Goal: Information Seeking & Learning: Learn about a topic

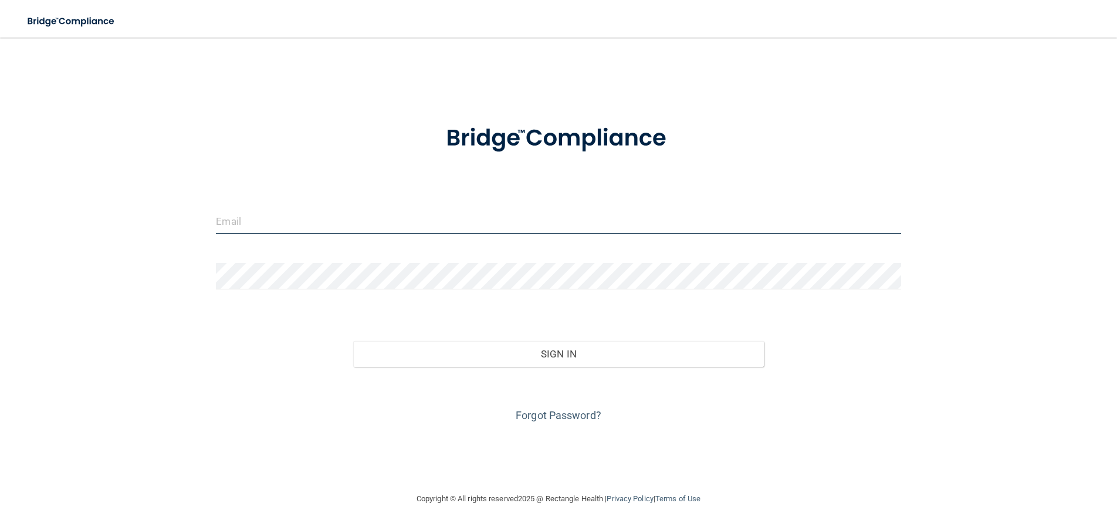
click at [637, 212] on input "email" at bounding box center [558, 221] width 685 height 26
type input "[EMAIL_ADDRESS][DOMAIN_NAME]"
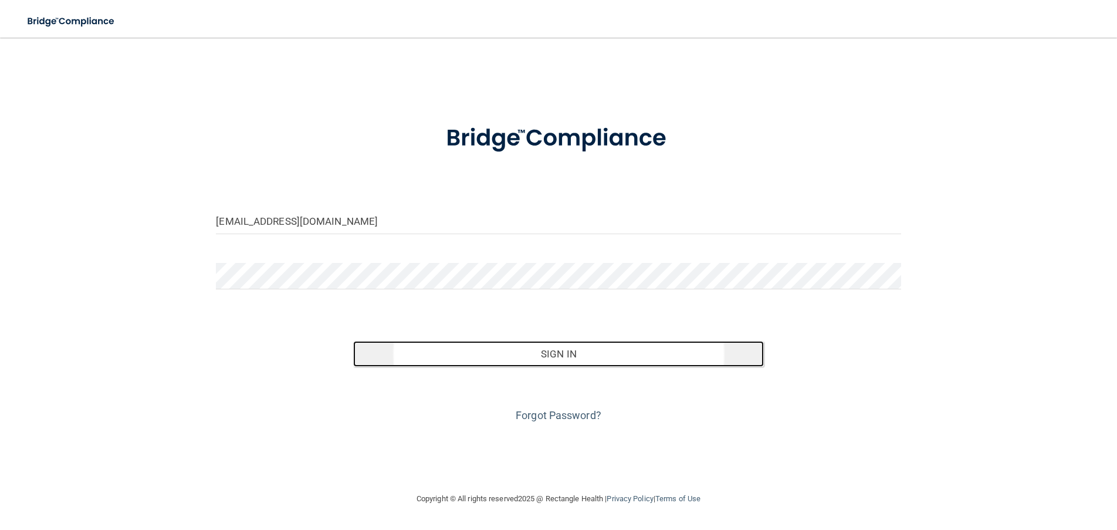
click at [512, 358] on button "Sign In" at bounding box center [558, 354] width 411 height 26
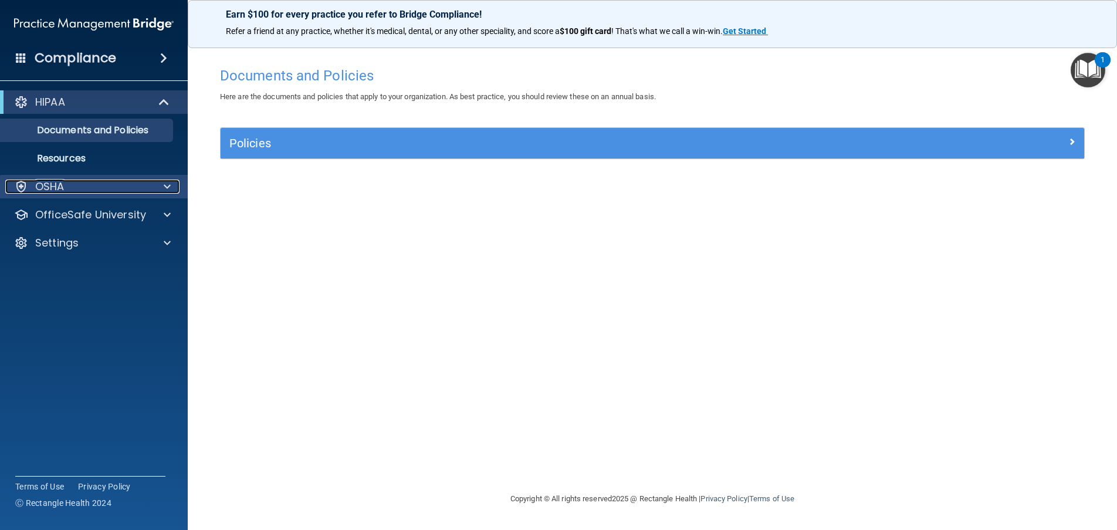
click at [170, 188] on span at bounding box center [167, 187] width 7 height 14
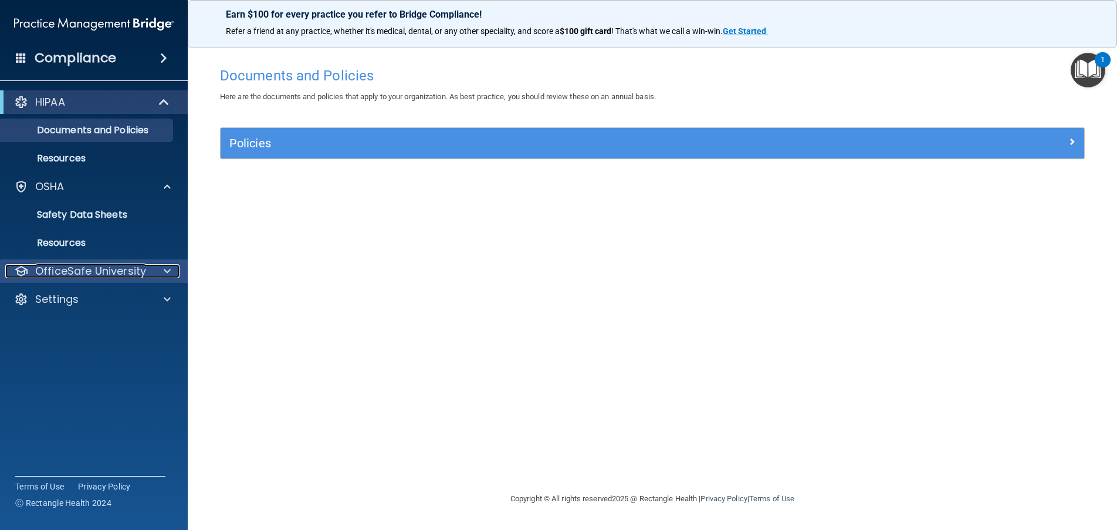
click at [159, 267] on div at bounding box center [165, 271] width 29 height 14
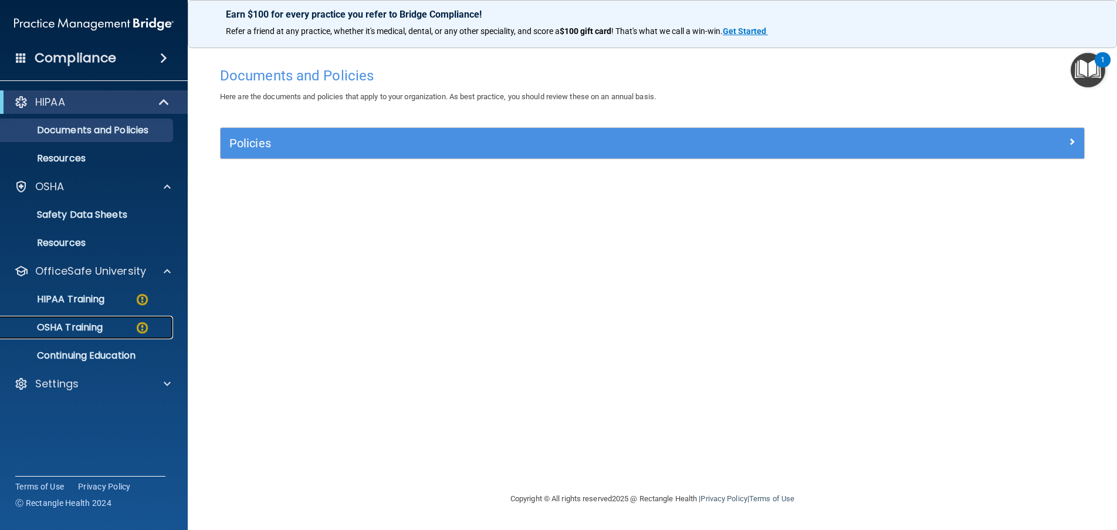
click at [86, 327] on p "OSHA Training" at bounding box center [55, 328] width 95 height 12
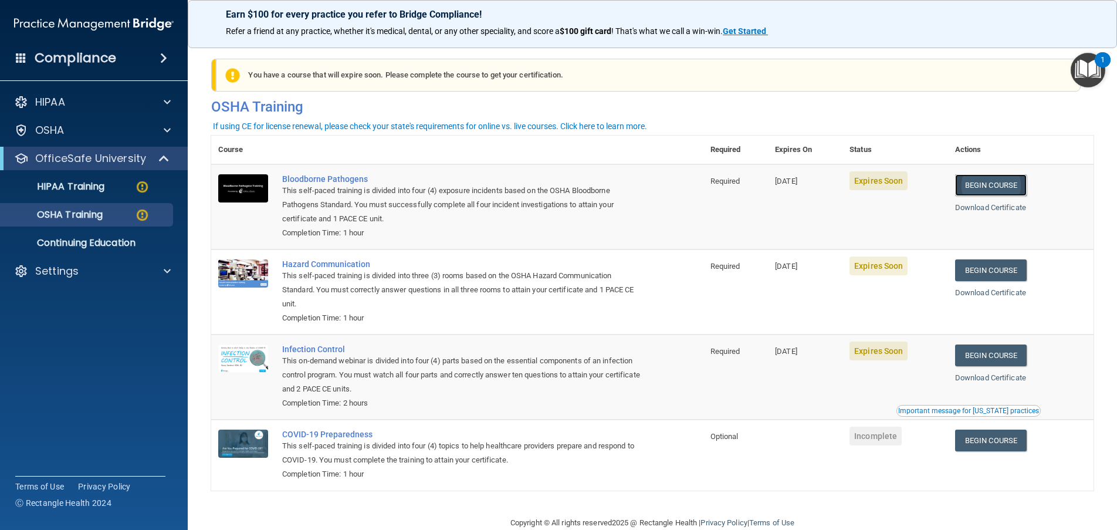
click at [980, 189] on link "Begin Course" at bounding box center [991, 185] width 72 height 22
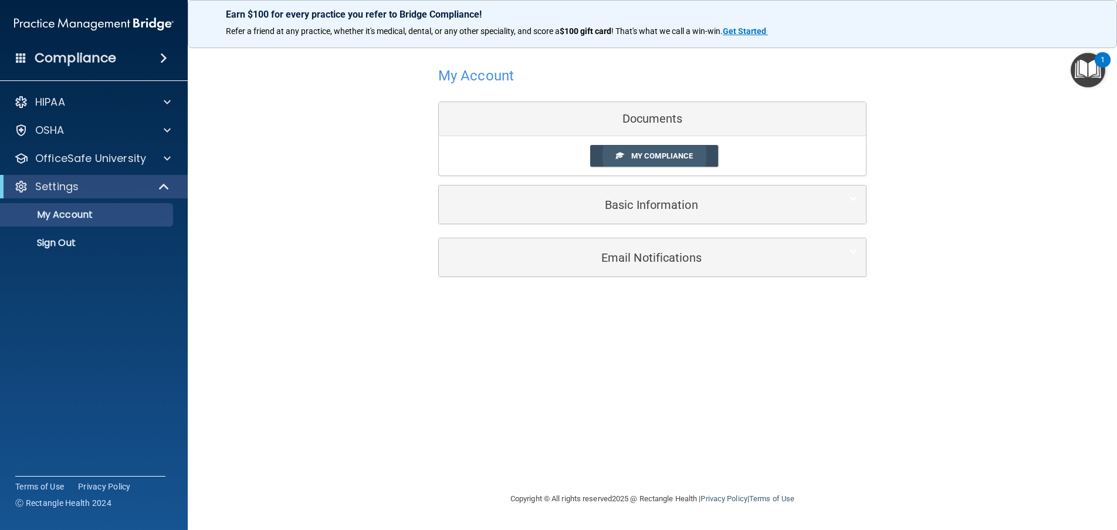
click at [661, 151] on span "My Compliance" at bounding box center [662, 155] width 62 height 9
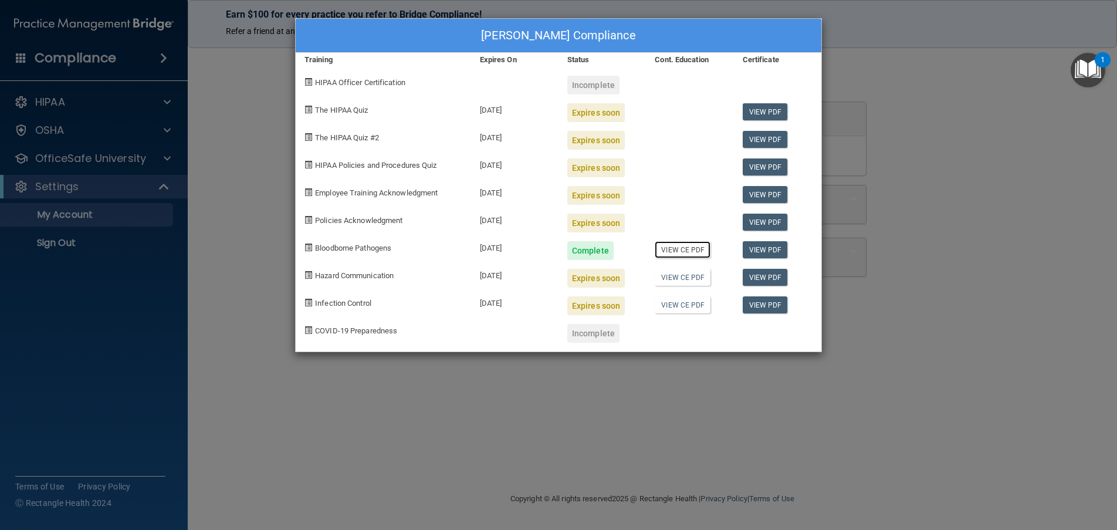
click at [680, 247] on link "View CE PDF" at bounding box center [683, 249] width 56 height 17
click at [277, 235] on div "Damon Hughes's Compliance Training Expires On Status Cont. Education Certificat…" at bounding box center [558, 265] width 1117 height 530
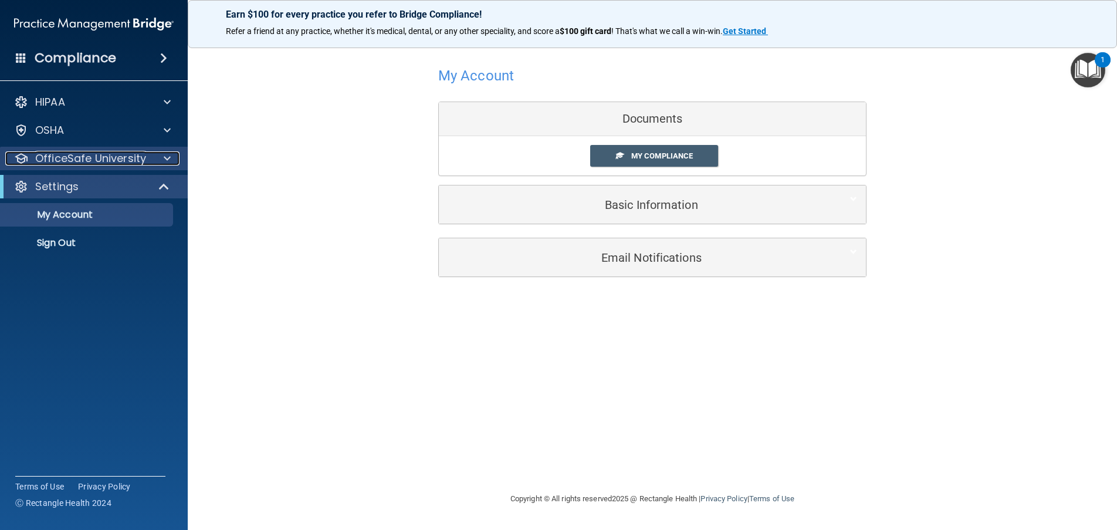
click at [170, 157] on span at bounding box center [167, 158] width 7 height 14
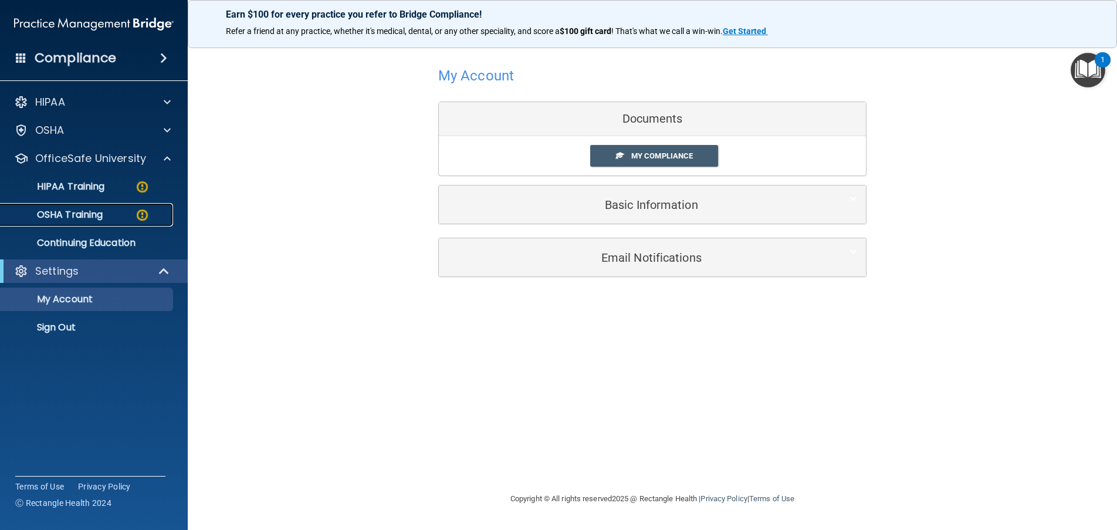
click at [102, 211] on p "OSHA Training" at bounding box center [55, 215] width 95 height 12
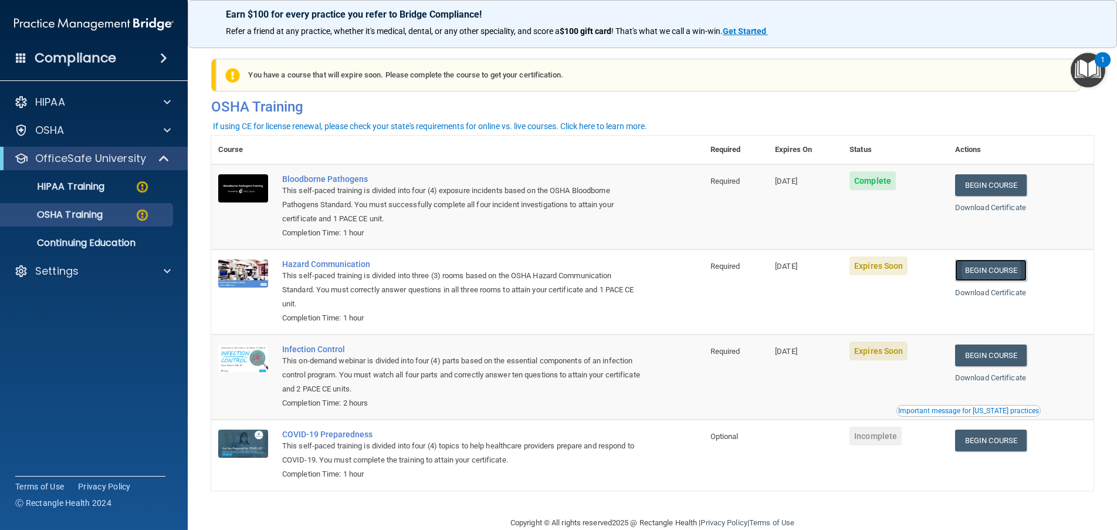
click at [1008, 267] on link "Begin Course" at bounding box center [991, 270] width 72 height 22
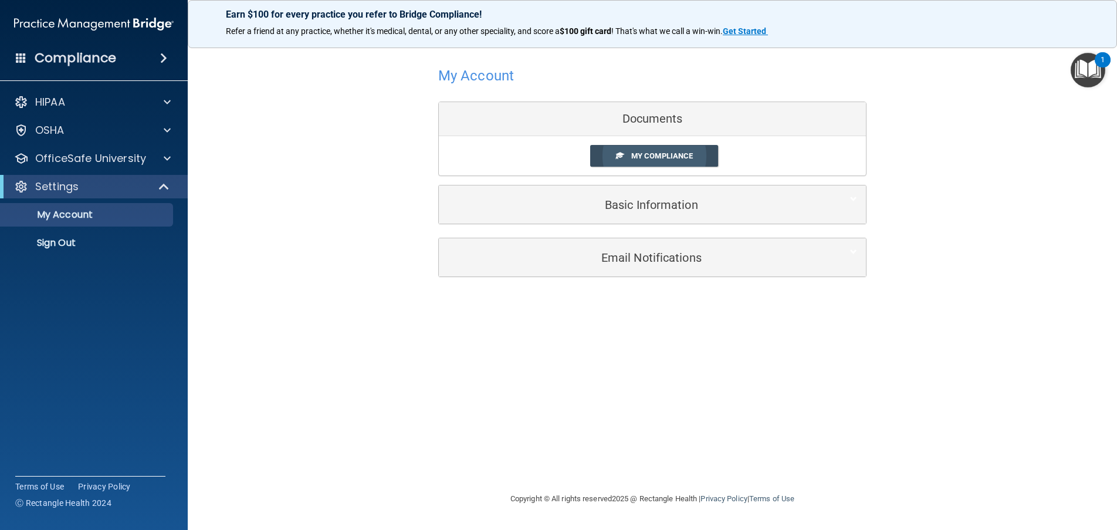
click at [649, 156] on span "My Compliance" at bounding box center [662, 155] width 62 height 9
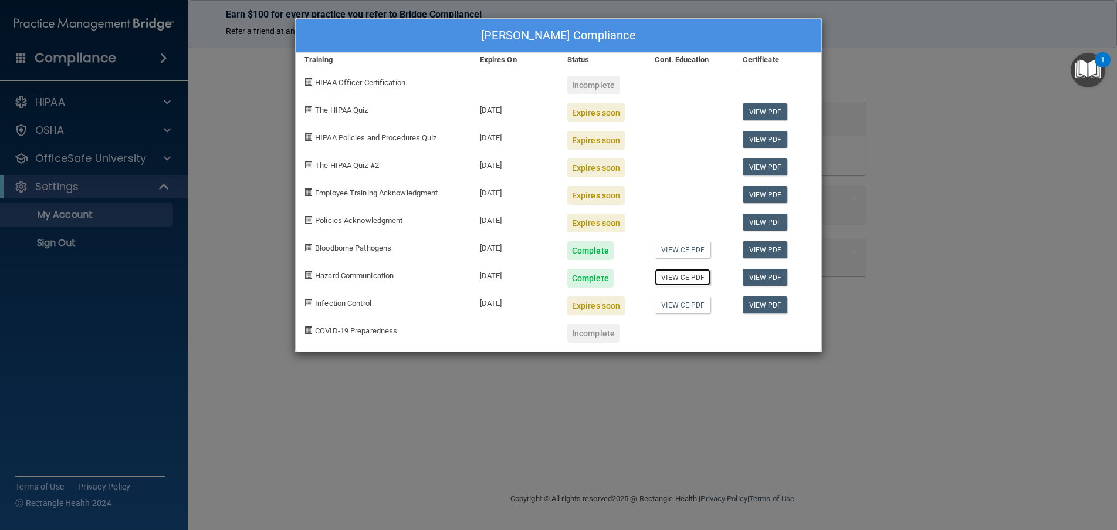
click at [682, 281] on link "View CE PDF" at bounding box center [683, 277] width 56 height 17
click at [273, 248] on div "Damon Hughes's Compliance Training Expires On Status Cont. Education Certificat…" at bounding box center [558, 265] width 1117 height 530
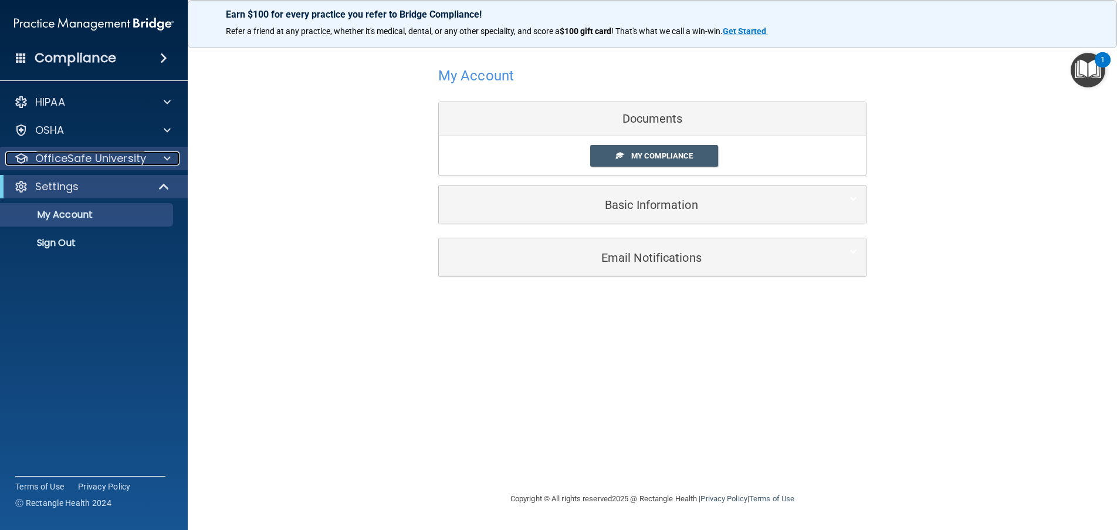
click at [167, 160] on span at bounding box center [167, 158] width 7 height 14
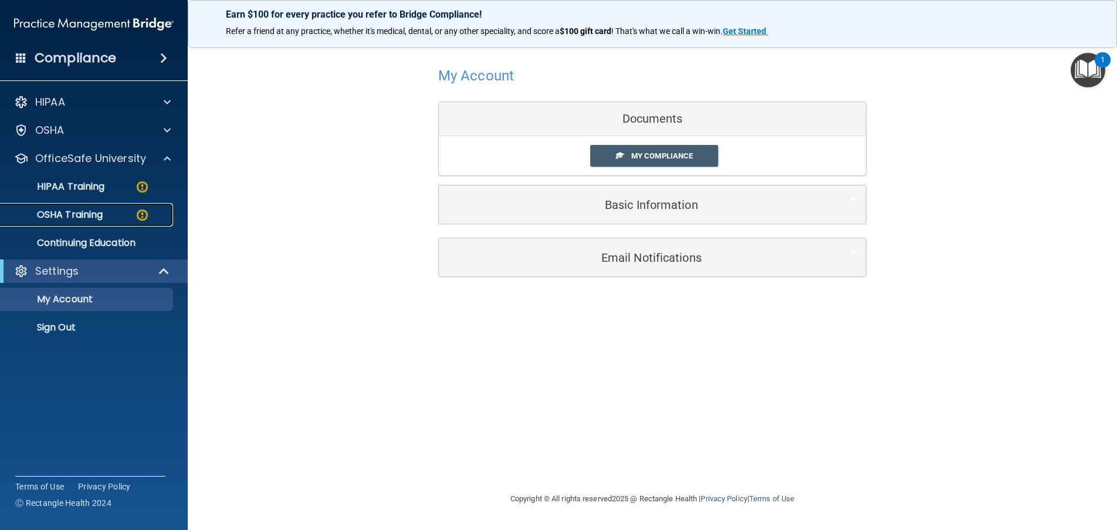
click at [89, 215] on p "OSHA Training" at bounding box center [55, 215] width 95 height 12
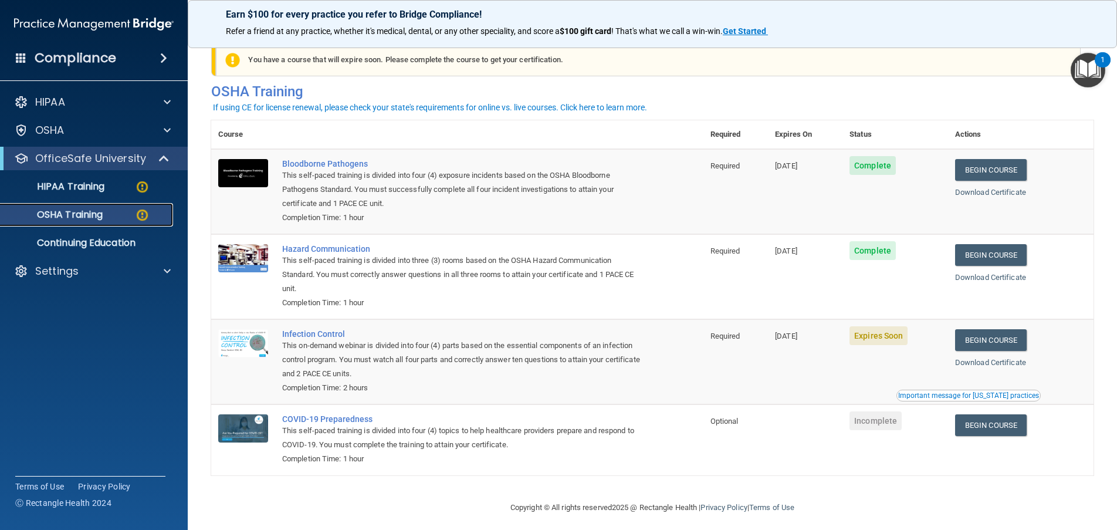
scroll to position [24, 0]
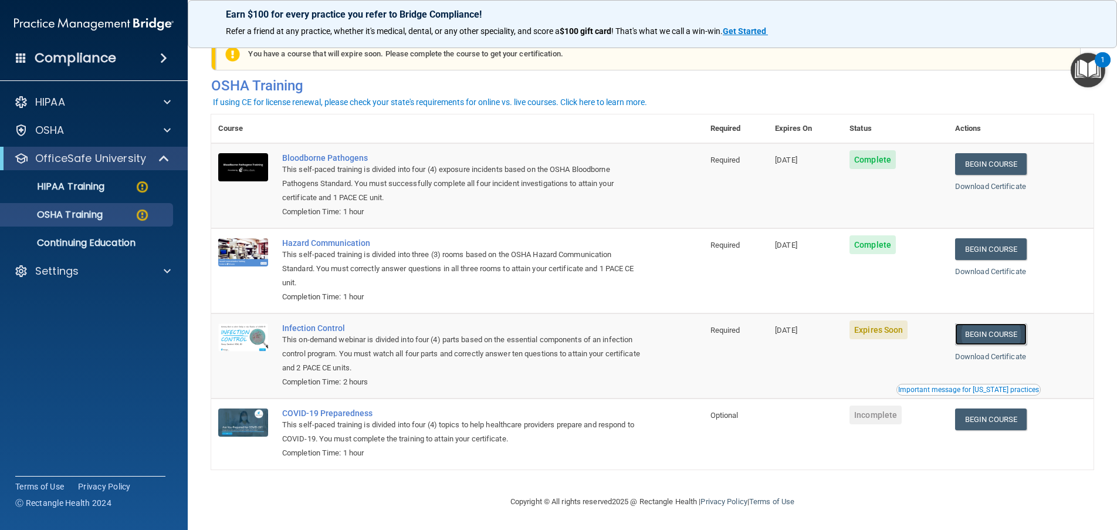
click at [996, 334] on link "Begin Course" at bounding box center [991, 334] width 72 height 22
click at [86, 187] on p "HIPAA Training" at bounding box center [56, 187] width 97 height 12
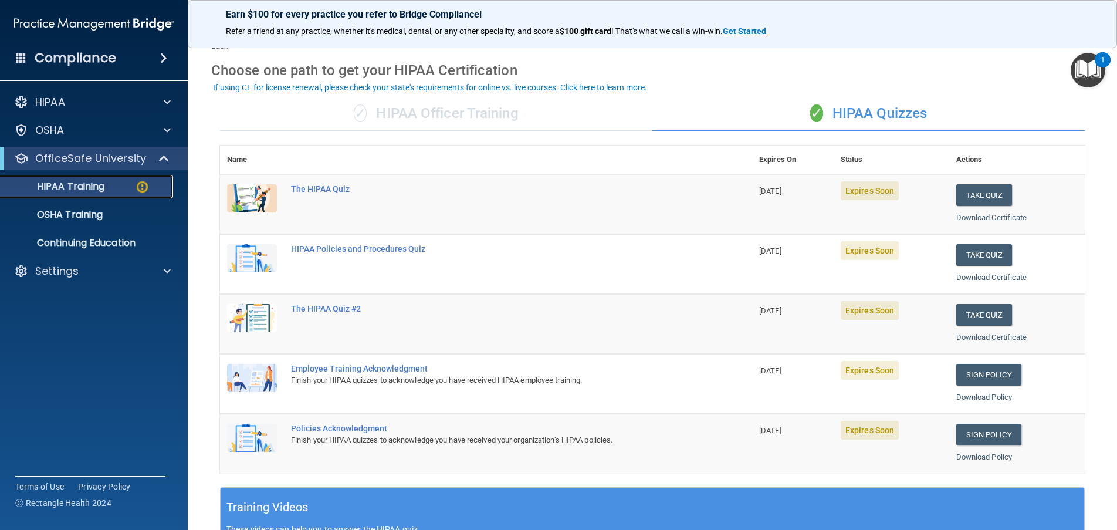
scroll to position [60, 0]
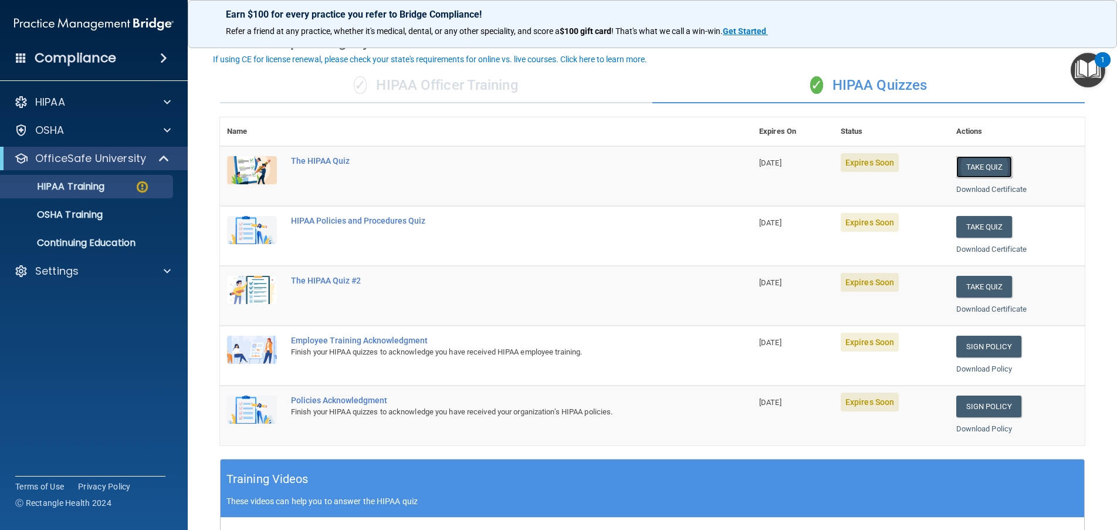
click at [963, 174] on button "Take Quiz" at bounding box center [984, 167] width 56 height 22
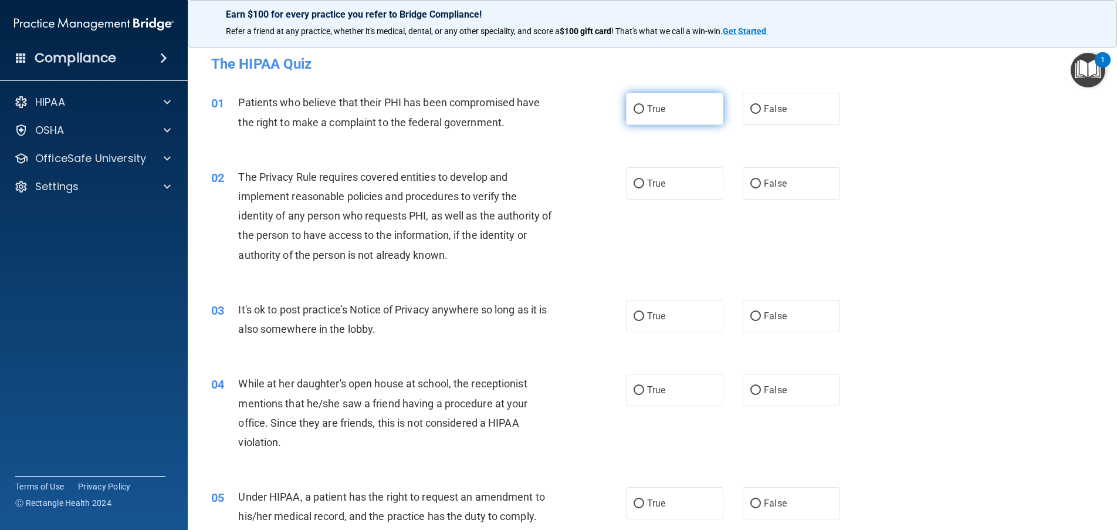
click at [637, 113] on input "True" at bounding box center [639, 109] width 11 height 9
radio input "true"
click at [634, 184] on input "True" at bounding box center [639, 184] width 11 height 9
radio input "true"
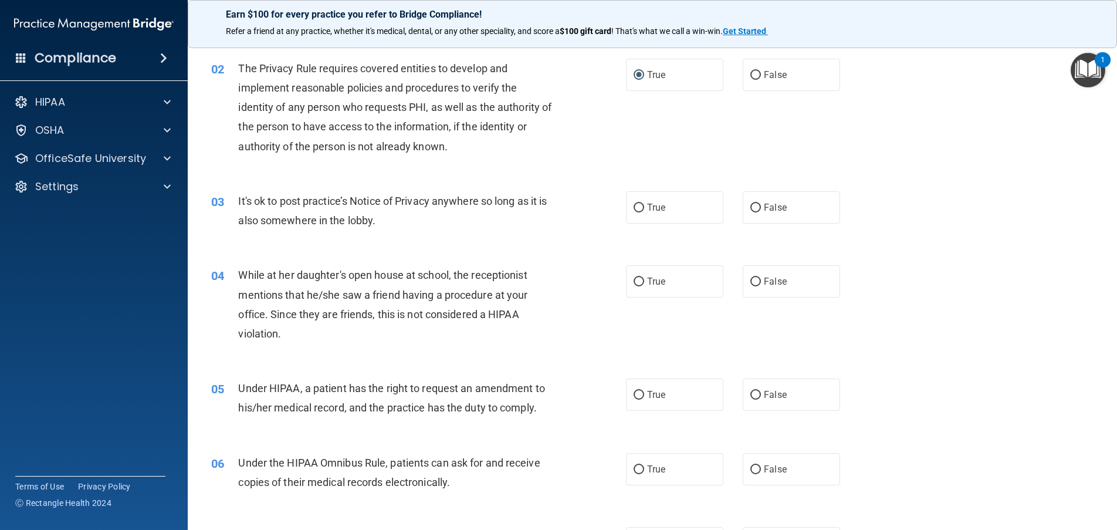
scroll to position [117, 0]
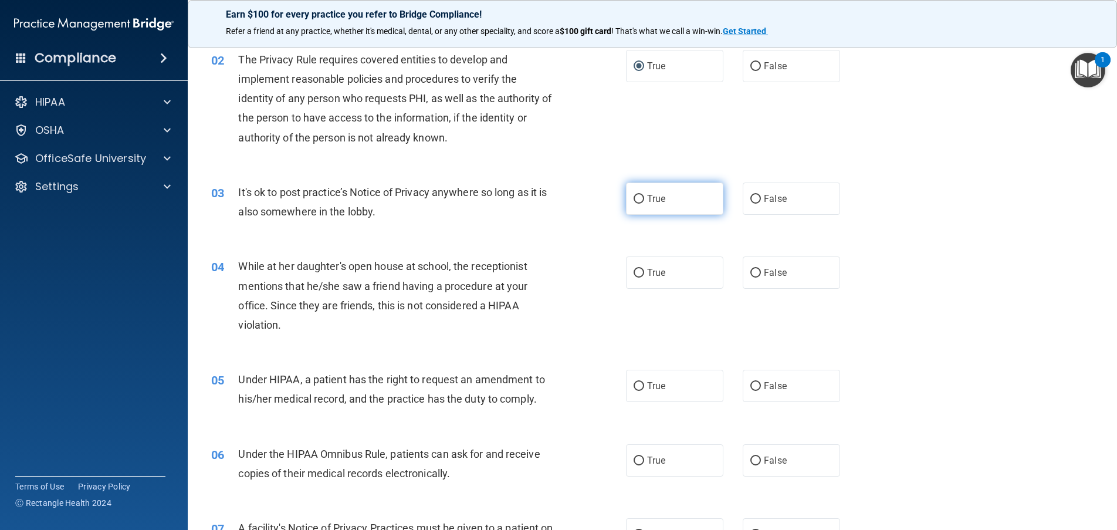
click at [638, 202] on input "True" at bounding box center [639, 199] width 11 height 9
radio input "true"
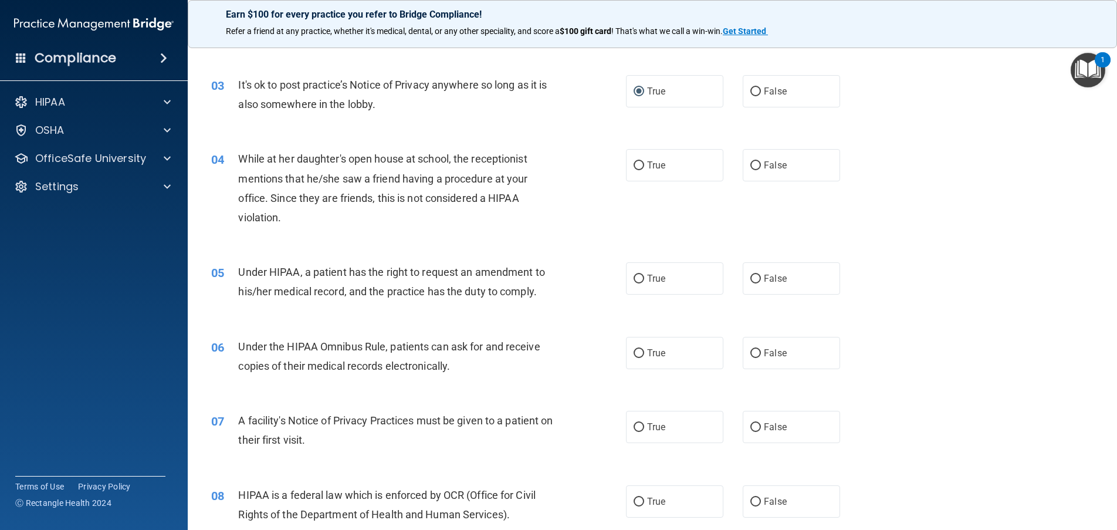
scroll to position [235, 0]
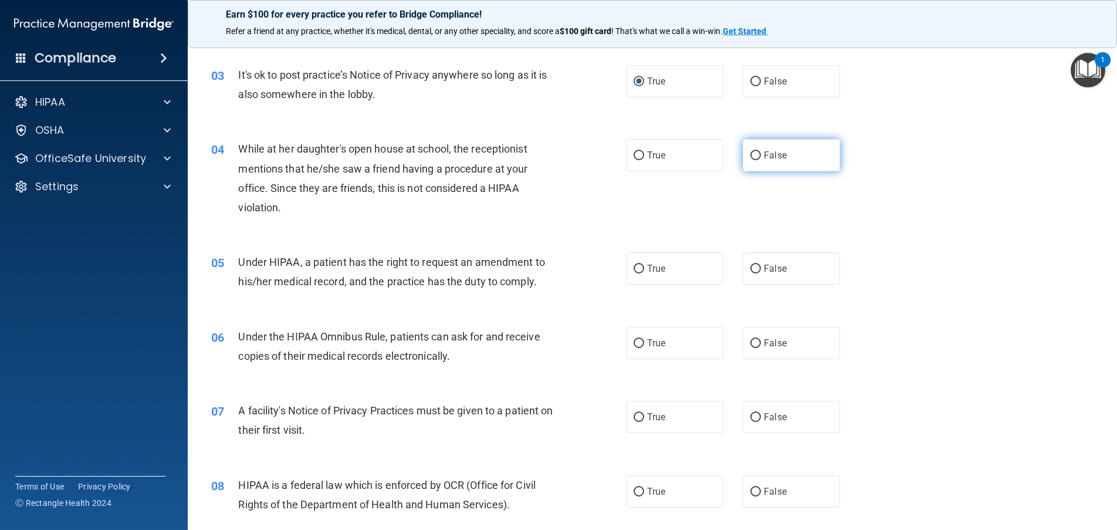
click at [750, 155] on input "False" at bounding box center [755, 155] width 11 height 9
radio input "true"
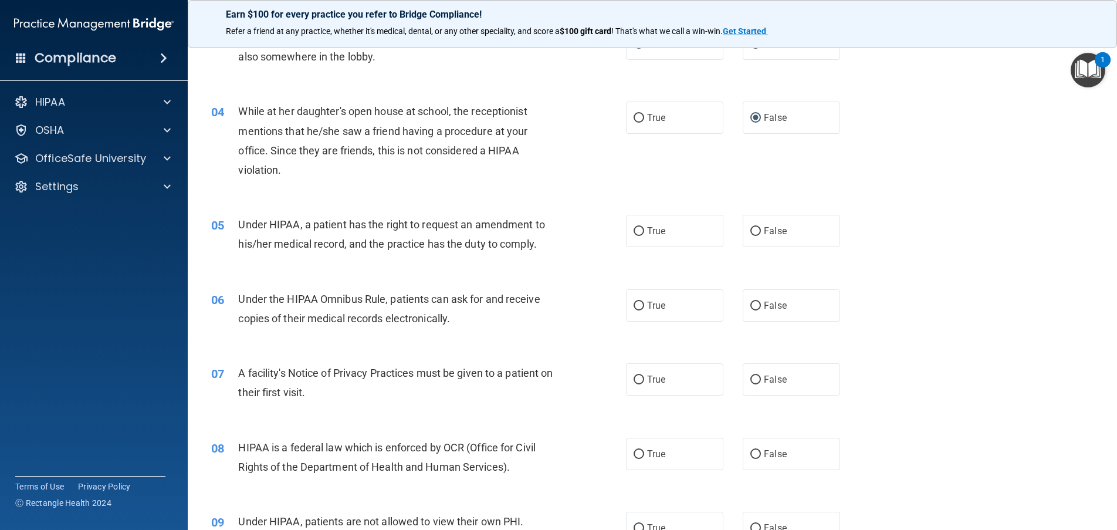
scroll to position [293, 0]
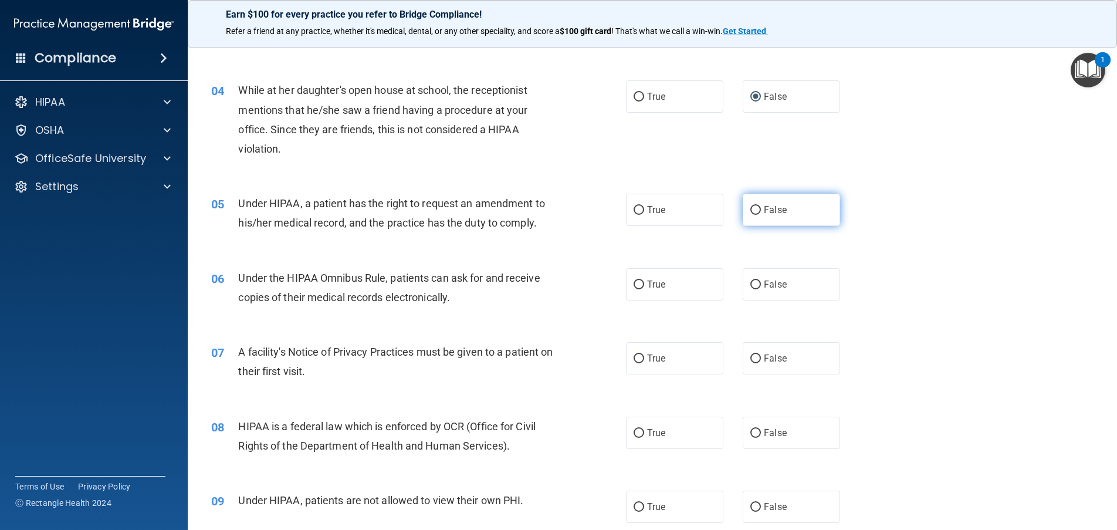
click at [750, 207] on input "False" at bounding box center [755, 210] width 11 height 9
radio input "true"
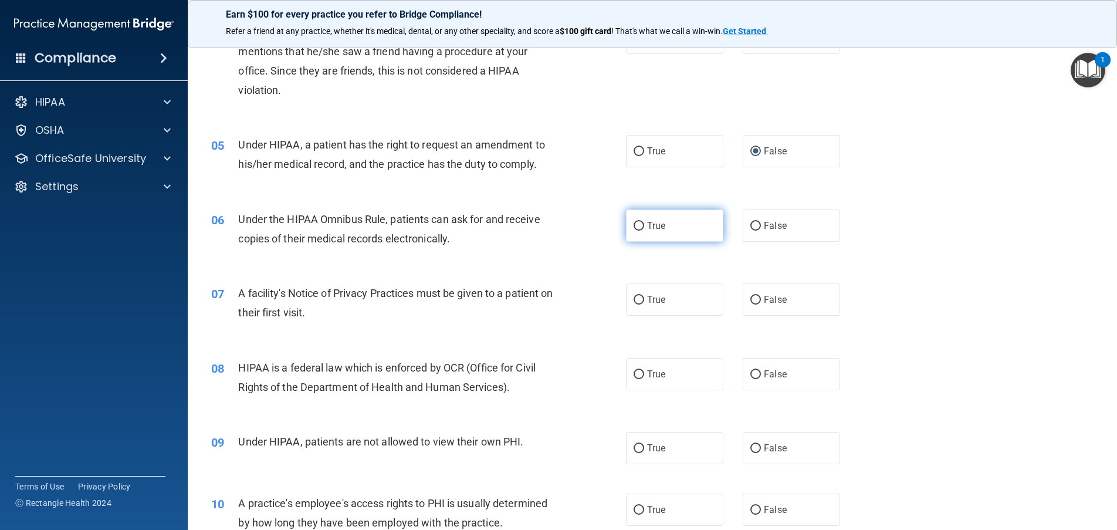
click at [637, 226] on input "True" at bounding box center [639, 226] width 11 height 9
radio input "true"
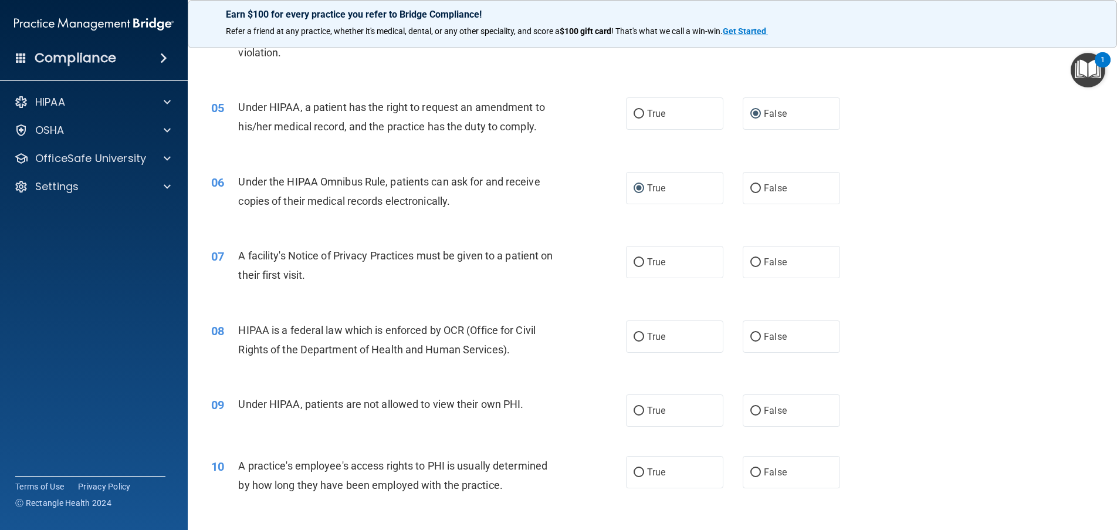
scroll to position [411, 0]
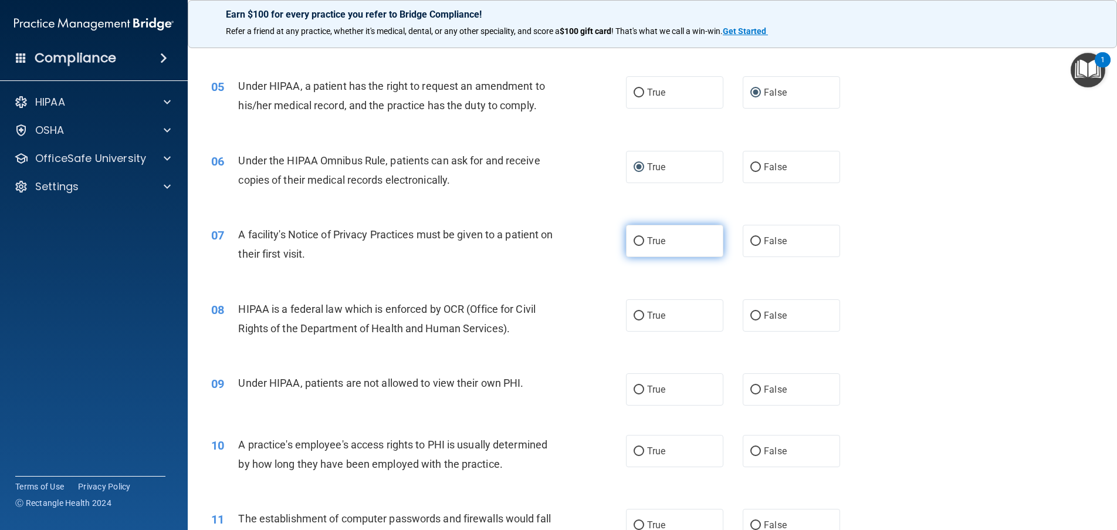
click at [626, 240] on label "True" at bounding box center [674, 241] width 97 height 32
click at [634, 240] on input "True" at bounding box center [639, 241] width 11 height 9
radio input "true"
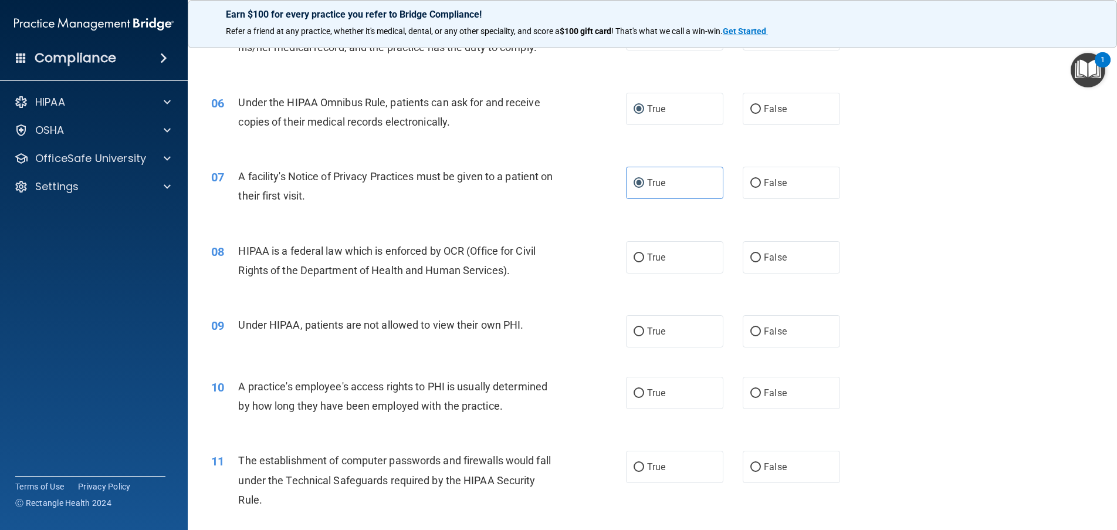
scroll to position [469, 0]
click at [756, 251] on label "False" at bounding box center [791, 257] width 97 height 32
click at [756, 253] on input "False" at bounding box center [755, 257] width 11 height 9
radio input "true"
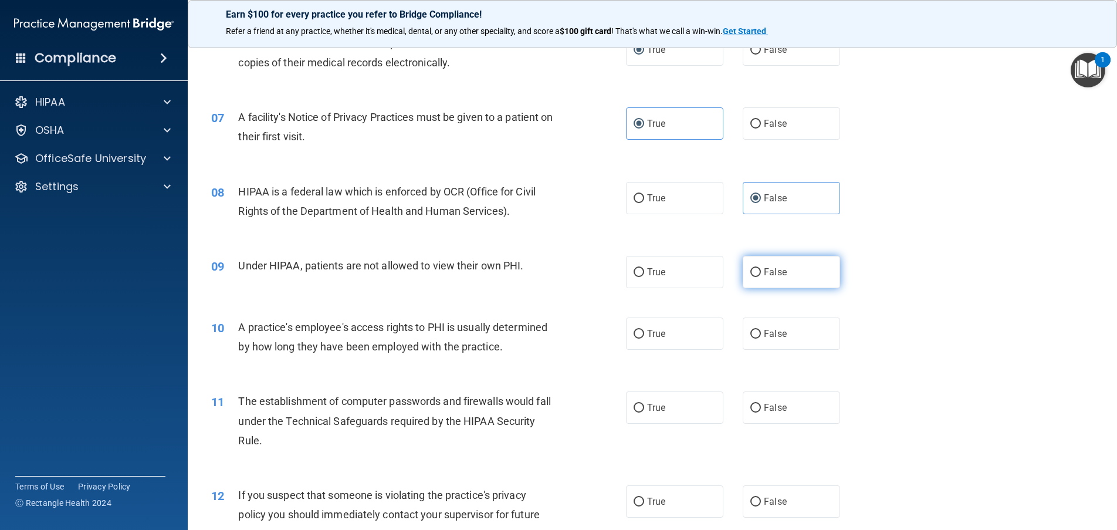
click at [756, 269] on label "False" at bounding box center [791, 272] width 97 height 32
click at [756, 269] on input "False" at bounding box center [755, 272] width 11 height 9
radio input "true"
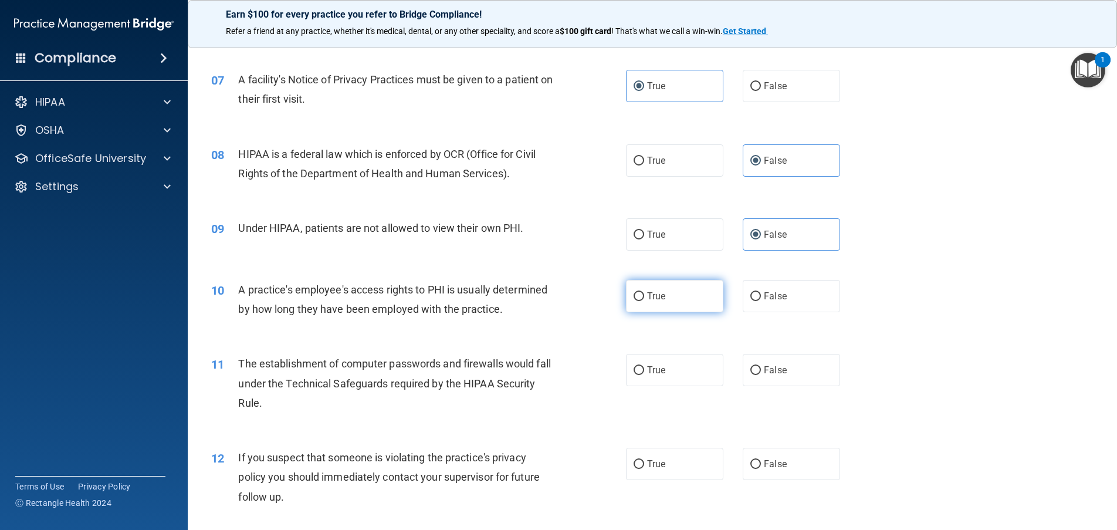
scroll to position [587, 0]
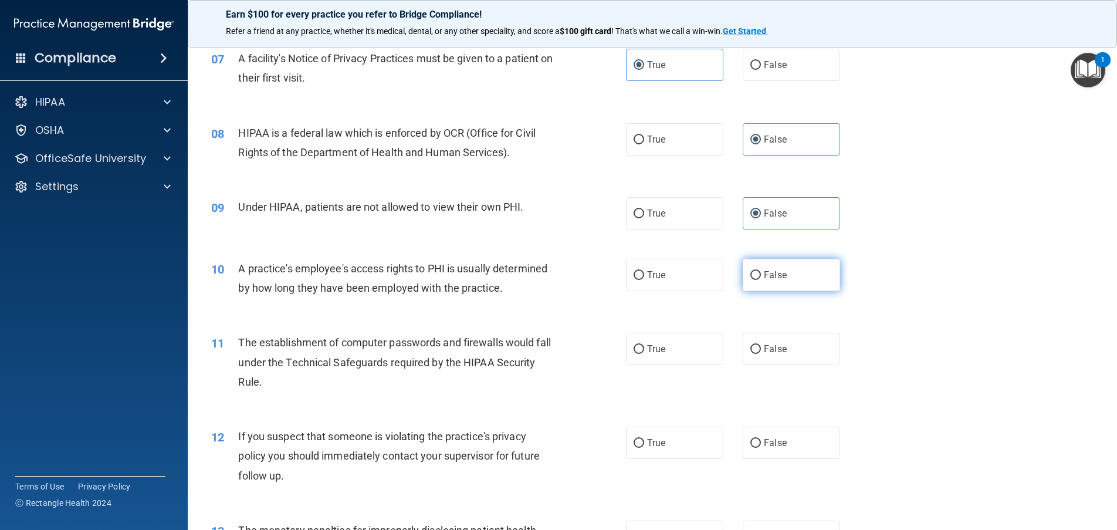
click at [752, 273] on input "False" at bounding box center [755, 275] width 11 height 9
radio input "true"
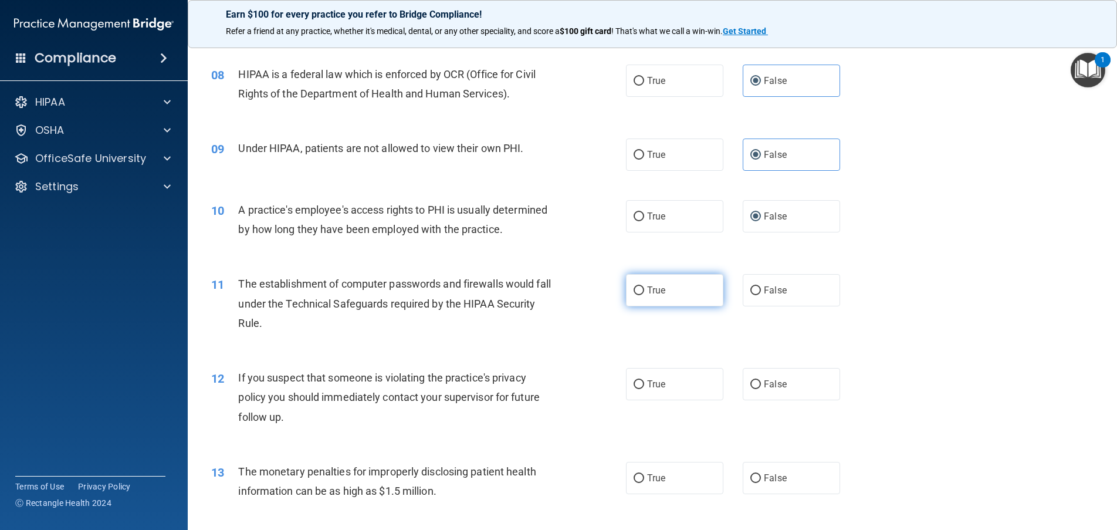
click at [634, 290] on input "True" at bounding box center [639, 290] width 11 height 9
radio input "true"
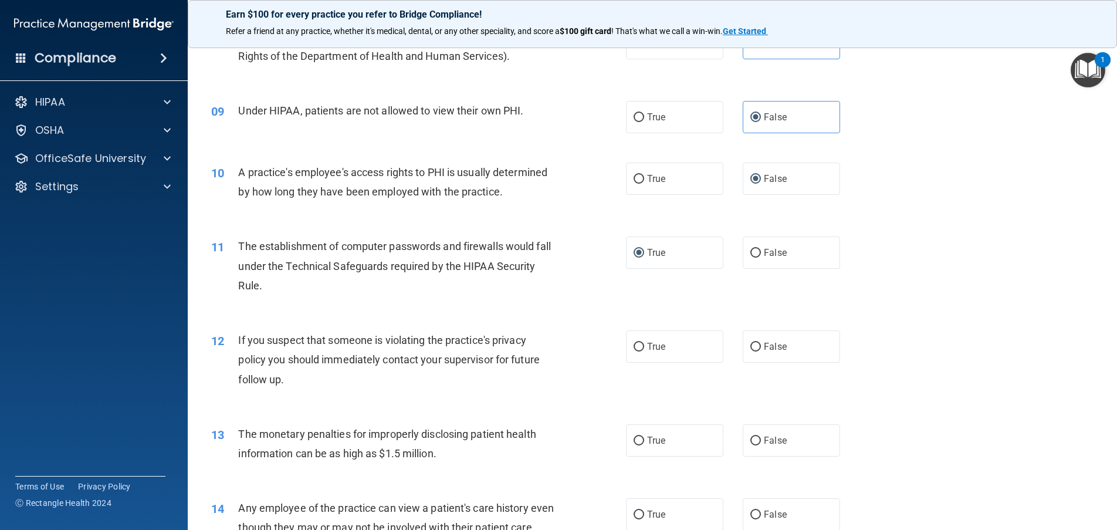
scroll to position [704, 0]
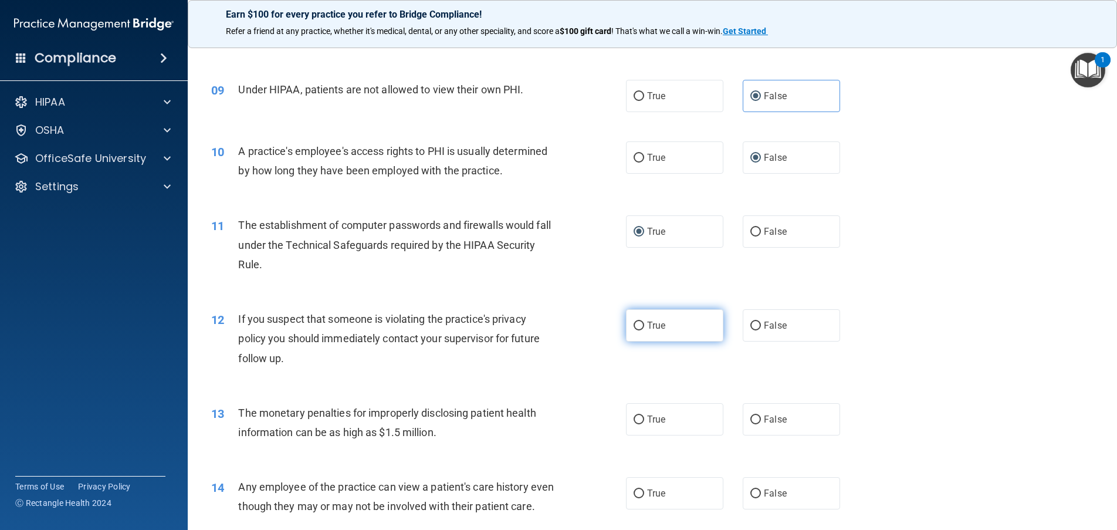
click at [638, 332] on label "True" at bounding box center [674, 325] width 97 height 32
click at [638, 330] on input "True" at bounding box center [639, 326] width 11 height 9
radio input "true"
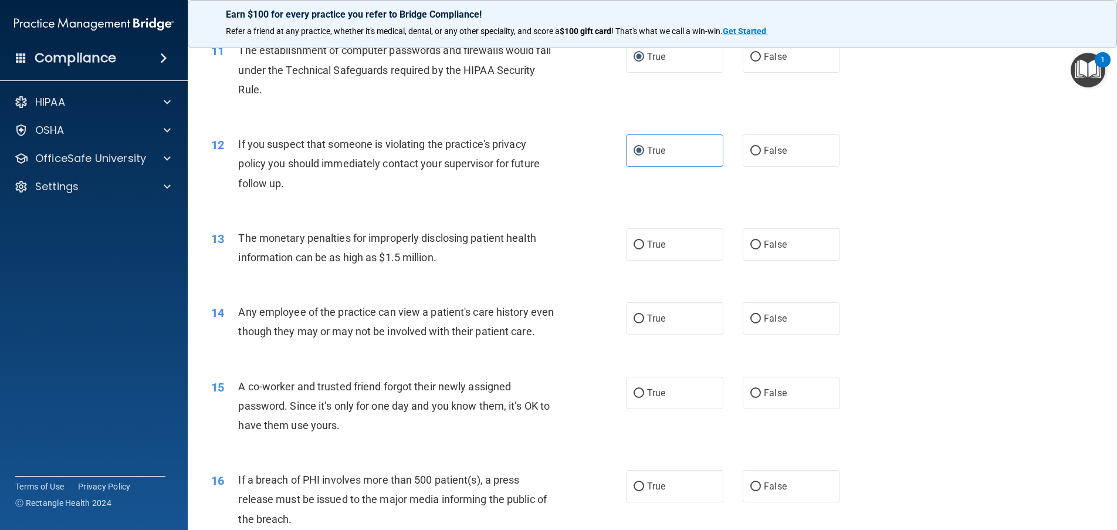
scroll to position [880, 0]
click at [634, 243] on input "True" at bounding box center [639, 243] width 11 height 9
radio input "true"
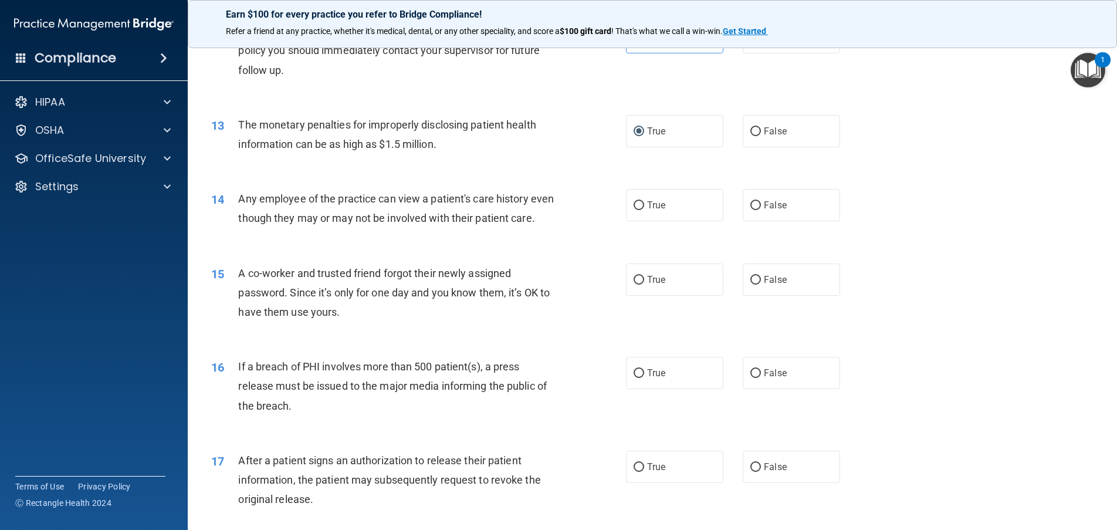
scroll to position [997, 0]
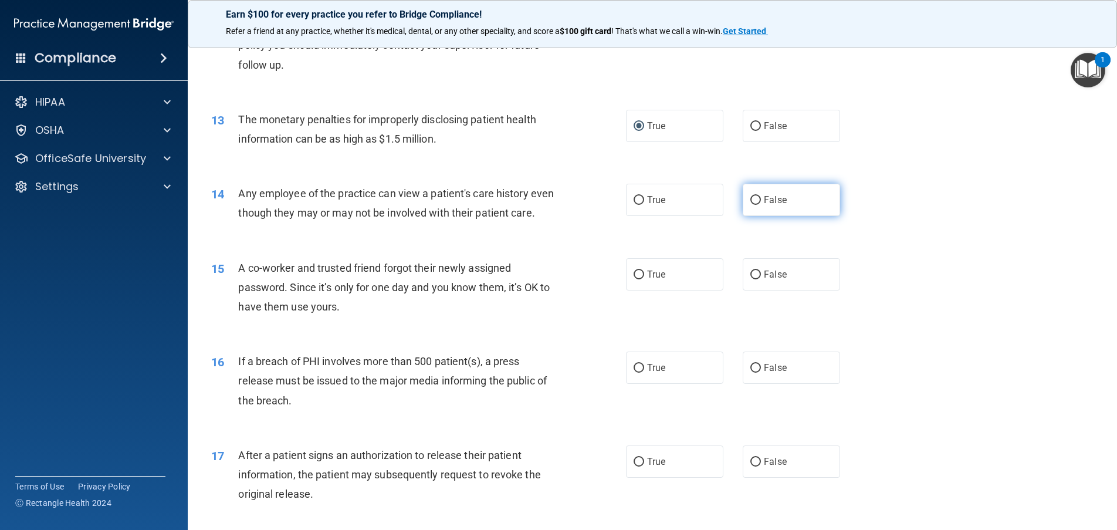
click at [752, 196] on input "False" at bounding box center [755, 200] width 11 height 9
radio input "true"
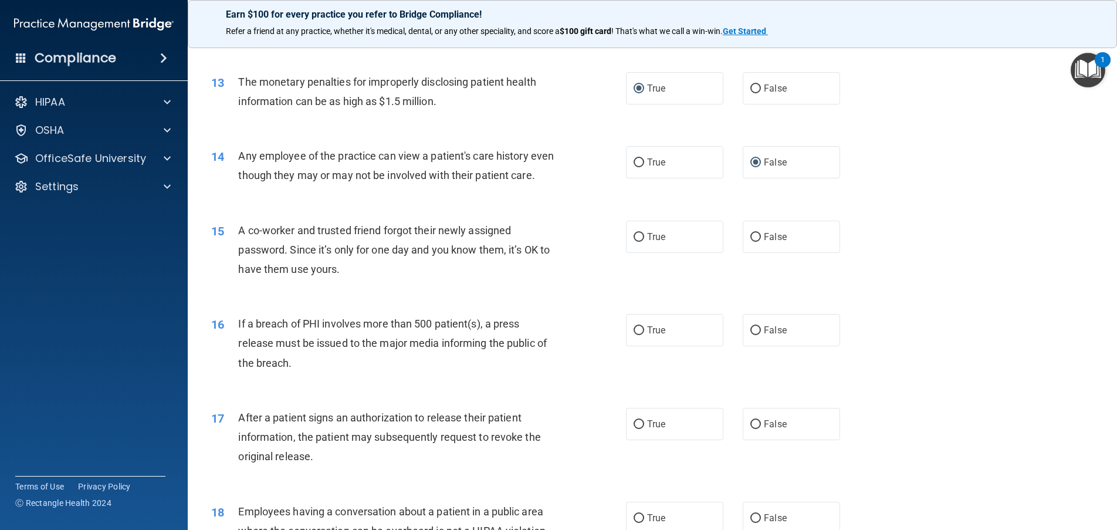
scroll to position [1056, 0]
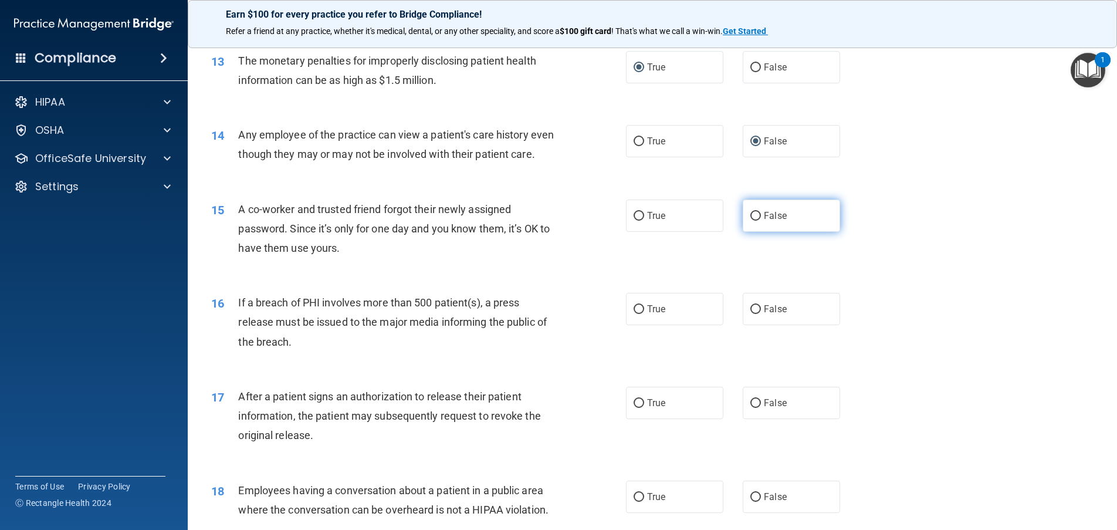
click at [750, 221] on input "False" at bounding box center [755, 216] width 11 height 9
radio input "true"
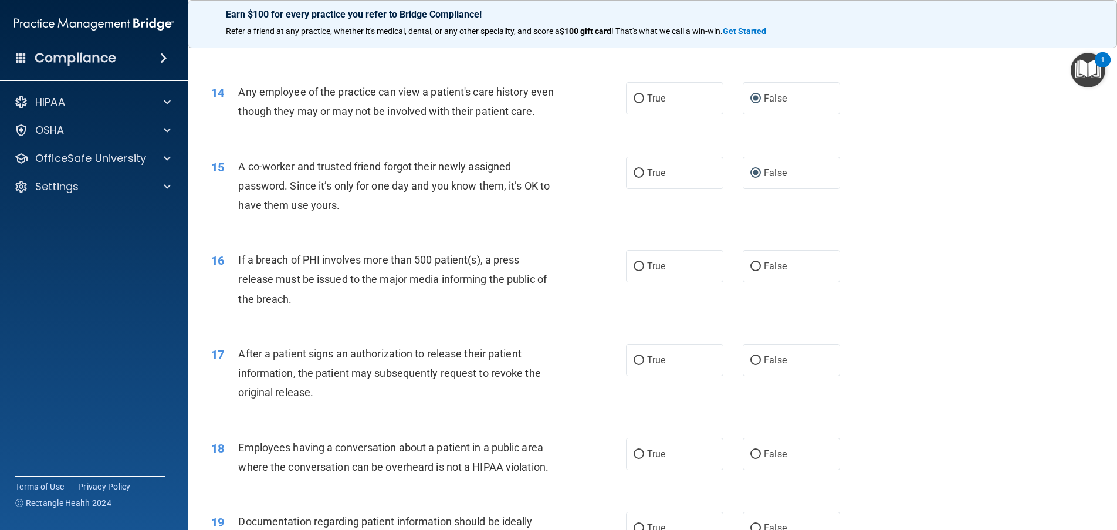
scroll to position [1173, 0]
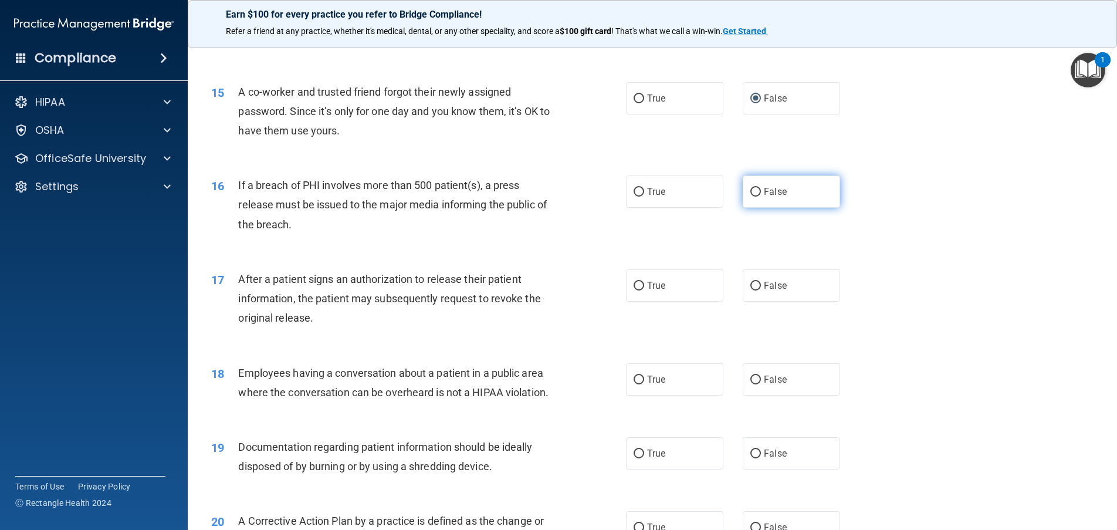
click at [750, 197] on input "False" at bounding box center [755, 192] width 11 height 9
radio input "true"
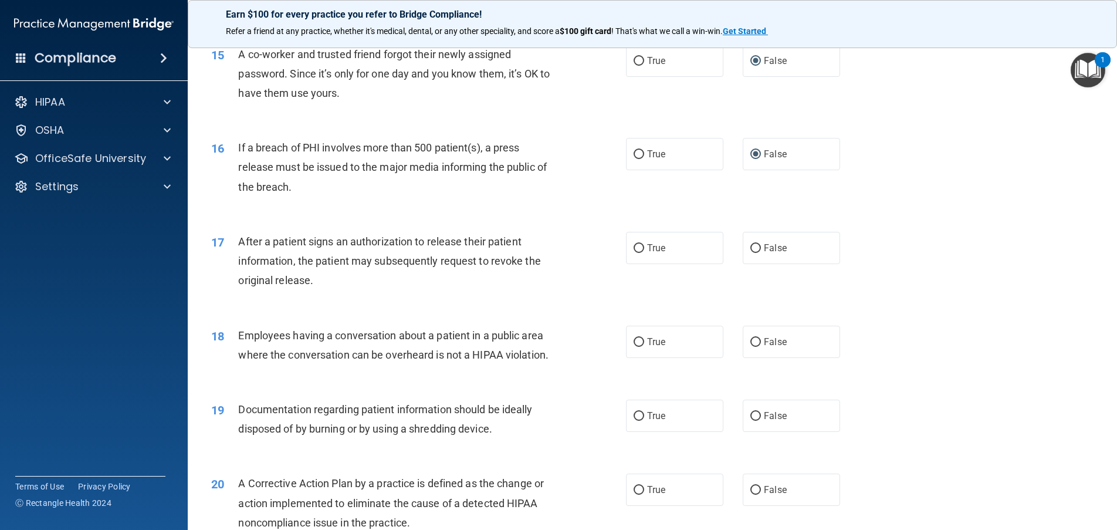
scroll to position [1232, 0]
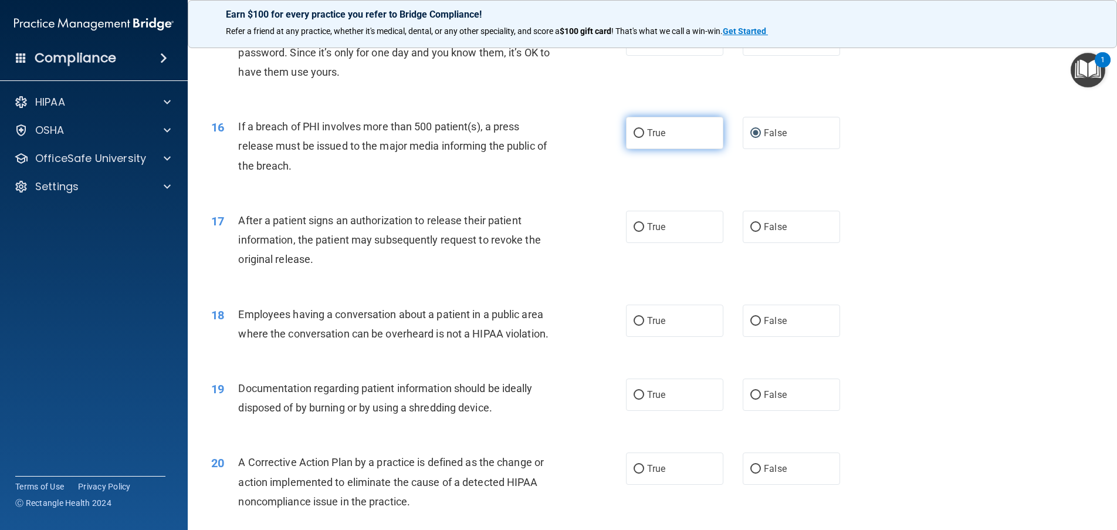
click at [638, 138] on input "True" at bounding box center [639, 133] width 11 height 9
radio input "true"
radio input "false"
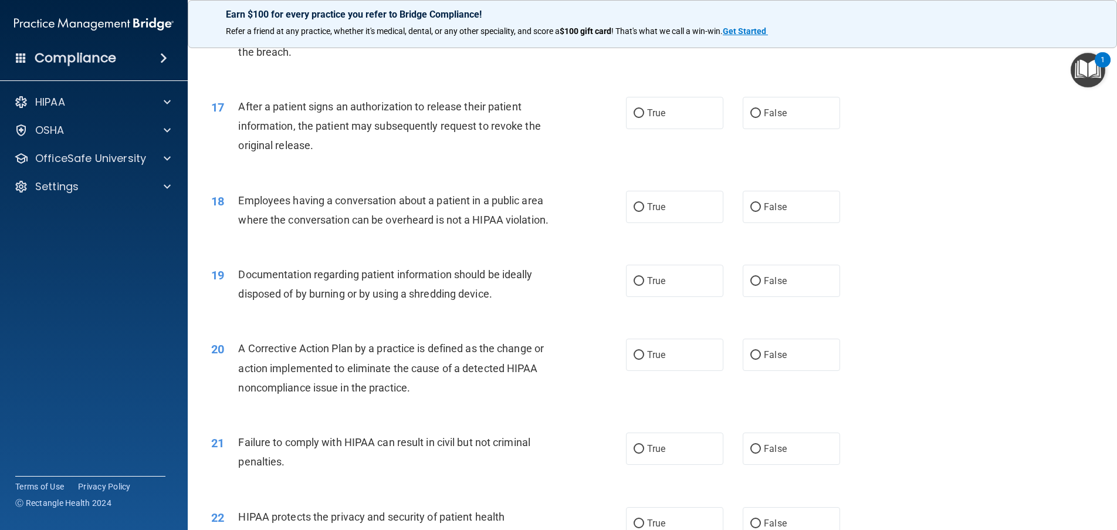
scroll to position [1349, 0]
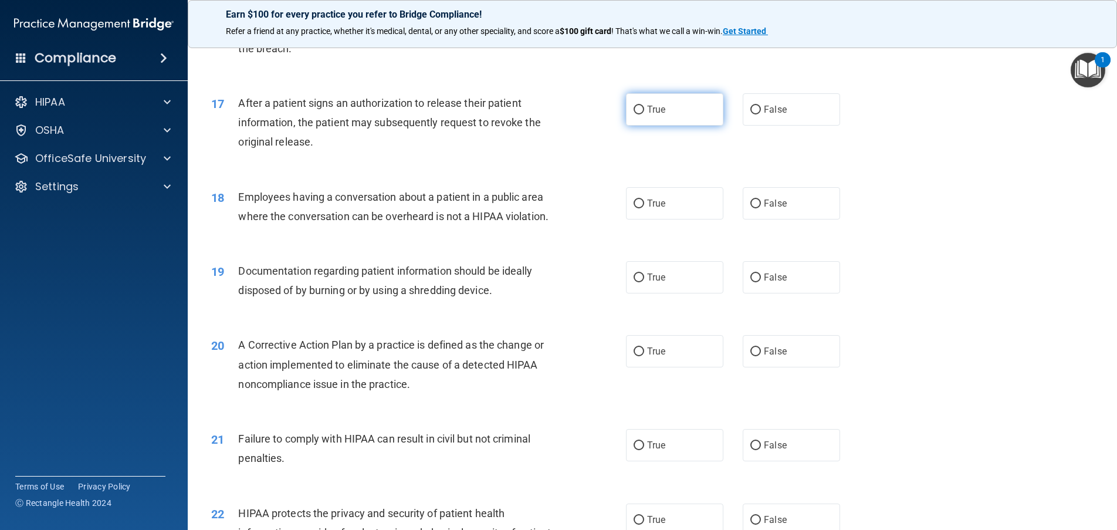
click at [637, 114] on input "True" at bounding box center [639, 110] width 11 height 9
radio input "true"
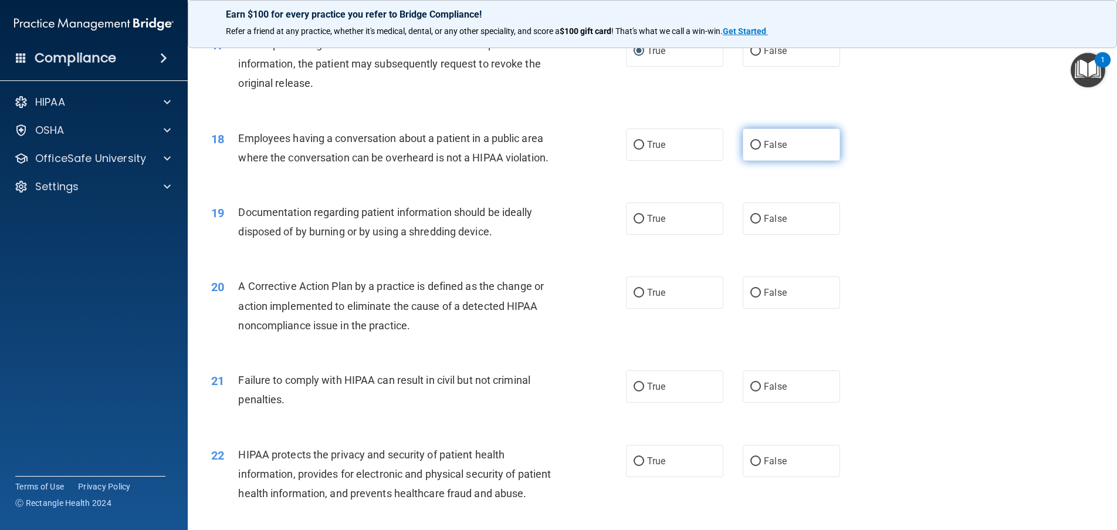
click at [752, 150] on input "False" at bounding box center [755, 145] width 11 height 9
radio input "true"
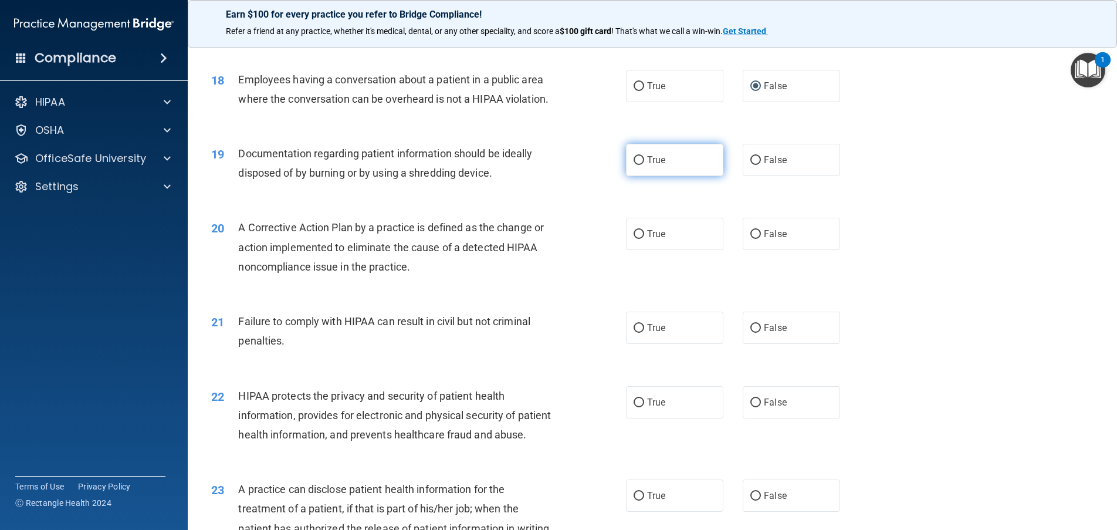
click at [639, 165] on input "True" at bounding box center [639, 160] width 11 height 9
radio input "true"
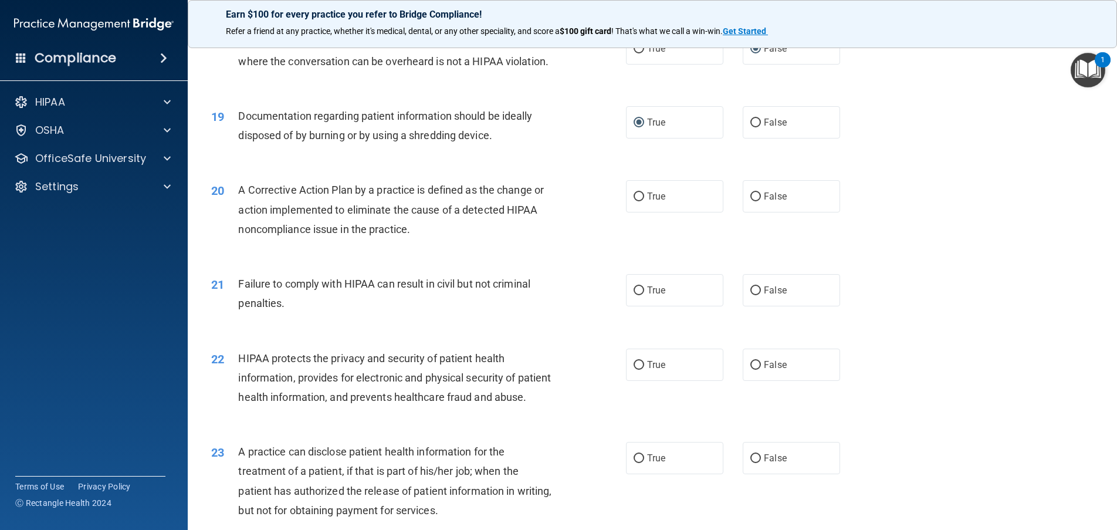
scroll to position [1525, 0]
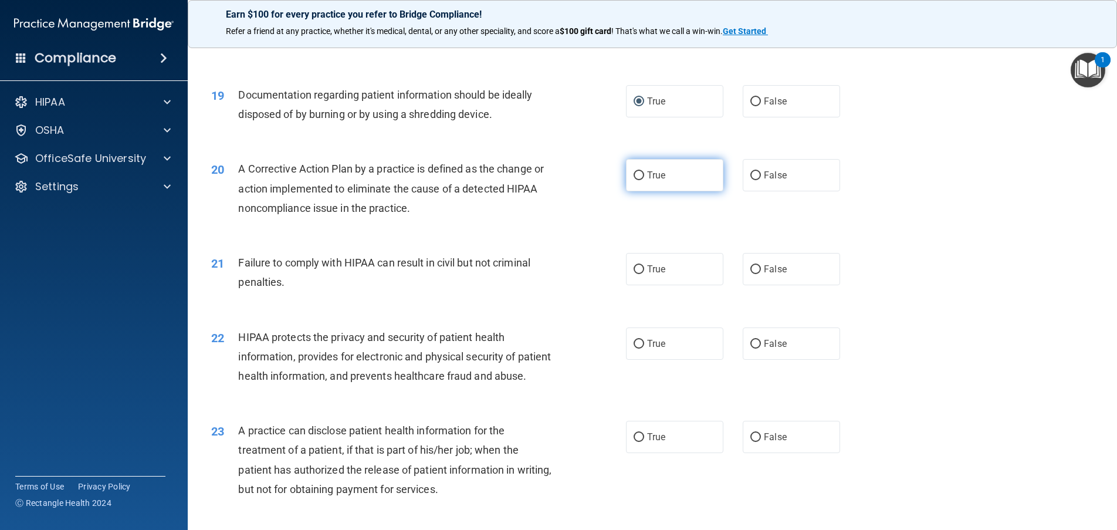
click at [634, 180] on input "True" at bounding box center [639, 175] width 11 height 9
radio input "true"
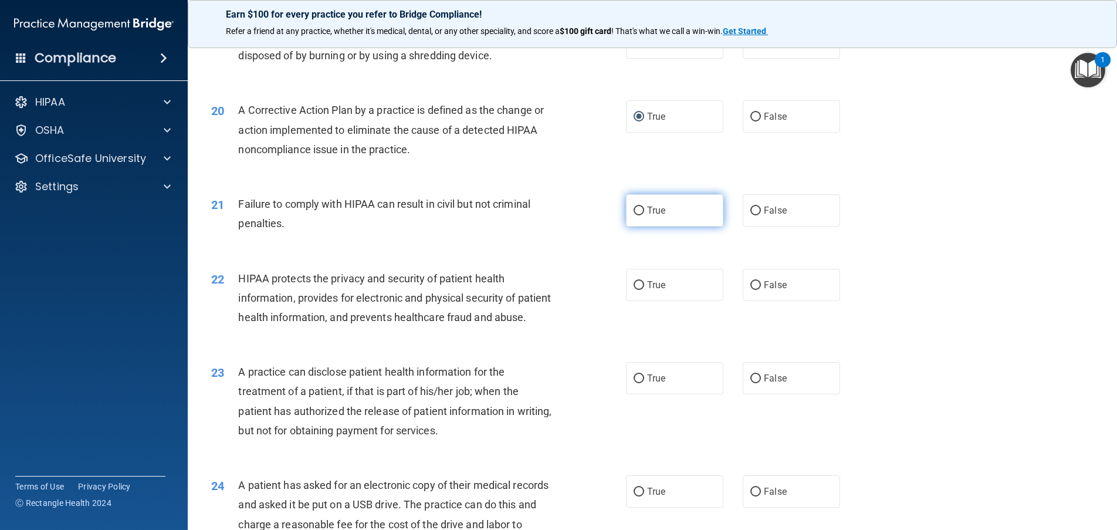
click at [638, 215] on input "True" at bounding box center [639, 211] width 11 height 9
radio input "true"
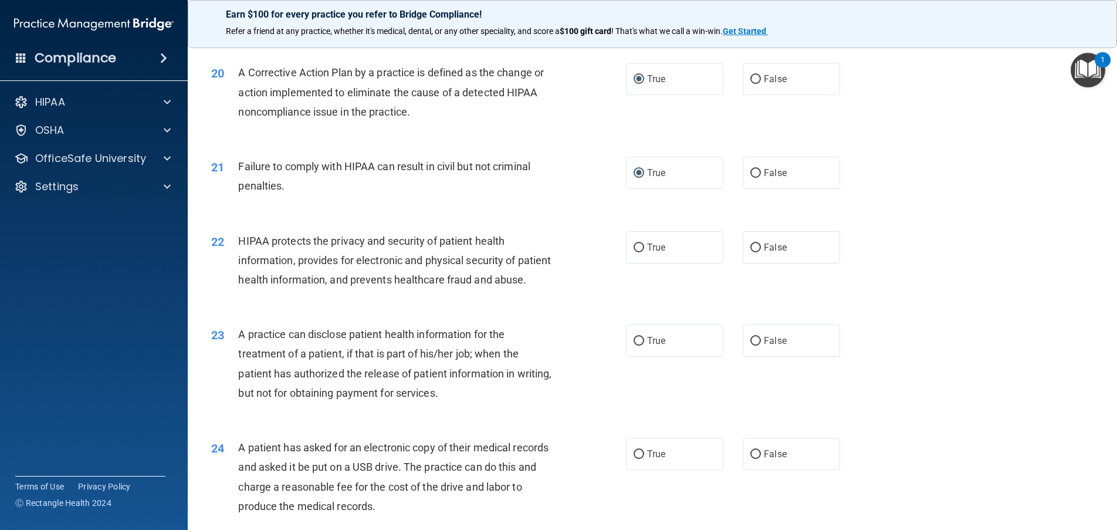
scroll to position [1643, 0]
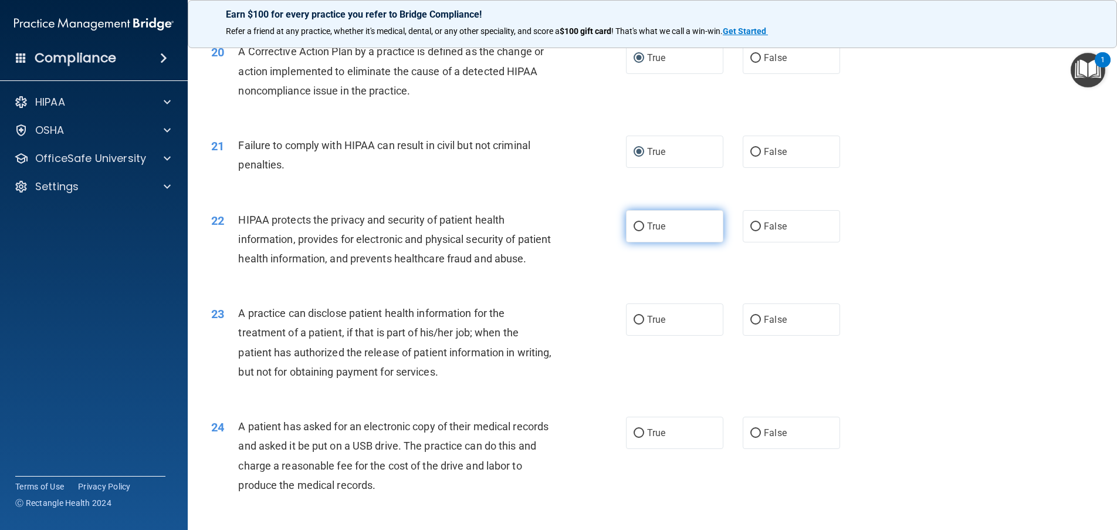
click at [637, 231] on input "True" at bounding box center [639, 226] width 11 height 9
radio input "true"
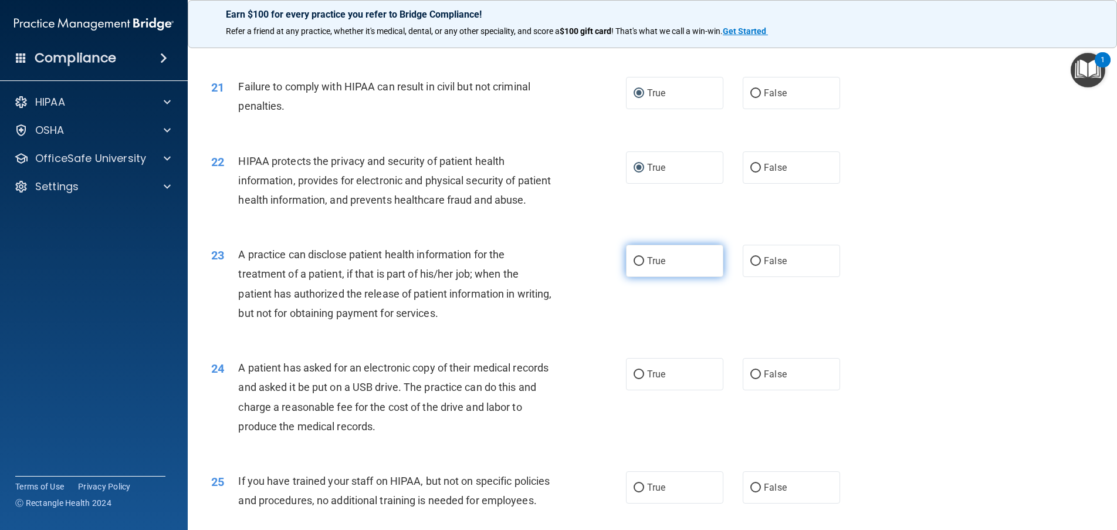
click at [638, 277] on label "True" at bounding box center [674, 261] width 97 height 32
click at [638, 266] on input "True" at bounding box center [639, 261] width 11 height 9
radio input "true"
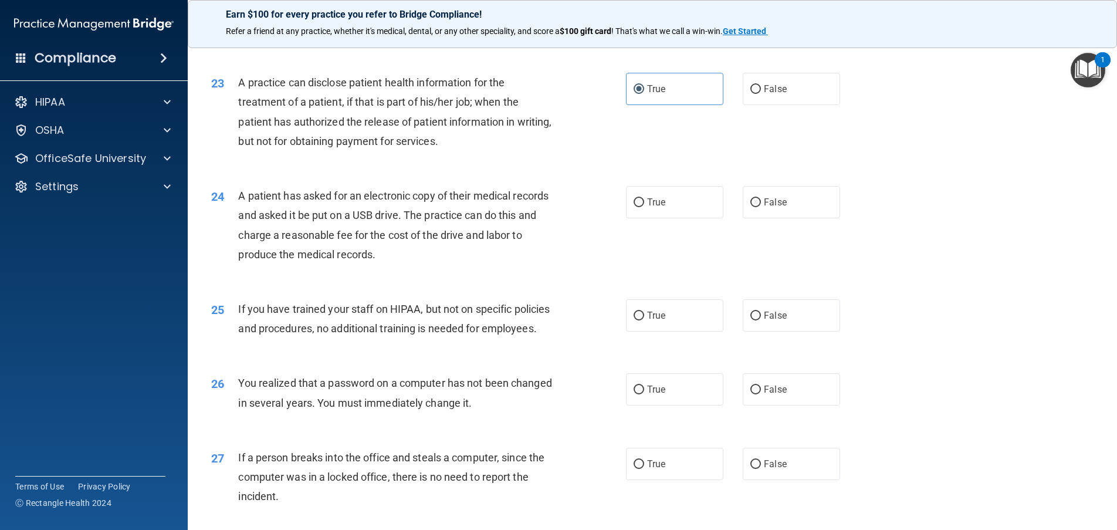
scroll to position [1877, 0]
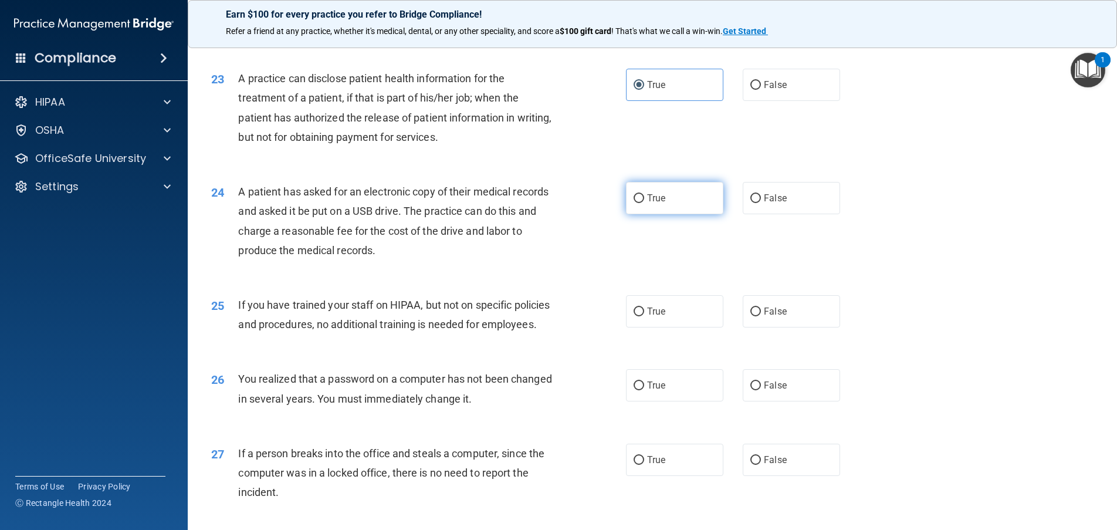
click at [634, 203] on input "True" at bounding box center [639, 198] width 11 height 9
radio input "true"
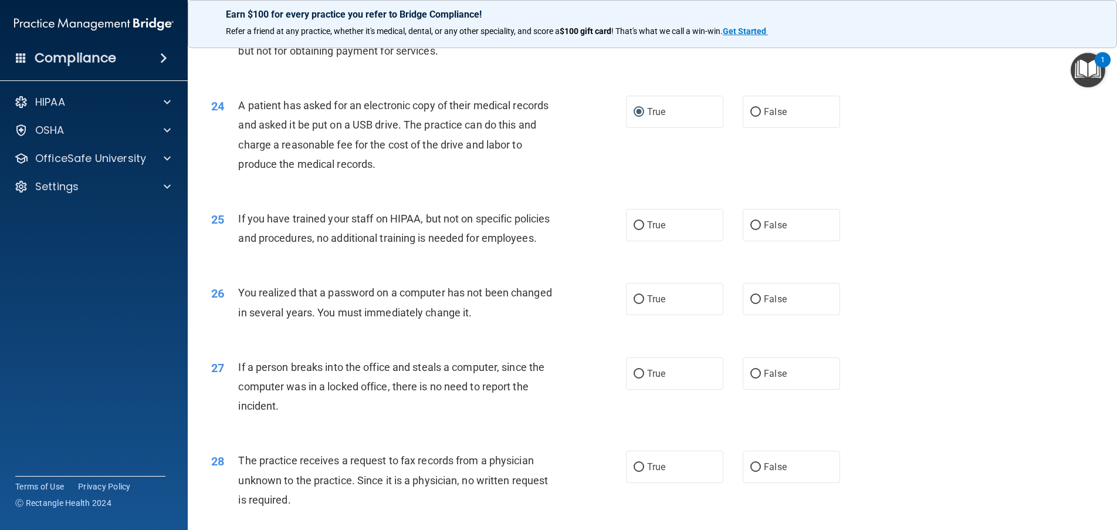
scroll to position [1995, 0]
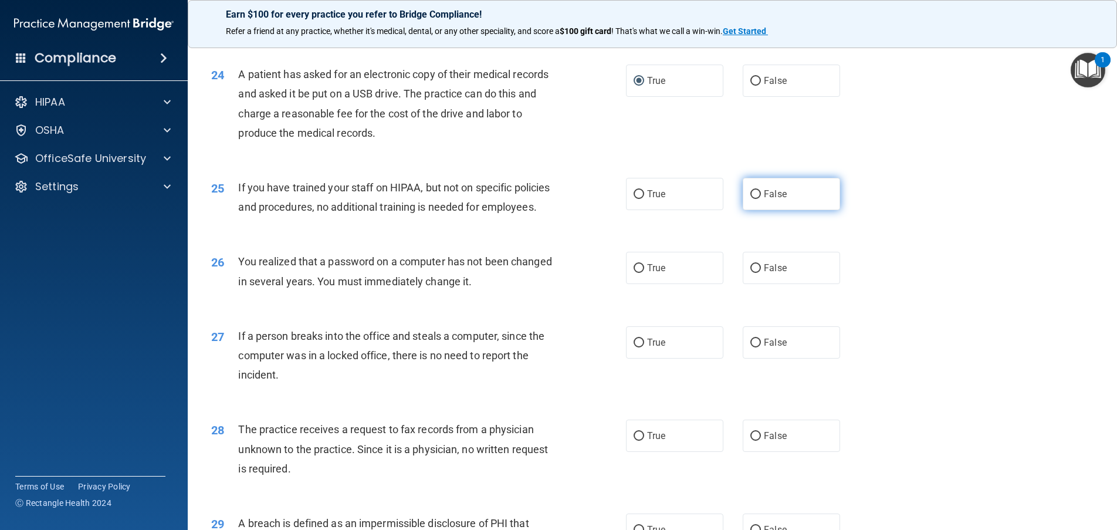
click at [750, 199] on input "False" at bounding box center [755, 194] width 11 height 9
radio input "true"
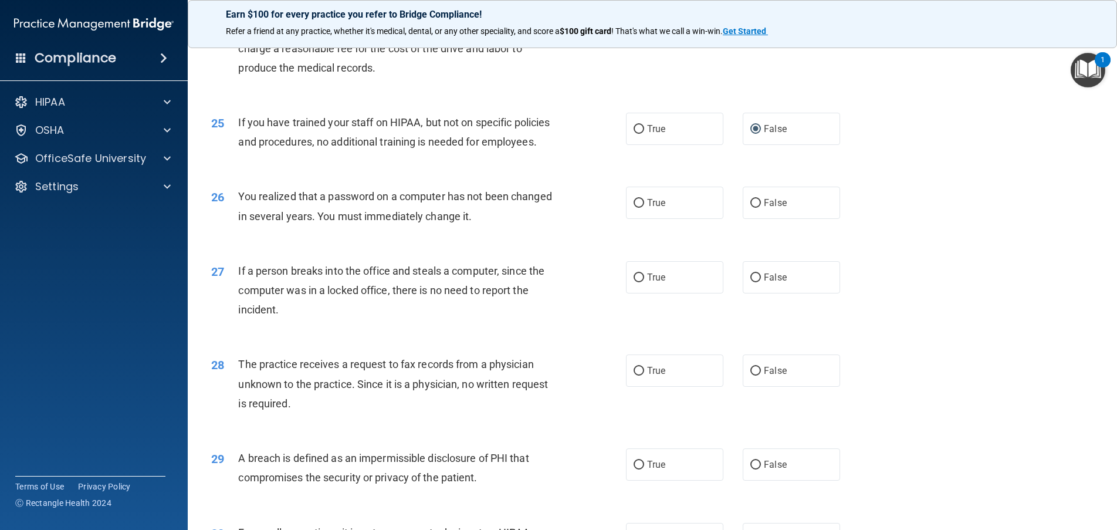
scroll to position [2112, 0]
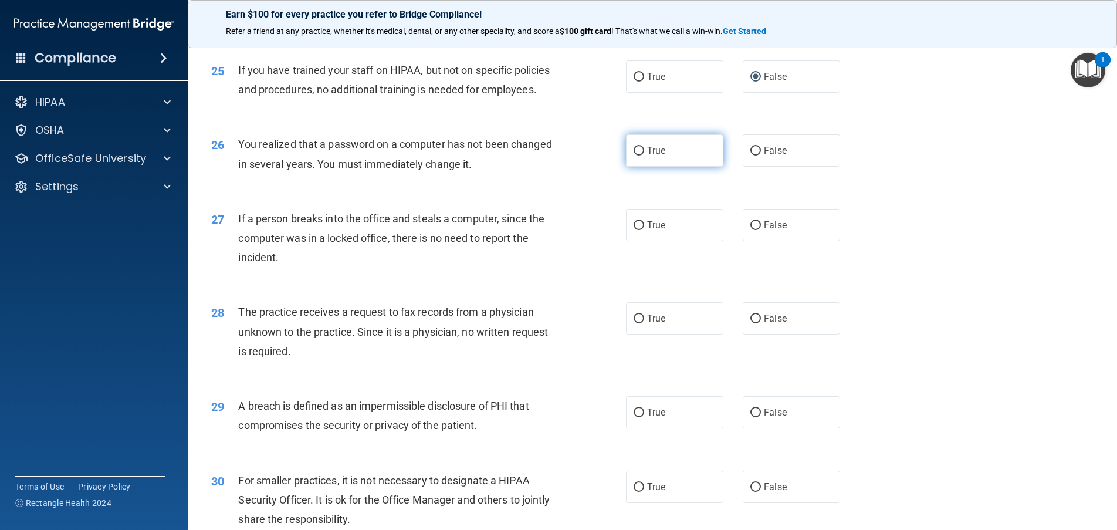
click at [647, 156] on span "True" at bounding box center [656, 150] width 18 height 11
click at [644, 155] on input "True" at bounding box center [639, 151] width 11 height 9
radio input "true"
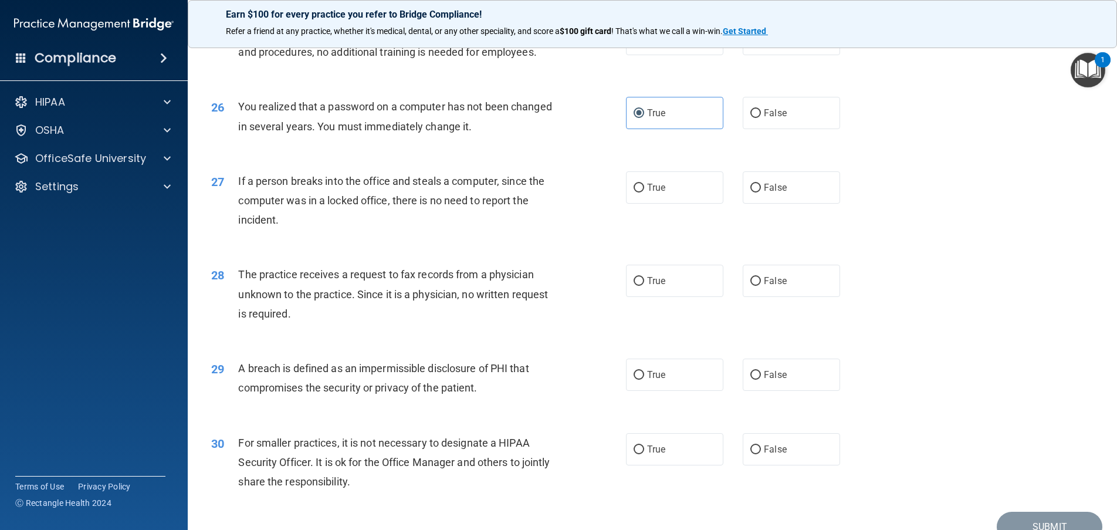
scroll to position [2171, 0]
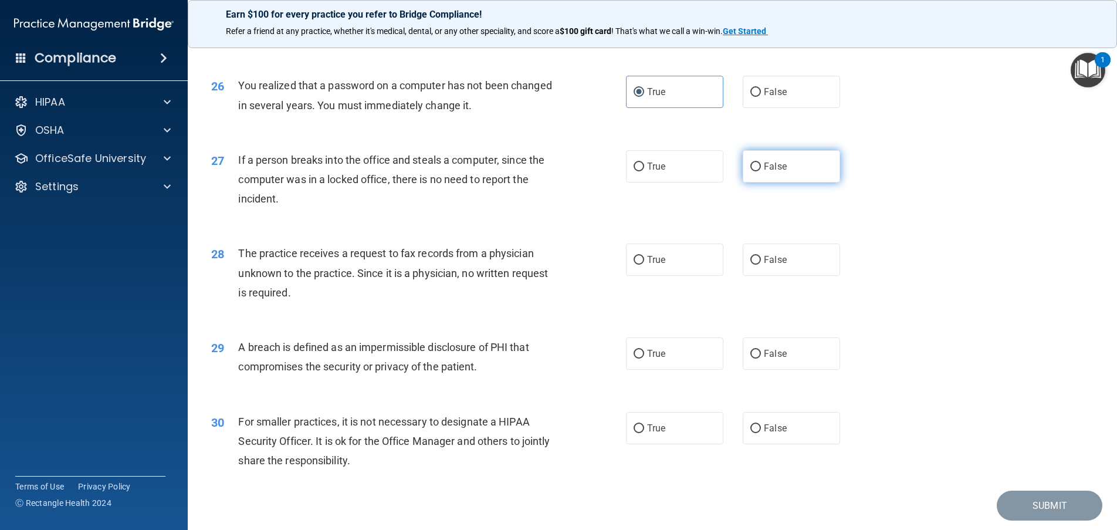
click at [754, 171] on input "False" at bounding box center [755, 167] width 11 height 9
radio input "true"
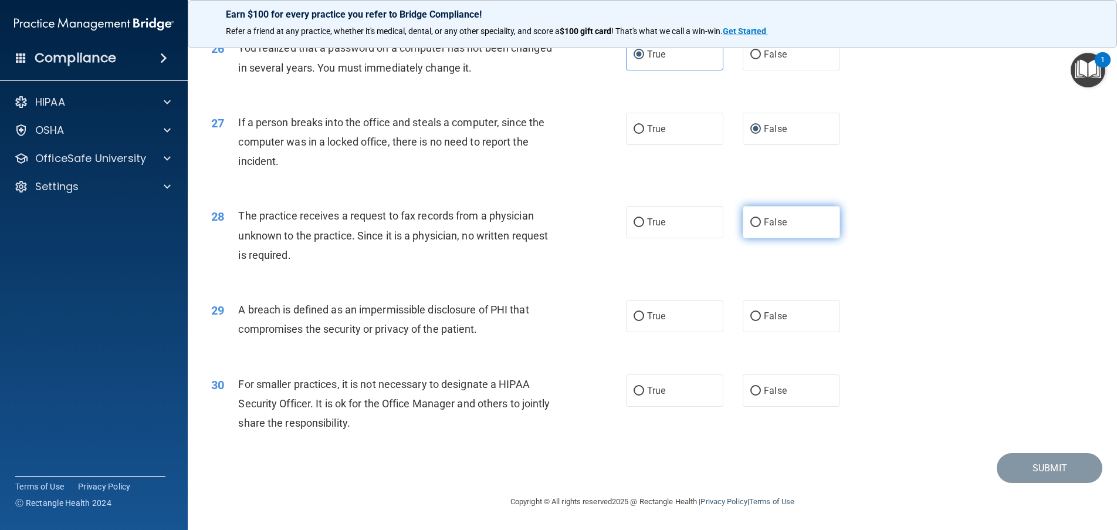
click at [763, 238] on label "False" at bounding box center [791, 222] width 97 height 32
click at [761, 227] on input "False" at bounding box center [755, 222] width 11 height 9
radio input "true"
click at [634, 323] on label "True" at bounding box center [674, 316] width 97 height 32
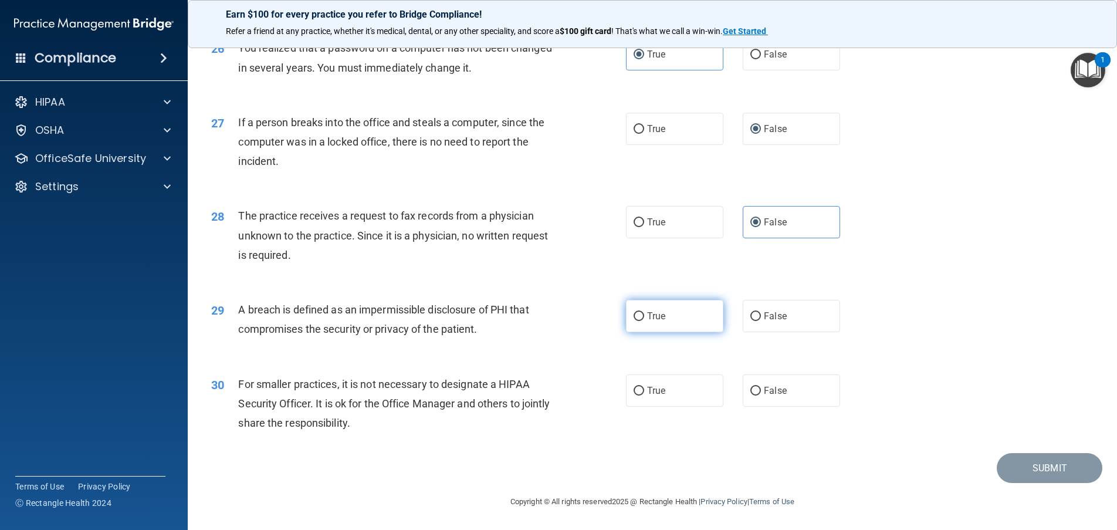
click at [634, 321] on input "True" at bounding box center [639, 316] width 11 height 9
radio input "true"
click at [750, 390] on input "False" at bounding box center [755, 391] width 11 height 9
radio input "true"
click at [1051, 470] on button "Submit" at bounding box center [1050, 468] width 106 height 30
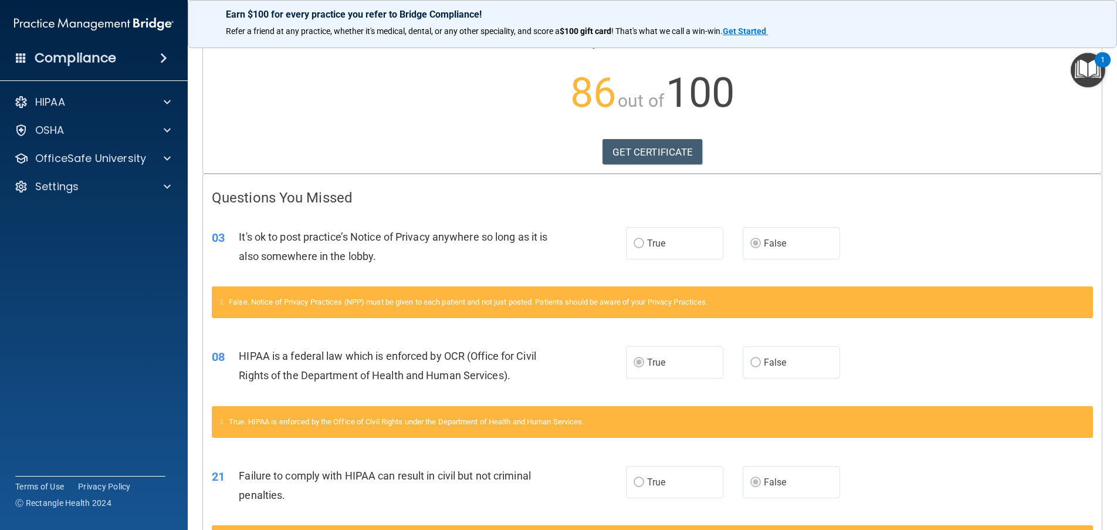
scroll to position [117, 0]
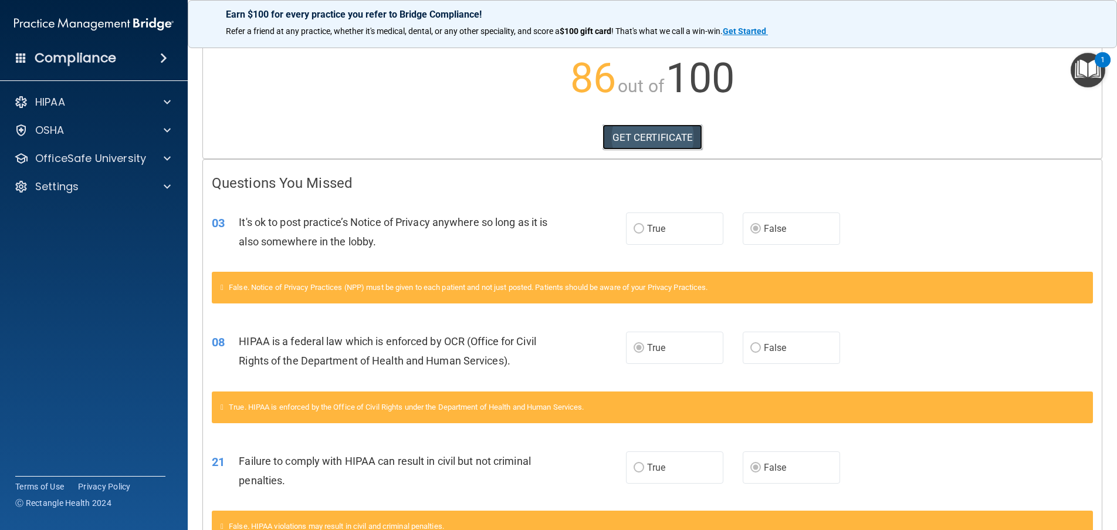
click at [624, 137] on link "GET CERTIFICATE" at bounding box center [653, 137] width 100 height 26
click at [133, 100] on div "HIPAA" at bounding box center [78, 102] width 146 height 14
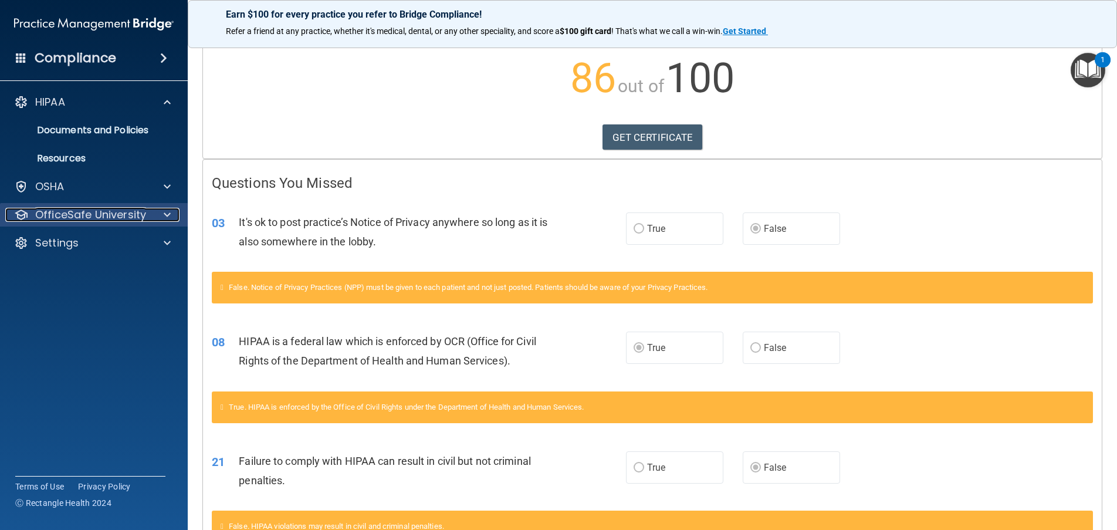
click at [117, 208] on p "OfficeSafe University" at bounding box center [90, 215] width 111 height 14
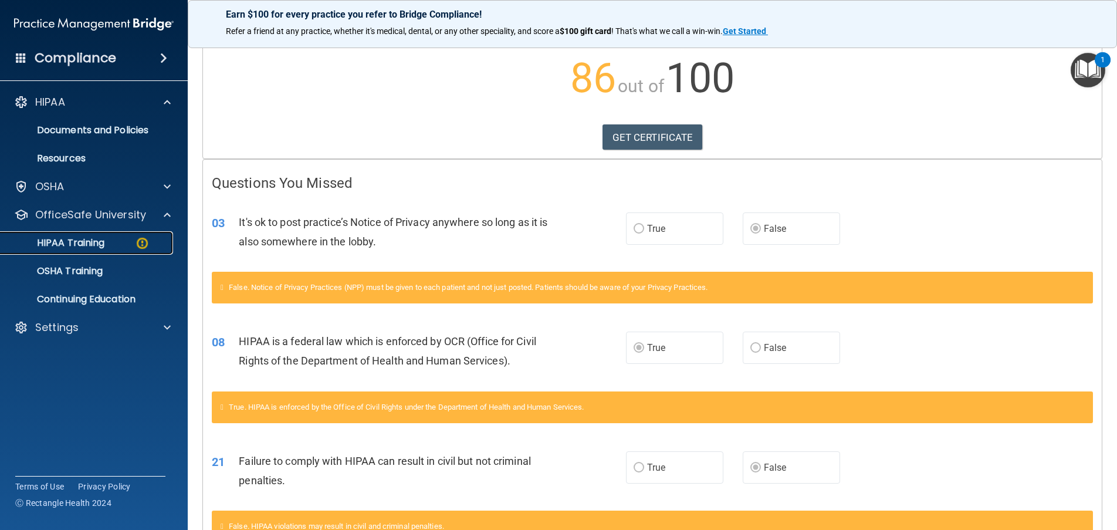
click at [99, 238] on p "HIPAA Training" at bounding box center [56, 243] width 97 height 12
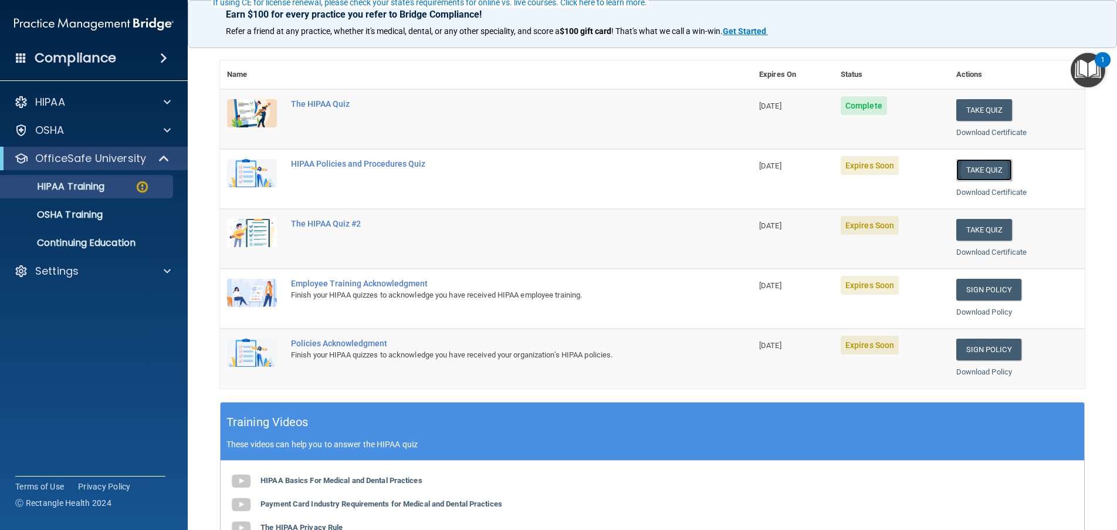
click at [970, 171] on button "Take Quiz" at bounding box center [984, 170] width 56 height 22
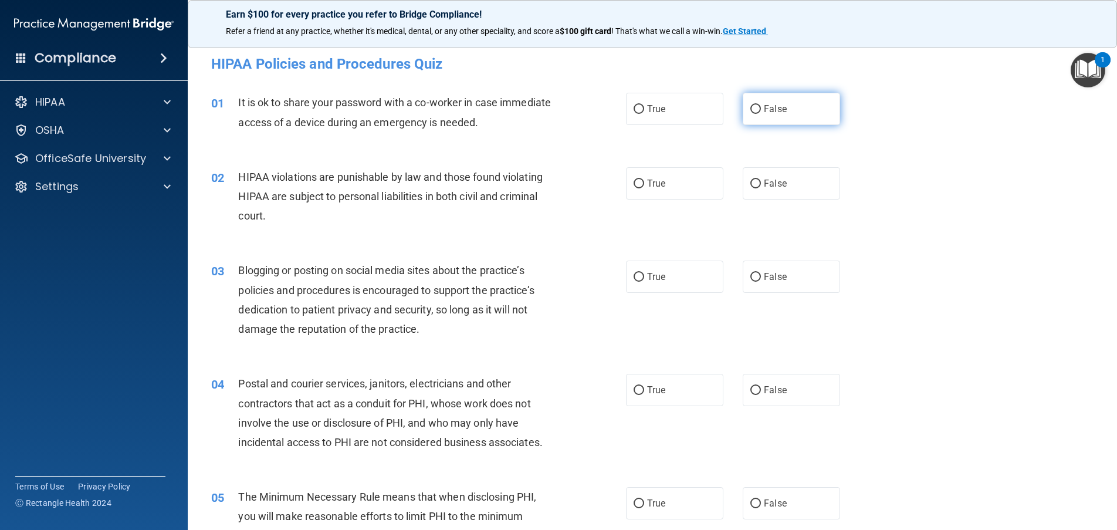
click at [750, 109] on input "False" at bounding box center [755, 109] width 11 height 9
radio input "true"
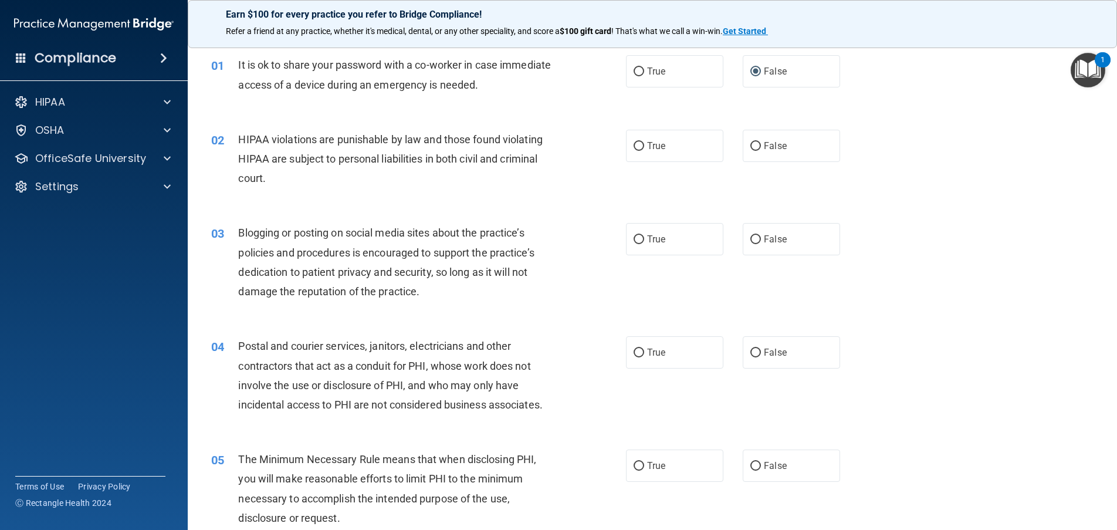
scroll to position [59, 0]
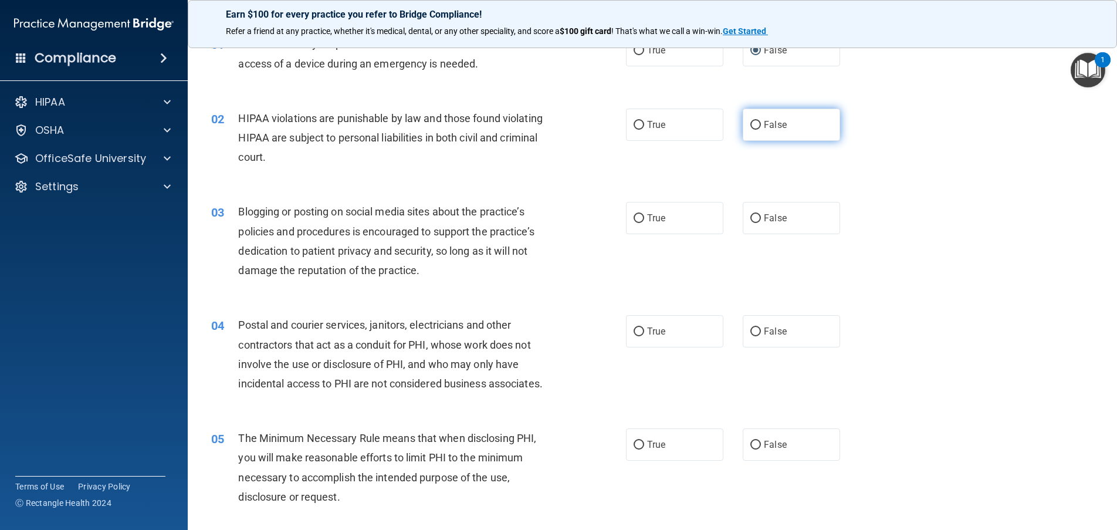
click at [750, 121] on input "False" at bounding box center [755, 125] width 11 height 9
radio input "true"
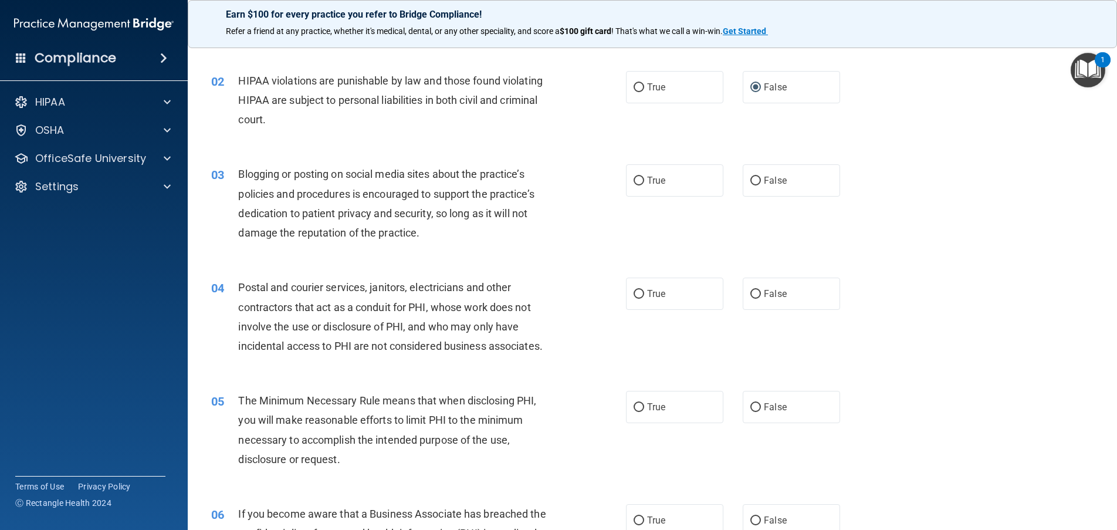
scroll to position [117, 0]
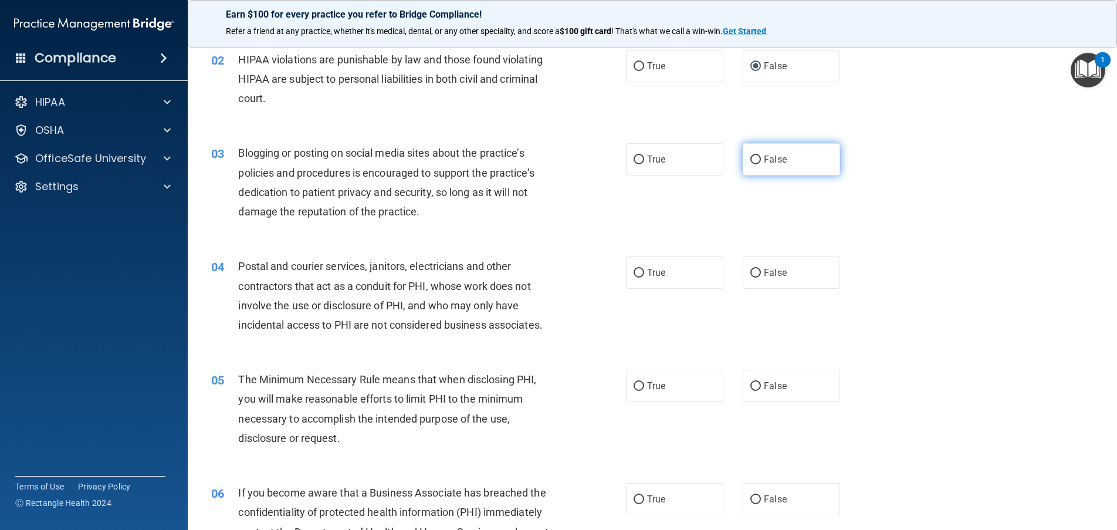
click at [750, 163] on input "False" at bounding box center [755, 159] width 11 height 9
radio input "true"
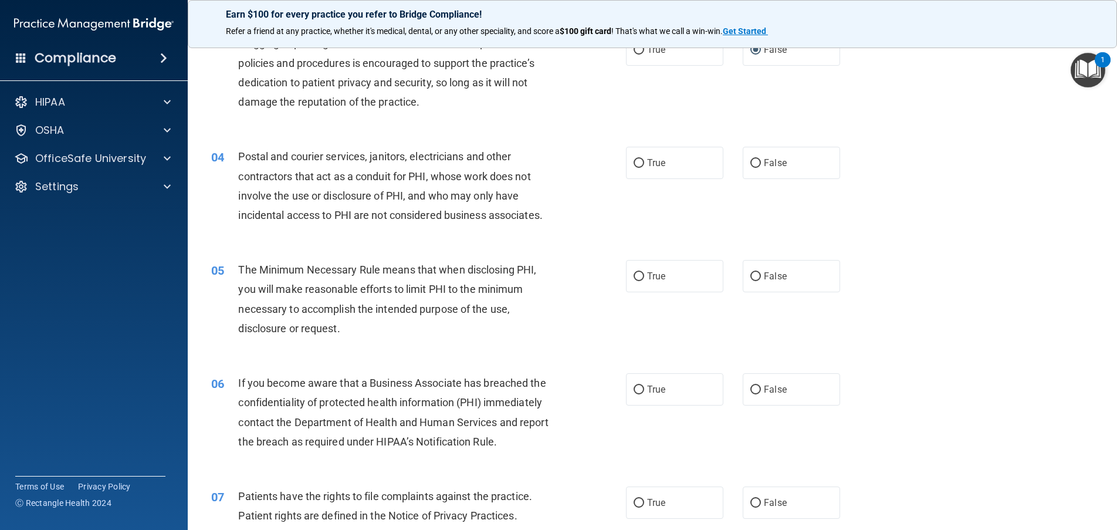
scroll to position [235, 0]
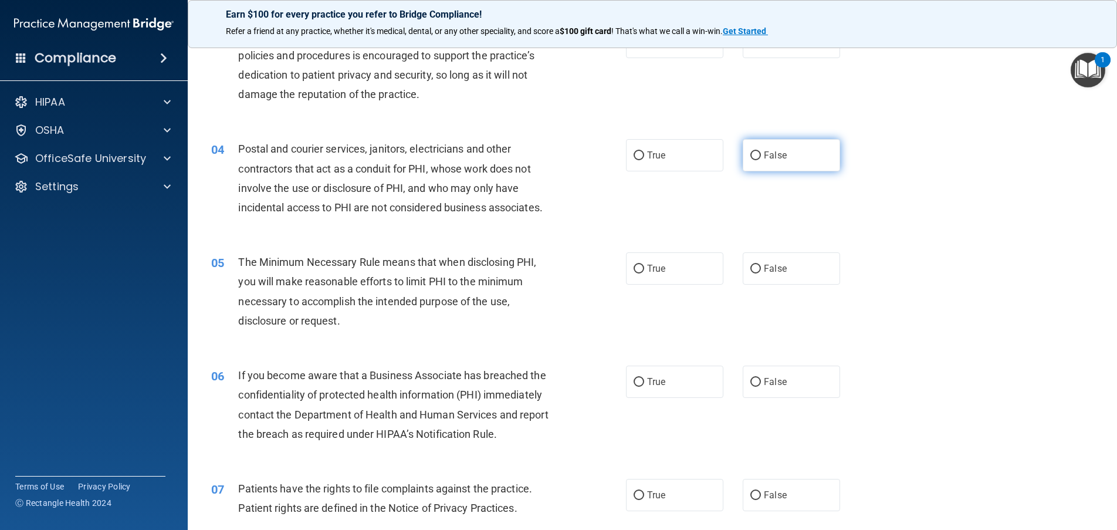
click at [750, 155] on input "False" at bounding box center [755, 155] width 11 height 9
radio input "true"
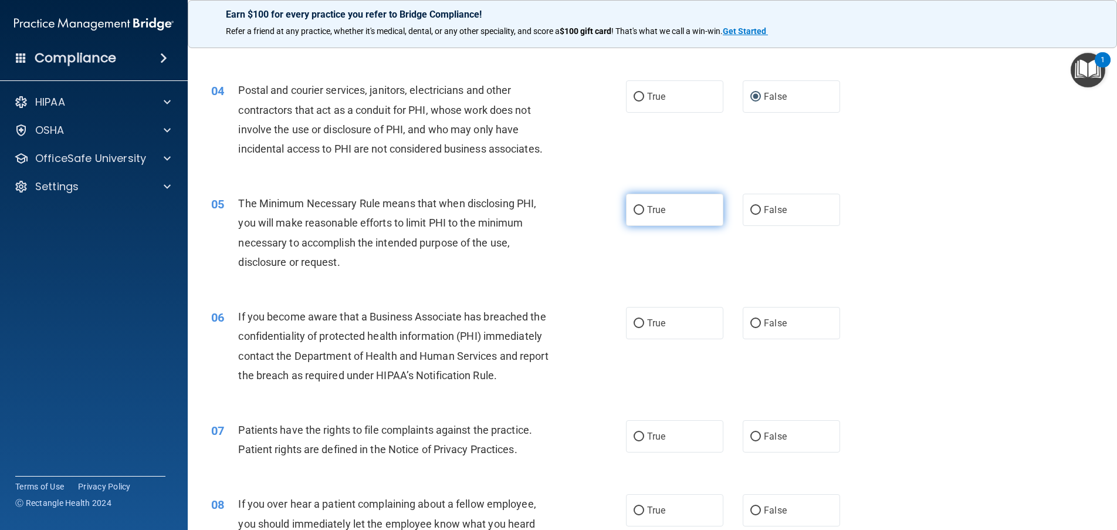
click at [634, 208] on input "True" at bounding box center [639, 210] width 11 height 9
radio input "true"
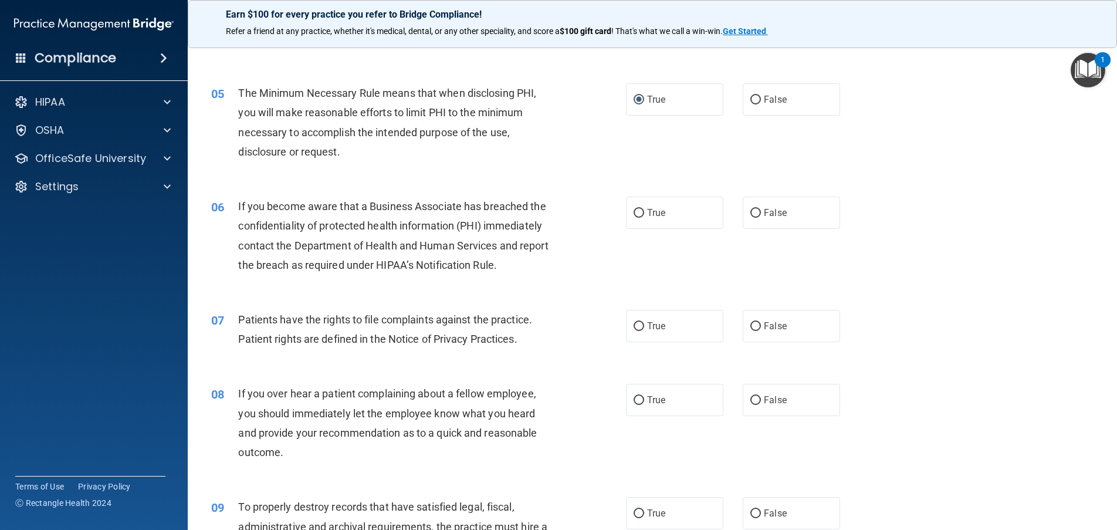
scroll to position [411, 0]
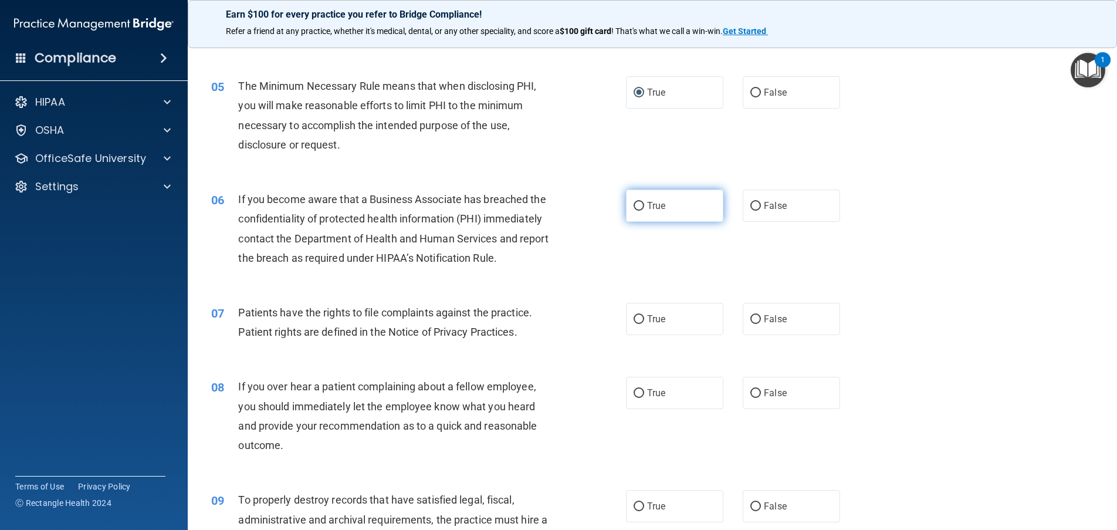
click at [635, 203] on input "True" at bounding box center [639, 206] width 11 height 9
radio input "true"
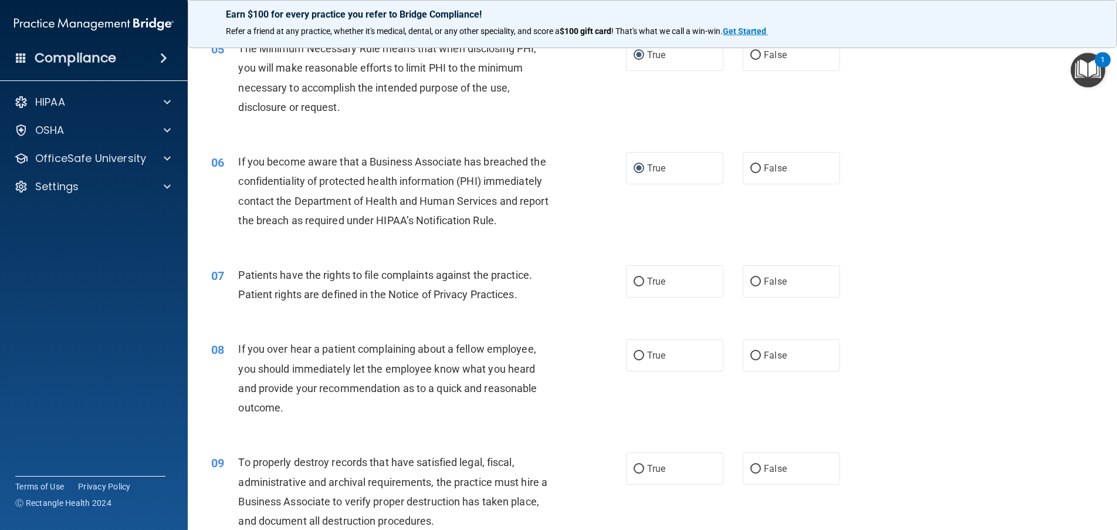
scroll to position [469, 0]
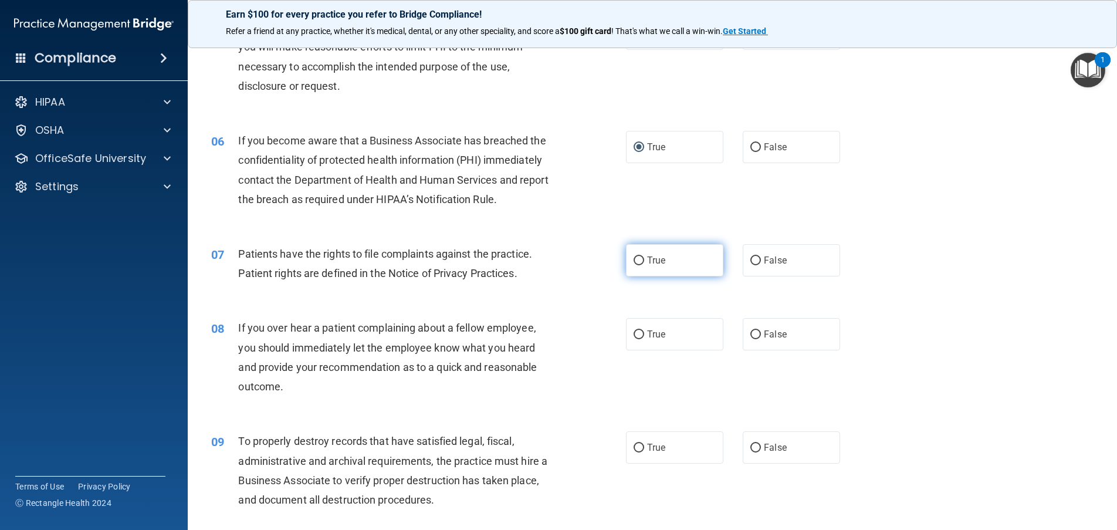
click at [634, 263] on input "True" at bounding box center [639, 260] width 11 height 9
radio input "true"
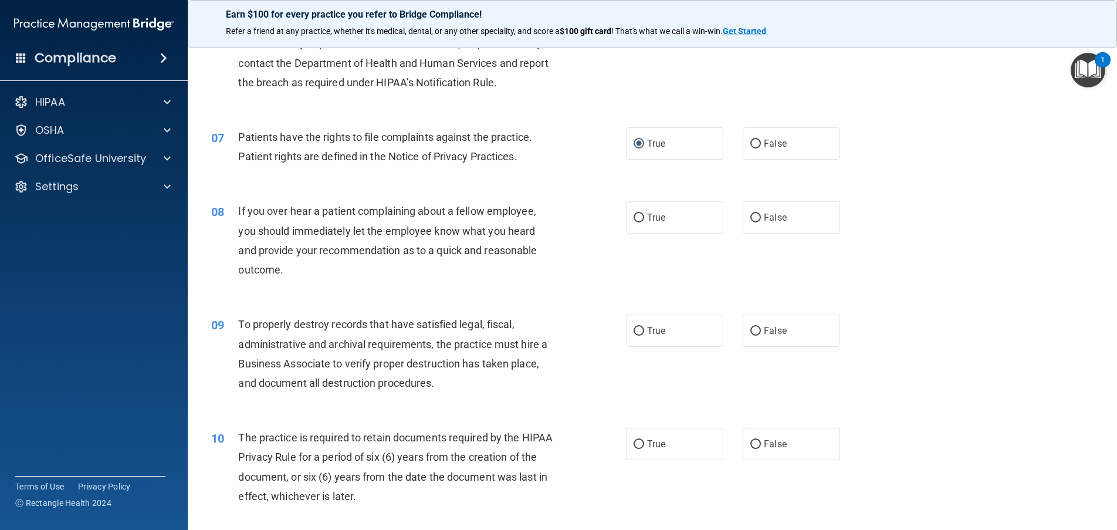
scroll to position [587, 0]
click at [752, 215] on input "False" at bounding box center [755, 217] width 11 height 9
radio input "true"
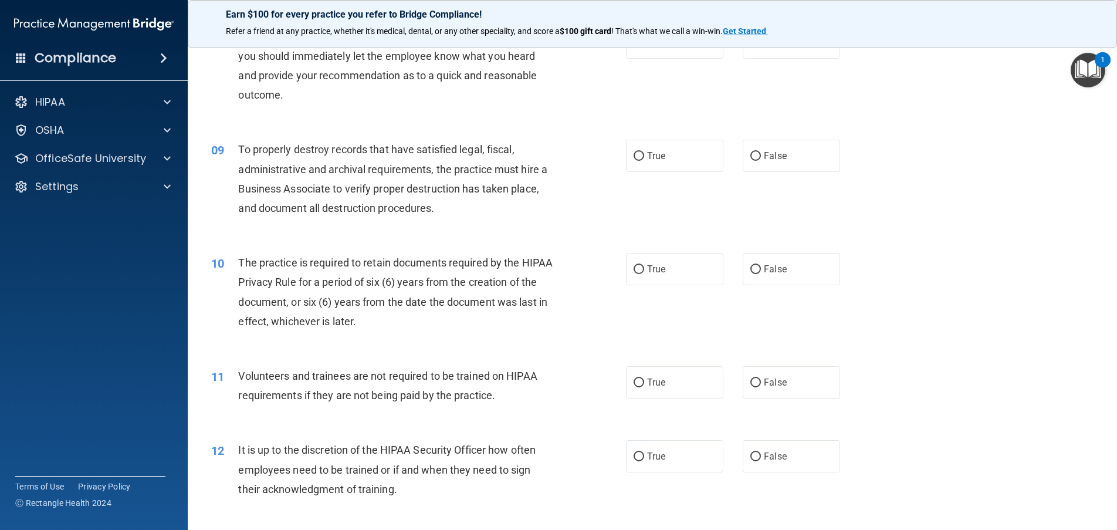
scroll to position [763, 0]
click at [634, 156] on input "True" at bounding box center [639, 154] width 11 height 9
radio input "true"
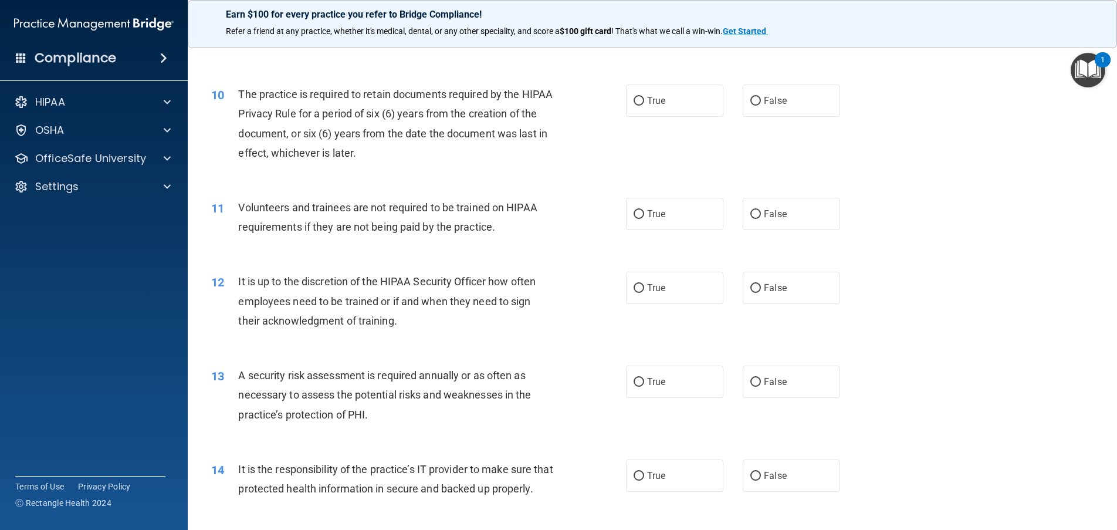
scroll to position [939, 0]
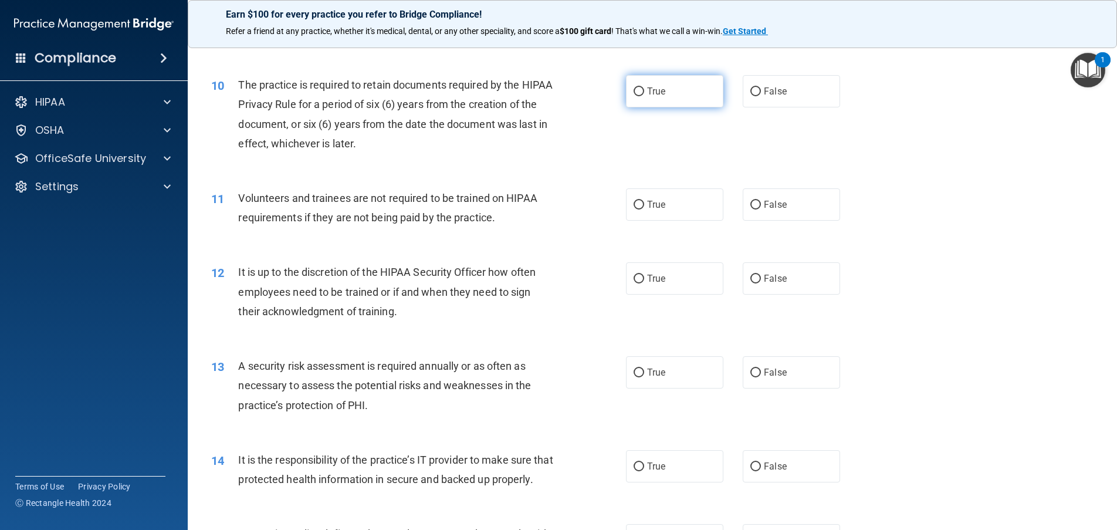
click at [634, 90] on input "True" at bounding box center [639, 91] width 11 height 9
radio input "true"
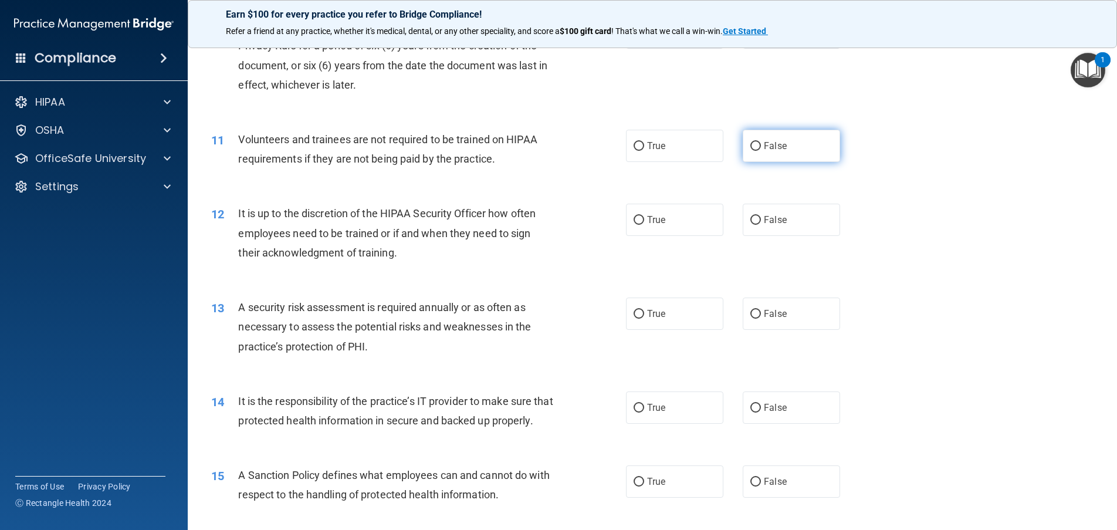
click at [753, 150] on input "False" at bounding box center [755, 146] width 11 height 9
radio input "true"
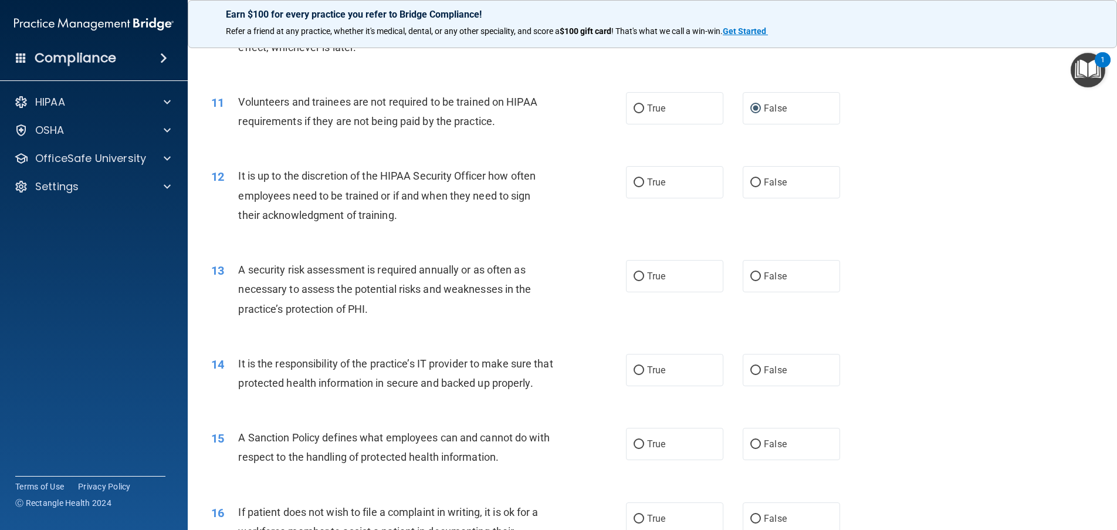
scroll to position [1056, 0]
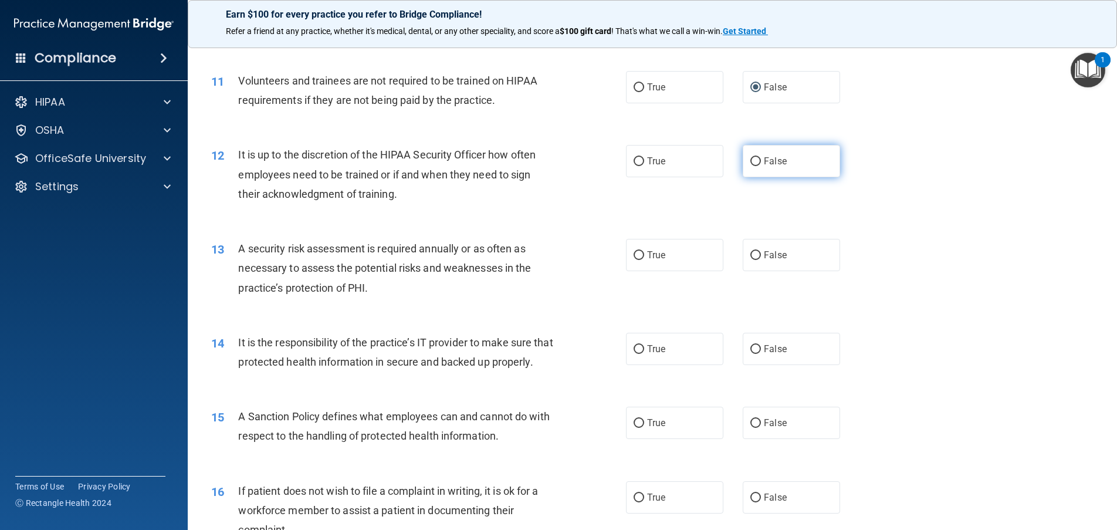
click at [756, 165] on label "False" at bounding box center [791, 161] width 97 height 32
click at [756, 165] on input "False" at bounding box center [755, 161] width 11 height 9
radio input "true"
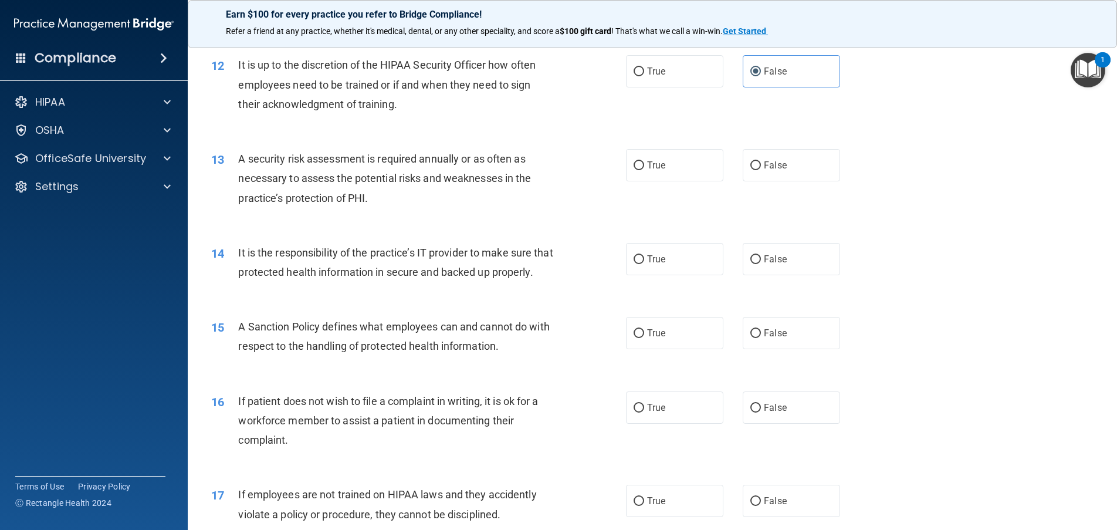
scroll to position [1173, 0]
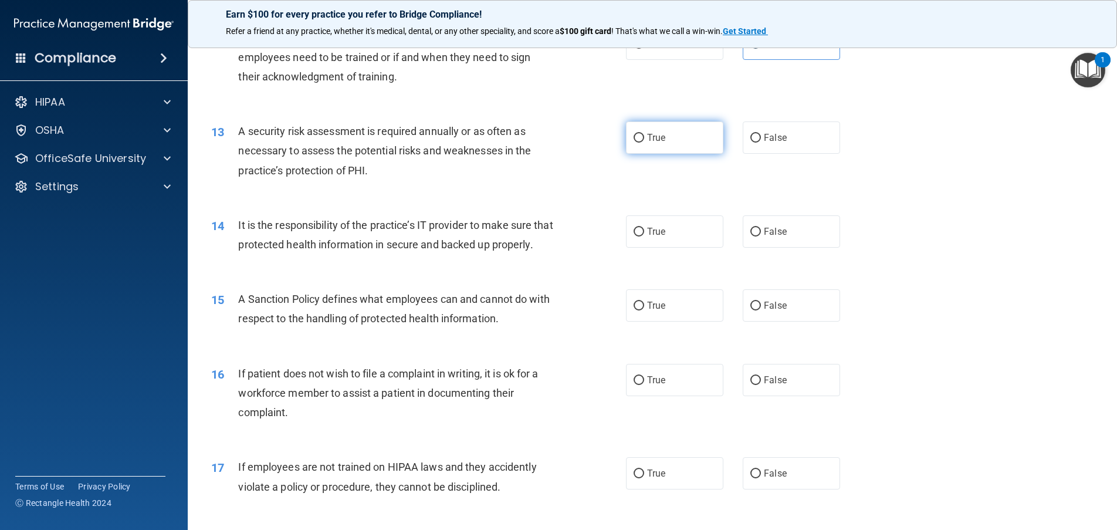
click at [635, 140] on input "True" at bounding box center [639, 138] width 11 height 9
radio input "true"
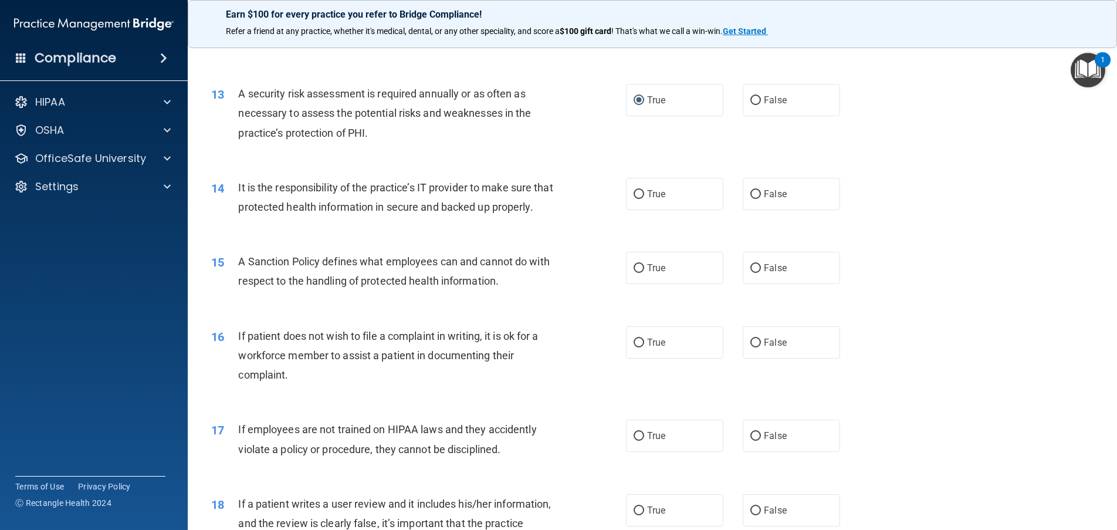
scroll to position [1232, 0]
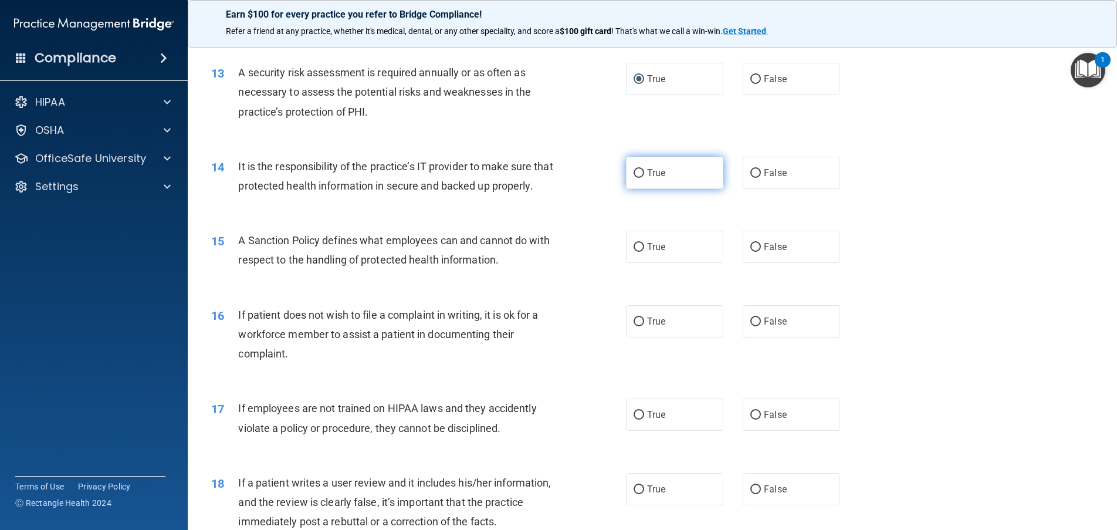
click at [654, 172] on span "True" at bounding box center [656, 172] width 18 height 11
click at [644, 172] on input "True" at bounding box center [639, 173] width 11 height 9
radio input "true"
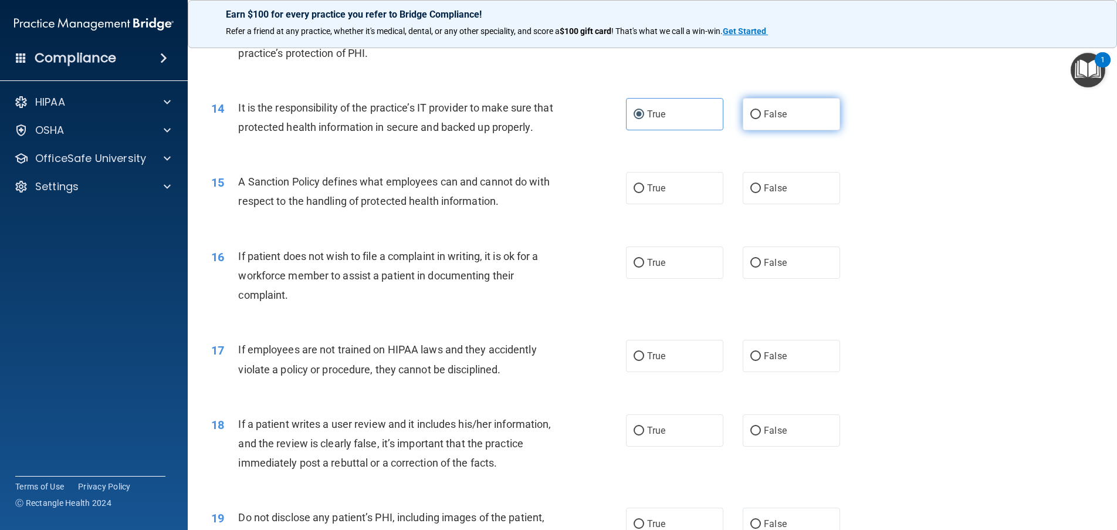
click at [755, 113] on input "False" at bounding box center [755, 114] width 11 height 9
radio input "true"
radio input "false"
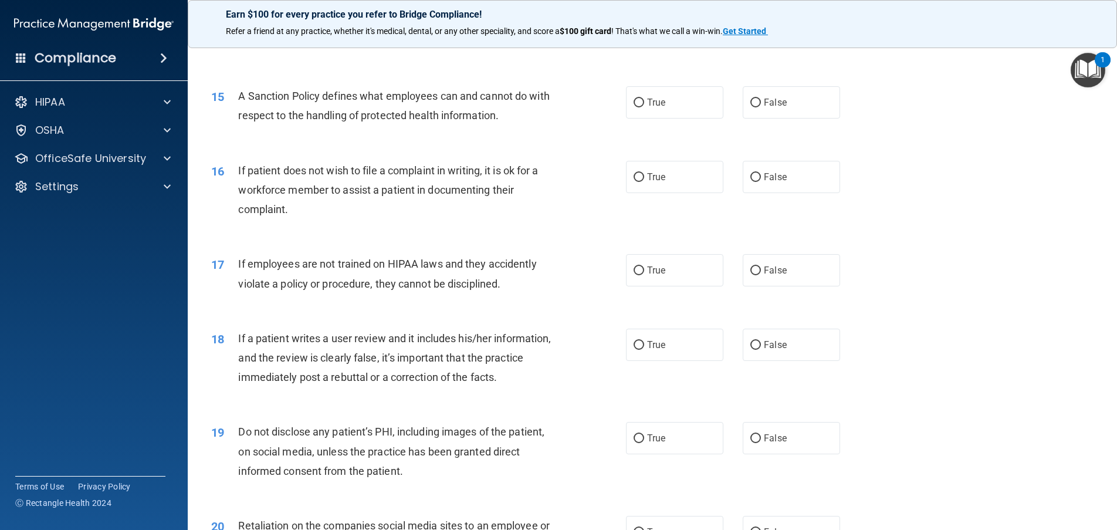
scroll to position [1408, 0]
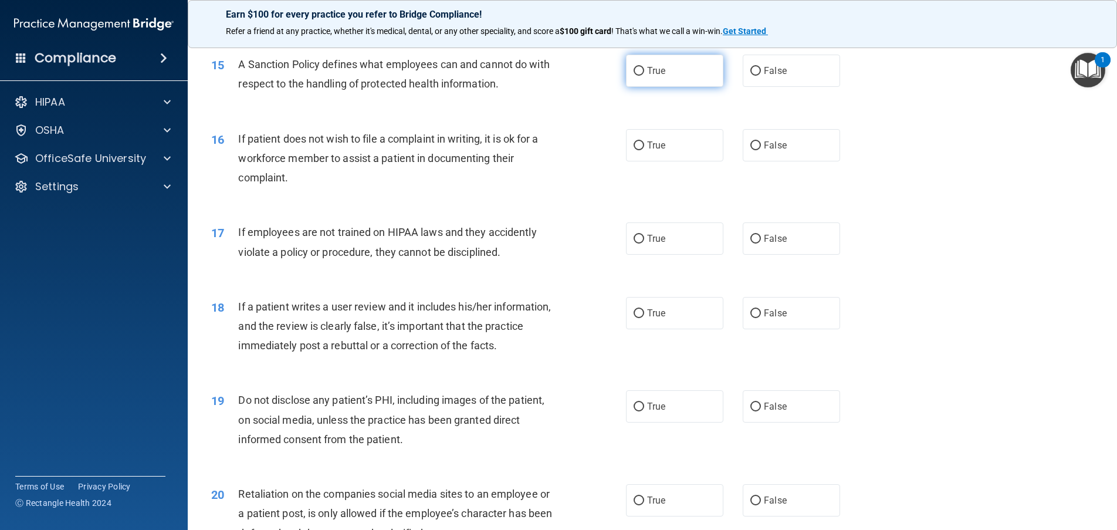
click at [636, 76] on input "True" at bounding box center [639, 71] width 11 height 9
radio input "true"
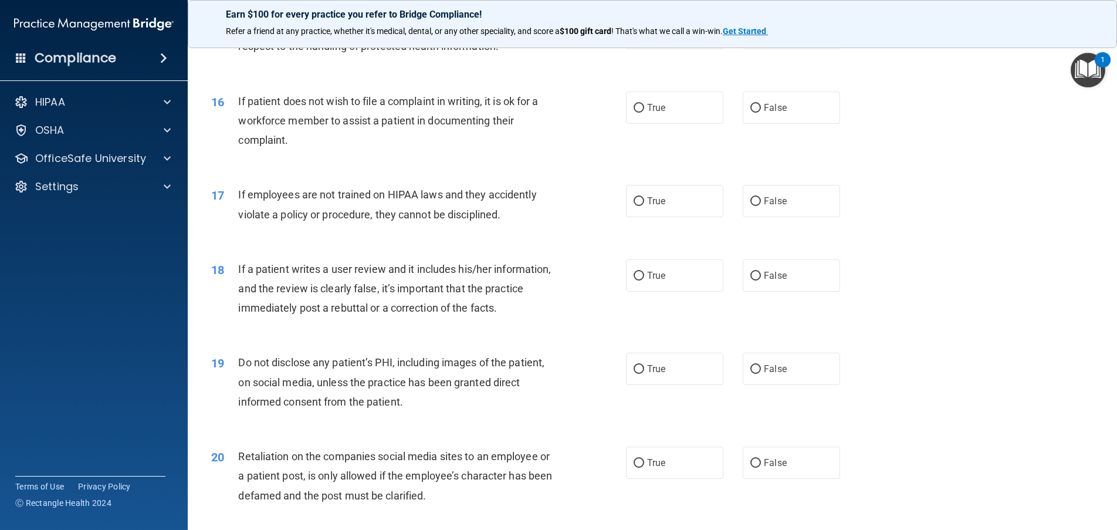
scroll to position [1467, 0]
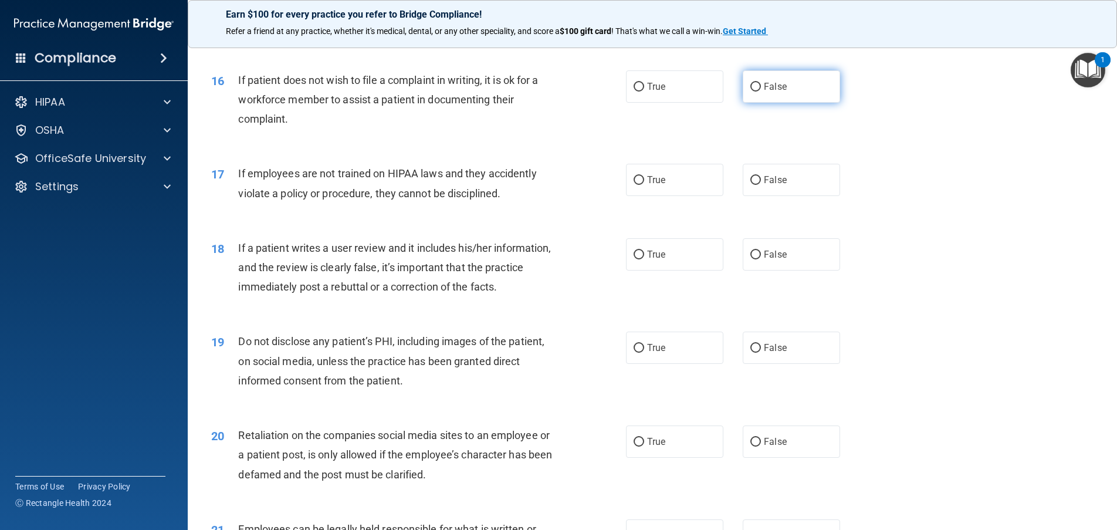
click at [753, 100] on label "False" at bounding box center [791, 86] width 97 height 32
click at [753, 92] on input "False" at bounding box center [755, 87] width 11 height 9
radio input "true"
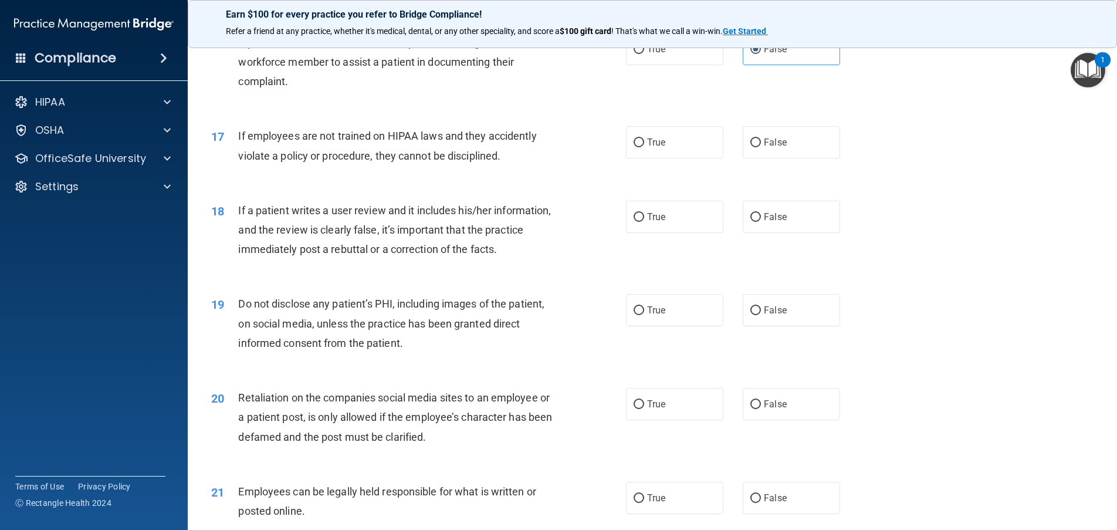
scroll to position [1525, 0]
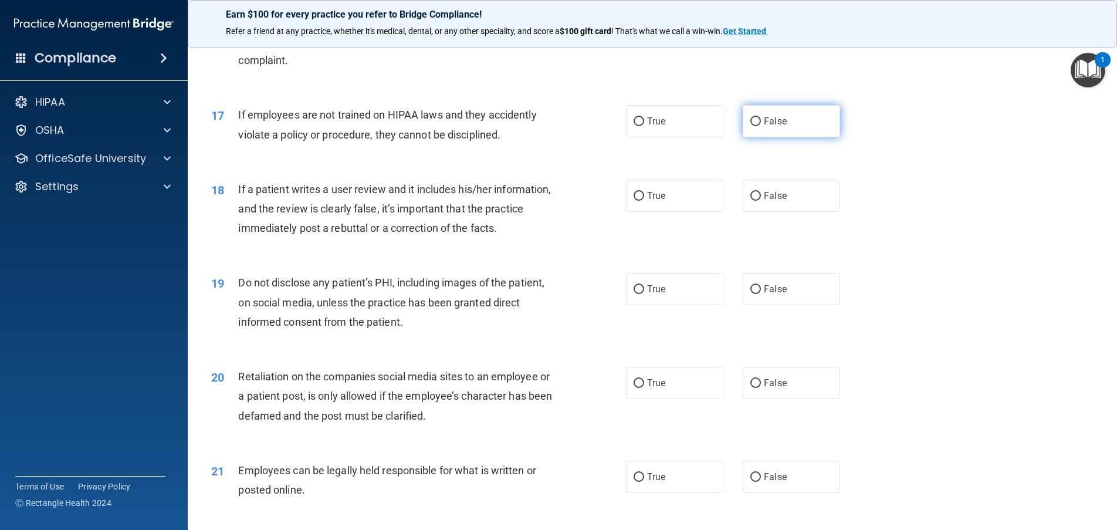
click at [750, 126] on input "False" at bounding box center [755, 121] width 11 height 9
radio input "true"
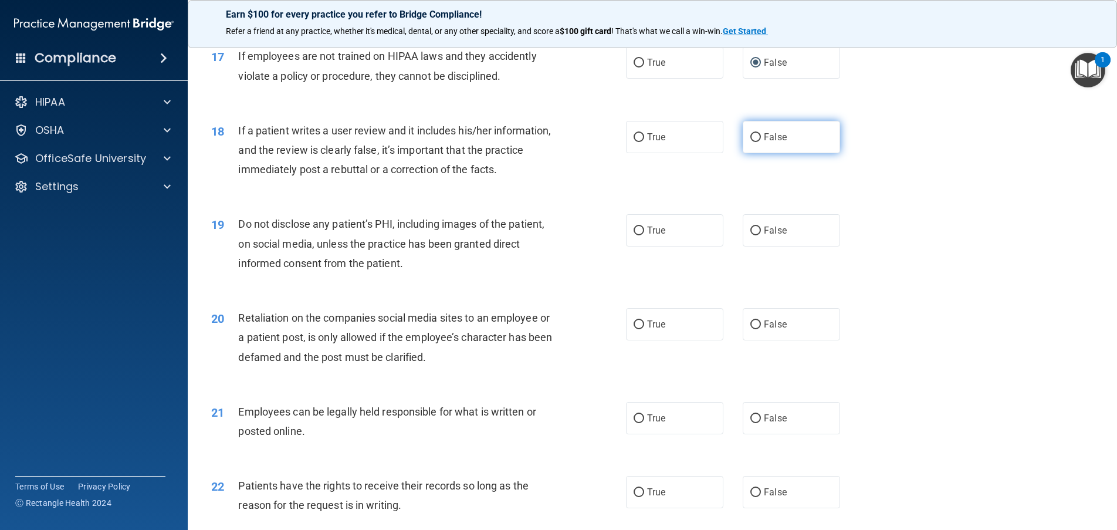
click at [751, 142] on input "False" at bounding box center [755, 137] width 11 height 9
radio input "true"
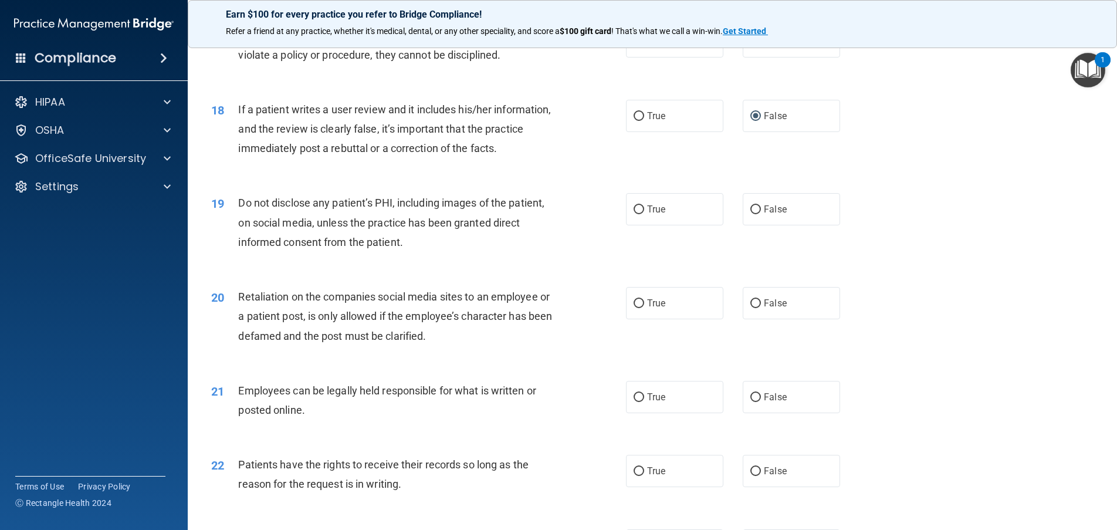
scroll to position [1643, 0]
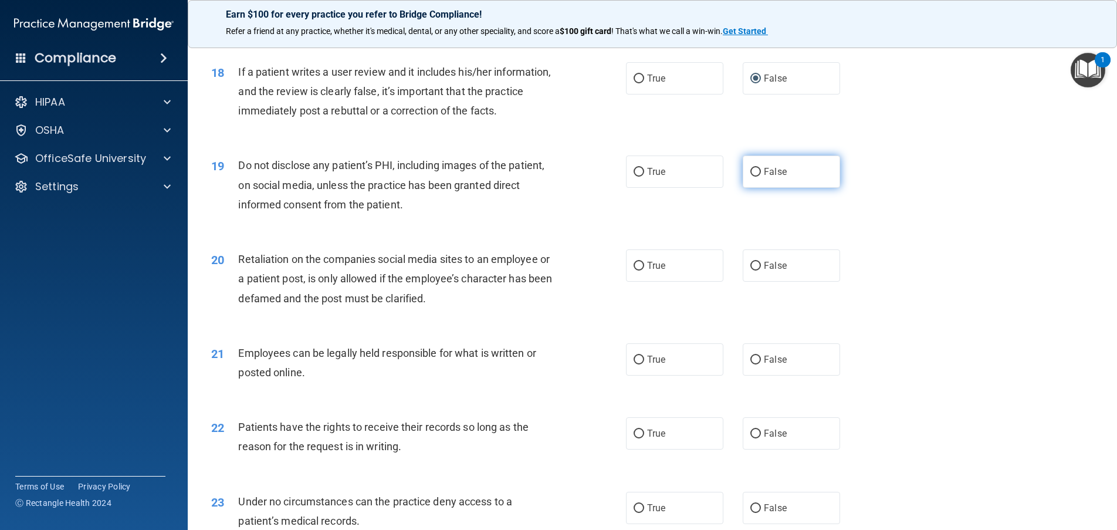
click at [752, 177] on input "False" at bounding box center [755, 172] width 11 height 9
radio input "true"
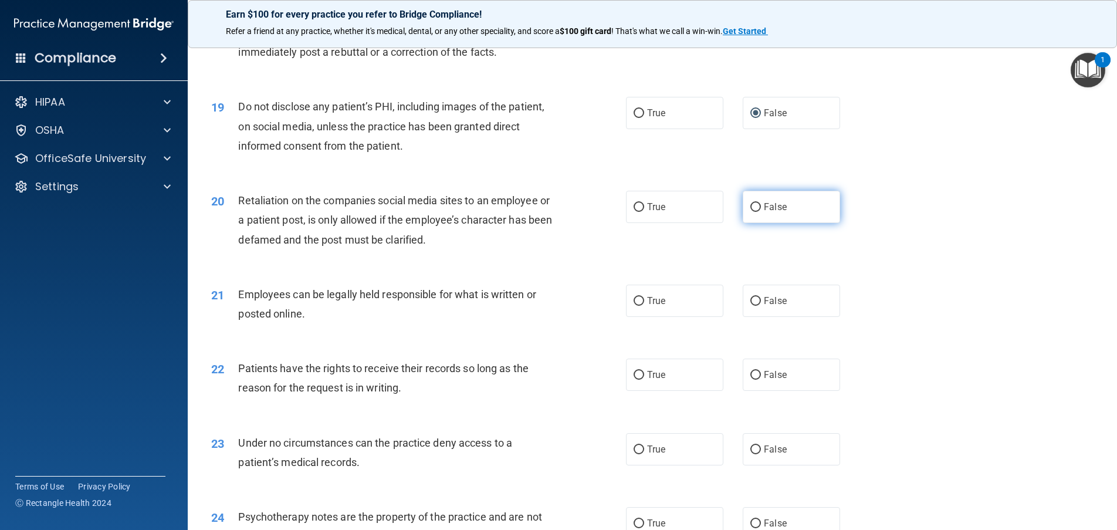
click at [755, 222] on label "False" at bounding box center [791, 207] width 97 height 32
click at [755, 212] on input "False" at bounding box center [755, 207] width 11 height 9
radio input "true"
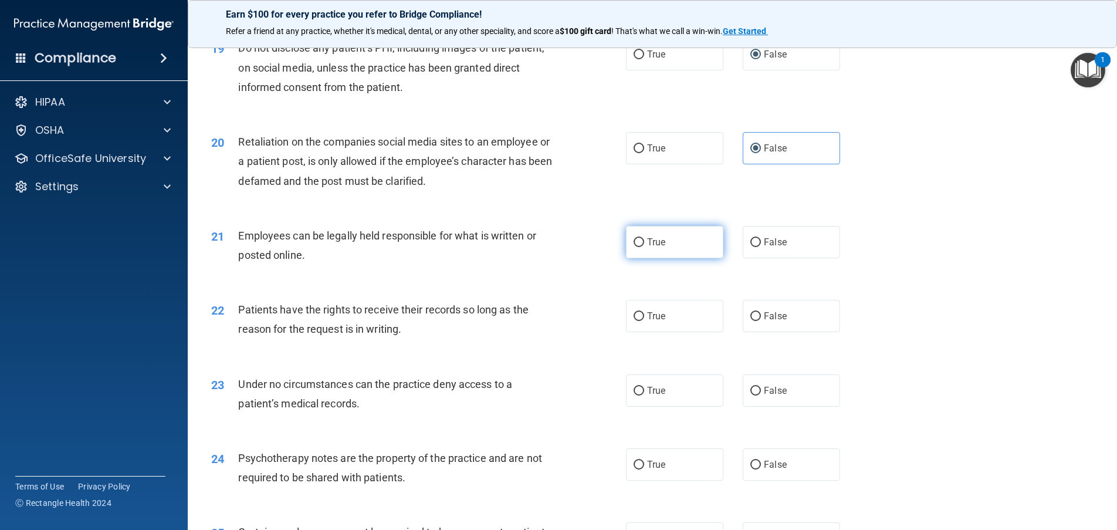
click at [647, 248] on span "True" at bounding box center [656, 241] width 18 height 11
click at [644, 247] on input "True" at bounding box center [639, 242] width 11 height 9
radio input "true"
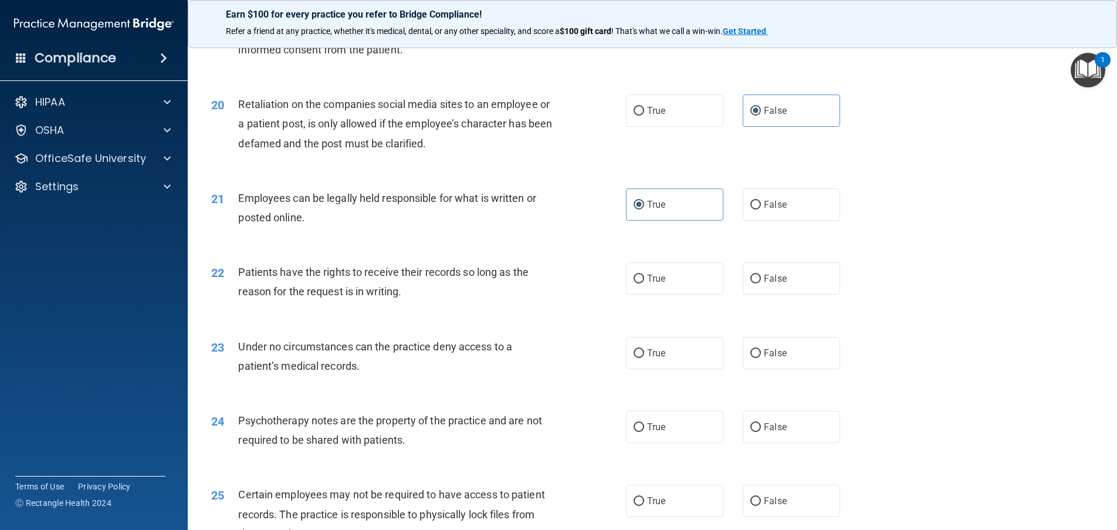
scroll to position [1819, 0]
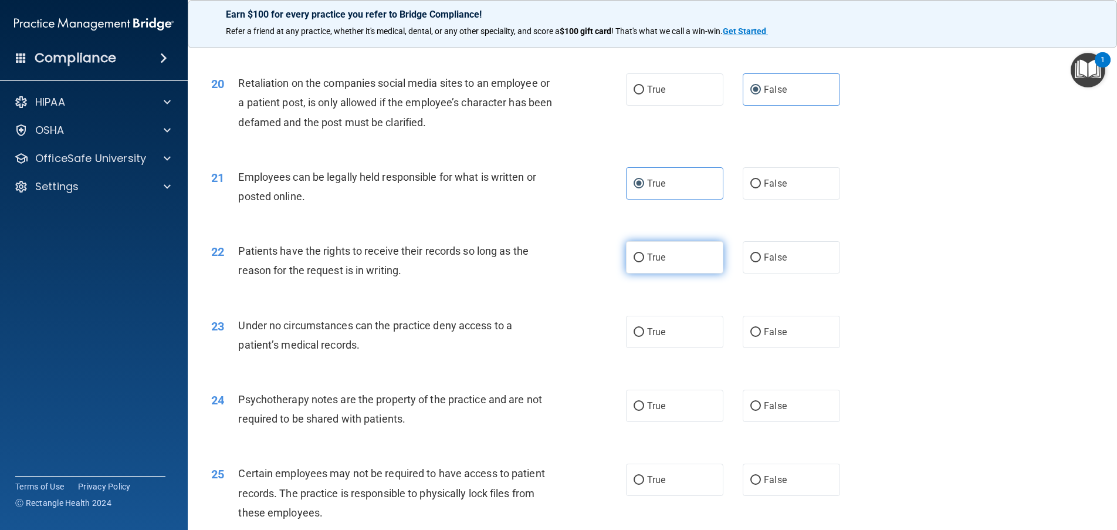
click at [651, 263] on span "True" at bounding box center [656, 257] width 18 height 11
click at [644, 262] on input "True" at bounding box center [639, 257] width 11 height 9
radio input "true"
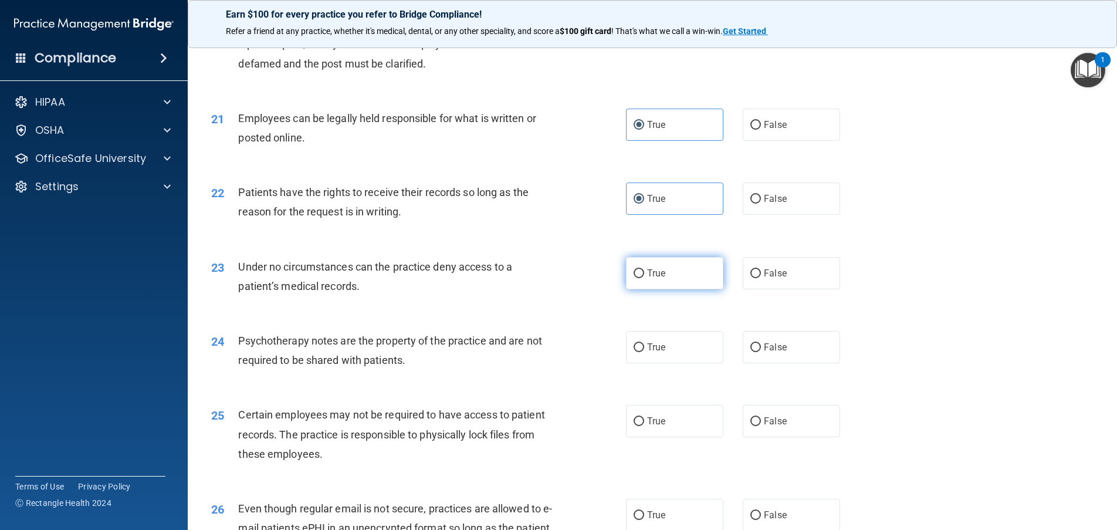
click at [634, 278] on input "True" at bounding box center [639, 273] width 11 height 9
radio input "true"
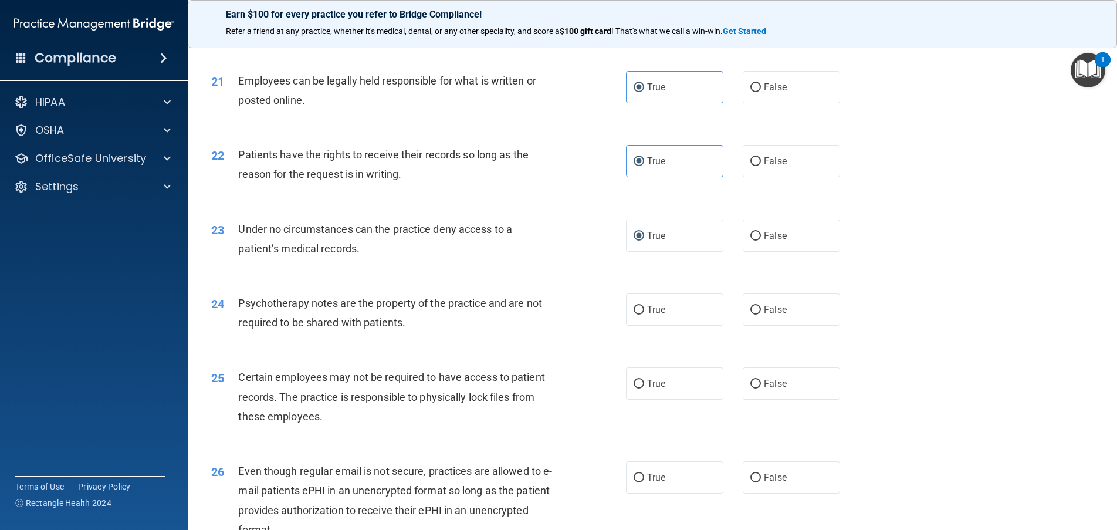
scroll to position [1936, 0]
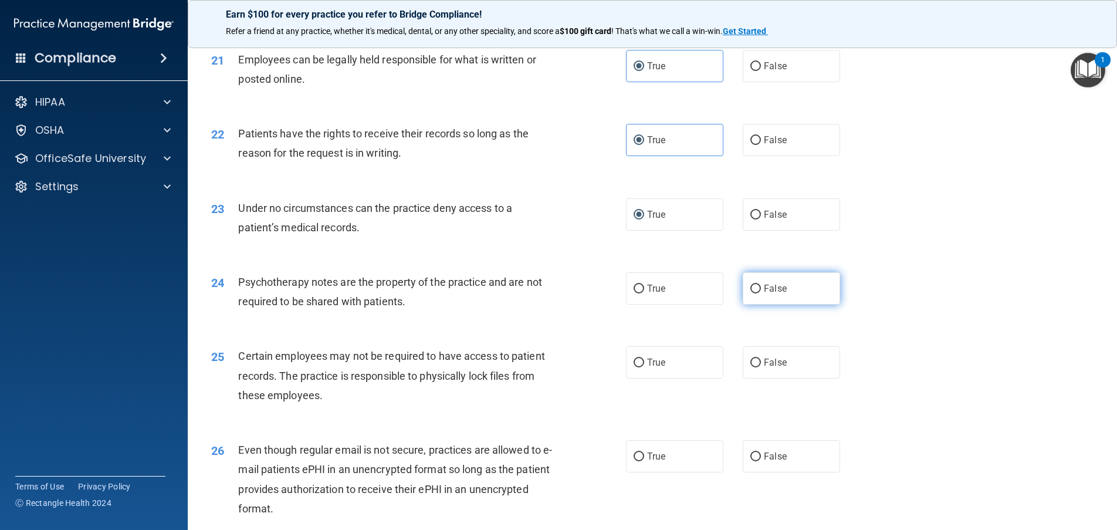
click at [764, 294] on span "False" at bounding box center [775, 288] width 23 height 11
click at [759, 293] on input "False" at bounding box center [755, 289] width 11 height 9
radio input "true"
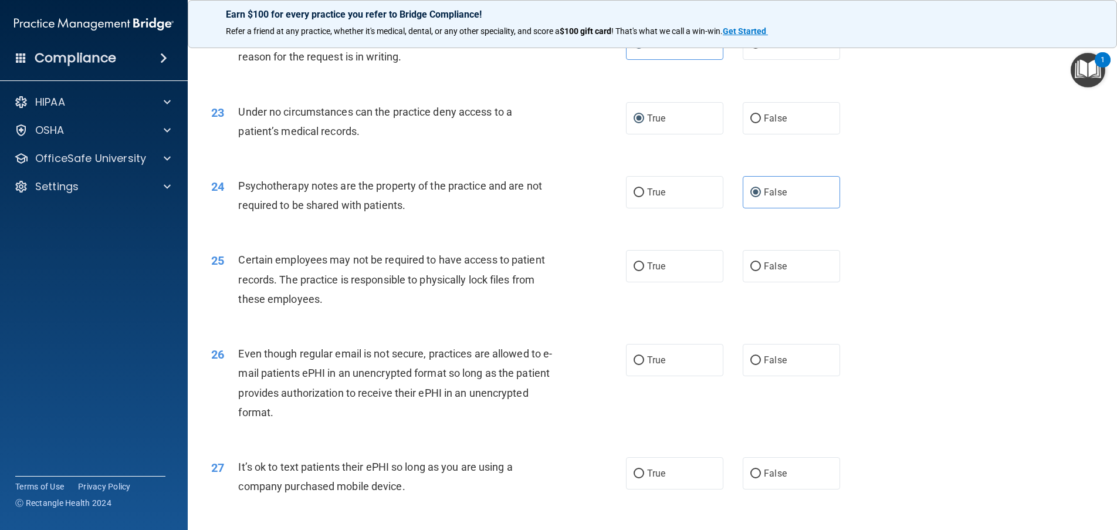
scroll to position [2053, 0]
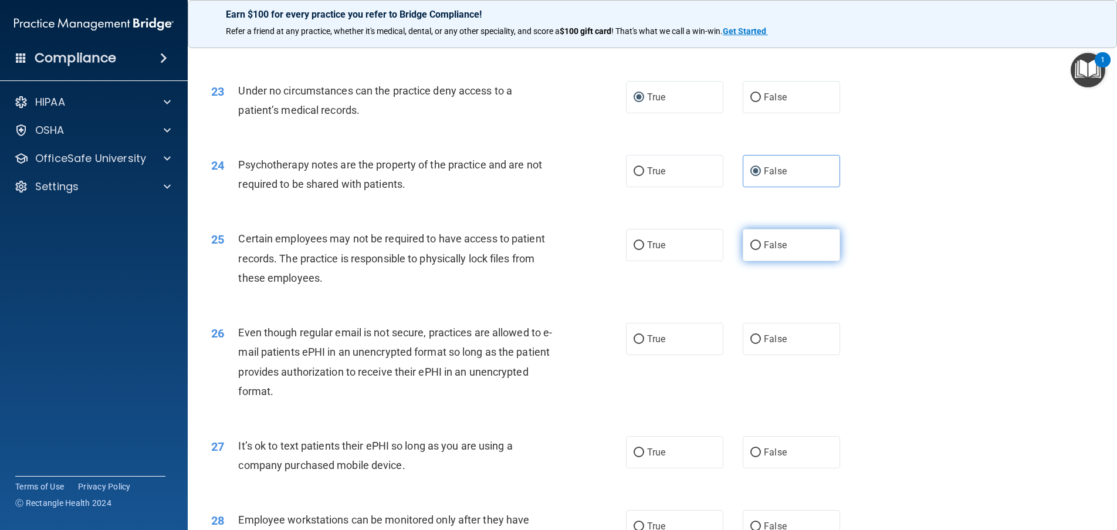
click at [764, 251] on span "False" at bounding box center [775, 244] width 23 height 11
click at [760, 250] on input "False" at bounding box center [755, 245] width 11 height 9
radio input "true"
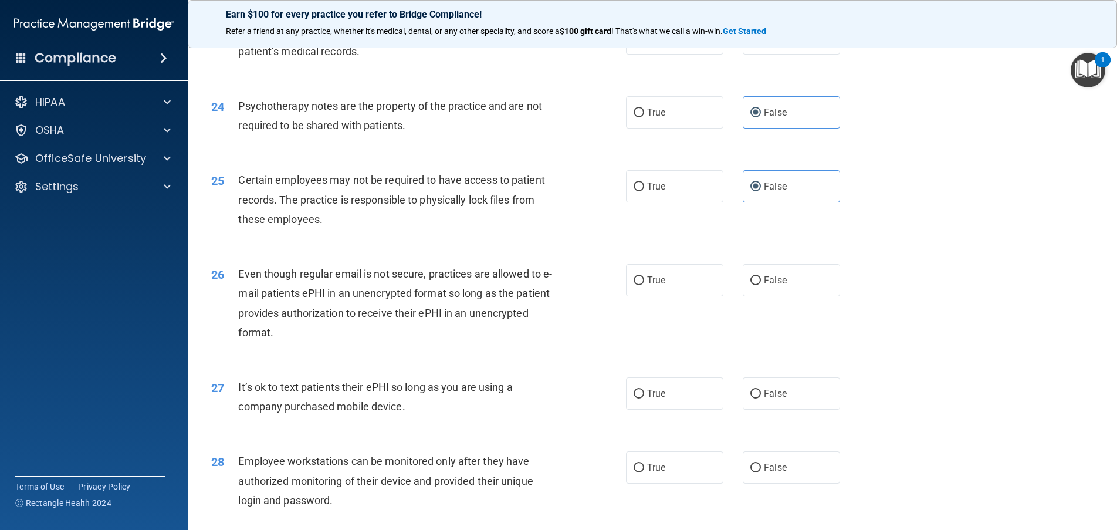
scroll to position [2171, 0]
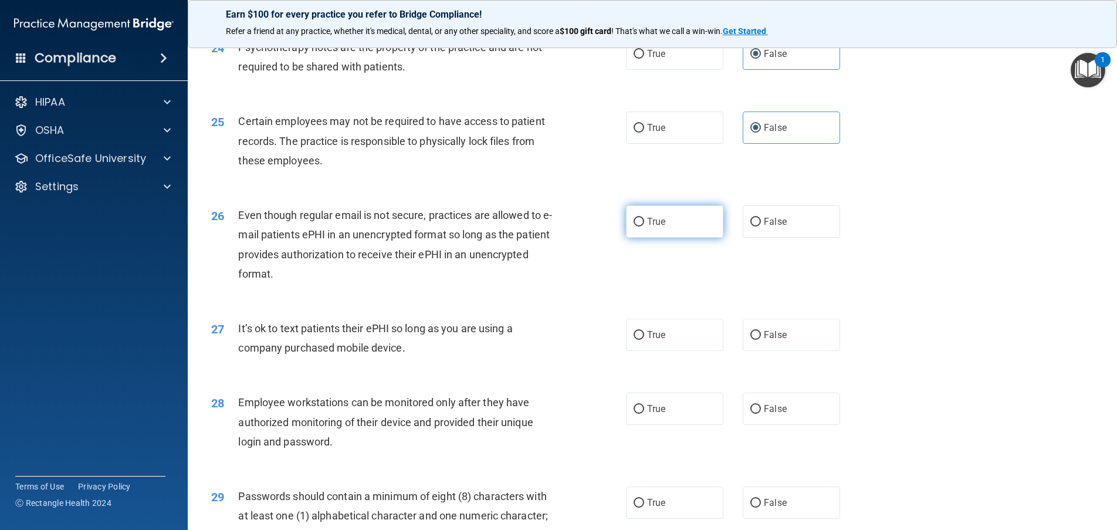
click at [634, 226] on input "True" at bounding box center [639, 222] width 11 height 9
radio input "true"
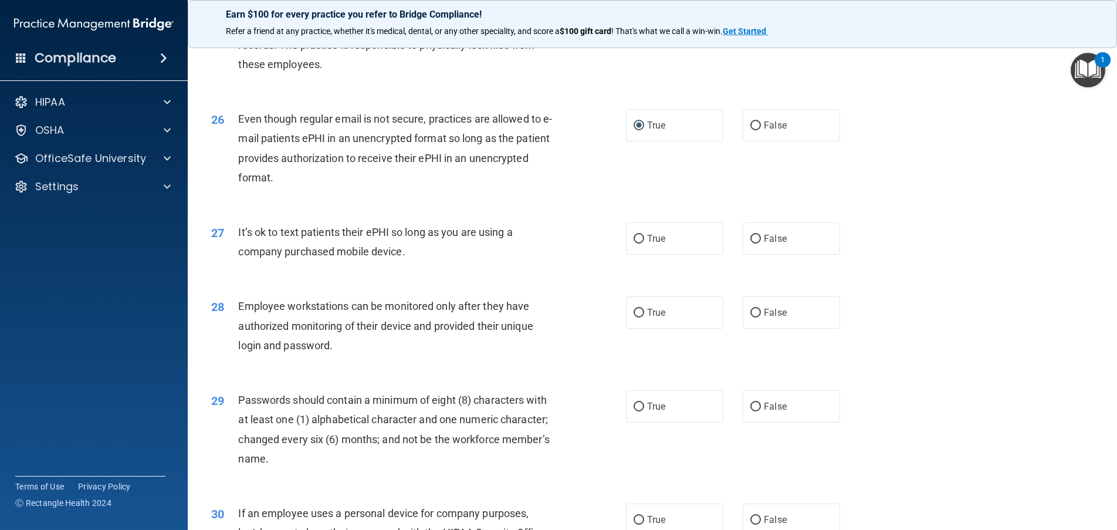
scroll to position [2288, 0]
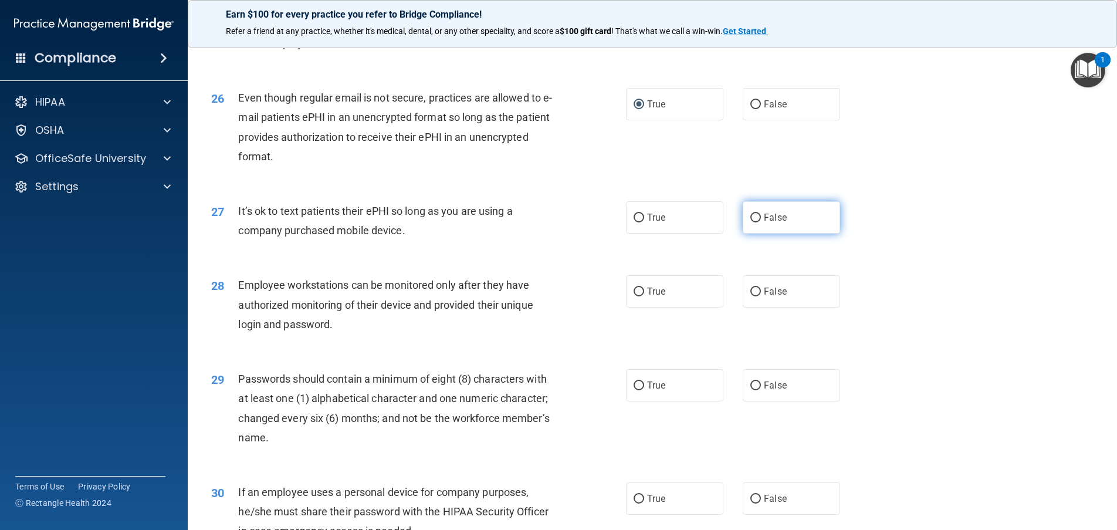
click at [752, 222] on input "False" at bounding box center [755, 218] width 11 height 9
radio input "true"
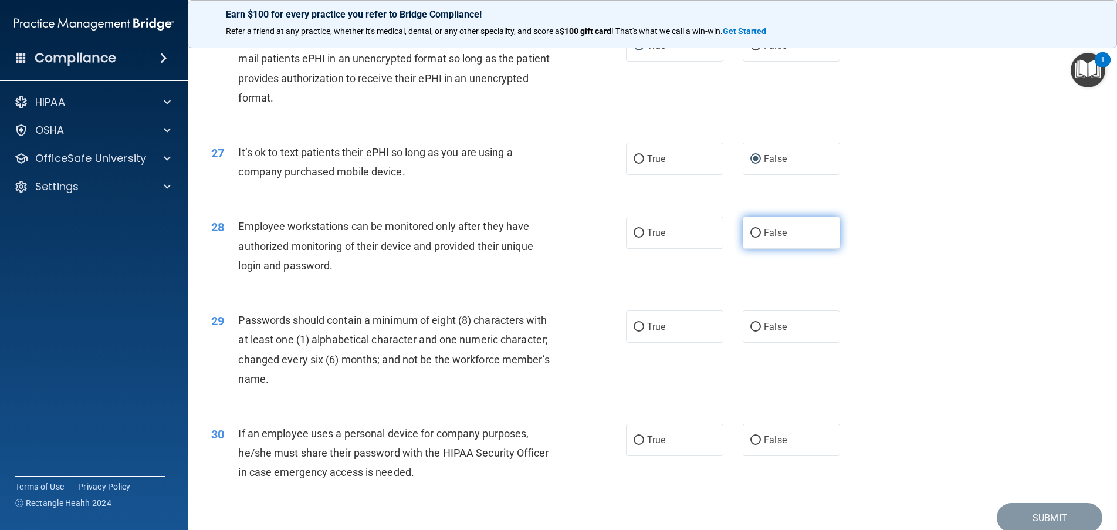
click at [764, 238] on span "False" at bounding box center [775, 232] width 23 height 11
click at [761, 238] on input "False" at bounding box center [755, 233] width 11 height 9
radio input "true"
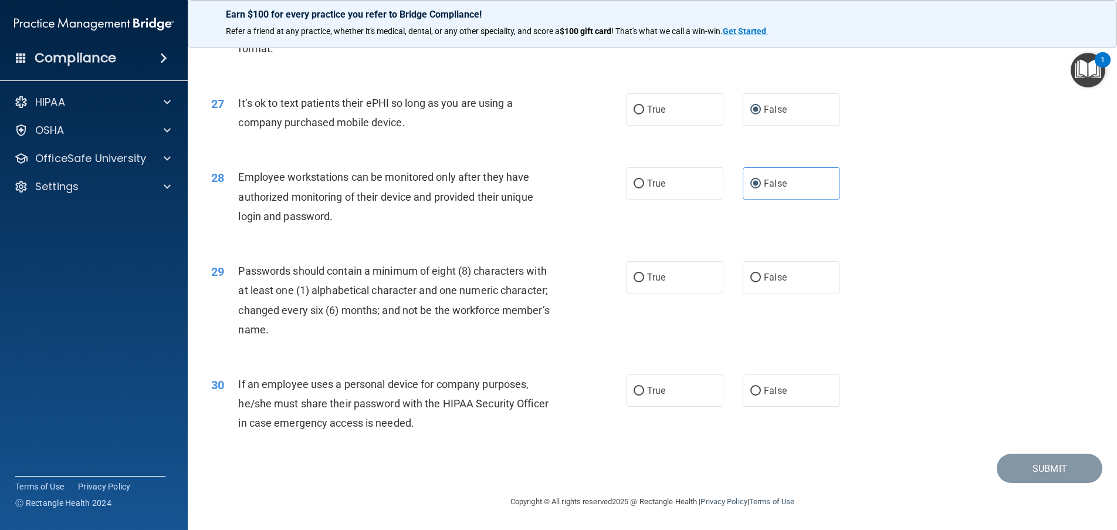
scroll to position [2415, 0]
click at [652, 280] on span "True" at bounding box center [656, 277] width 18 height 11
click at [644, 280] on input "True" at bounding box center [639, 277] width 11 height 9
radio input "true"
click at [751, 387] on input "False" at bounding box center [755, 391] width 11 height 9
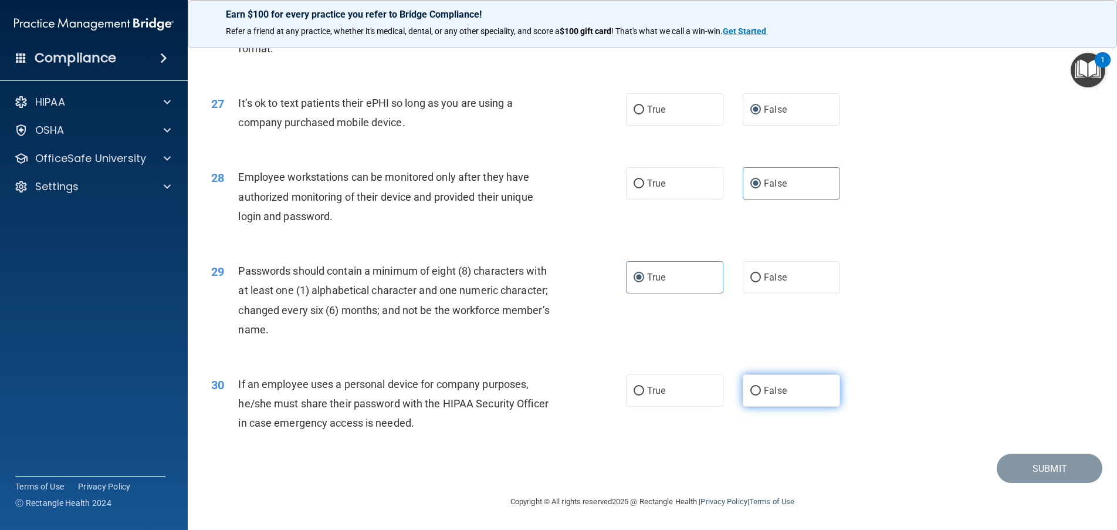
radio input "true"
click at [1058, 466] on button "Submit" at bounding box center [1050, 469] width 106 height 30
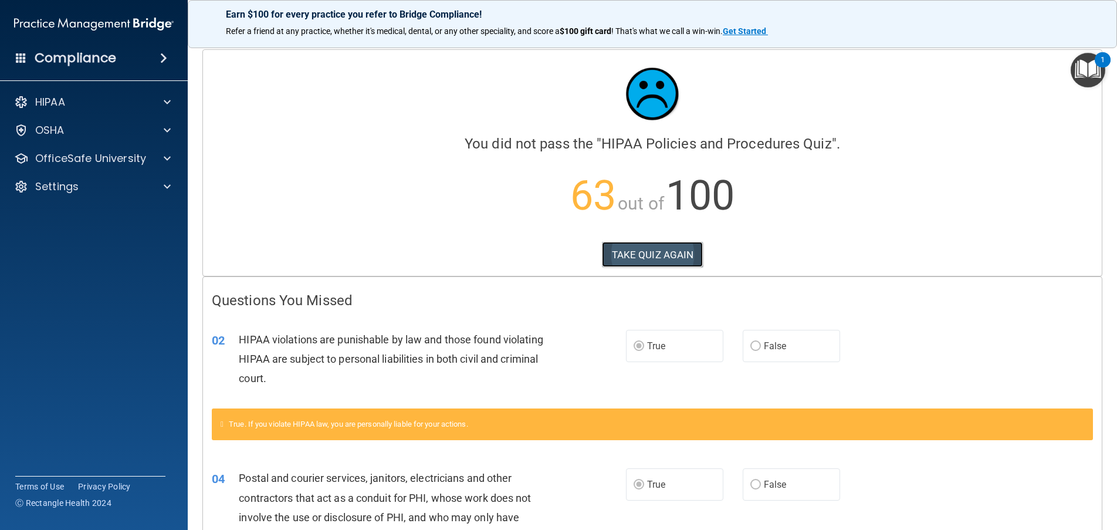
click at [652, 259] on button "TAKE QUIZ AGAIN" at bounding box center [653, 255] width 102 height 26
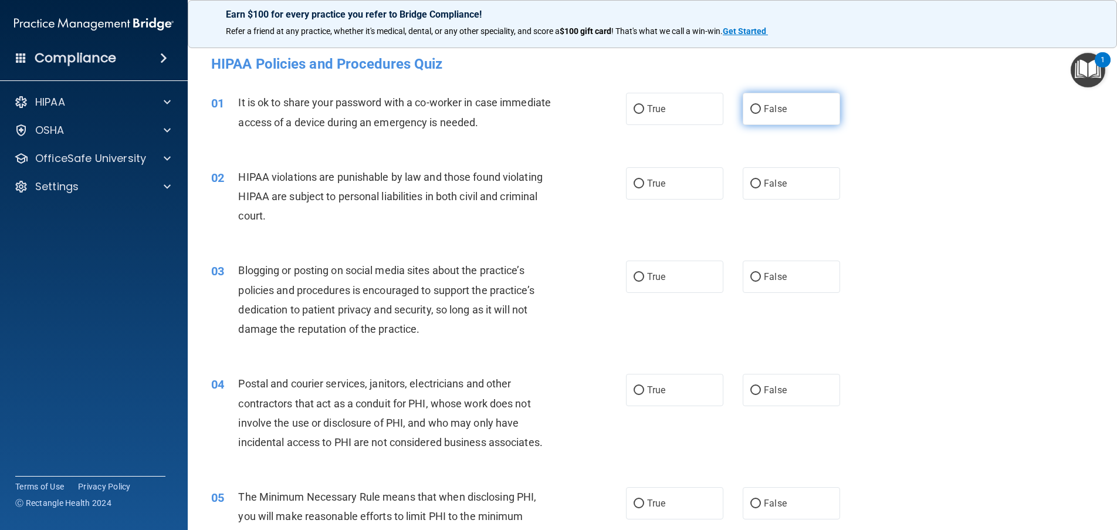
click at [750, 108] on input "False" at bounding box center [755, 109] width 11 height 9
radio input "true"
click at [634, 188] on input "True" at bounding box center [639, 184] width 11 height 9
radio input "true"
click at [747, 270] on label "False" at bounding box center [791, 276] width 97 height 32
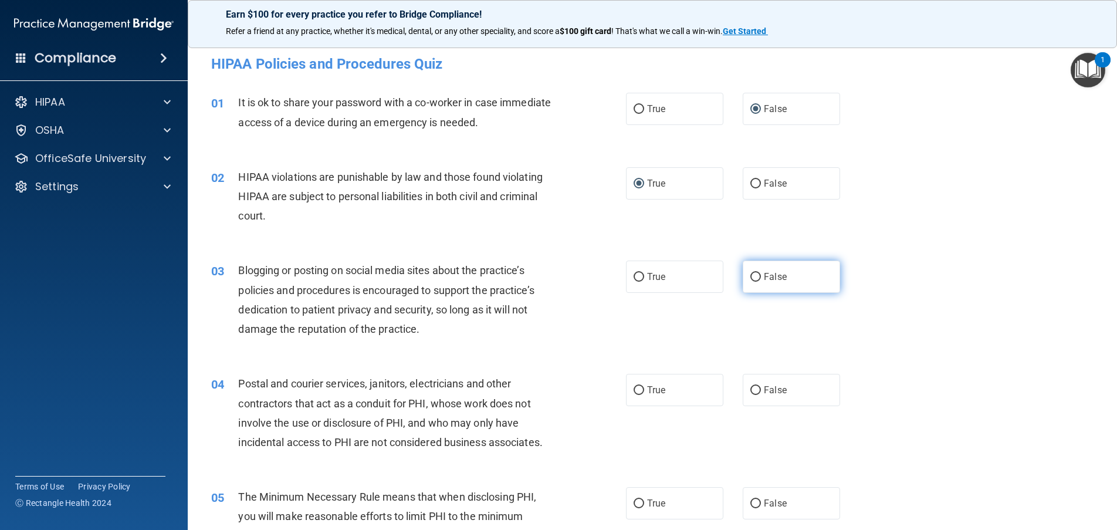
click at [750, 273] on input "False" at bounding box center [755, 277] width 11 height 9
radio input "true"
click at [637, 386] on input "True" at bounding box center [639, 390] width 11 height 9
radio input "true"
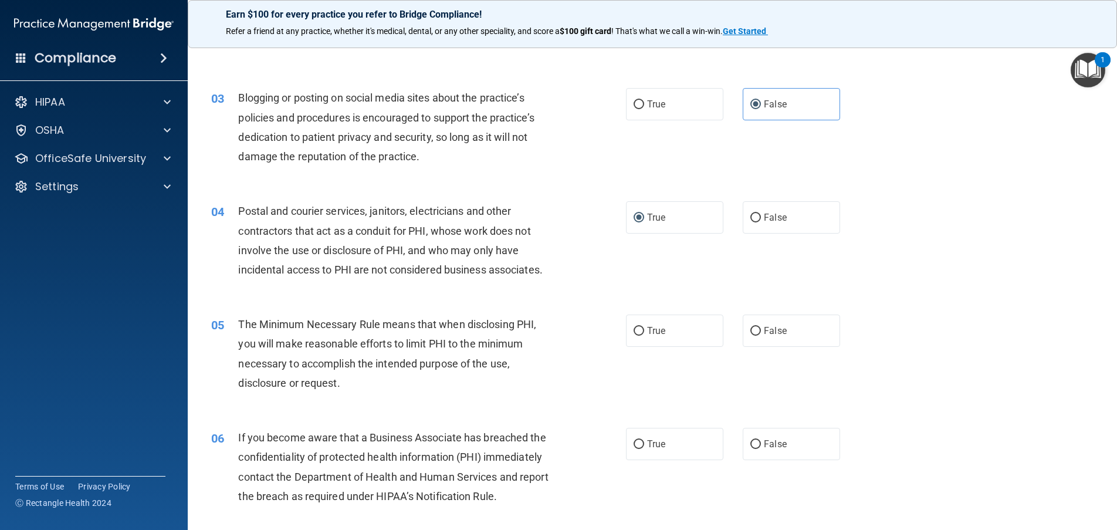
scroll to position [176, 0]
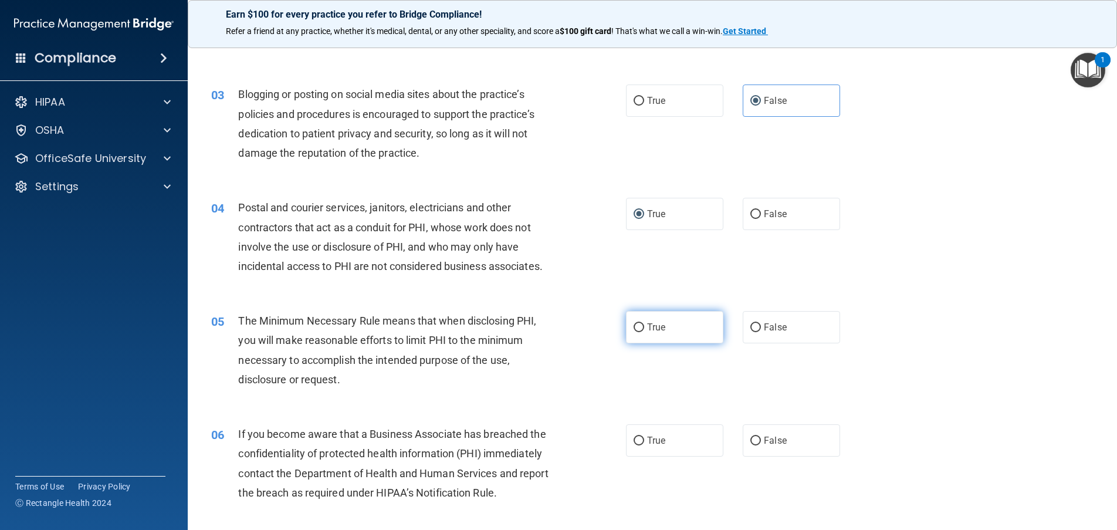
click at [636, 326] on input "True" at bounding box center [639, 327] width 11 height 9
radio input "true"
click at [754, 441] on input "False" at bounding box center [755, 441] width 11 height 9
radio input "true"
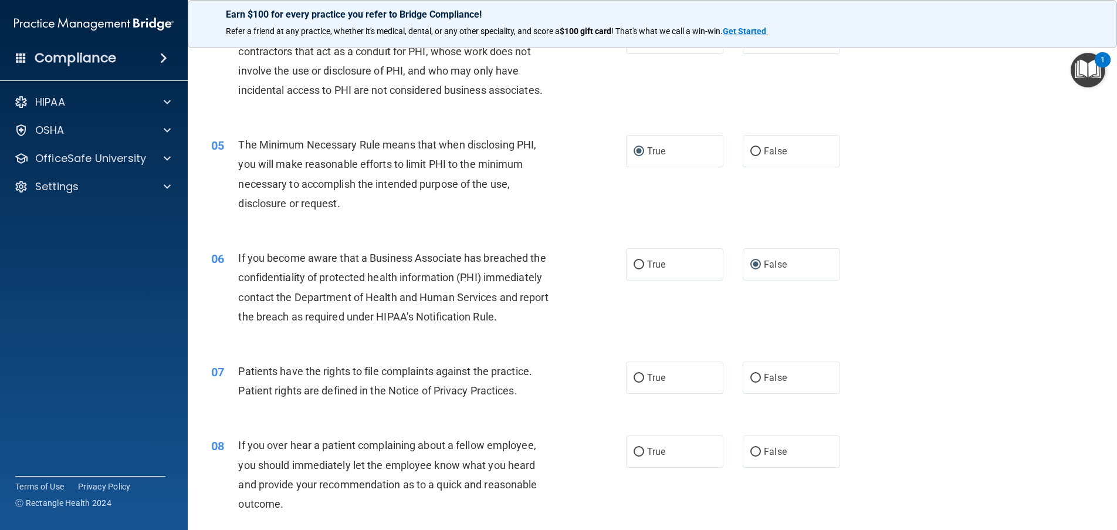
scroll to position [411, 0]
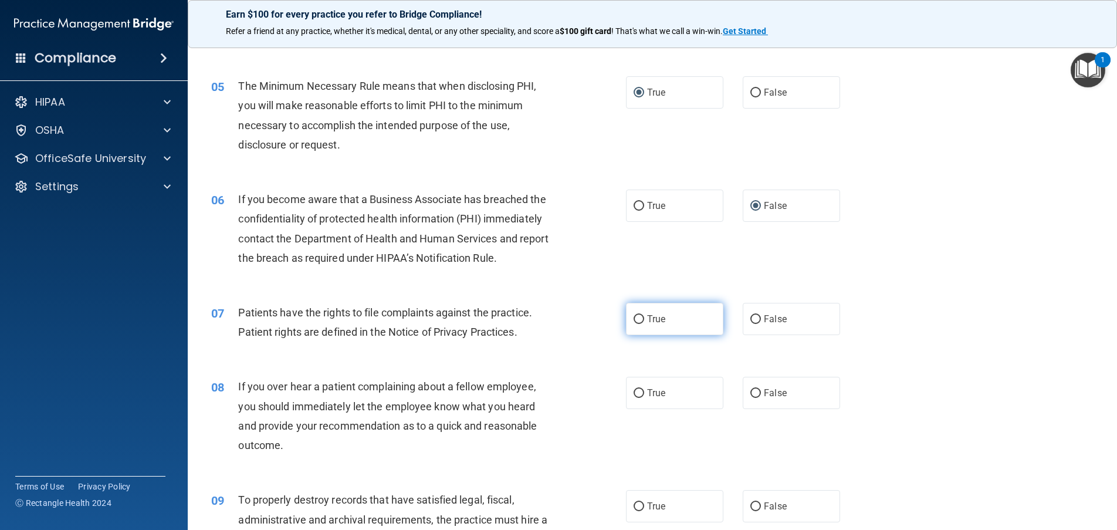
click at [635, 321] on input "True" at bounding box center [639, 319] width 11 height 9
radio input "true"
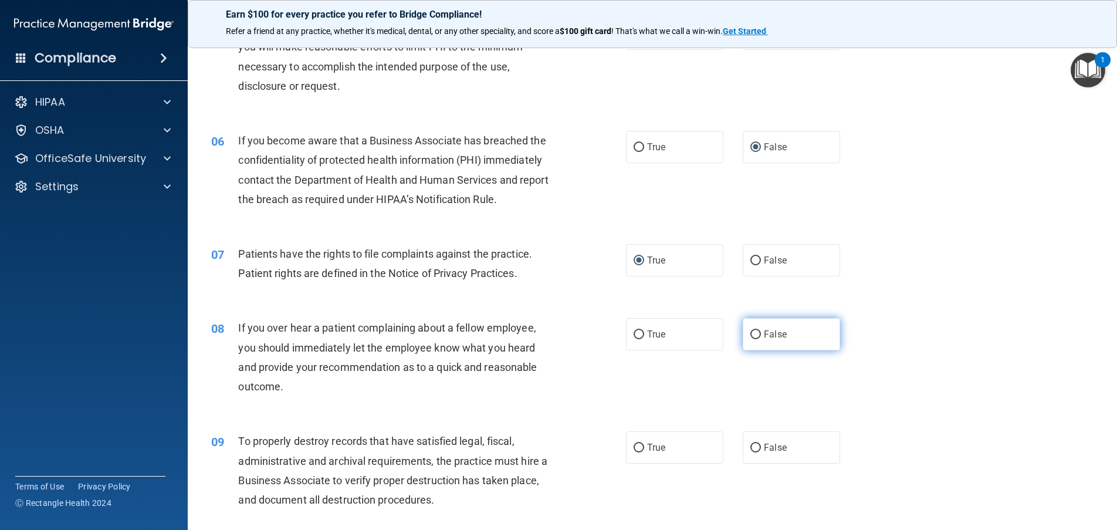
click at [764, 338] on span "False" at bounding box center [775, 334] width 23 height 11
click at [761, 338] on input "False" at bounding box center [755, 334] width 11 height 9
radio input "true"
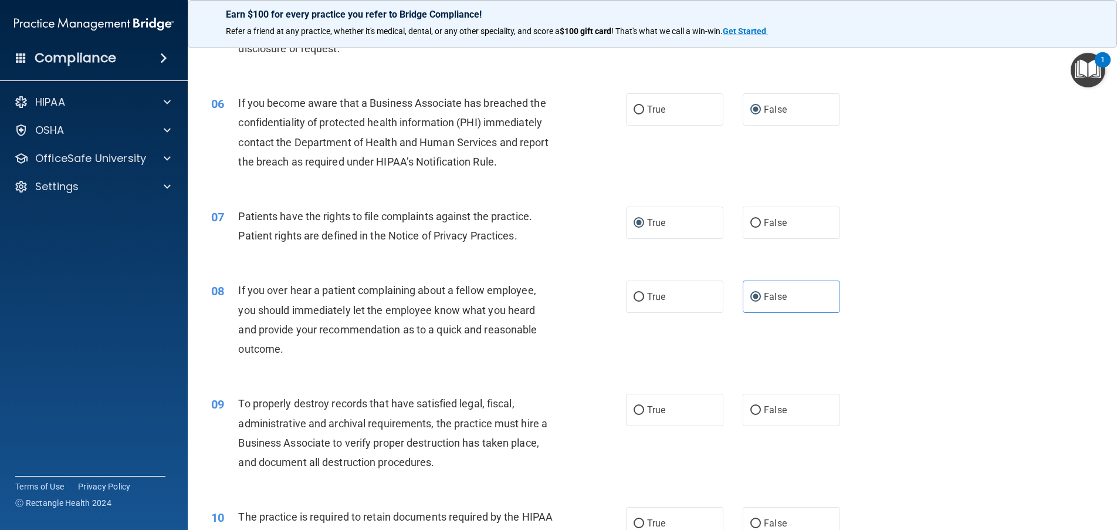
scroll to position [528, 0]
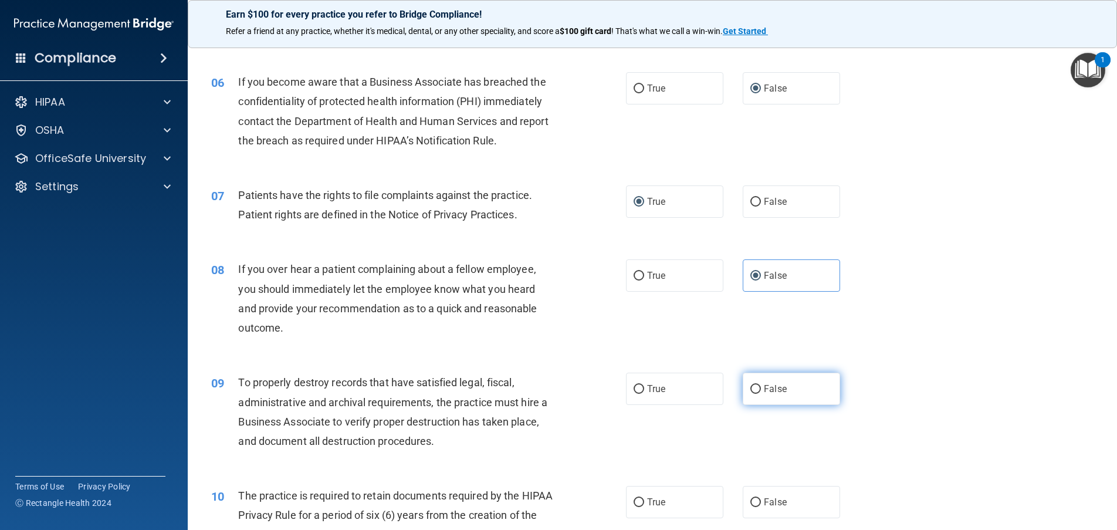
click at [755, 385] on input "False" at bounding box center [755, 389] width 11 height 9
radio input "true"
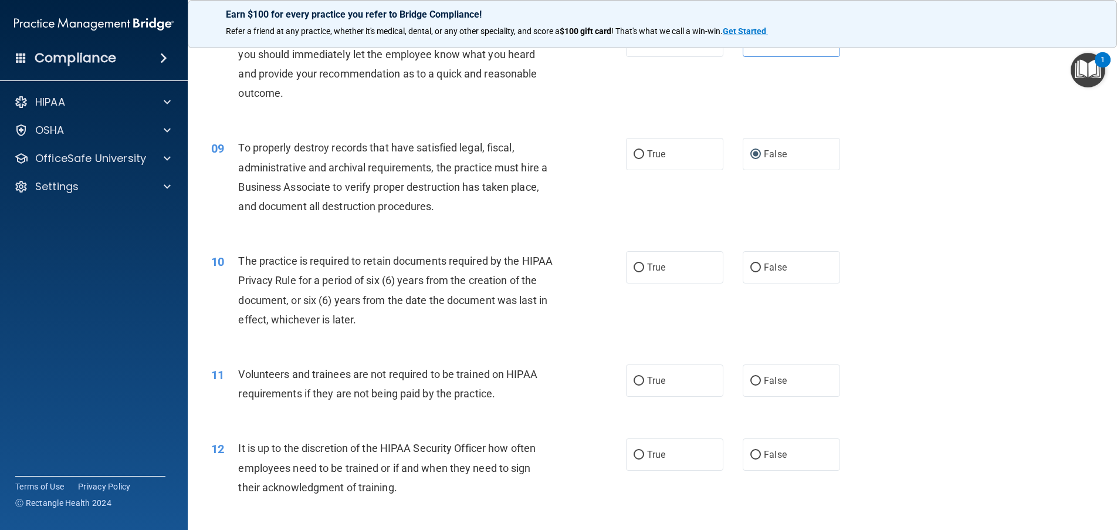
scroll to position [821, 0]
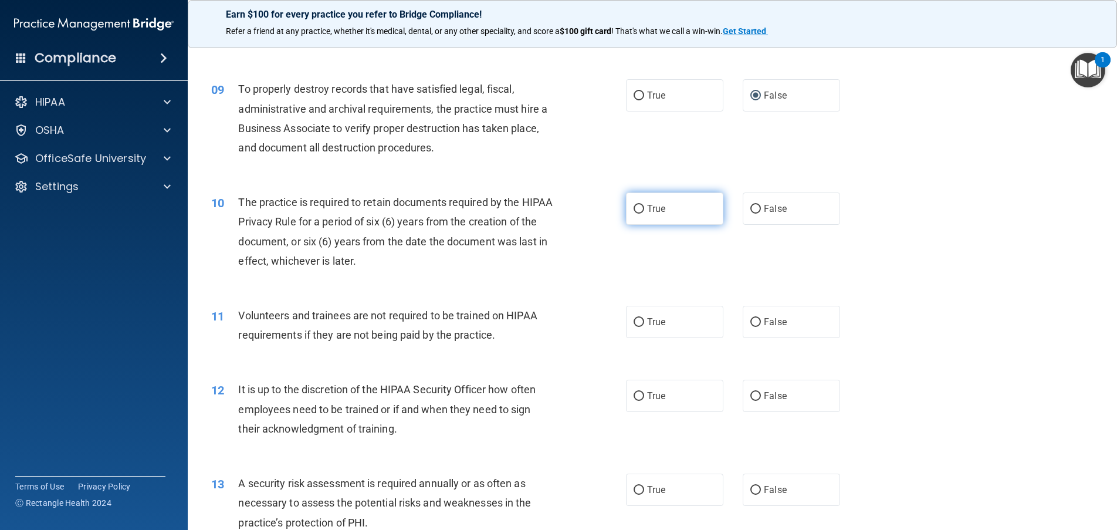
click at [634, 211] on input "True" at bounding box center [639, 209] width 11 height 9
radio input "true"
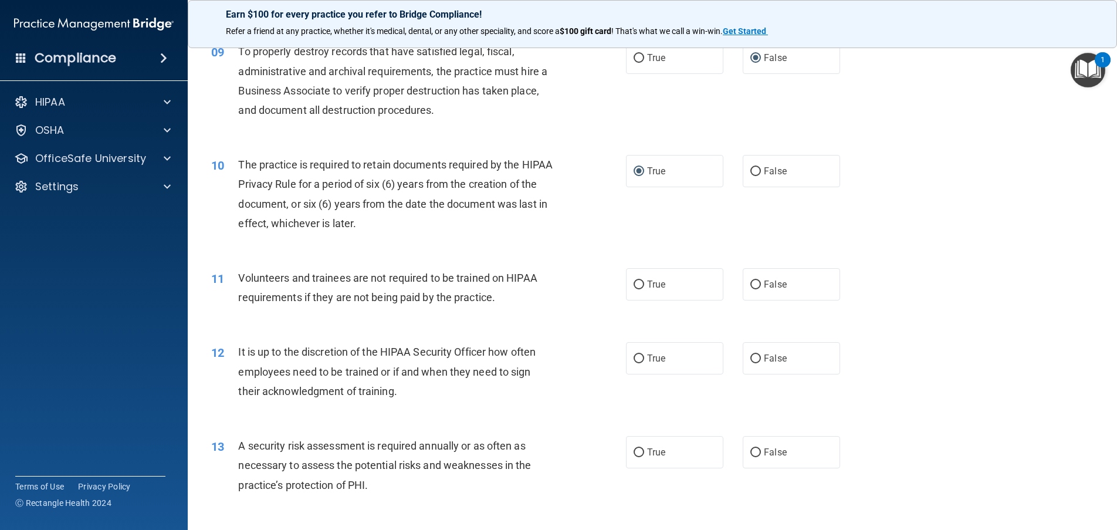
scroll to position [880, 0]
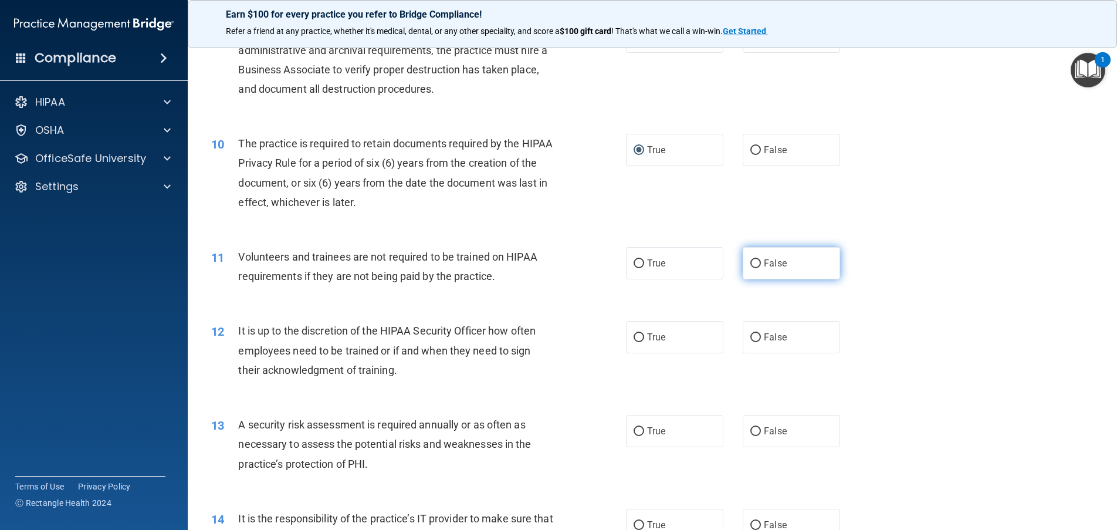
click at [743, 263] on label "False" at bounding box center [791, 263] width 97 height 32
click at [750, 263] on input "False" at bounding box center [755, 263] width 11 height 9
radio input "true"
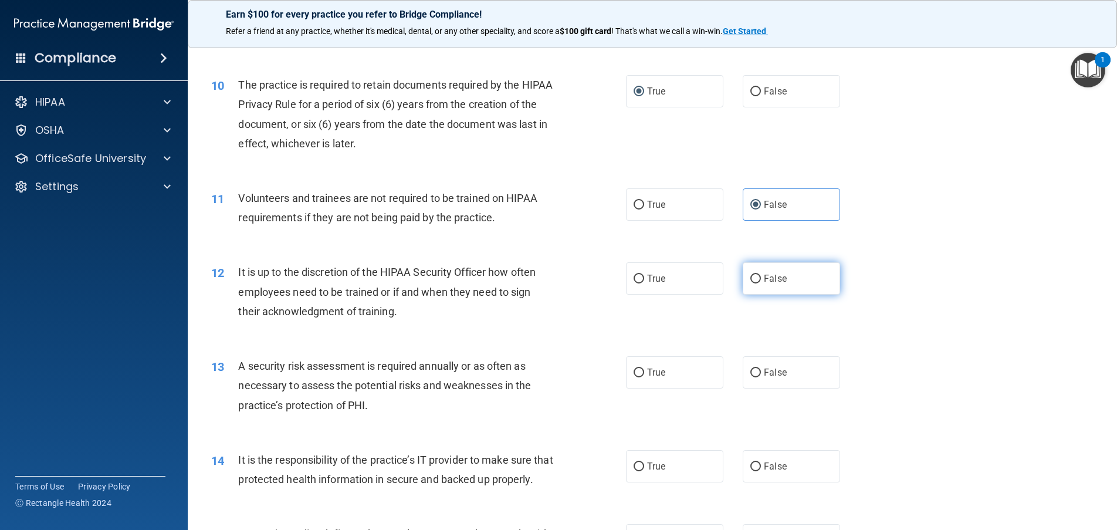
click at [756, 285] on label "False" at bounding box center [791, 278] width 97 height 32
click at [756, 283] on input "False" at bounding box center [755, 279] width 11 height 9
radio input "true"
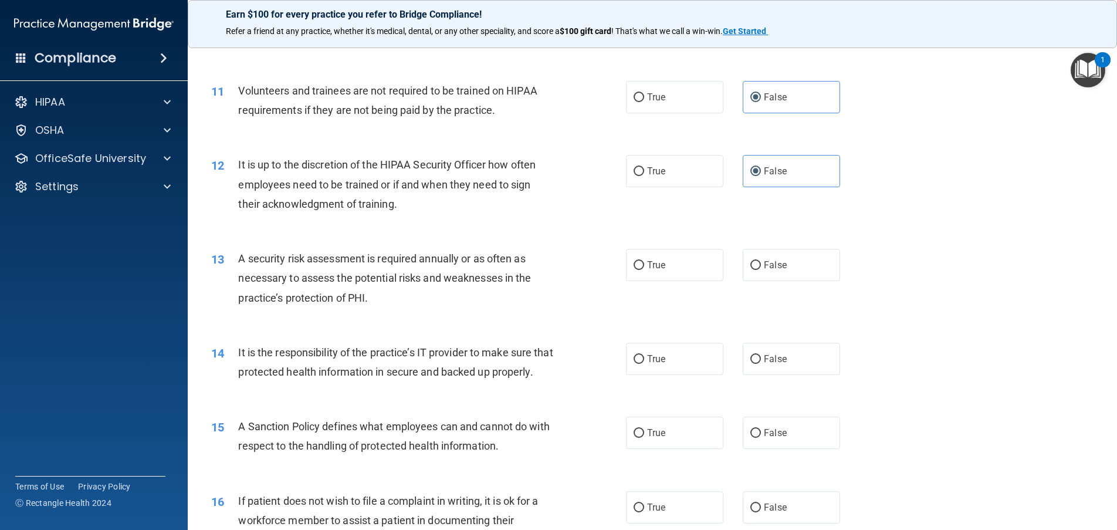
scroll to position [1056, 0]
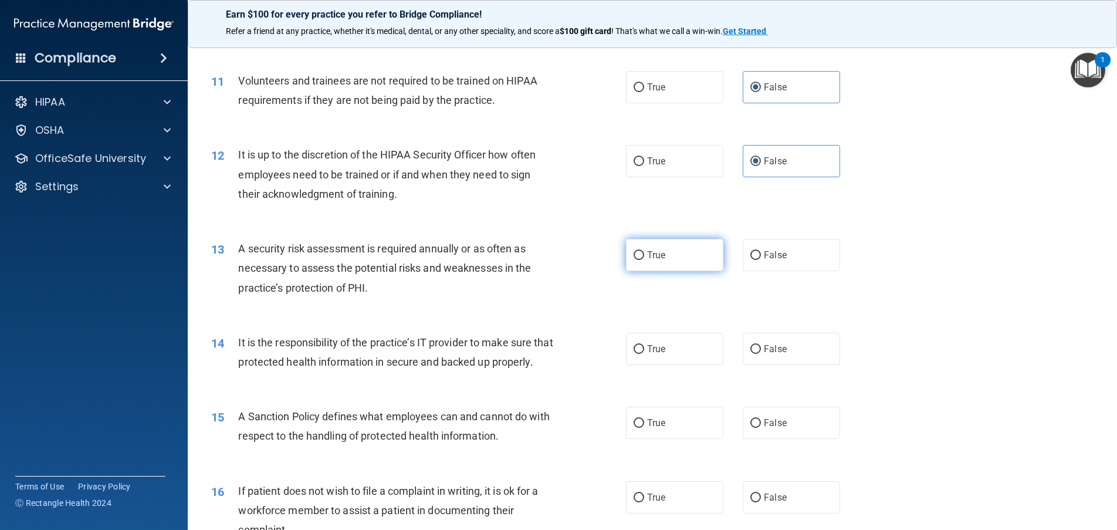
click at [630, 263] on label "True" at bounding box center [674, 255] width 97 height 32
click at [634, 260] on input "True" at bounding box center [639, 255] width 11 height 9
radio input "true"
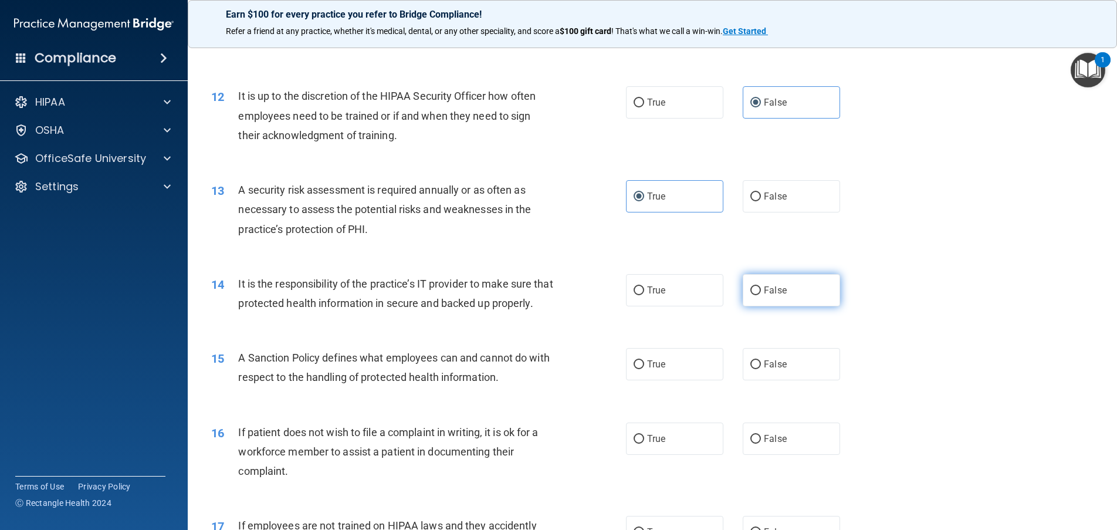
click at [743, 284] on label "False" at bounding box center [791, 290] width 97 height 32
click at [750, 286] on input "False" at bounding box center [755, 290] width 11 height 9
radio input "true"
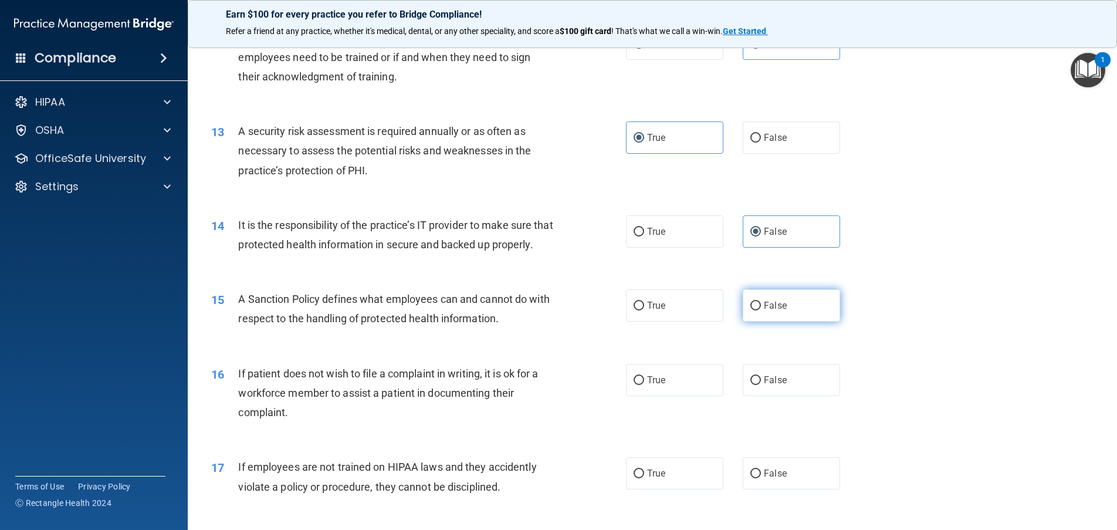
click at [750, 310] on input "False" at bounding box center [755, 306] width 11 height 9
radio input "true"
click at [638, 385] on input "True" at bounding box center [639, 380] width 11 height 9
radio input "true"
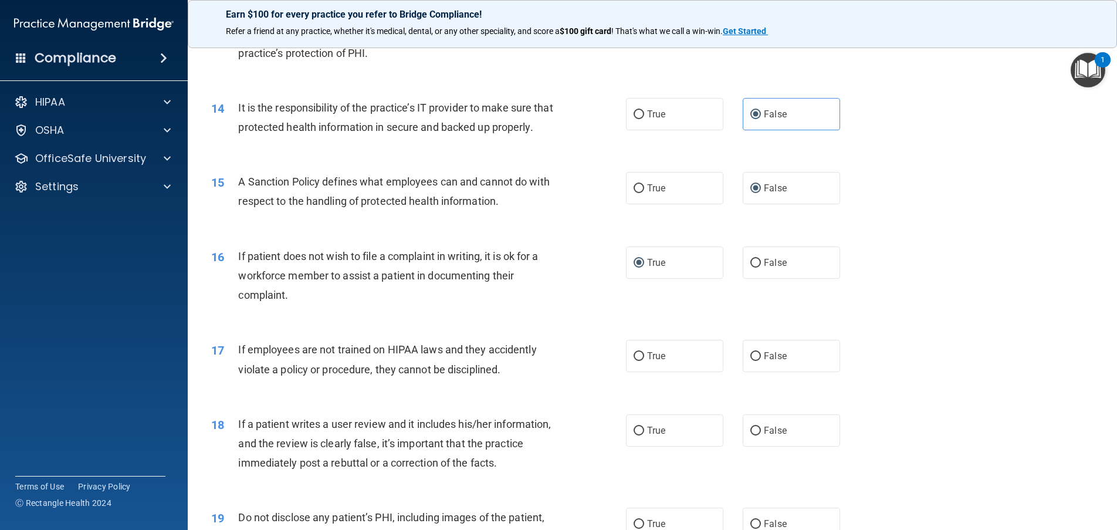
scroll to position [1349, 0]
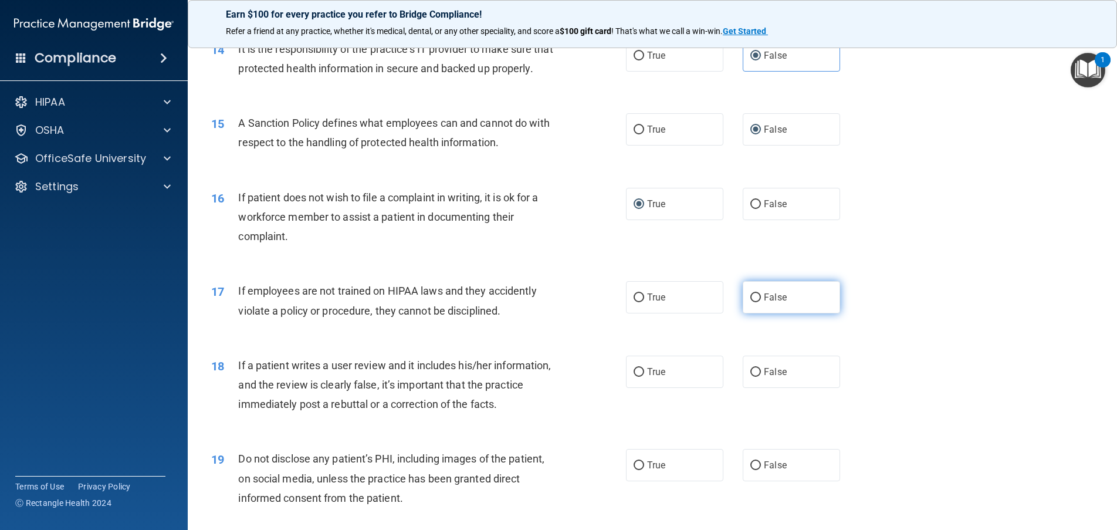
click at [764, 303] on span "False" at bounding box center [775, 297] width 23 height 11
click at [761, 302] on input "False" at bounding box center [755, 297] width 11 height 9
radio input "true"
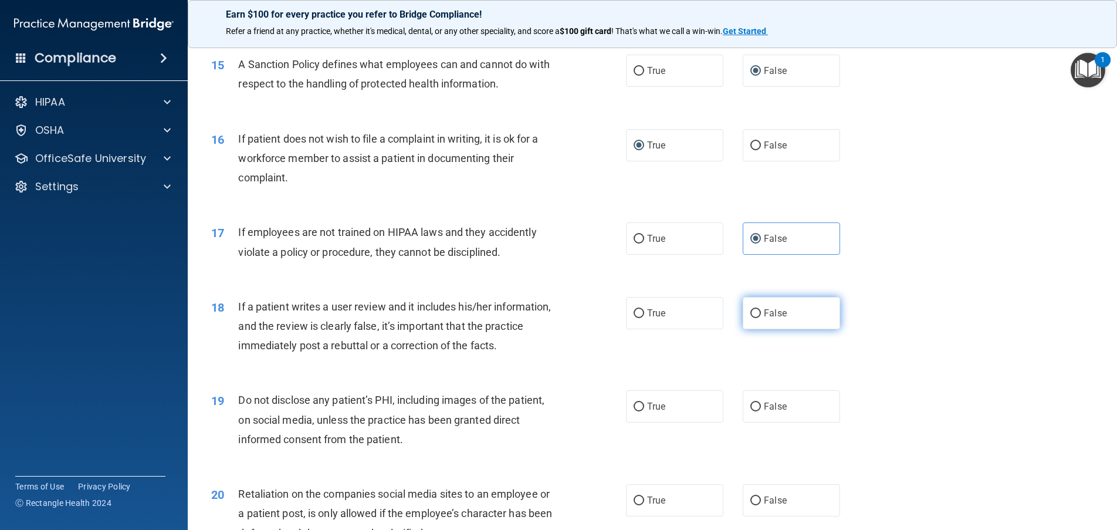
click at [750, 318] on input "False" at bounding box center [755, 313] width 11 height 9
radio input "true"
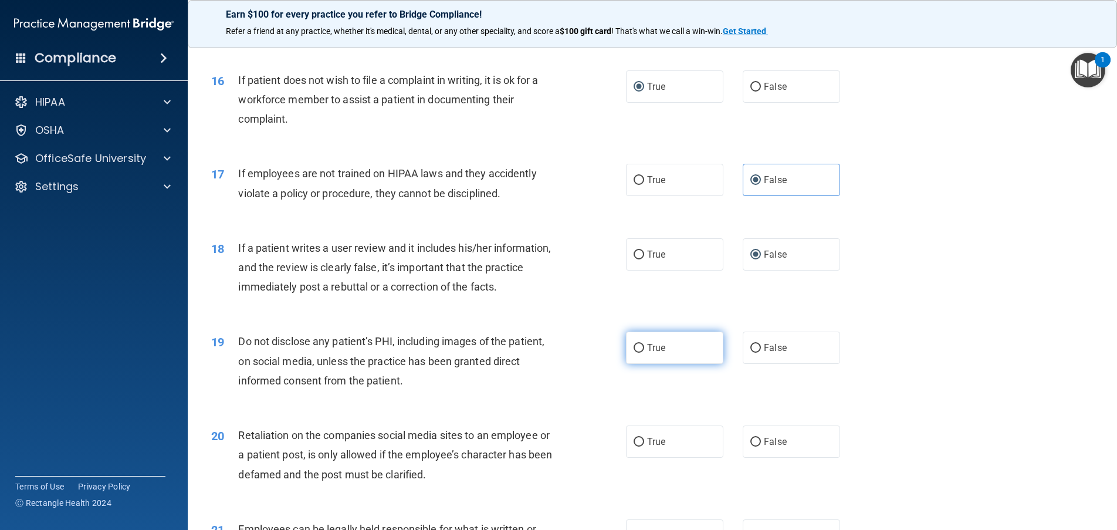
click at [638, 353] on input "True" at bounding box center [639, 348] width 11 height 9
radio input "true"
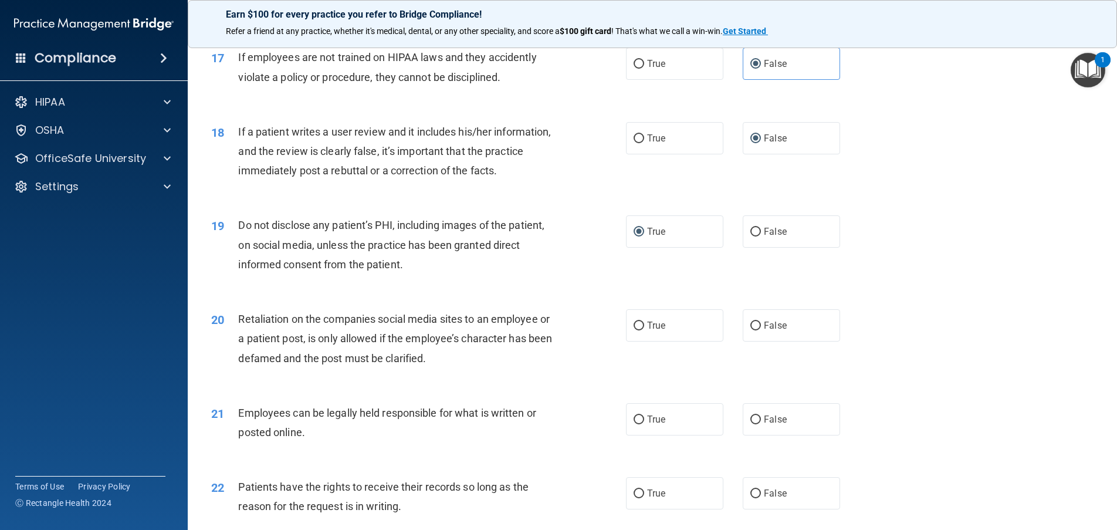
scroll to position [1584, 0]
click at [750, 329] on input "False" at bounding box center [755, 324] width 11 height 9
radio input "true"
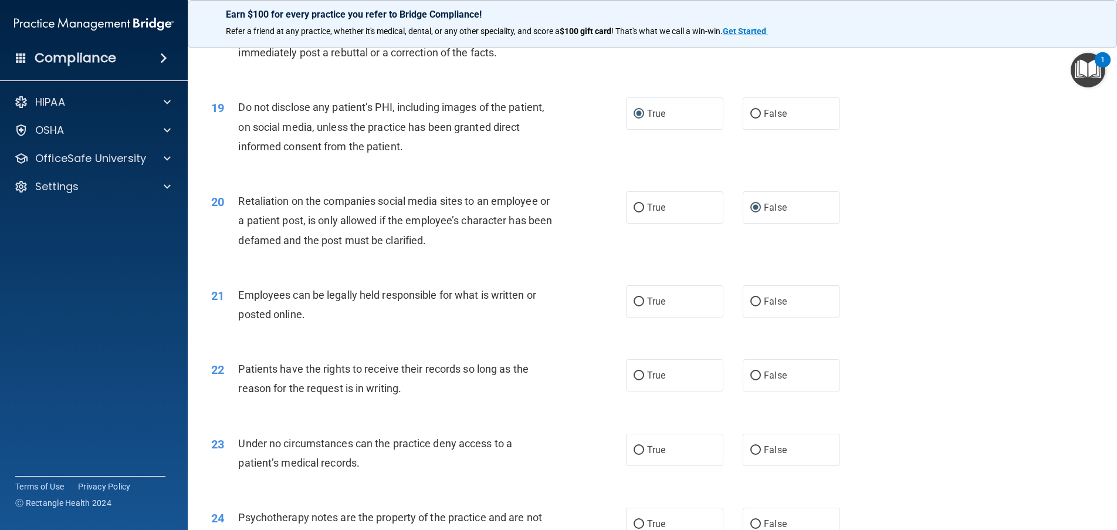
scroll to position [1701, 0]
click at [640, 306] on input "True" at bounding box center [639, 301] width 11 height 9
radio input "true"
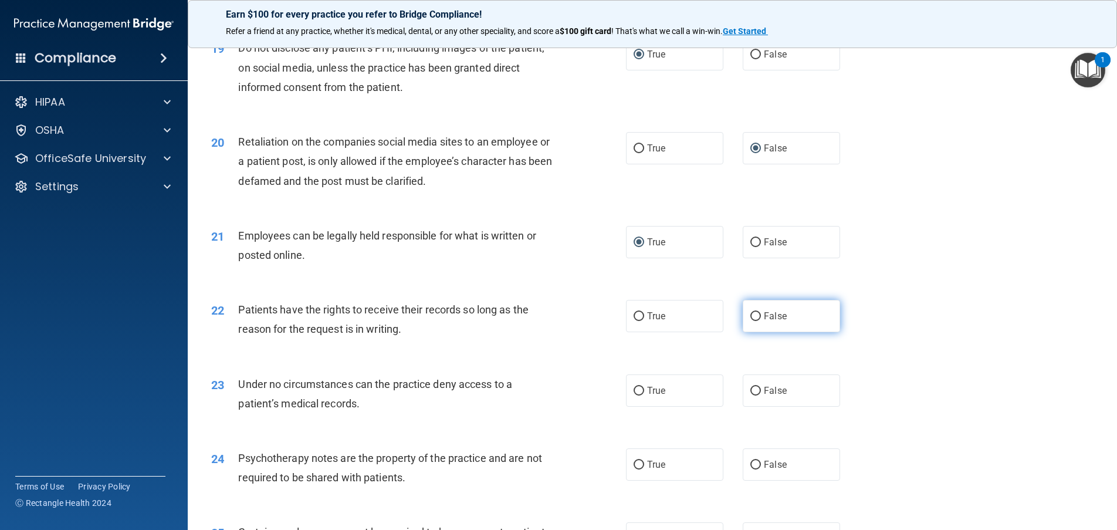
click at [752, 321] on input "False" at bounding box center [755, 316] width 11 height 9
radio input "true"
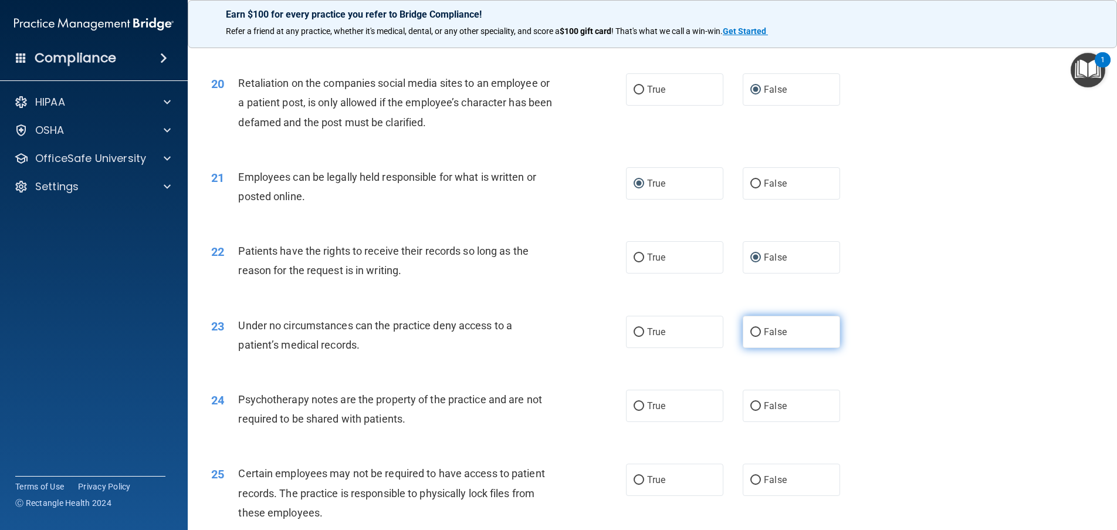
click at [764, 337] on span "False" at bounding box center [775, 331] width 23 height 11
click at [761, 337] on input "False" at bounding box center [755, 332] width 11 height 9
radio input "true"
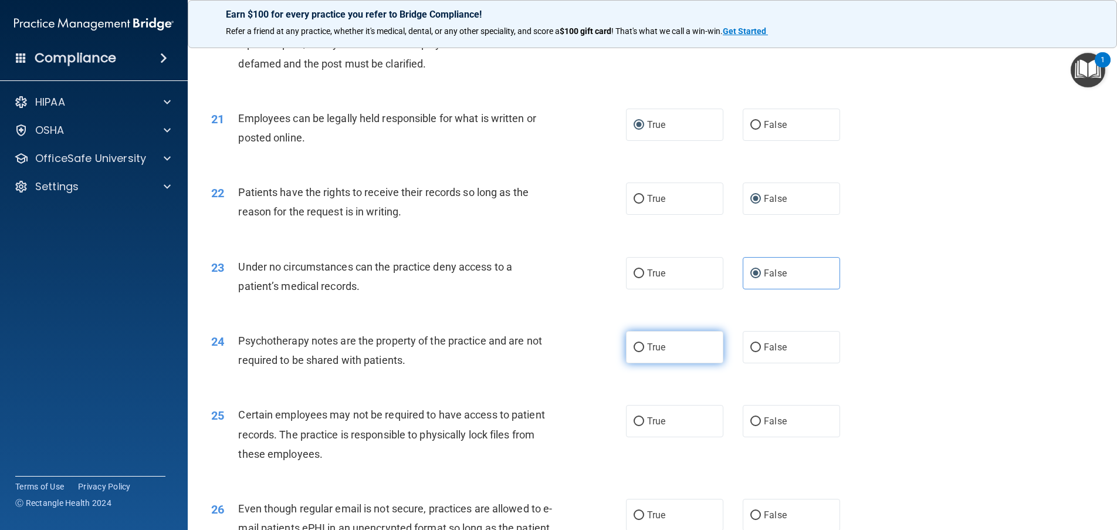
click at [634, 352] on input "True" at bounding box center [639, 347] width 11 height 9
radio input "true"
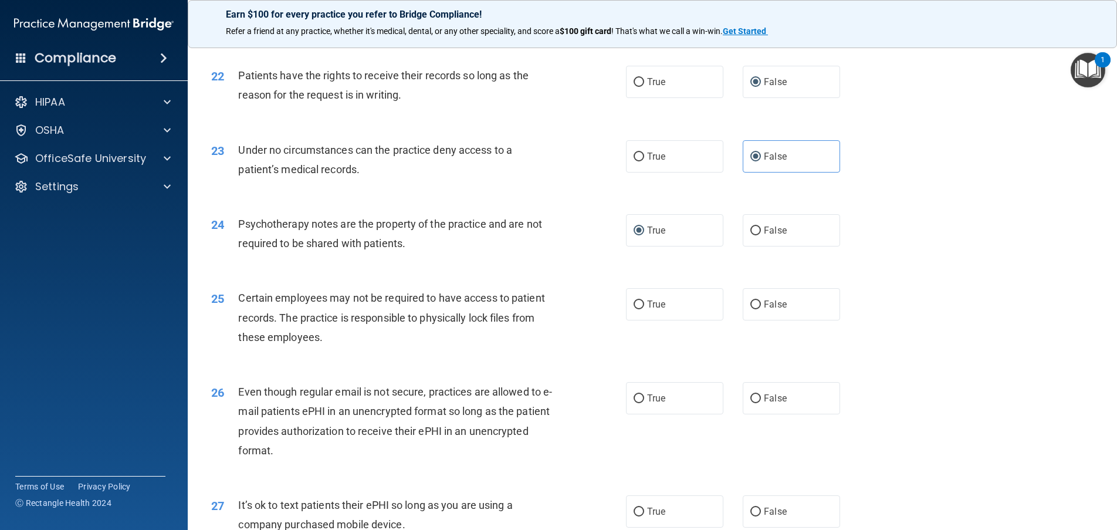
scroll to position [1995, 0]
click at [637, 309] on input "True" at bounding box center [639, 304] width 11 height 9
radio input "true"
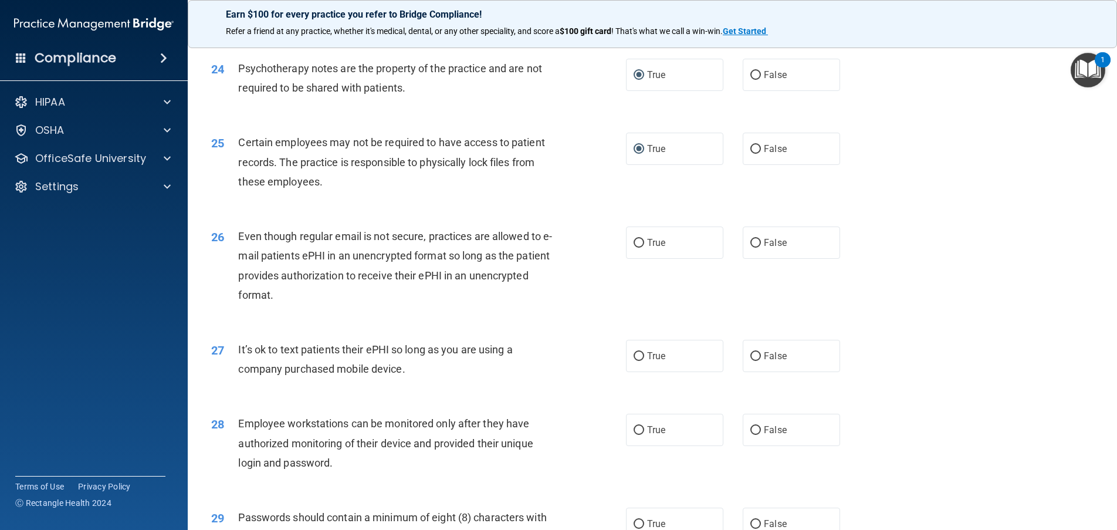
scroll to position [2171, 0]
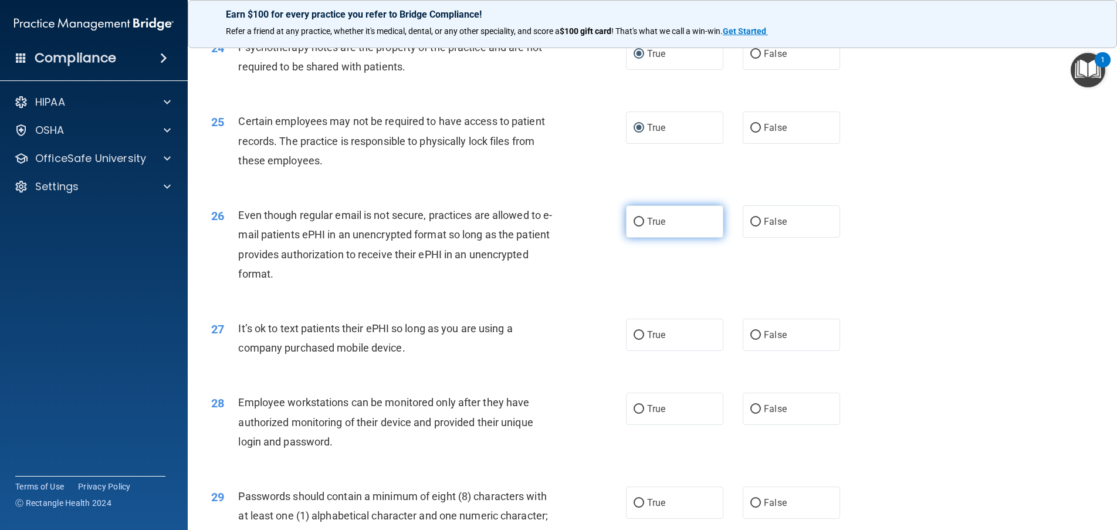
click at [635, 226] on input "True" at bounding box center [639, 222] width 11 height 9
radio input "true"
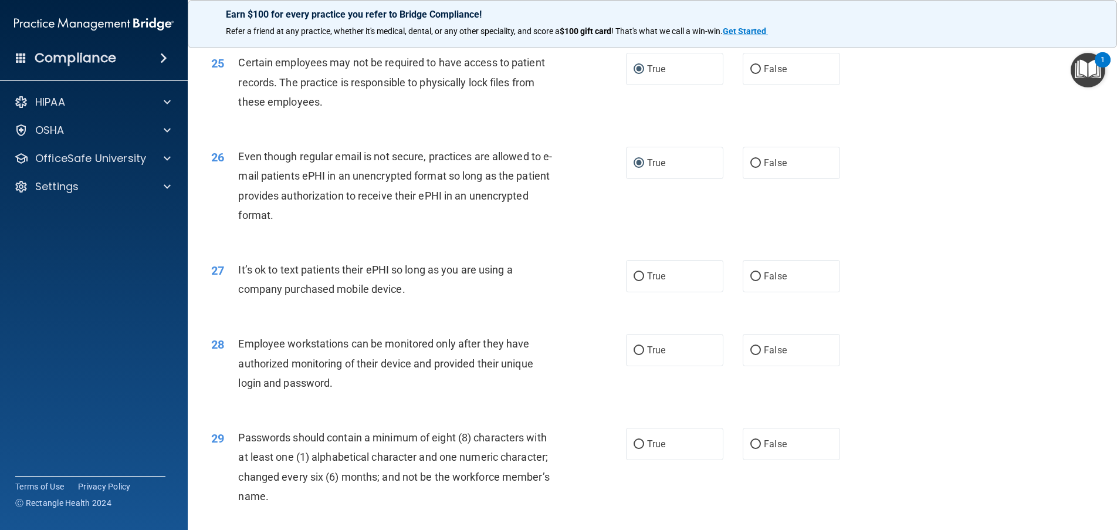
scroll to position [2288, 0]
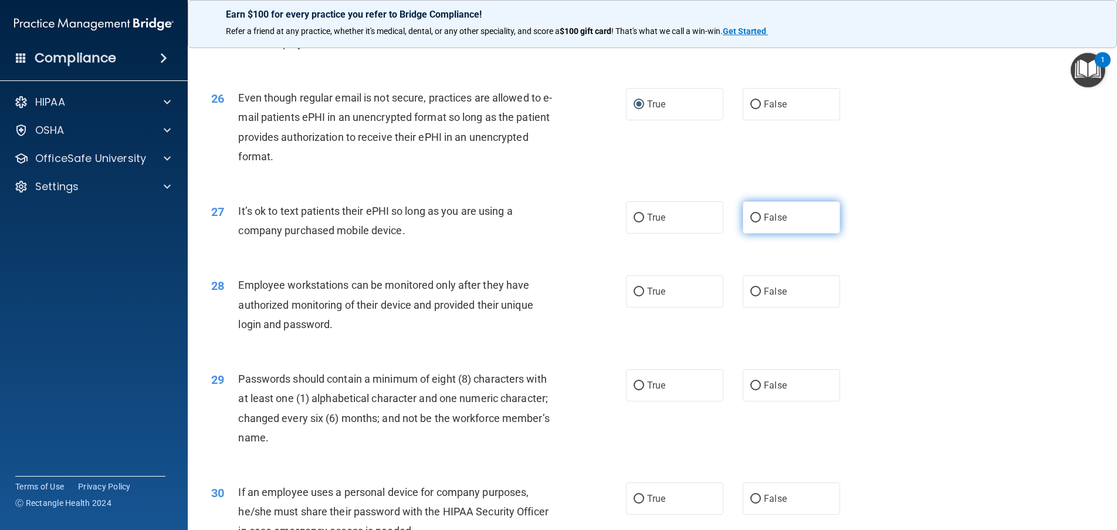
click at [752, 234] on label "False" at bounding box center [791, 217] width 97 height 32
click at [752, 222] on input "False" at bounding box center [755, 218] width 11 height 9
radio input "true"
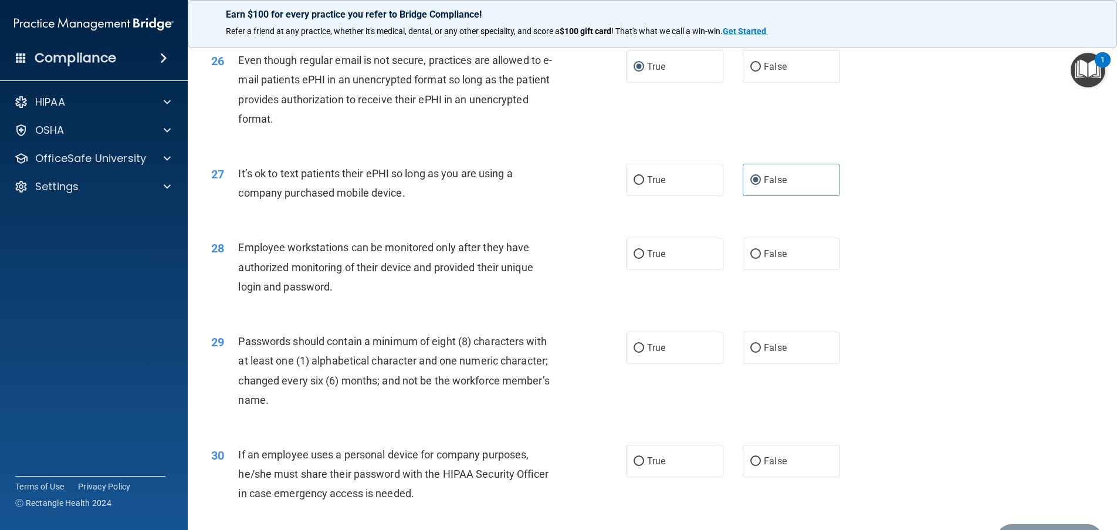
scroll to position [2347, 0]
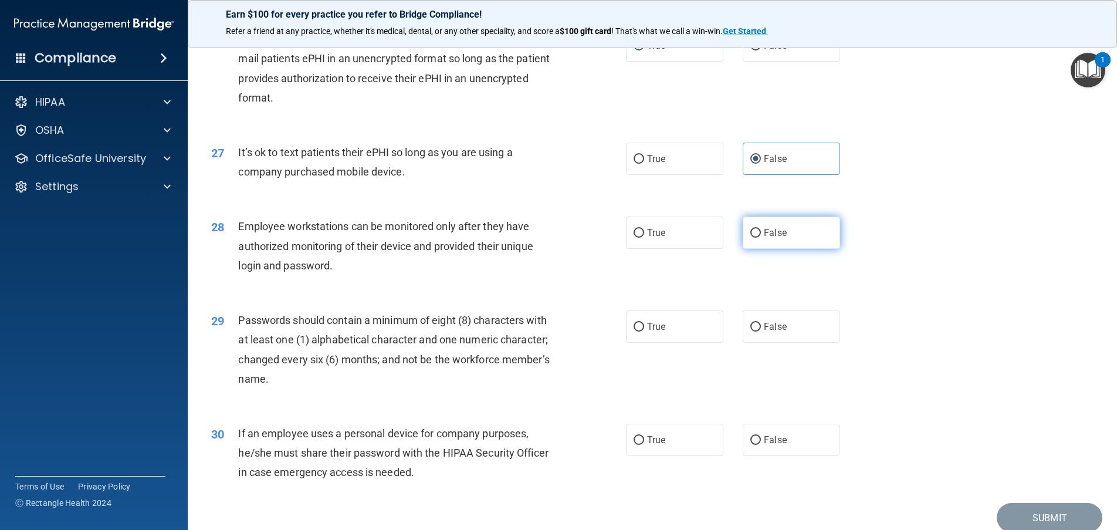
click at [750, 238] on input "False" at bounding box center [755, 233] width 11 height 9
radio input "true"
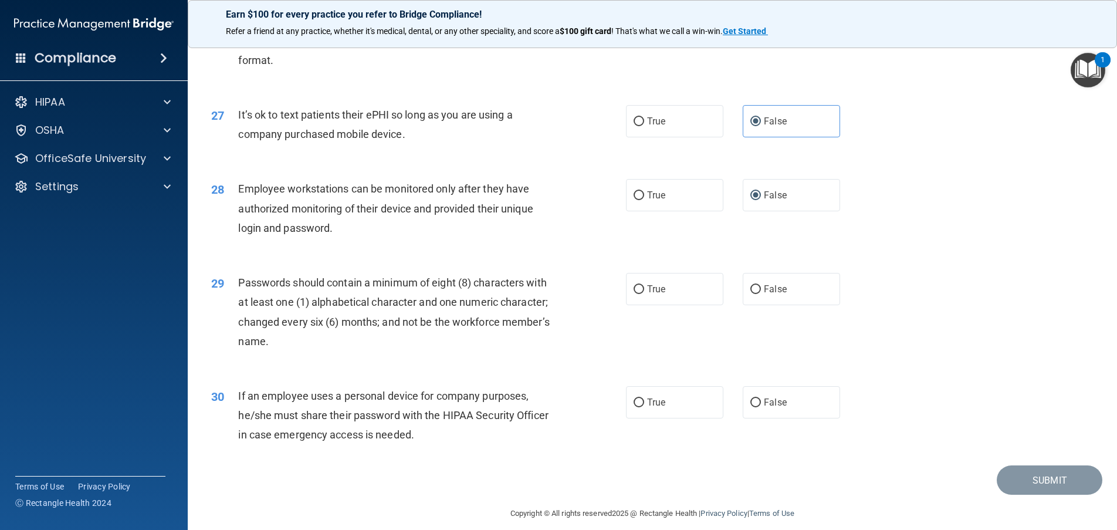
scroll to position [2406, 0]
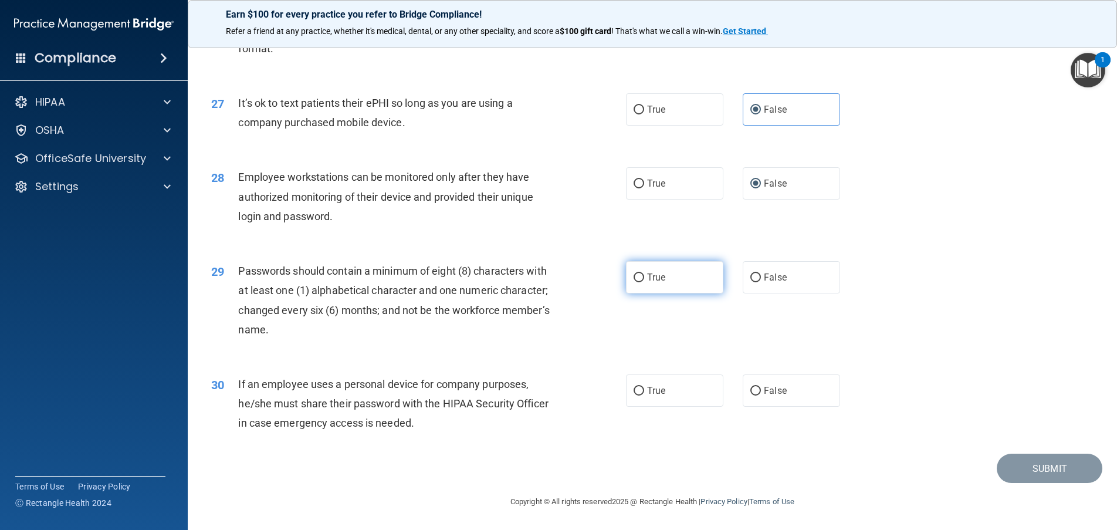
click at [639, 282] on input "True" at bounding box center [639, 277] width 11 height 9
radio input "true"
click at [767, 383] on label "False" at bounding box center [791, 390] width 97 height 32
click at [761, 387] on input "False" at bounding box center [755, 391] width 11 height 9
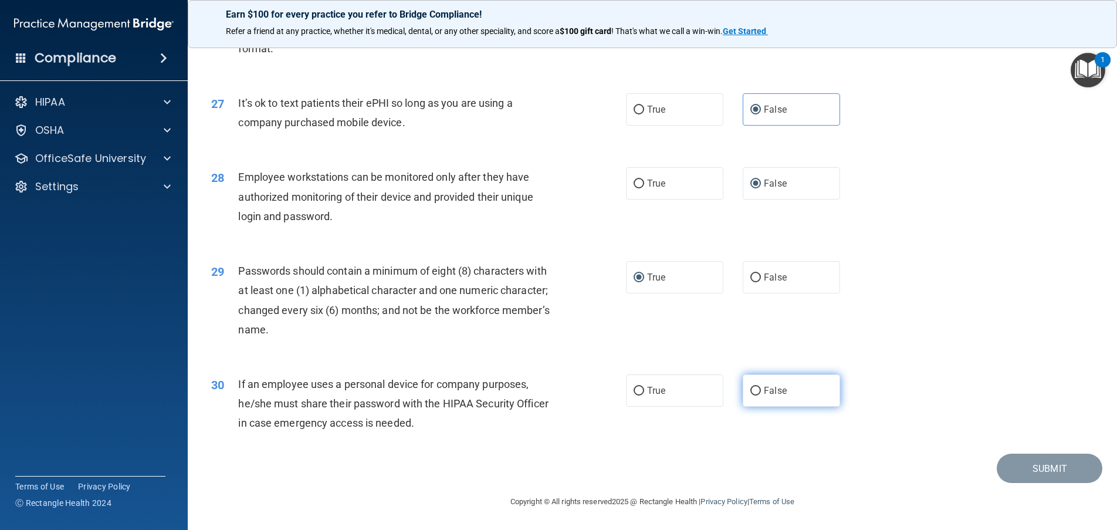
radio input "true"
click at [1028, 467] on button "Submit" at bounding box center [1050, 469] width 106 height 30
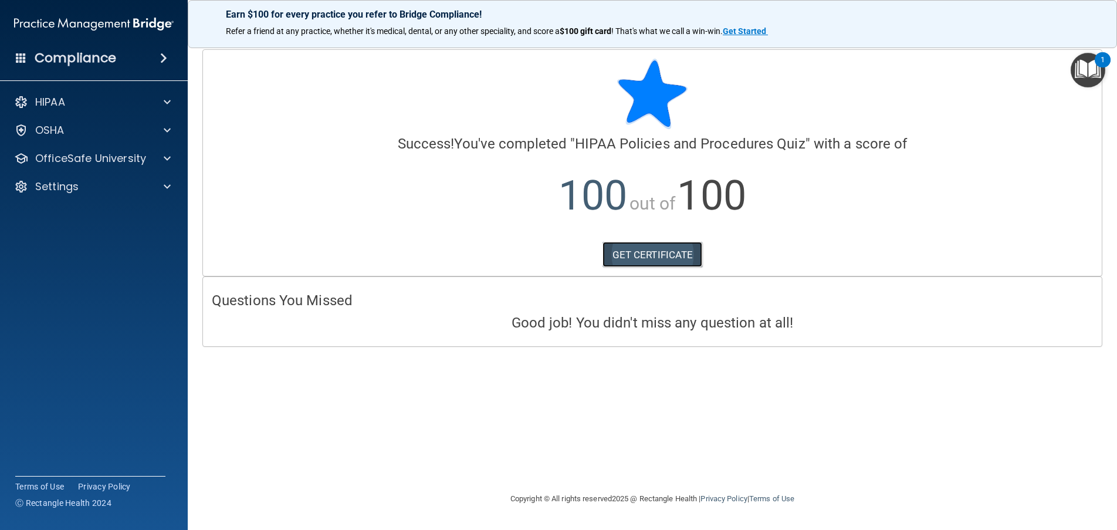
click at [676, 258] on link "GET CERTIFICATE" at bounding box center [653, 255] width 100 height 26
click at [158, 152] on div at bounding box center [165, 158] width 29 height 14
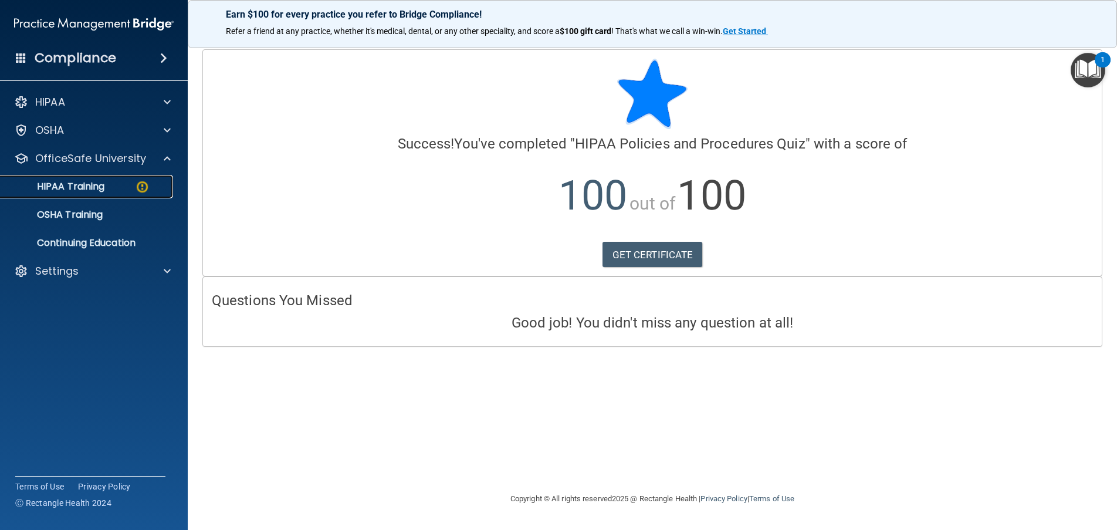
click at [97, 185] on p "HIPAA Training" at bounding box center [56, 187] width 97 height 12
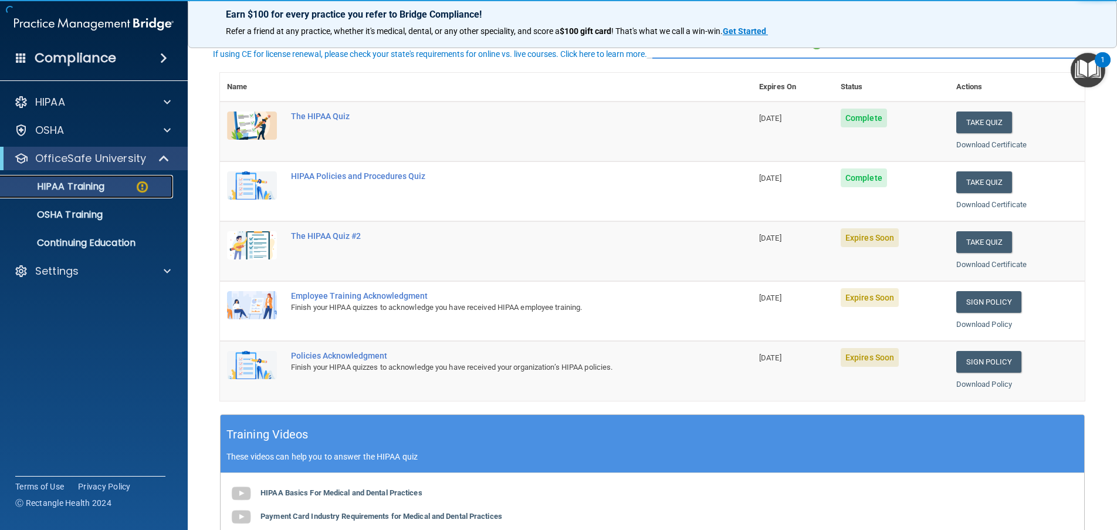
scroll to position [117, 0]
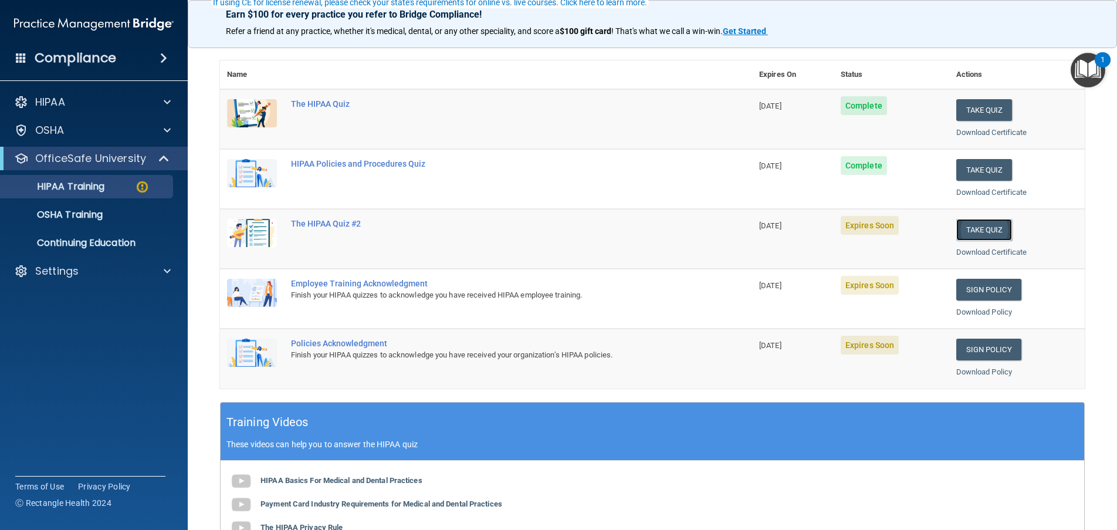
click at [973, 231] on button "Take Quiz" at bounding box center [984, 230] width 56 height 22
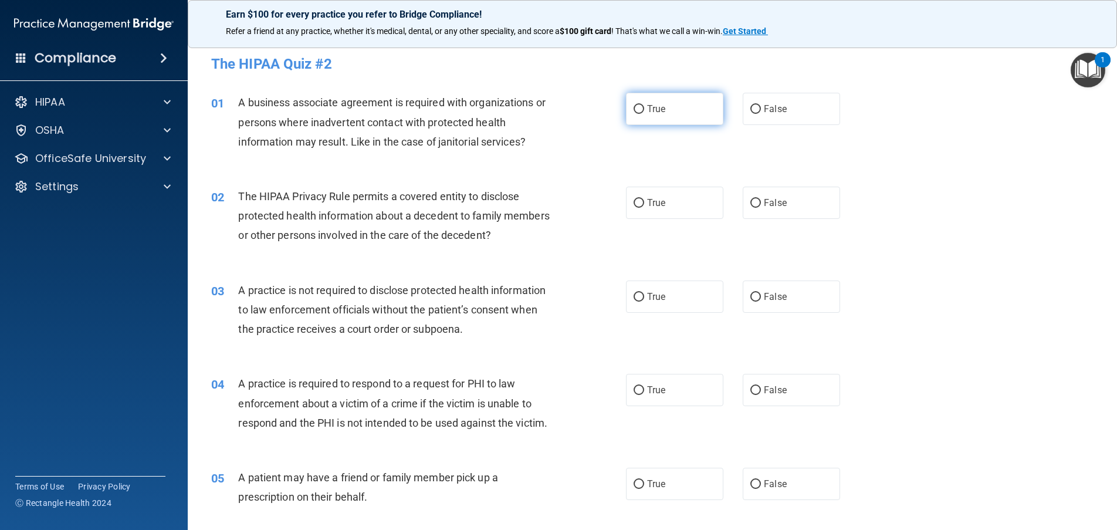
click at [632, 103] on label "True" at bounding box center [674, 109] width 97 height 32
click at [634, 105] on input "True" at bounding box center [639, 109] width 11 height 9
radio input "true"
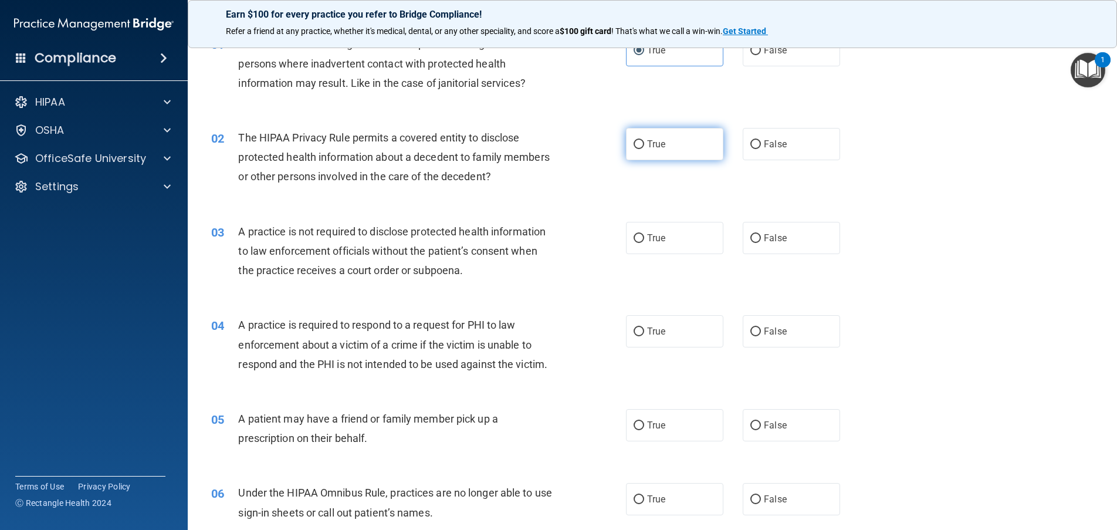
click at [634, 142] on input "True" at bounding box center [639, 144] width 11 height 9
radio input "true"
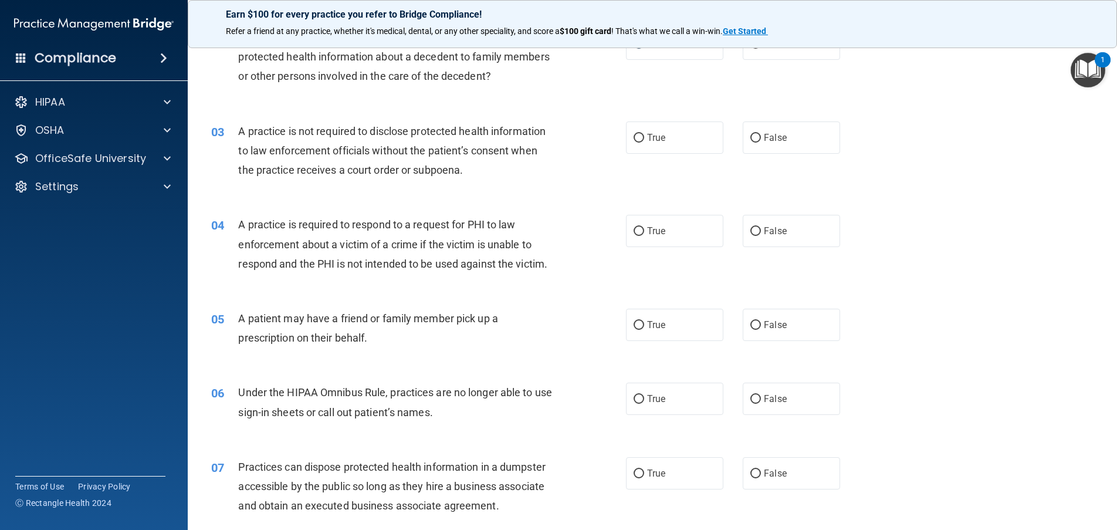
scroll to position [176, 0]
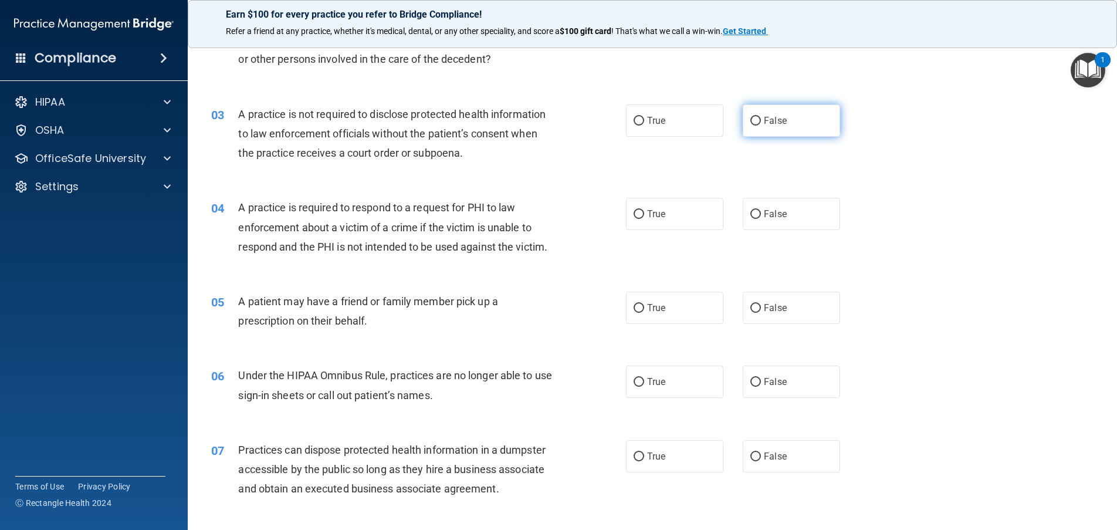
click at [764, 123] on span "False" at bounding box center [775, 120] width 23 height 11
click at [761, 123] on input "False" at bounding box center [755, 121] width 11 height 9
radio input "true"
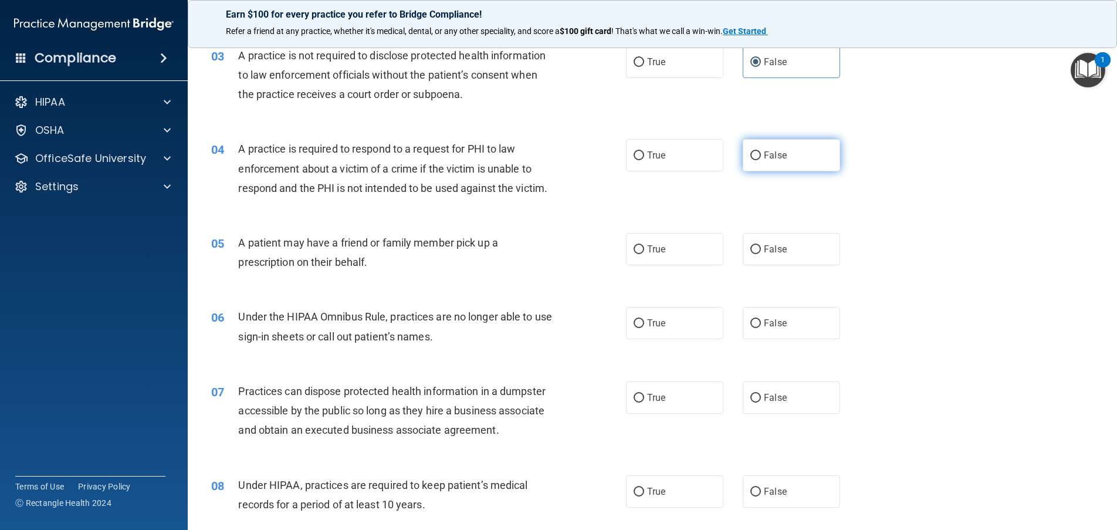
click at [743, 151] on label "False" at bounding box center [791, 155] width 97 height 32
click at [750, 151] on input "False" at bounding box center [755, 155] width 11 height 9
radio input "true"
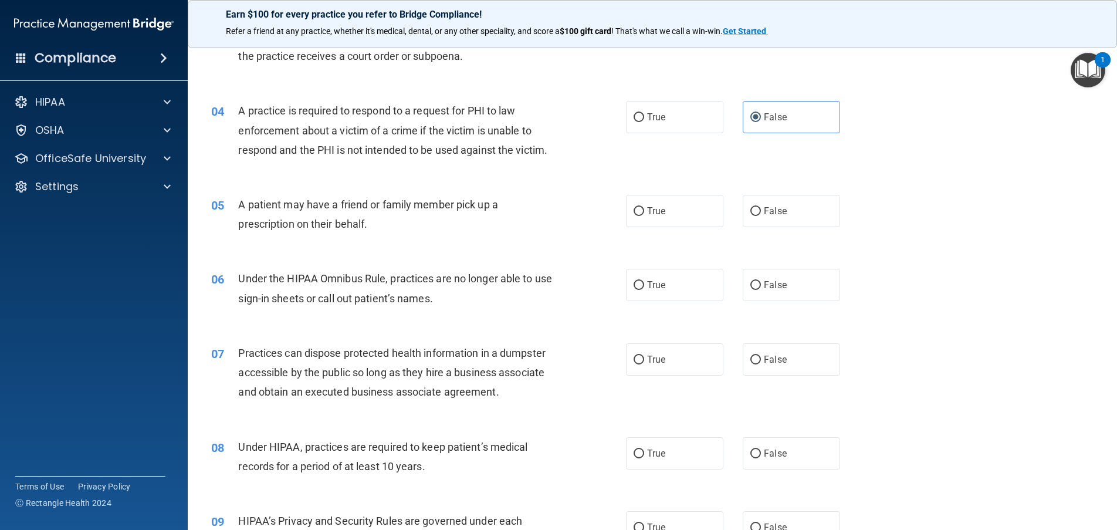
scroll to position [293, 0]
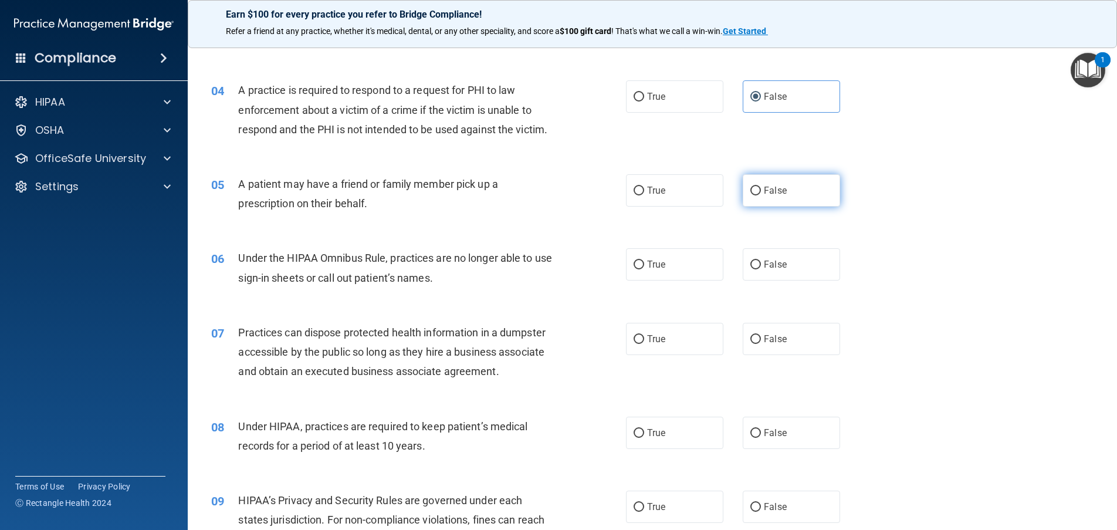
click at [743, 190] on label "False" at bounding box center [791, 190] width 97 height 32
click at [750, 190] on input "False" at bounding box center [755, 191] width 11 height 9
radio input "true"
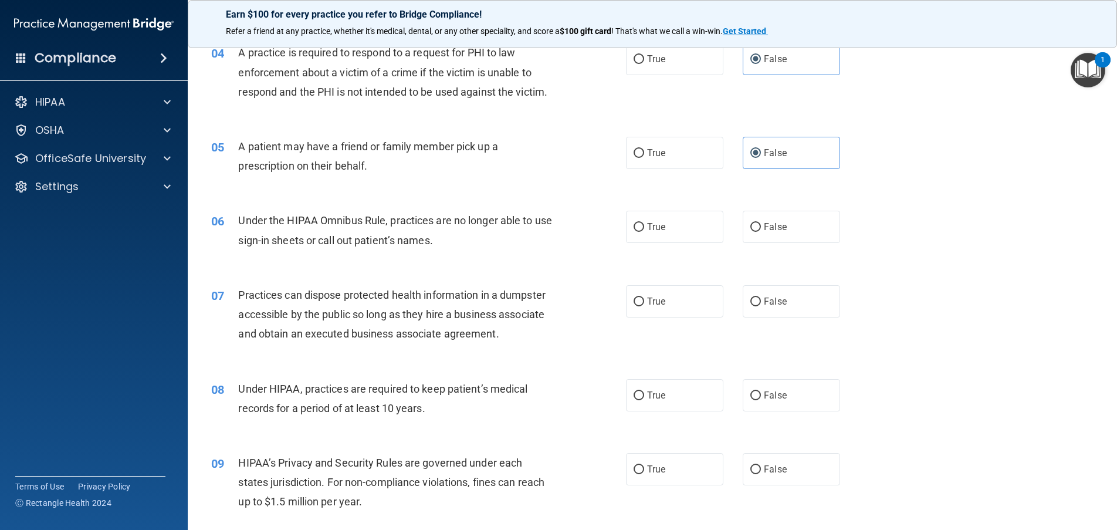
scroll to position [352, 0]
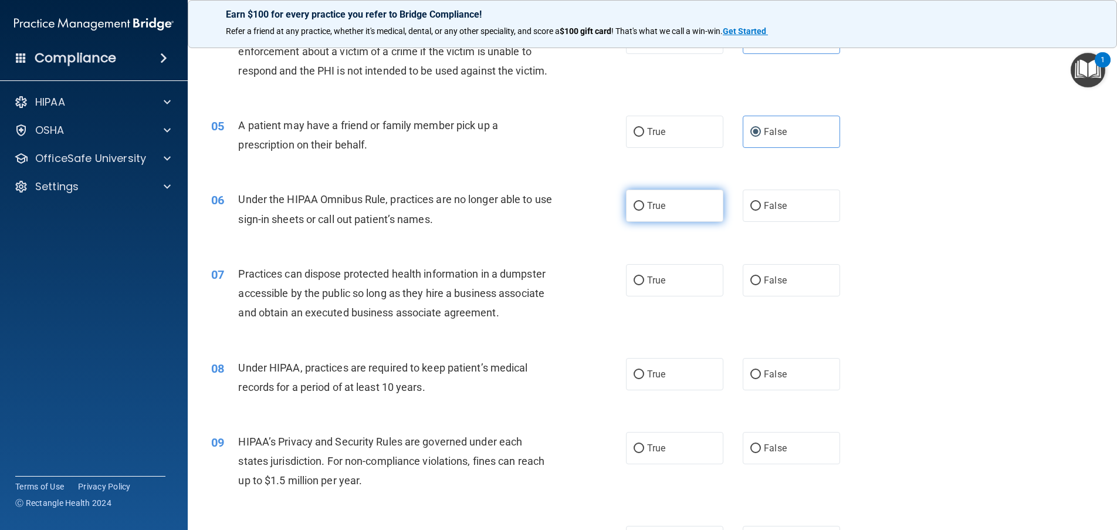
click at [637, 208] on input "True" at bounding box center [639, 206] width 11 height 9
radio input "true"
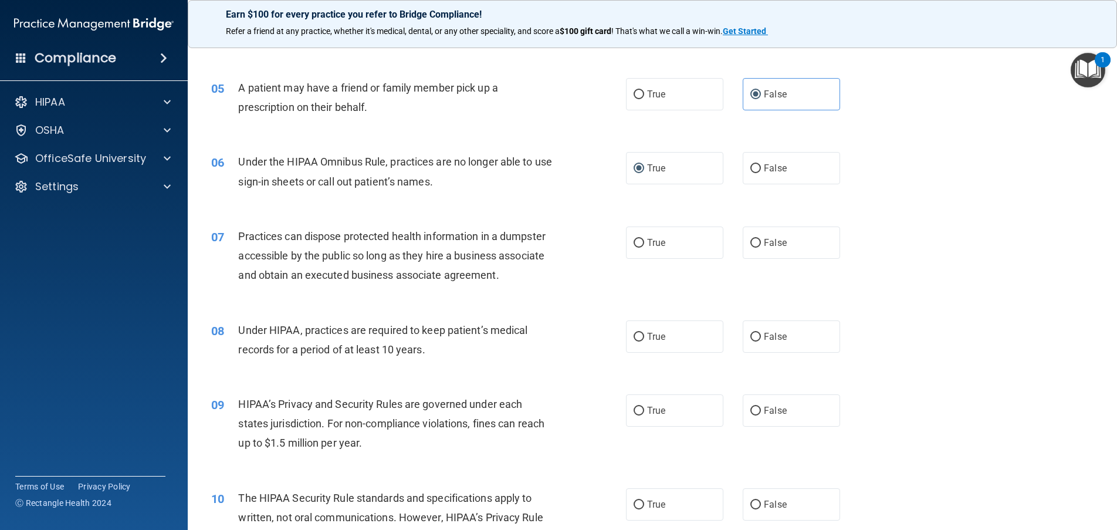
scroll to position [411, 0]
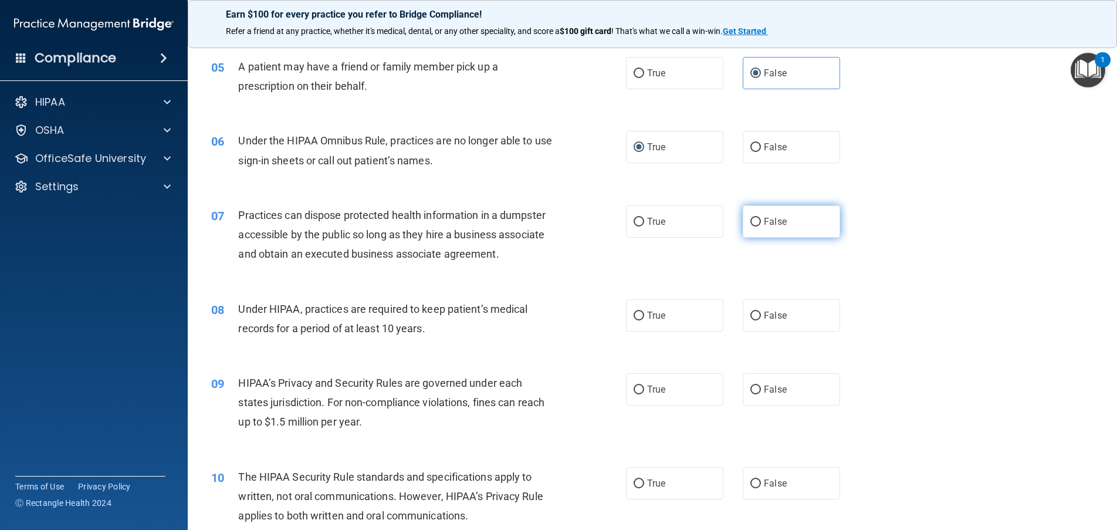
click at [747, 215] on label "False" at bounding box center [791, 221] width 97 height 32
click at [750, 218] on input "False" at bounding box center [755, 222] width 11 height 9
radio input "true"
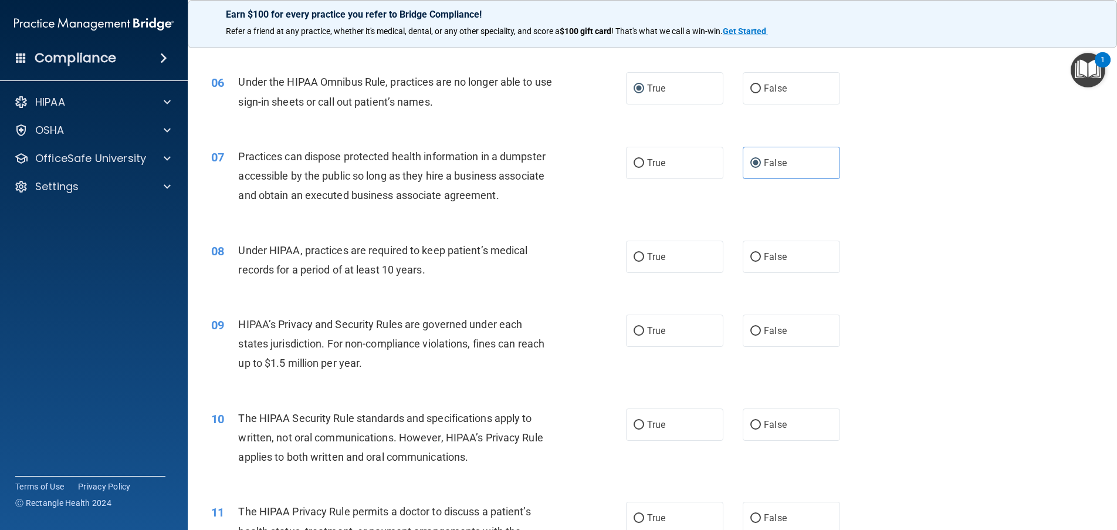
scroll to position [528, 0]
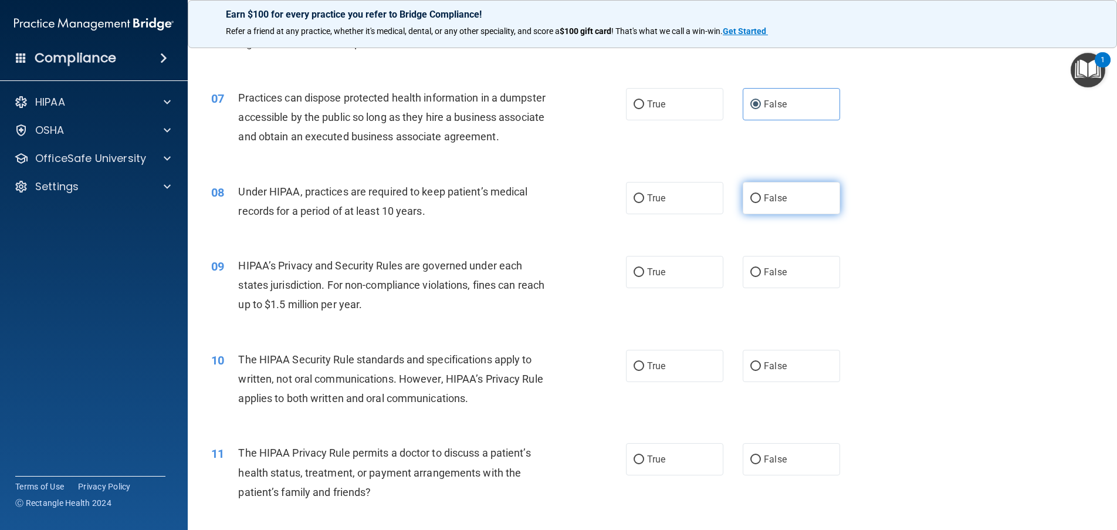
click at [750, 197] on input "False" at bounding box center [755, 198] width 11 height 9
radio input "true"
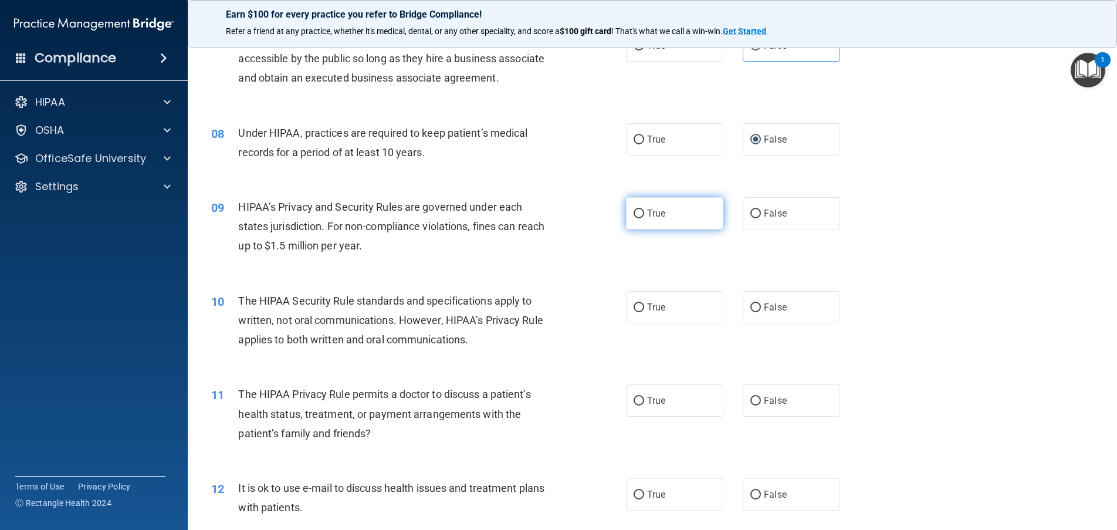
click at [640, 219] on label "True" at bounding box center [674, 213] width 97 height 32
click at [640, 218] on input "True" at bounding box center [639, 213] width 11 height 9
radio input "true"
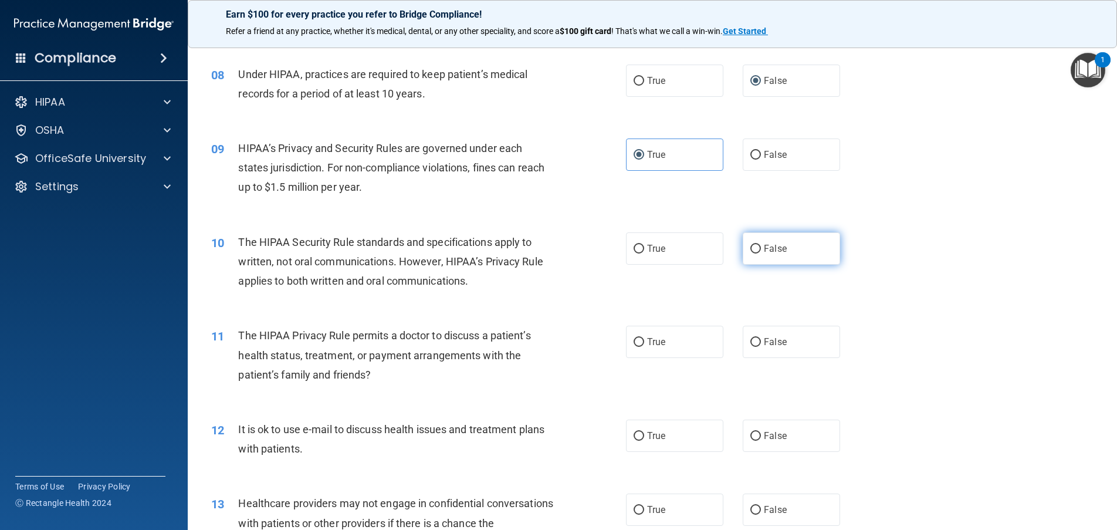
click at [764, 248] on span "False" at bounding box center [775, 248] width 23 height 11
click at [761, 248] on input "False" at bounding box center [755, 249] width 11 height 9
radio input "true"
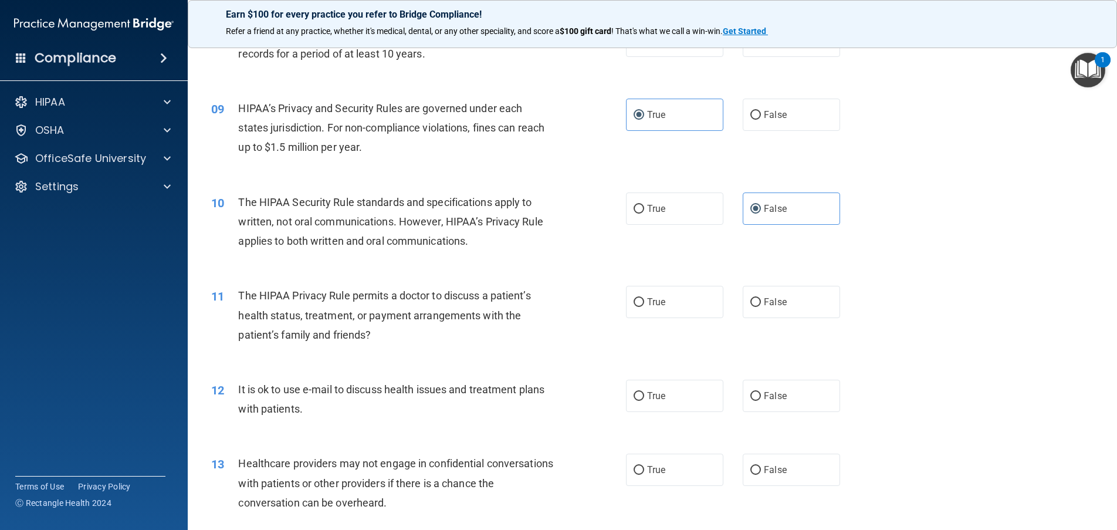
scroll to position [763, 0]
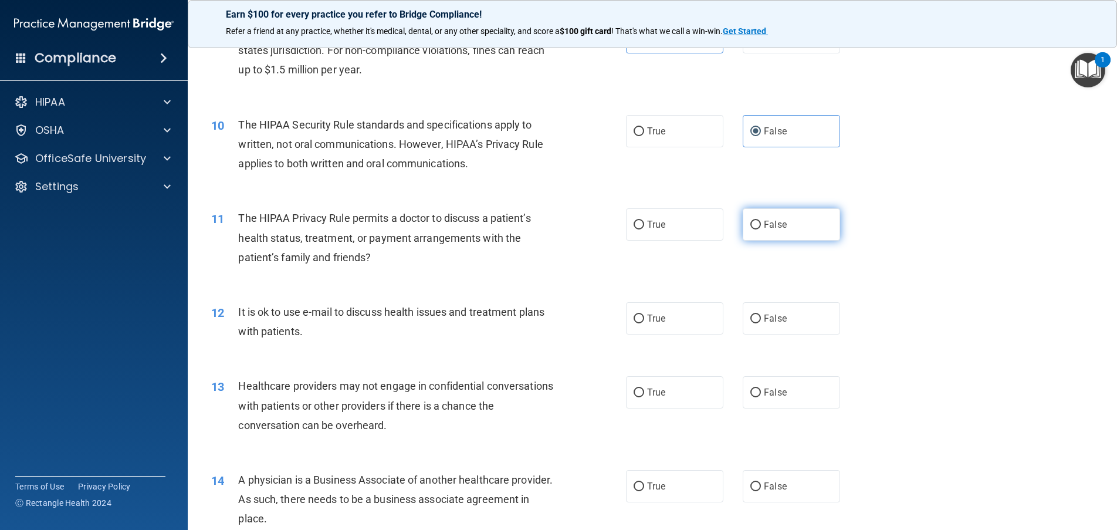
click at [756, 218] on label "False" at bounding box center [791, 224] width 97 height 32
click at [756, 221] on input "False" at bounding box center [755, 225] width 11 height 9
radio input "true"
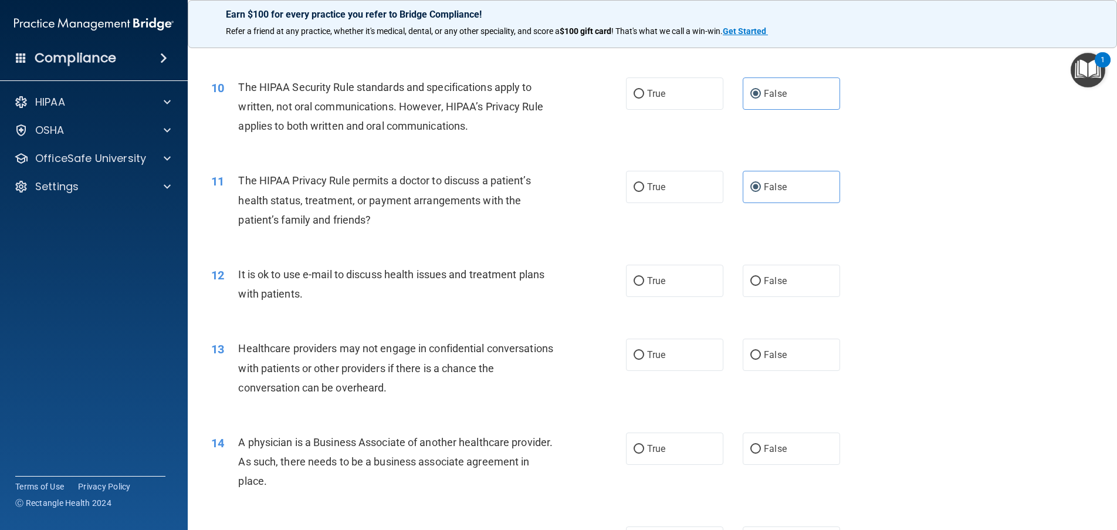
scroll to position [821, 0]
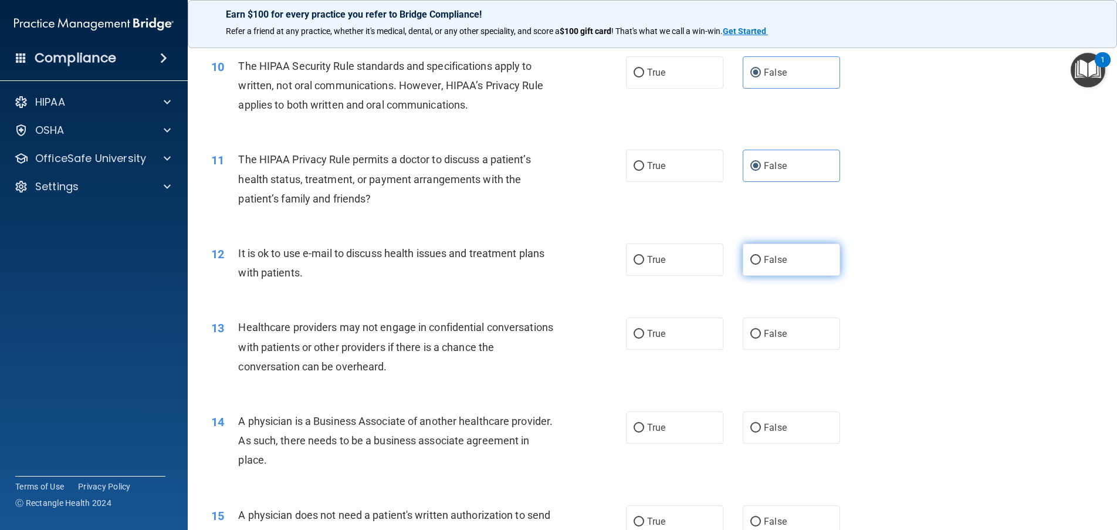
click at [743, 255] on label "False" at bounding box center [791, 259] width 97 height 32
click at [750, 256] on input "False" at bounding box center [755, 260] width 11 height 9
radio input "true"
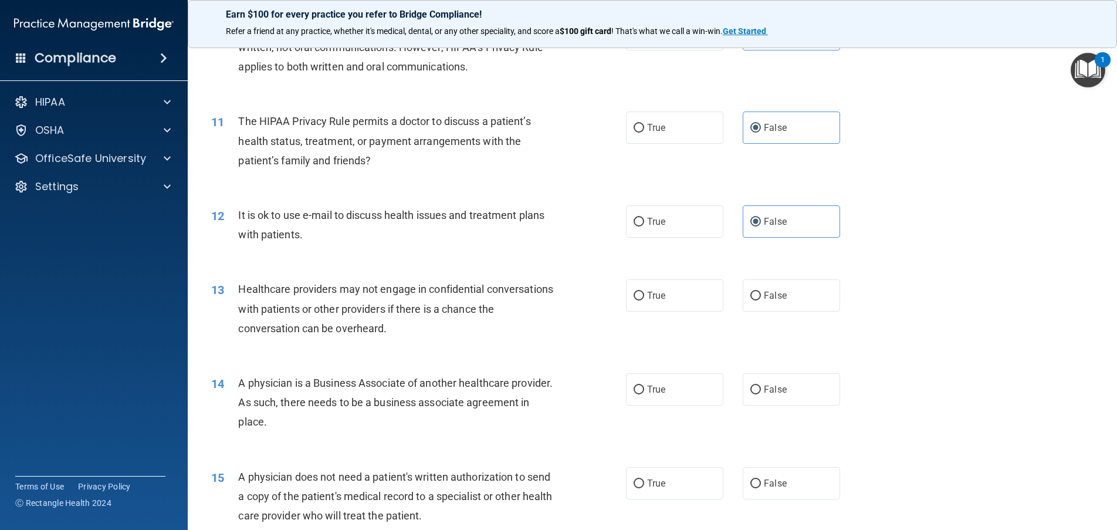
scroll to position [880, 0]
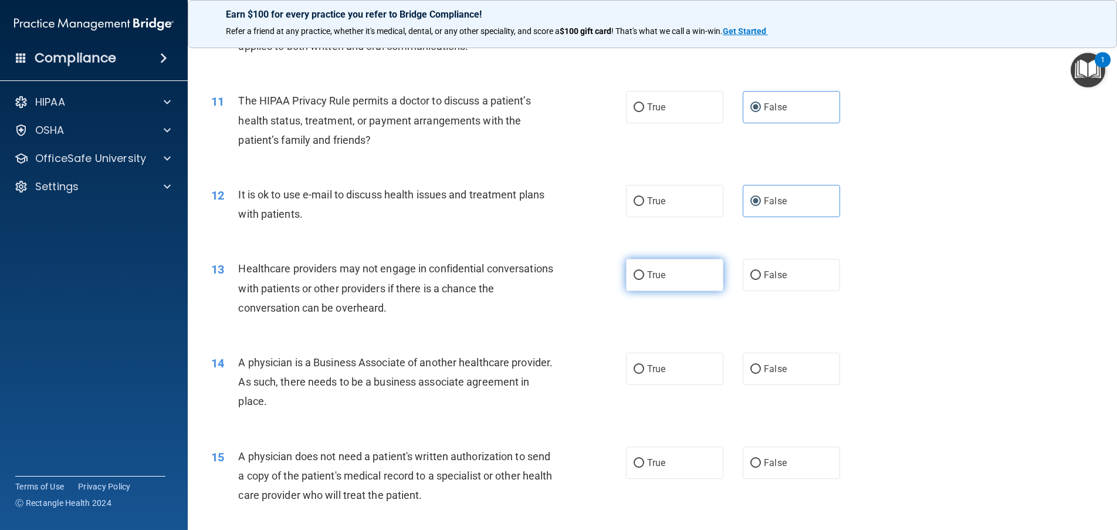
click at [627, 274] on label "True" at bounding box center [674, 275] width 97 height 32
click at [634, 274] on input "True" at bounding box center [639, 275] width 11 height 9
radio input "true"
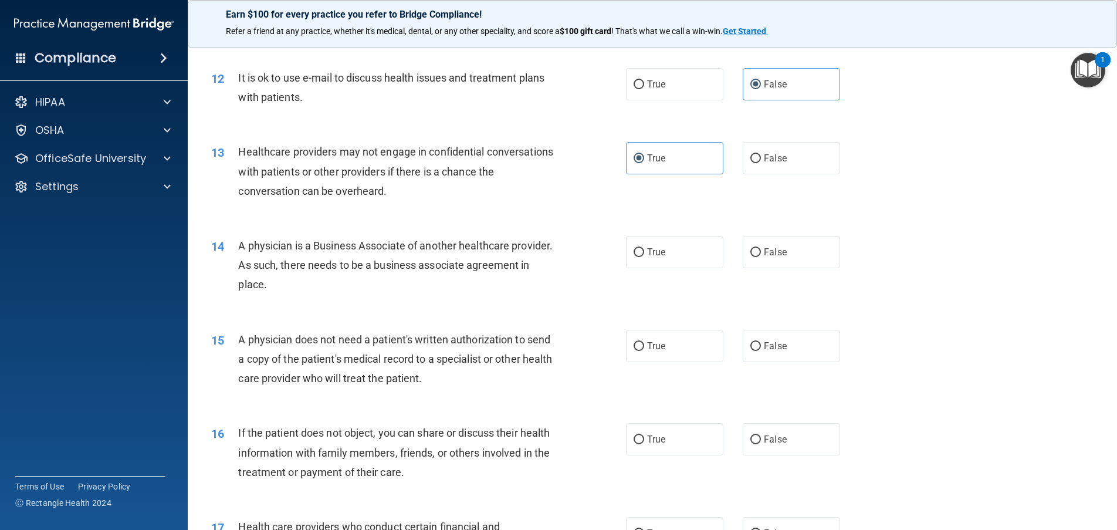
scroll to position [997, 0]
click at [750, 252] on input "False" at bounding box center [755, 252] width 11 height 9
radio input "true"
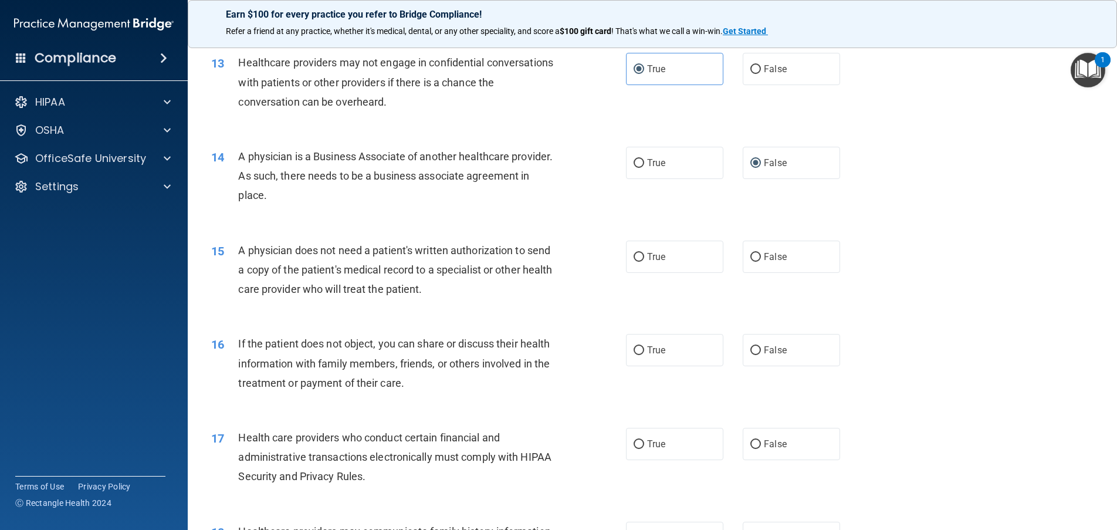
scroll to position [1115, 0]
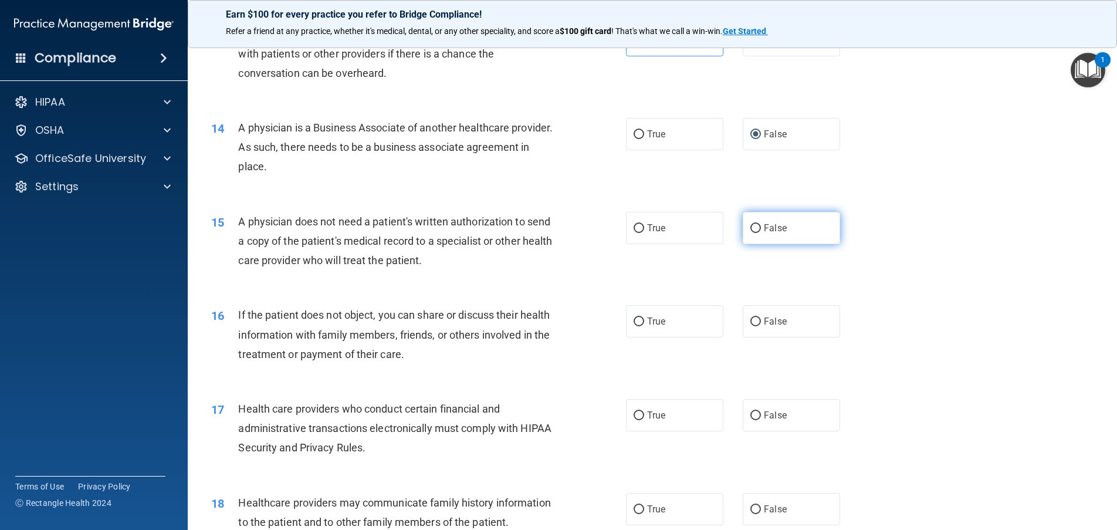
click at [750, 232] on input "False" at bounding box center [755, 228] width 11 height 9
radio input "true"
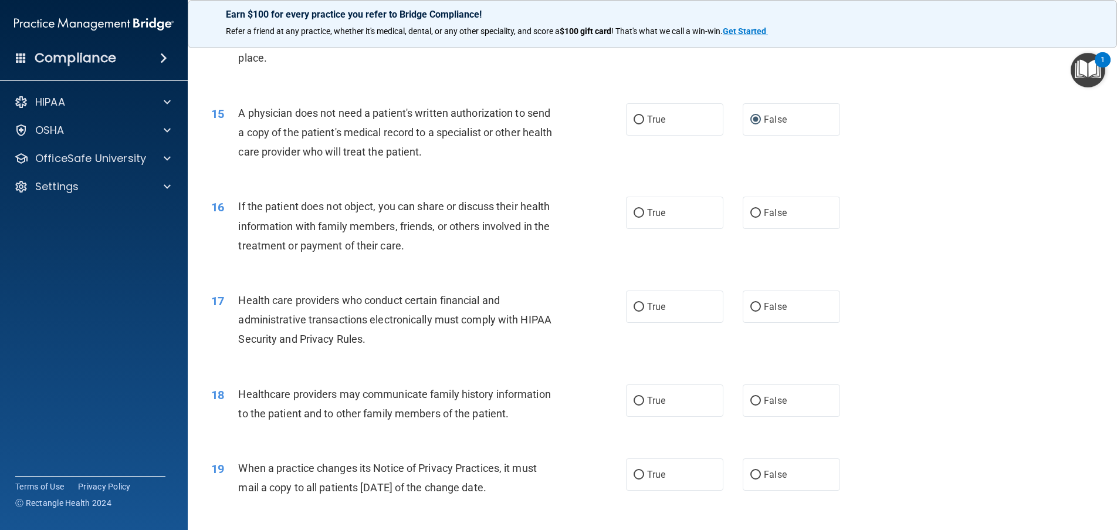
scroll to position [1232, 0]
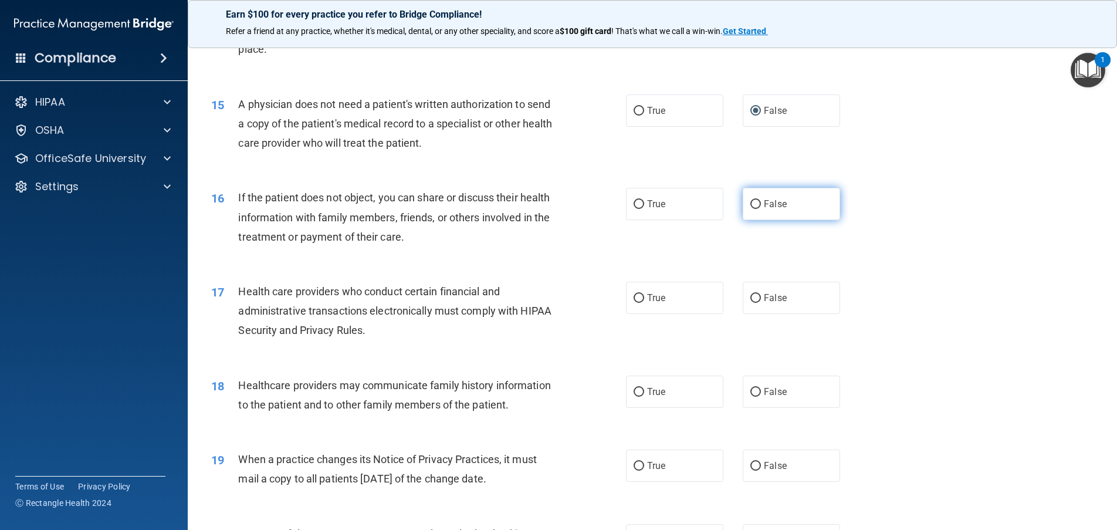
click at [762, 191] on label "False" at bounding box center [791, 204] width 97 height 32
click at [761, 200] on input "False" at bounding box center [755, 204] width 11 height 9
radio input "true"
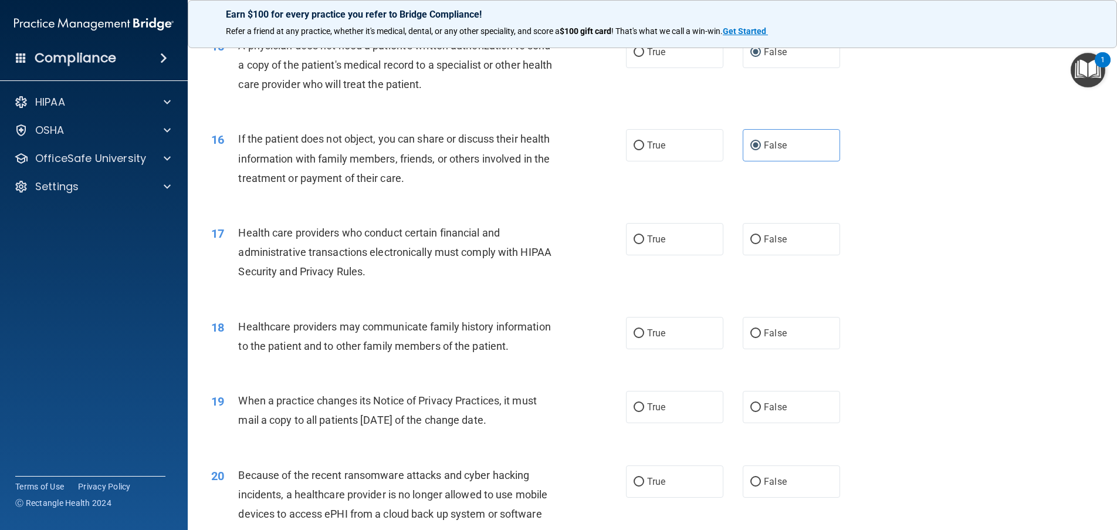
scroll to position [1349, 0]
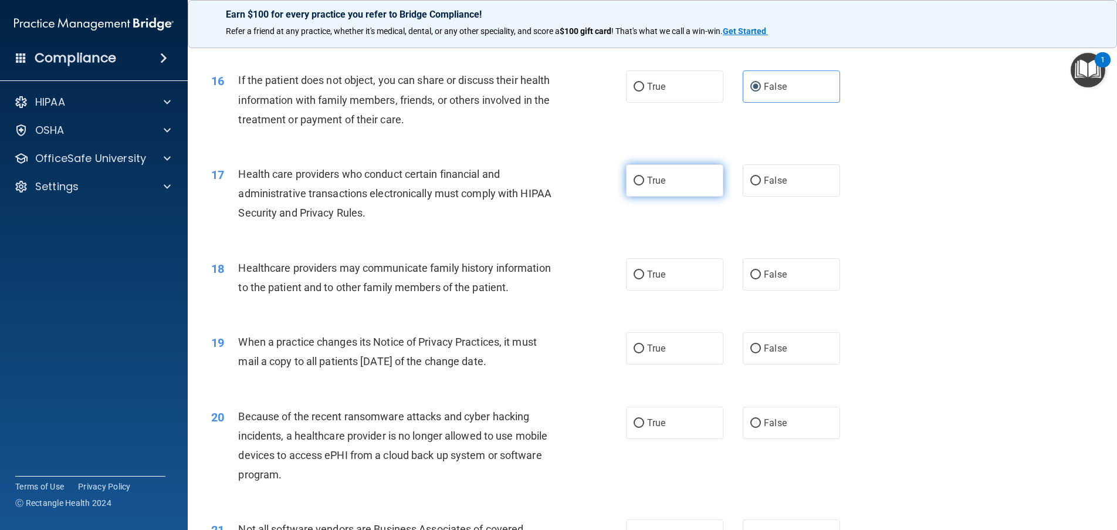
click at [635, 178] on input "True" at bounding box center [639, 181] width 11 height 9
radio input "true"
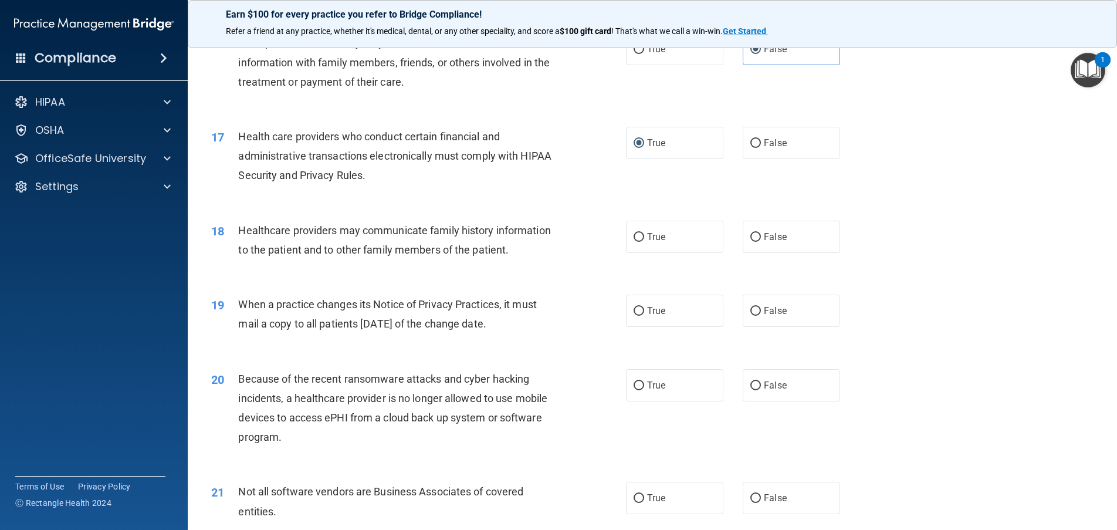
scroll to position [1408, 0]
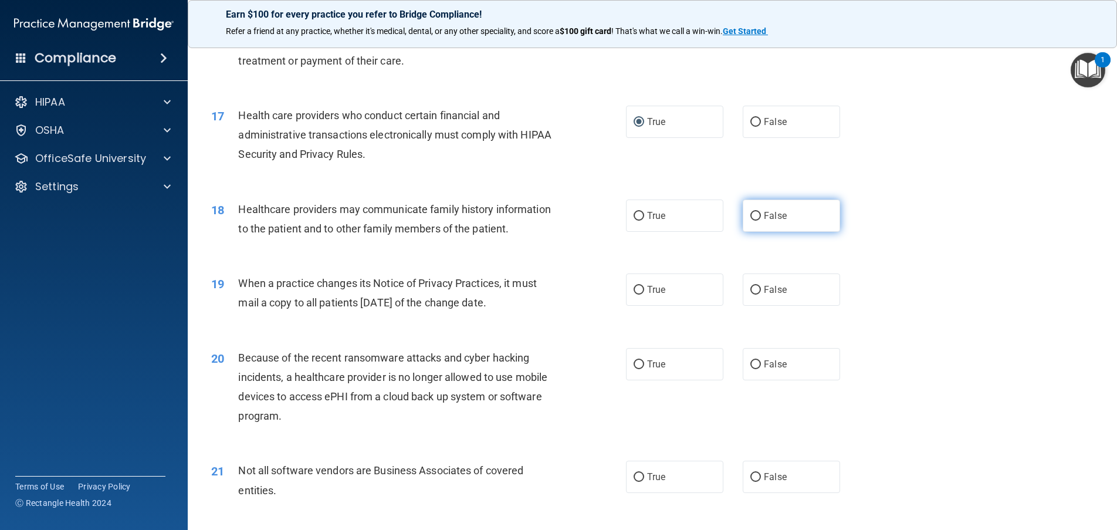
click at [762, 207] on label "False" at bounding box center [791, 215] width 97 height 32
click at [761, 212] on input "False" at bounding box center [755, 216] width 11 height 9
radio input "true"
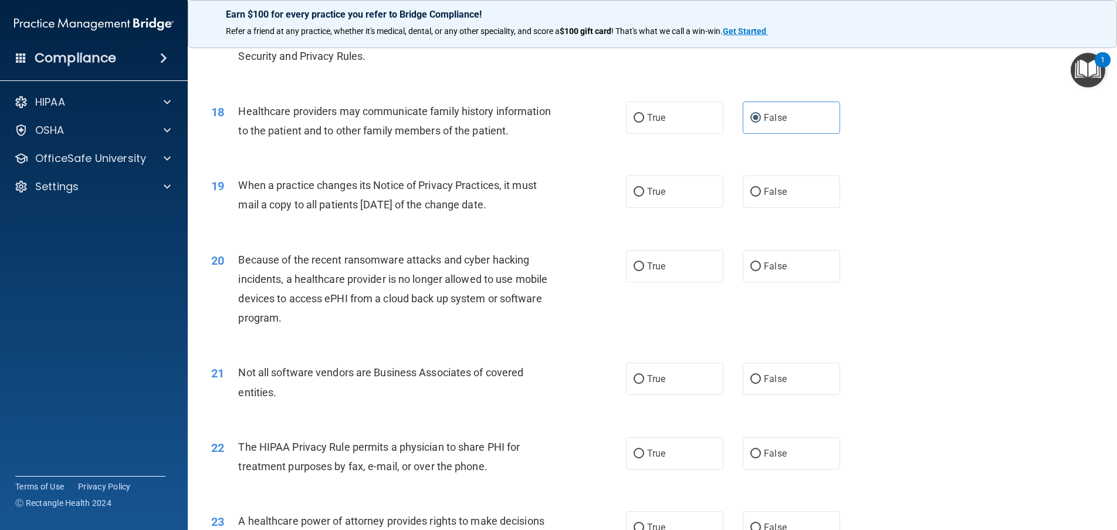
scroll to position [1525, 0]
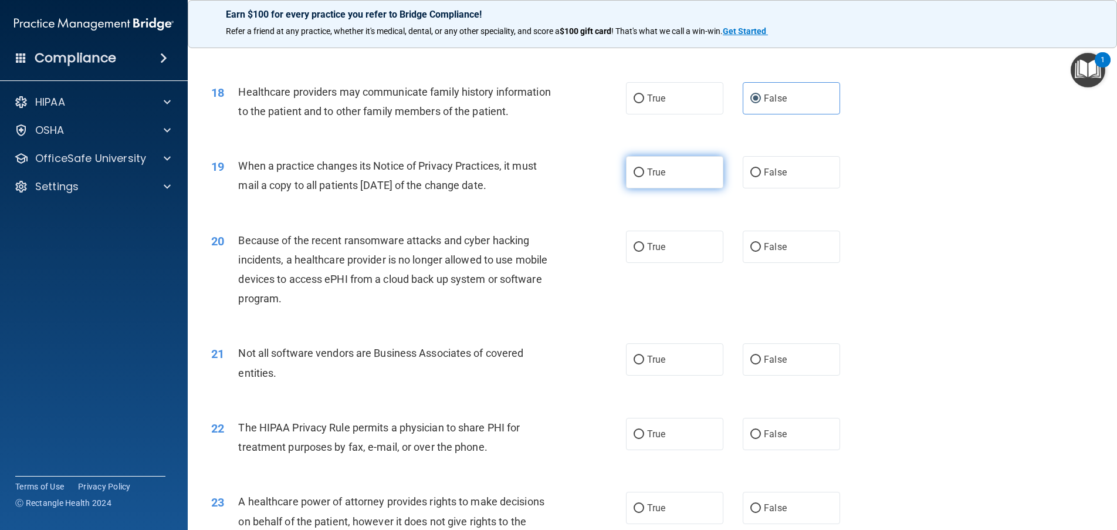
click at [637, 188] on label "True" at bounding box center [674, 172] width 97 height 32
click at [637, 177] on input "True" at bounding box center [639, 172] width 11 height 9
radio input "true"
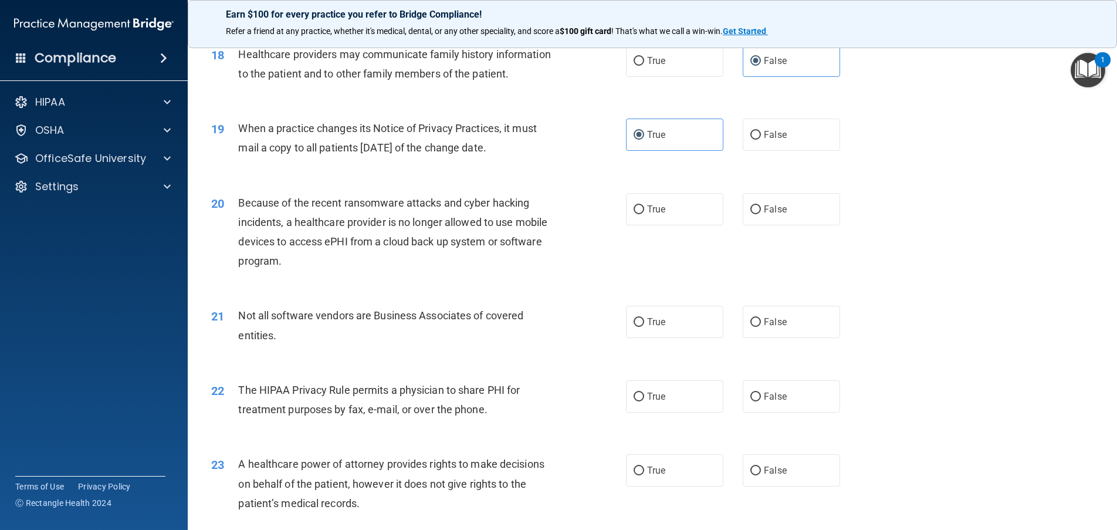
scroll to position [1584, 0]
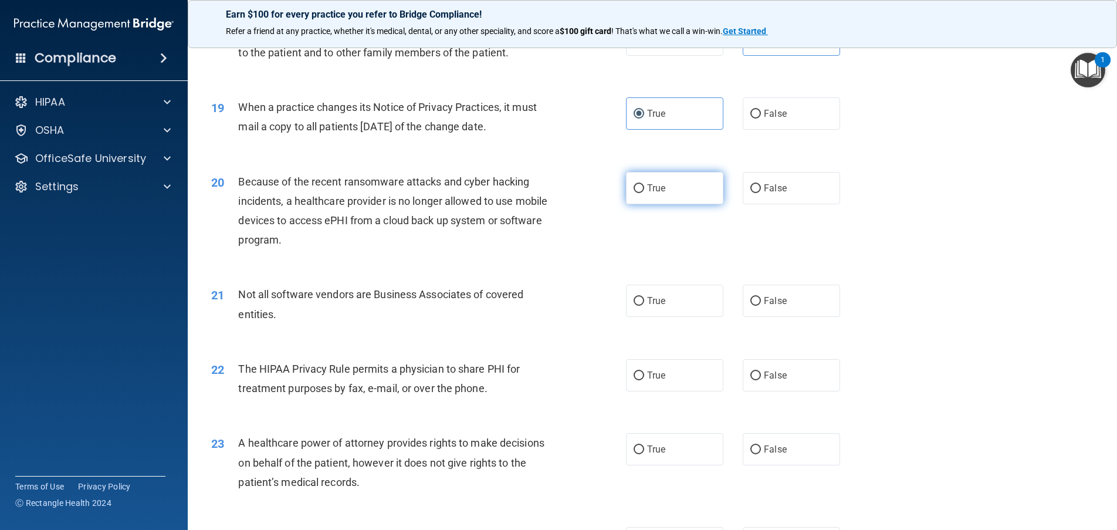
click at [634, 193] on input "True" at bounding box center [639, 188] width 11 height 9
radio input "true"
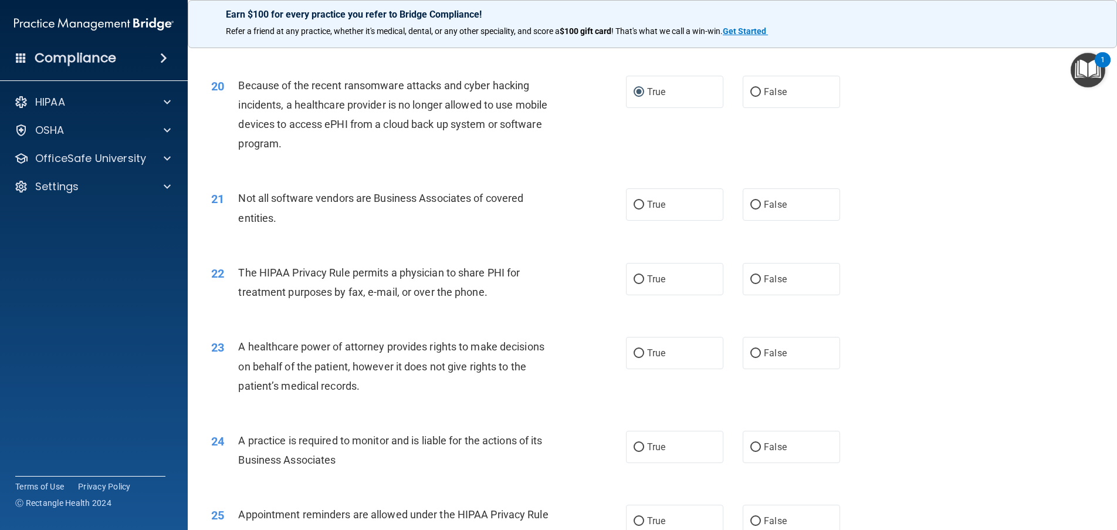
scroll to position [1701, 0]
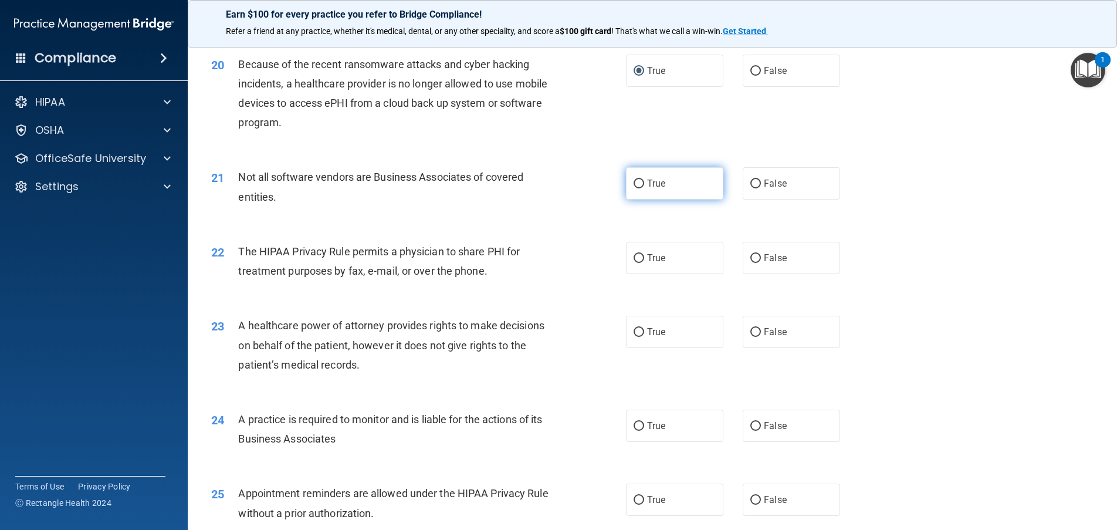
click at [632, 199] on label "True" at bounding box center [674, 183] width 97 height 32
click at [634, 188] on input "True" at bounding box center [639, 184] width 11 height 9
radio input "true"
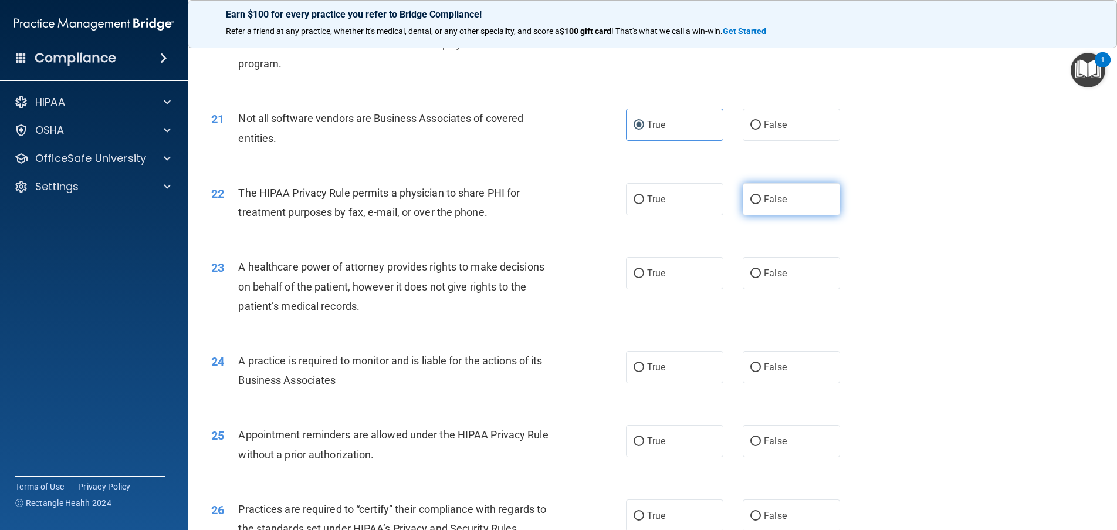
click at [750, 204] on input "False" at bounding box center [755, 199] width 11 height 9
radio input "true"
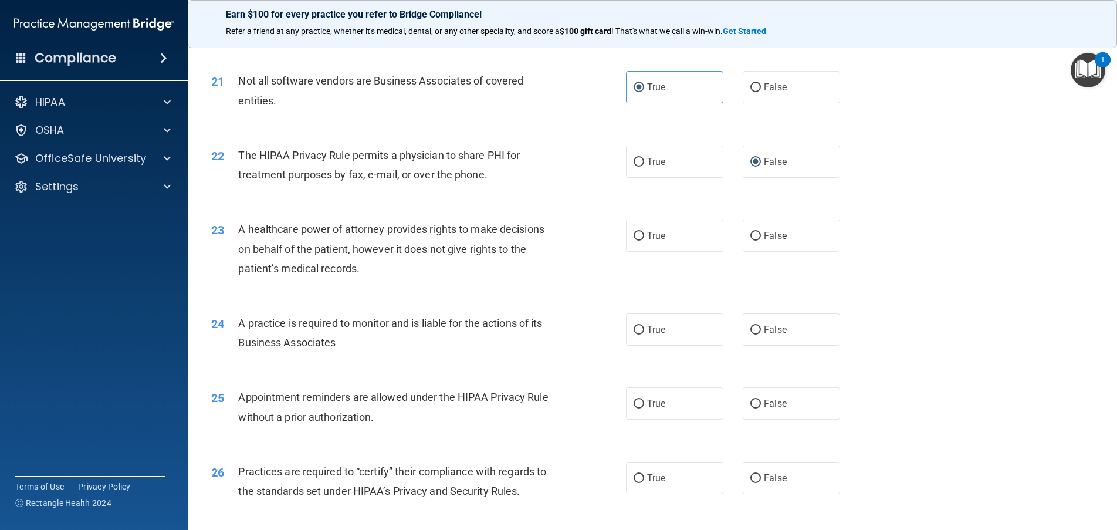
scroll to position [1819, 0]
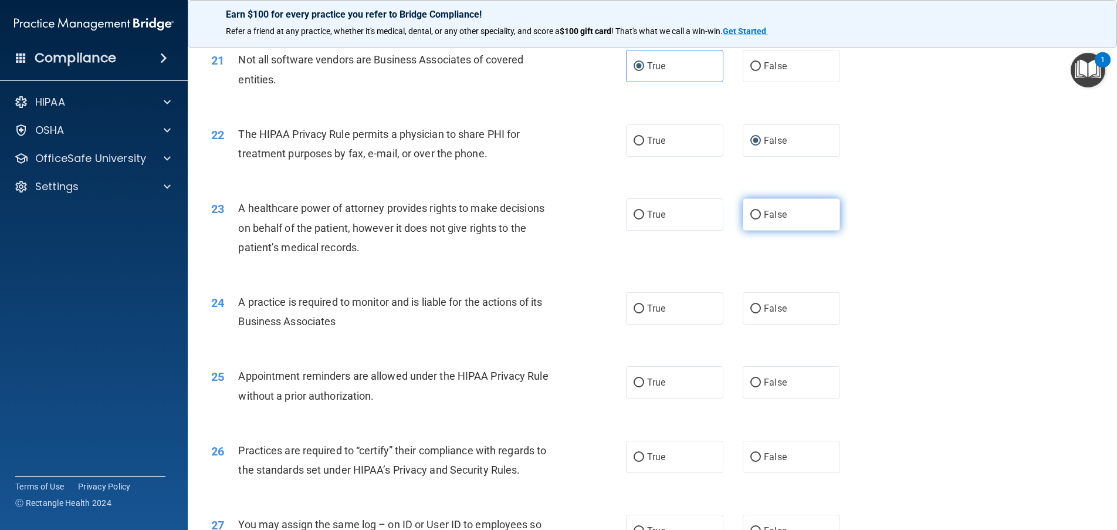
click at [750, 219] on input "False" at bounding box center [755, 215] width 11 height 9
radio input "true"
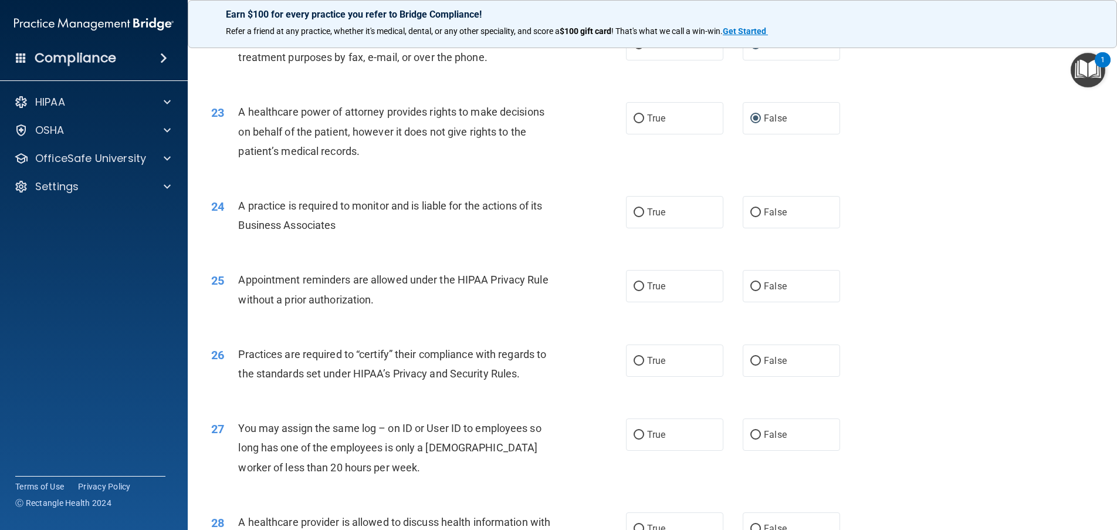
scroll to position [1936, 0]
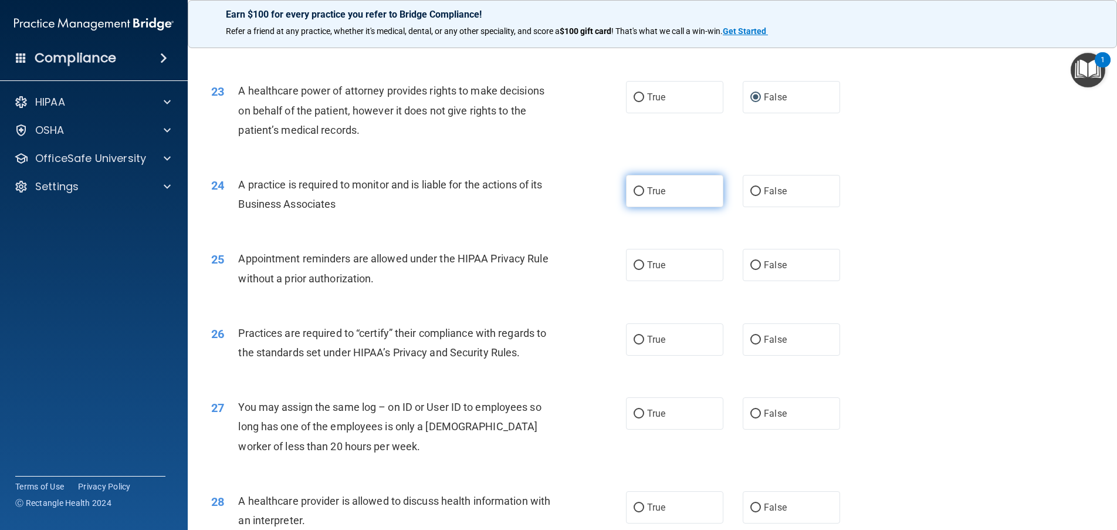
click at [634, 196] on input "True" at bounding box center [639, 191] width 11 height 9
radio input "true"
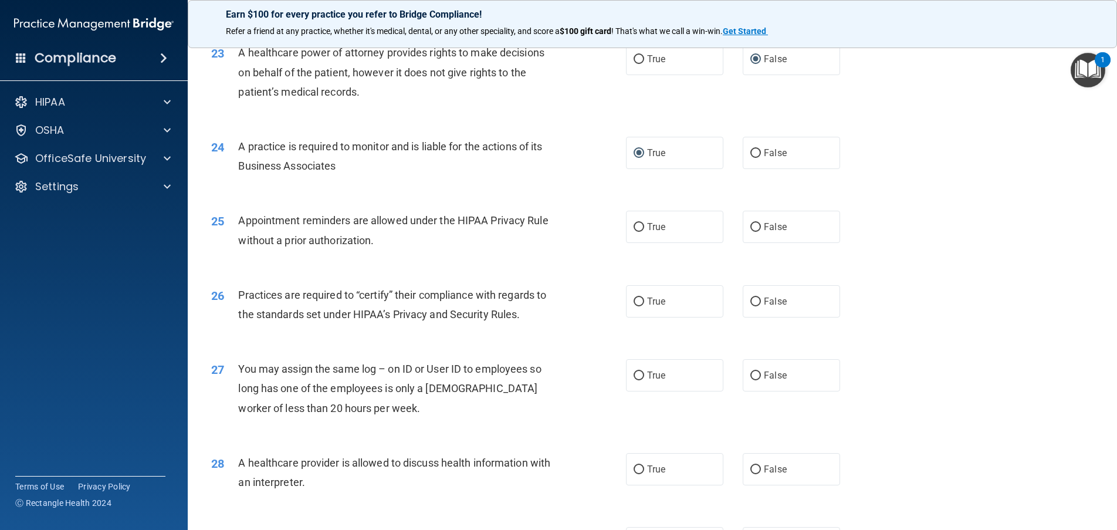
scroll to position [1995, 0]
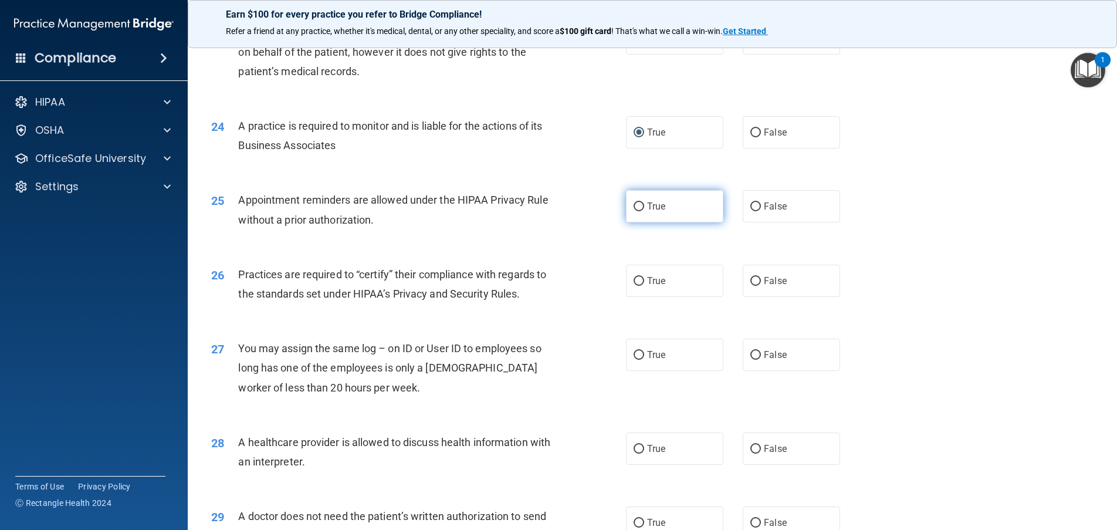
click at [634, 211] on input "True" at bounding box center [639, 206] width 11 height 9
radio input "true"
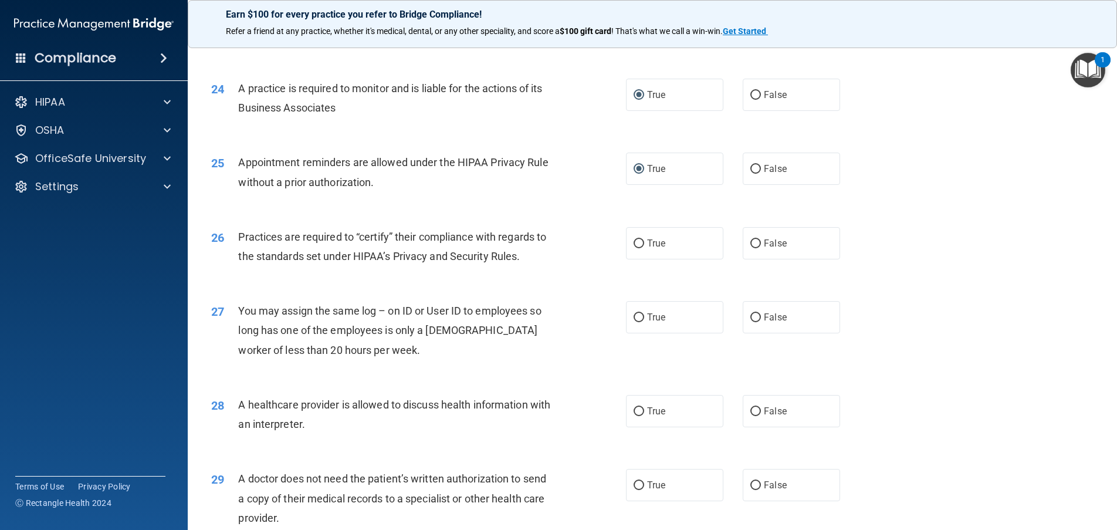
scroll to position [2053, 0]
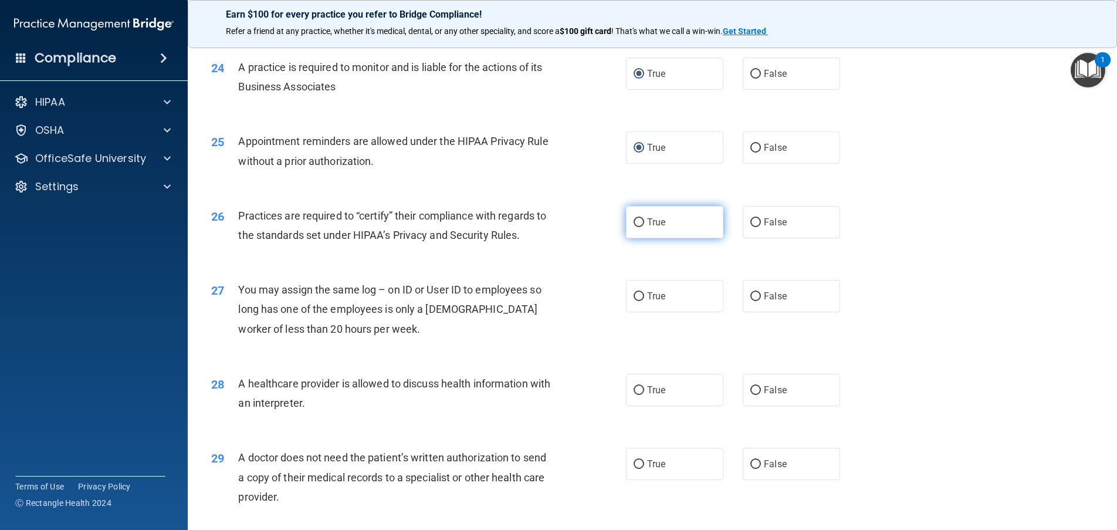
click at [640, 238] on label "True" at bounding box center [674, 222] width 97 height 32
click at [640, 227] on input "True" at bounding box center [639, 222] width 11 height 9
radio input "true"
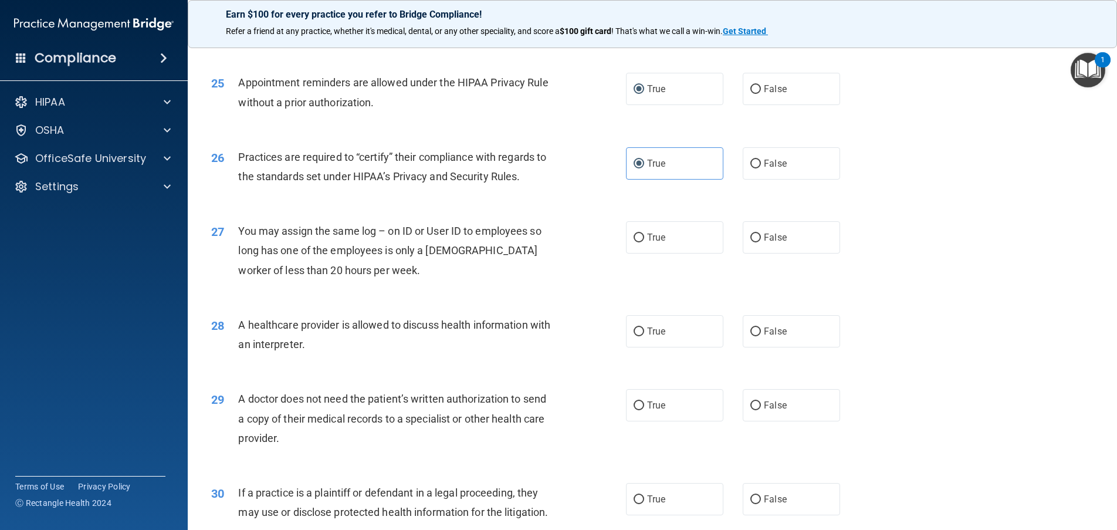
scroll to position [2171, 0]
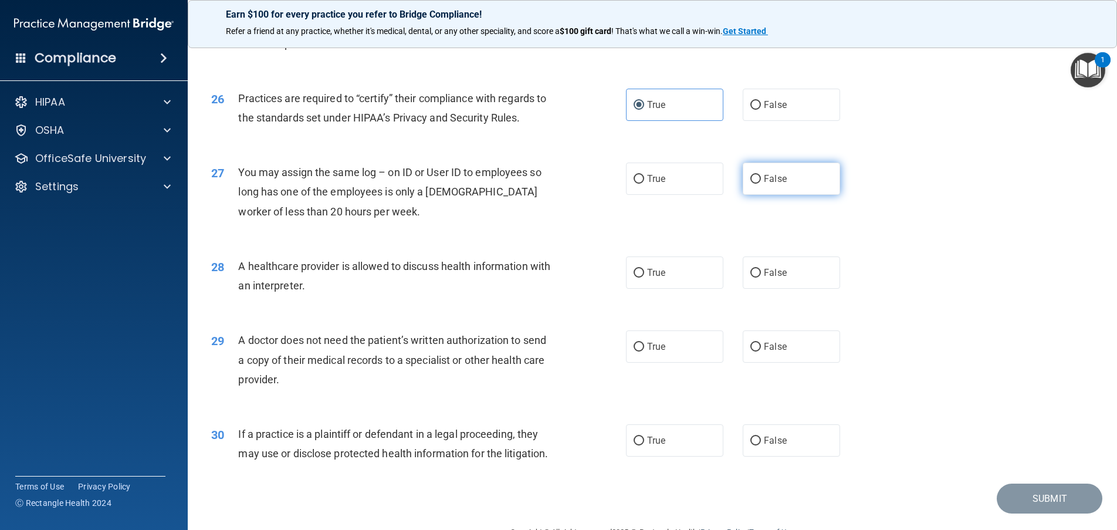
click at [750, 184] on input "False" at bounding box center [755, 179] width 11 height 9
radio input "true"
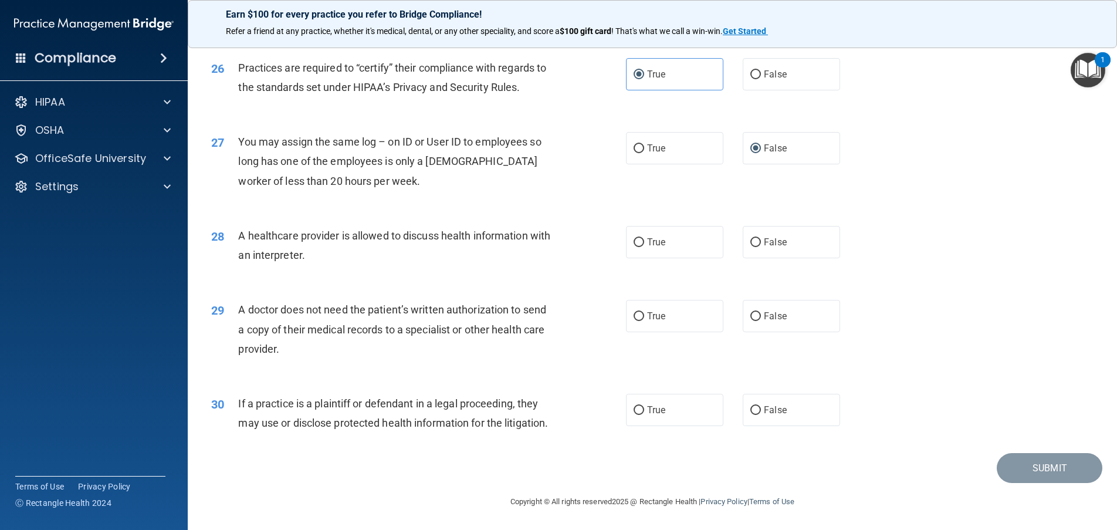
scroll to position [2229, 0]
click at [751, 238] on input "False" at bounding box center [755, 242] width 11 height 9
radio input "true"
click at [635, 238] on input "True" at bounding box center [639, 242] width 11 height 9
radio input "true"
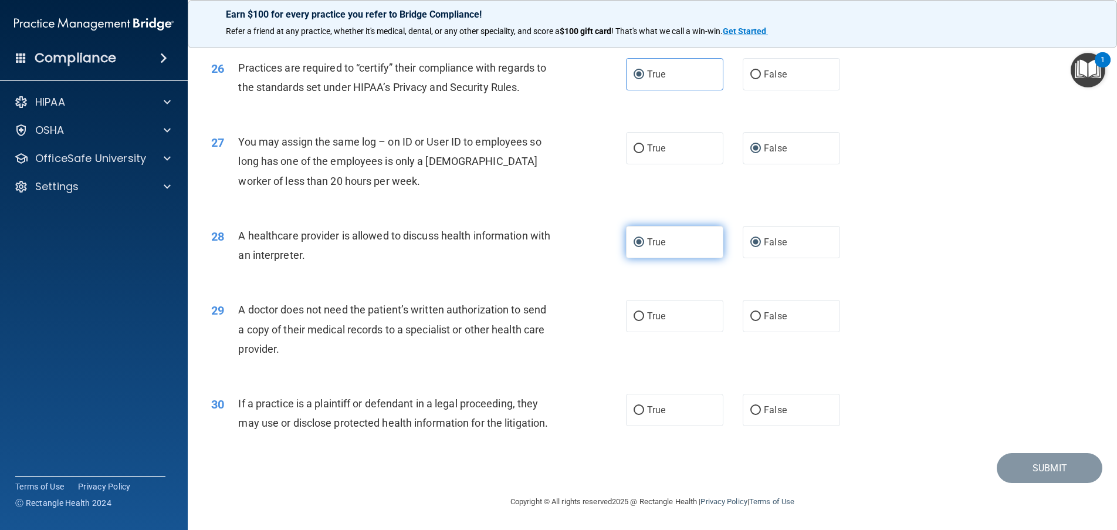
radio input "false"
click at [756, 300] on label "False" at bounding box center [791, 316] width 97 height 32
click at [756, 312] on input "False" at bounding box center [755, 316] width 11 height 9
radio input "true"
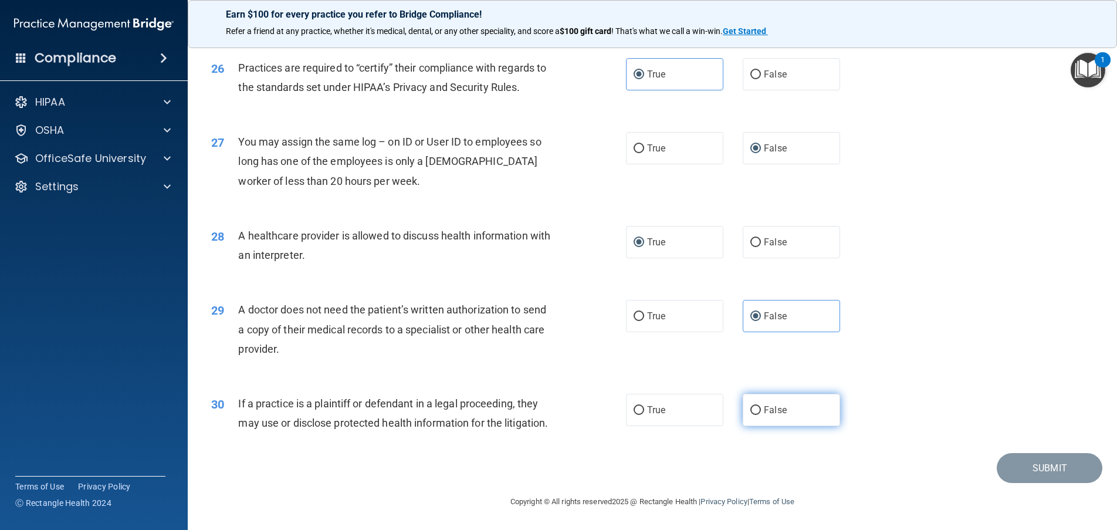
click at [761, 394] on label "False" at bounding box center [791, 410] width 97 height 32
click at [761, 406] on input "False" at bounding box center [755, 410] width 11 height 9
radio input "true"
click at [1063, 460] on button "Submit" at bounding box center [1050, 468] width 106 height 30
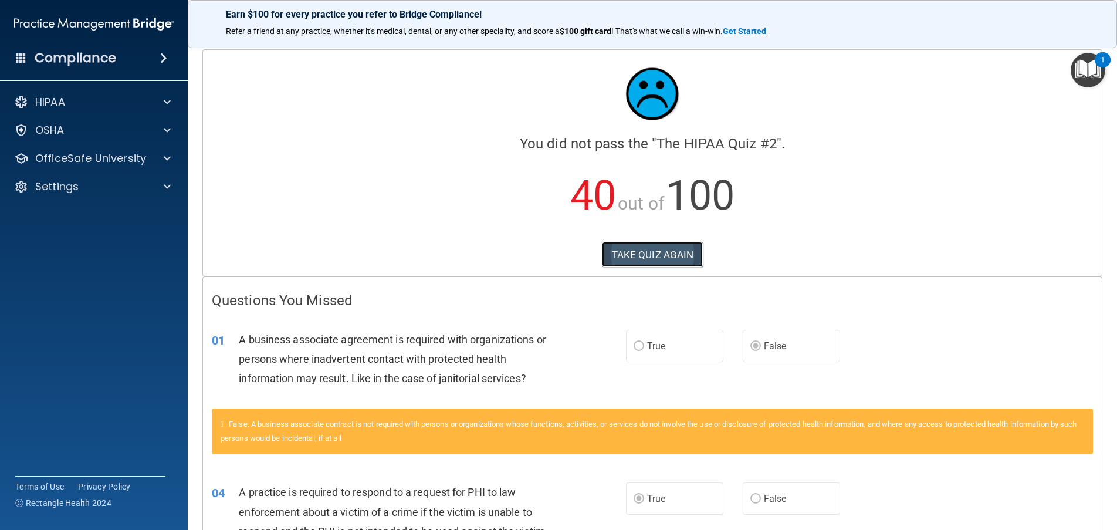
click at [662, 257] on button "TAKE QUIZ AGAIN" at bounding box center [653, 255] width 102 height 26
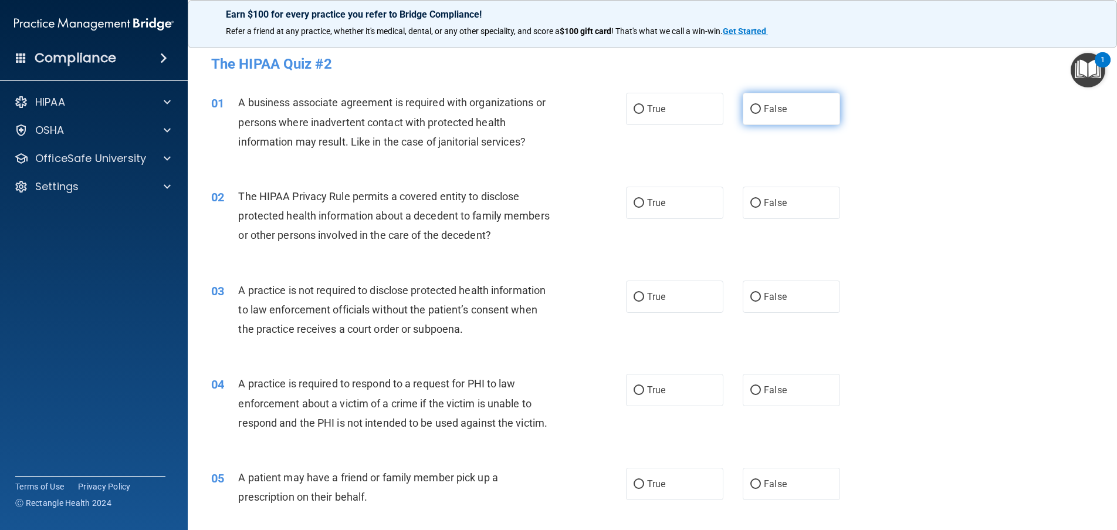
click at [744, 116] on label "False" at bounding box center [791, 109] width 97 height 32
click at [750, 114] on input "False" at bounding box center [755, 109] width 11 height 9
radio input "true"
click at [634, 207] on input "True" at bounding box center [639, 203] width 11 height 9
radio input "true"
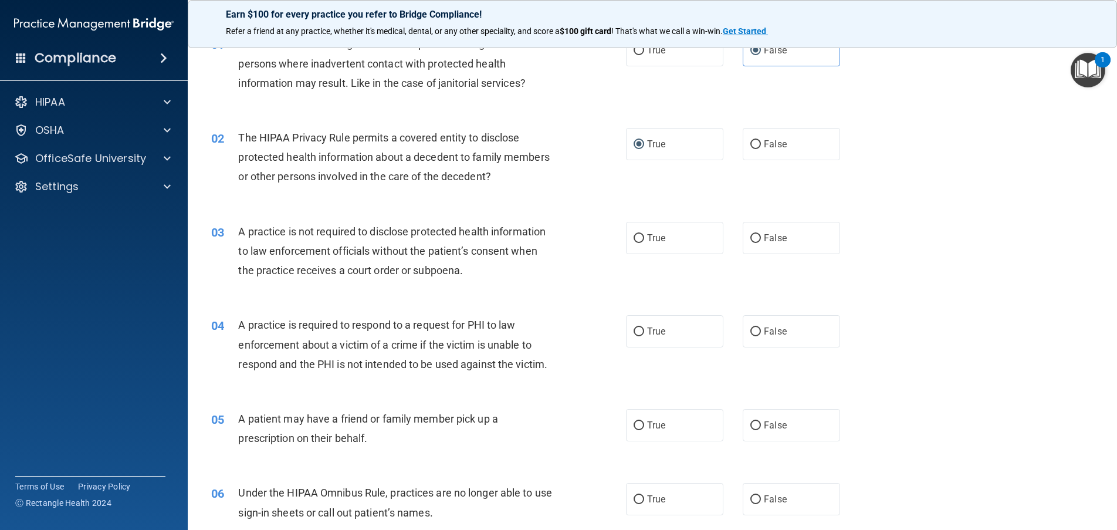
scroll to position [117, 0]
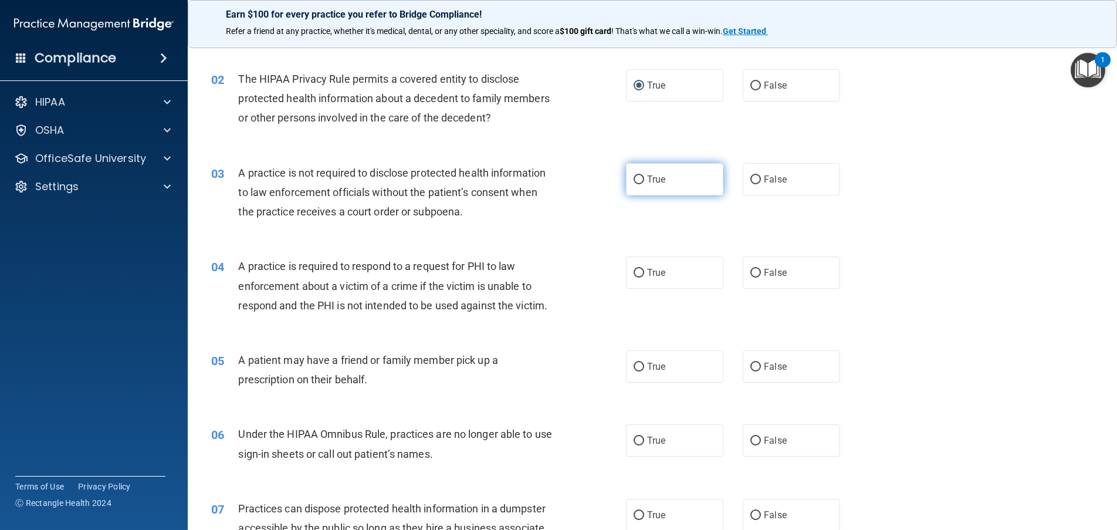
click at [634, 178] on input "True" at bounding box center [639, 179] width 11 height 9
radio input "true"
click at [756, 177] on label "False" at bounding box center [791, 179] width 97 height 32
click at [756, 177] on input "False" at bounding box center [755, 179] width 11 height 9
radio input "true"
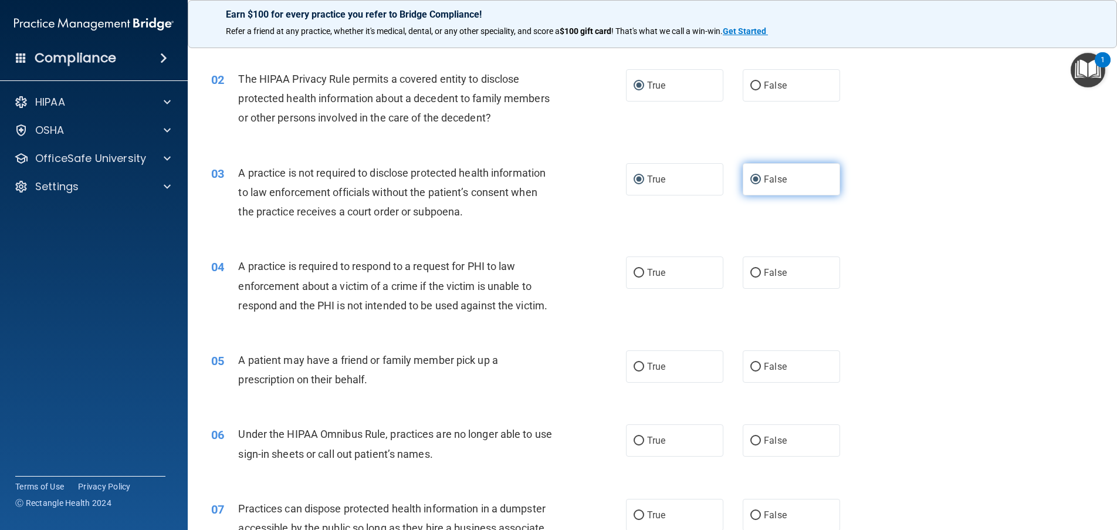
radio input "false"
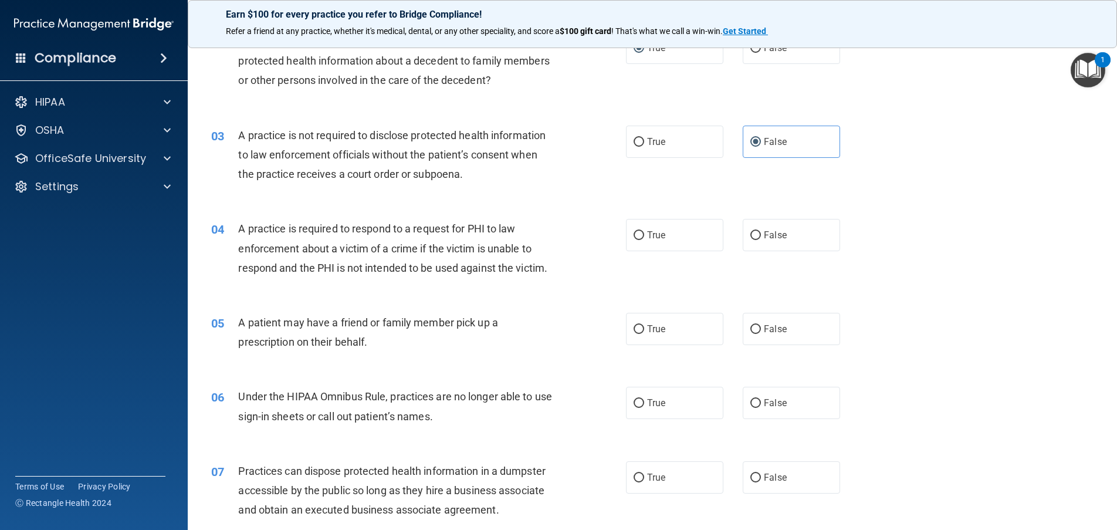
scroll to position [176, 0]
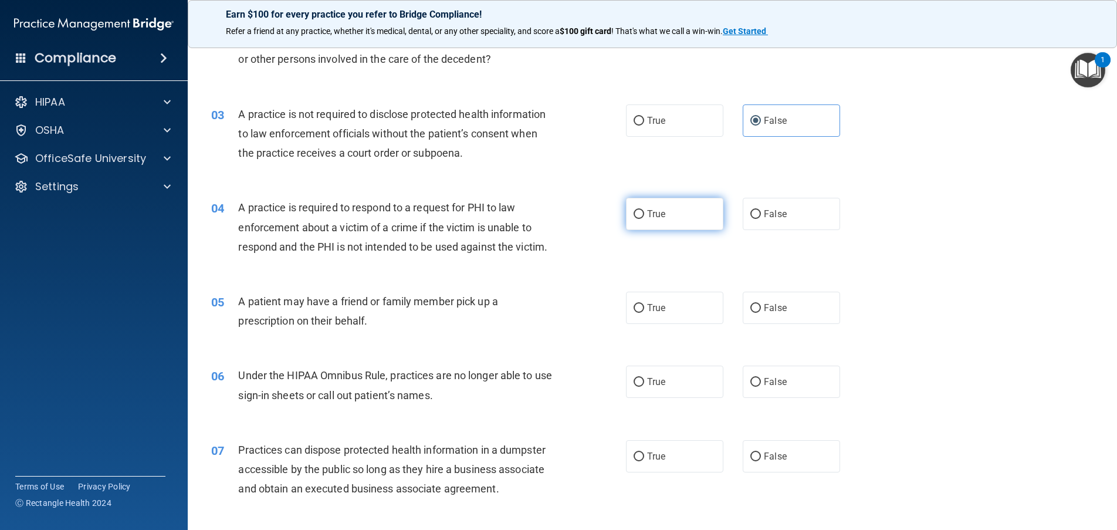
click at [634, 212] on input "True" at bounding box center [639, 214] width 11 height 9
radio input "true"
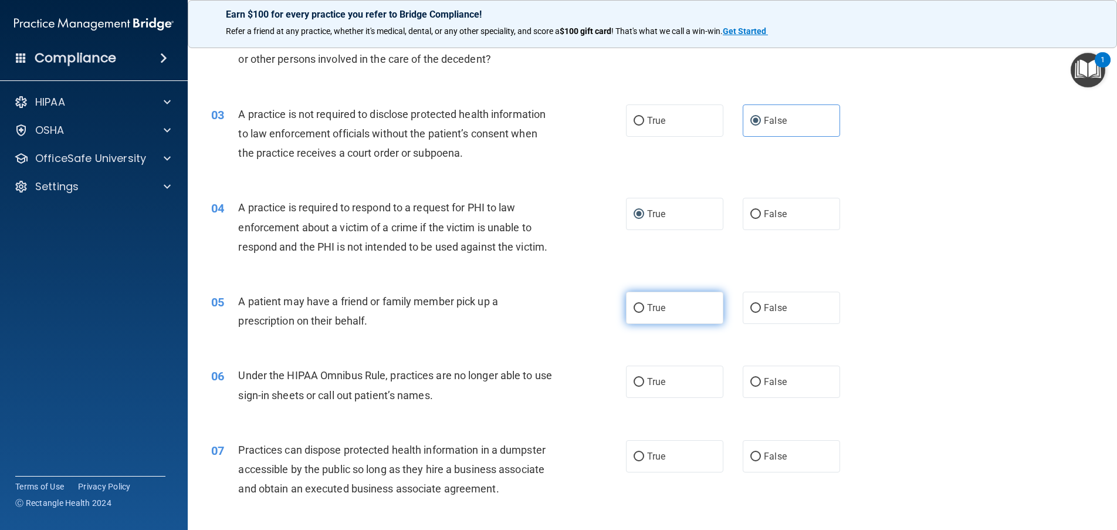
click at [638, 310] on input "True" at bounding box center [639, 308] width 11 height 9
radio input "true"
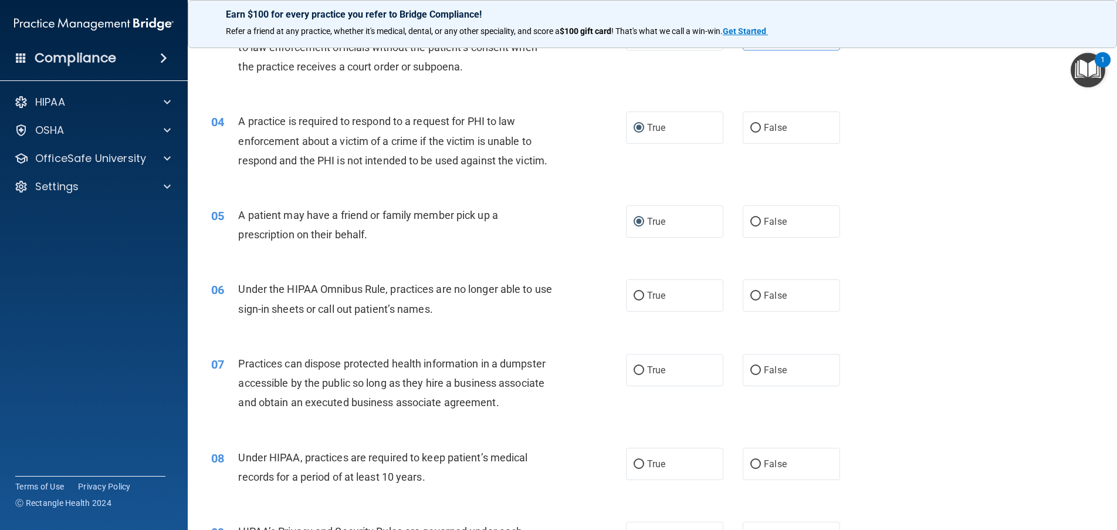
scroll to position [293, 0]
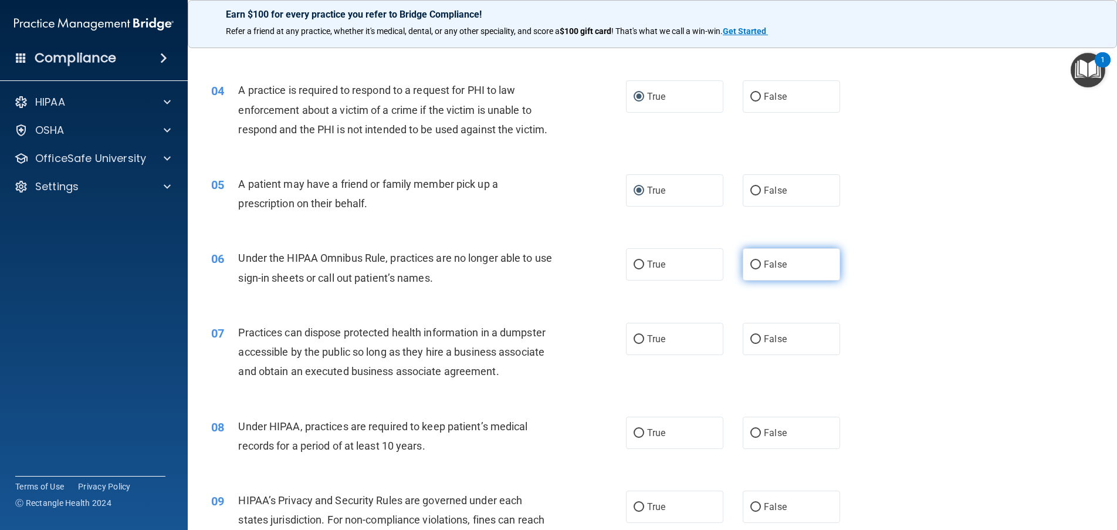
click at [750, 266] on input "False" at bounding box center [755, 264] width 11 height 9
radio input "true"
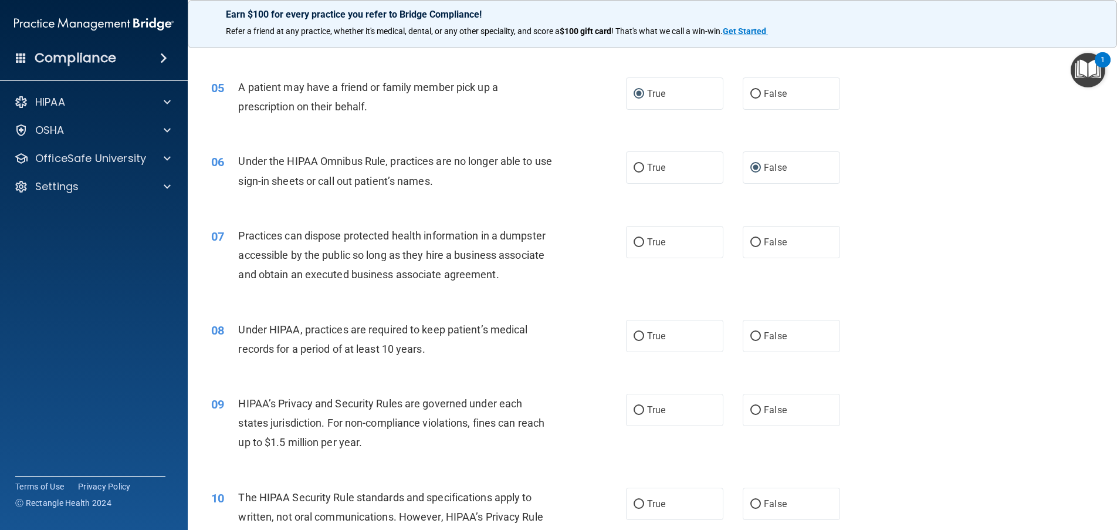
scroll to position [411, 0]
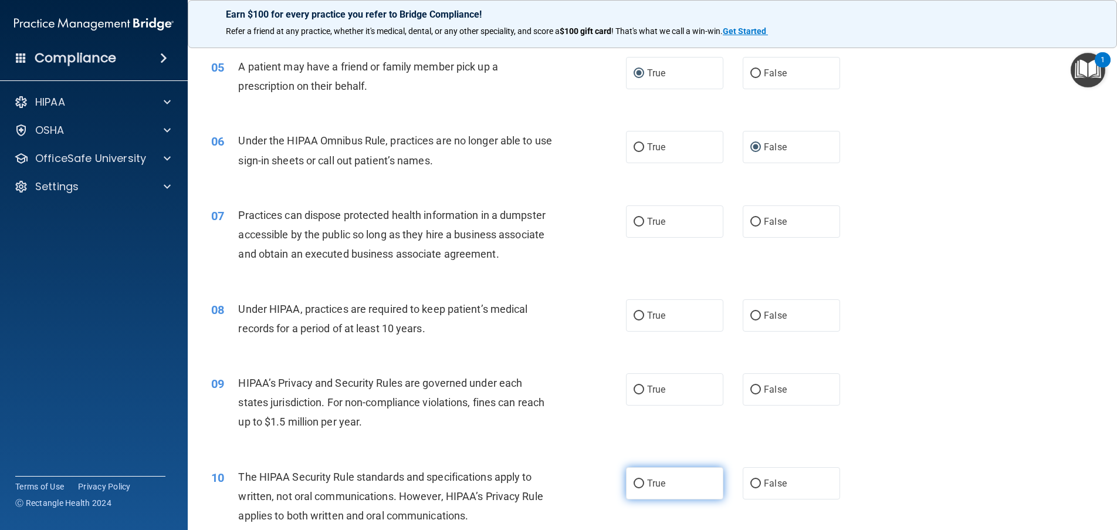
click at [634, 485] on input "True" at bounding box center [639, 483] width 11 height 9
radio input "true"
click at [750, 391] on input "False" at bounding box center [755, 389] width 11 height 9
radio input "true"
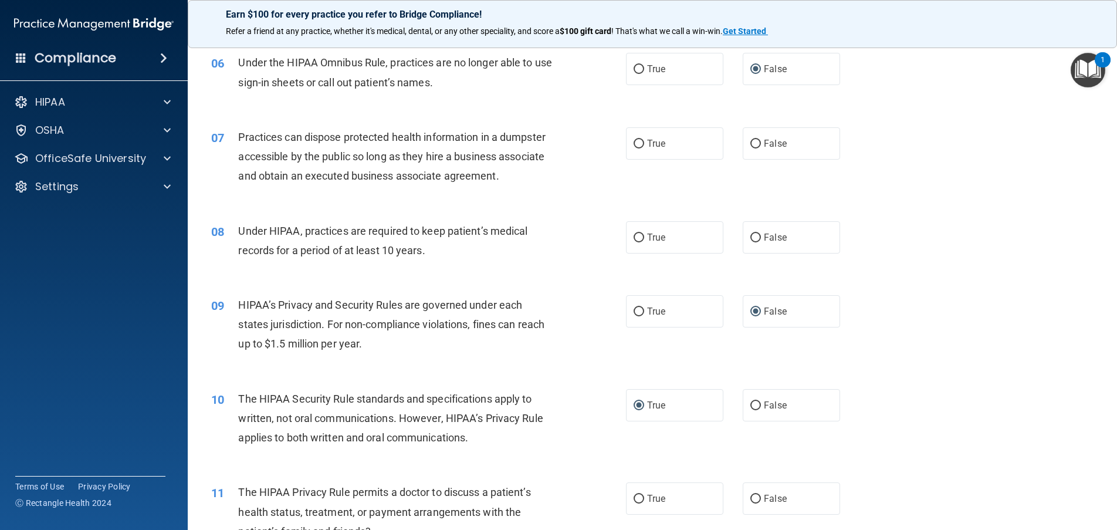
scroll to position [645, 0]
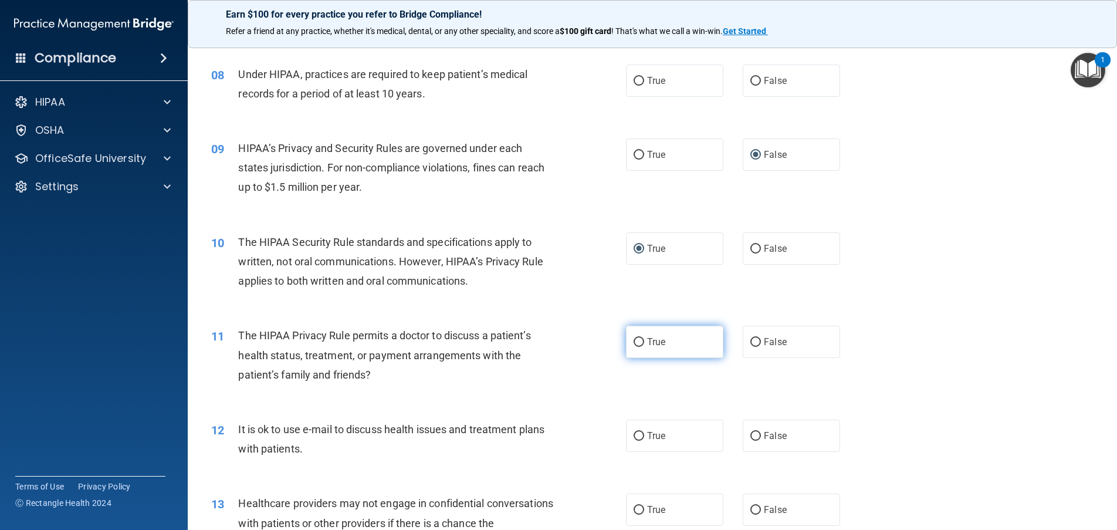
click at [634, 341] on input "True" at bounding box center [639, 342] width 11 height 9
radio input "true"
click at [634, 434] on input "True" at bounding box center [639, 436] width 11 height 9
radio input "true"
click at [753, 513] on input "False" at bounding box center [755, 510] width 11 height 9
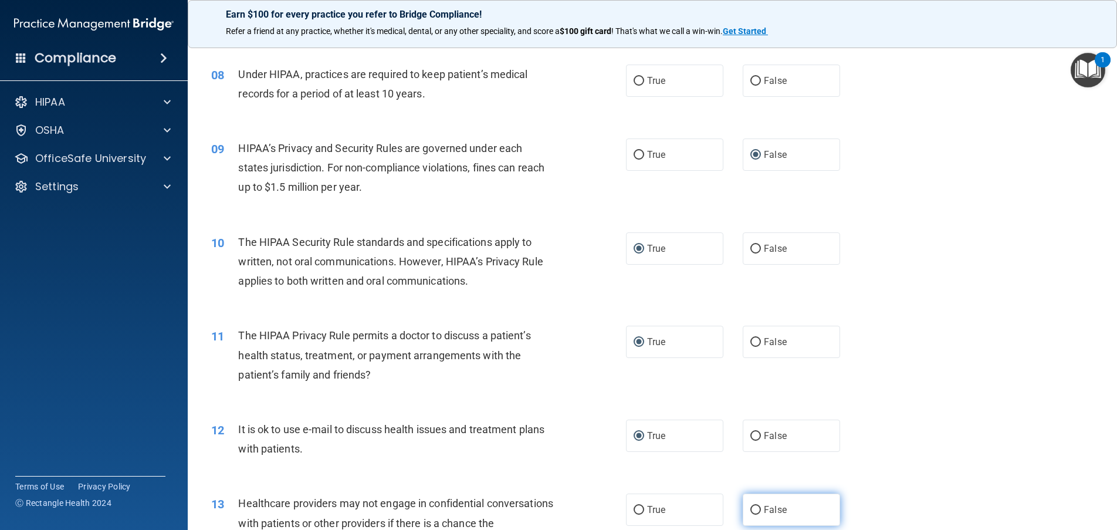
radio input "true"
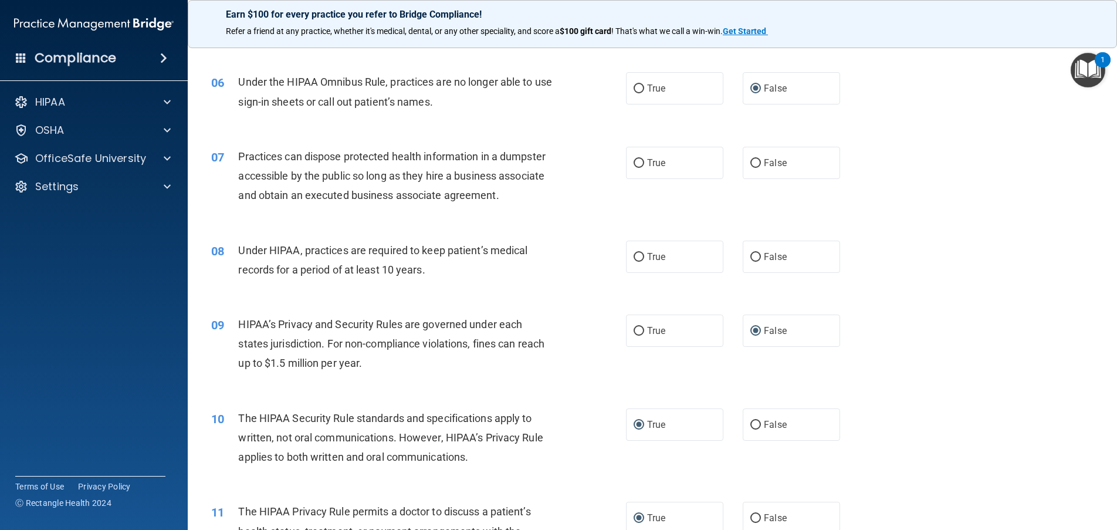
scroll to position [411, 0]
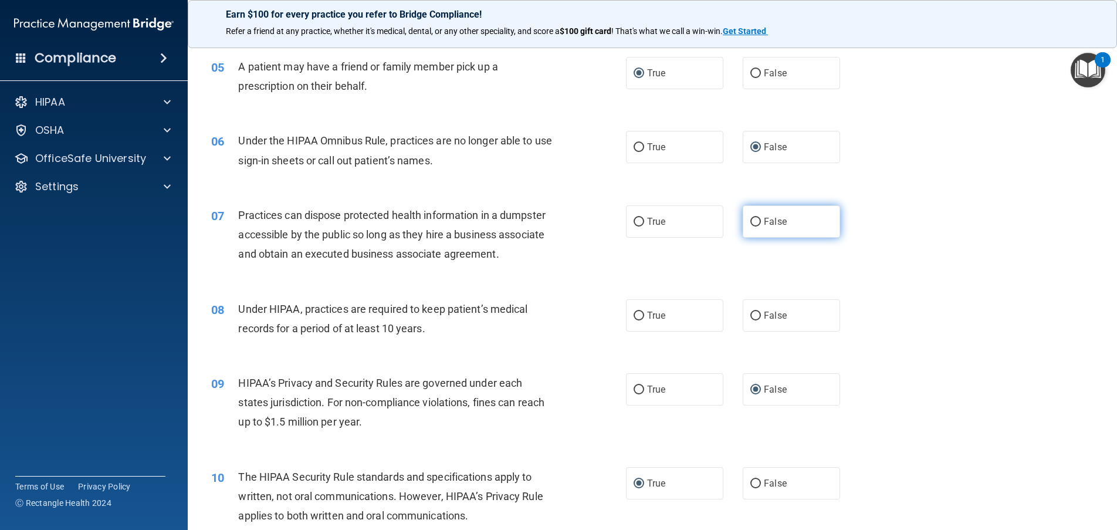
click at [748, 212] on label "False" at bounding box center [791, 221] width 97 height 32
click at [750, 218] on input "False" at bounding box center [755, 222] width 11 height 9
radio input "true"
click at [750, 318] on input "False" at bounding box center [755, 316] width 11 height 9
radio input "true"
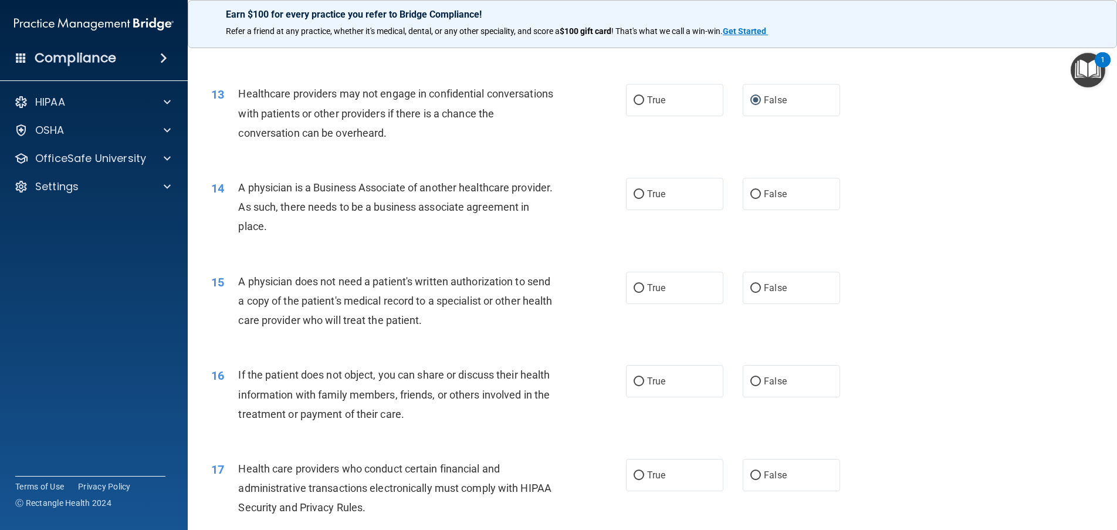
scroll to position [1056, 0]
click at [635, 287] on input "True" at bounding box center [639, 287] width 11 height 9
radio input "true"
click at [635, 376] on input "True" at bounding box center [639, 380] width 11 height 9
radio input "true"
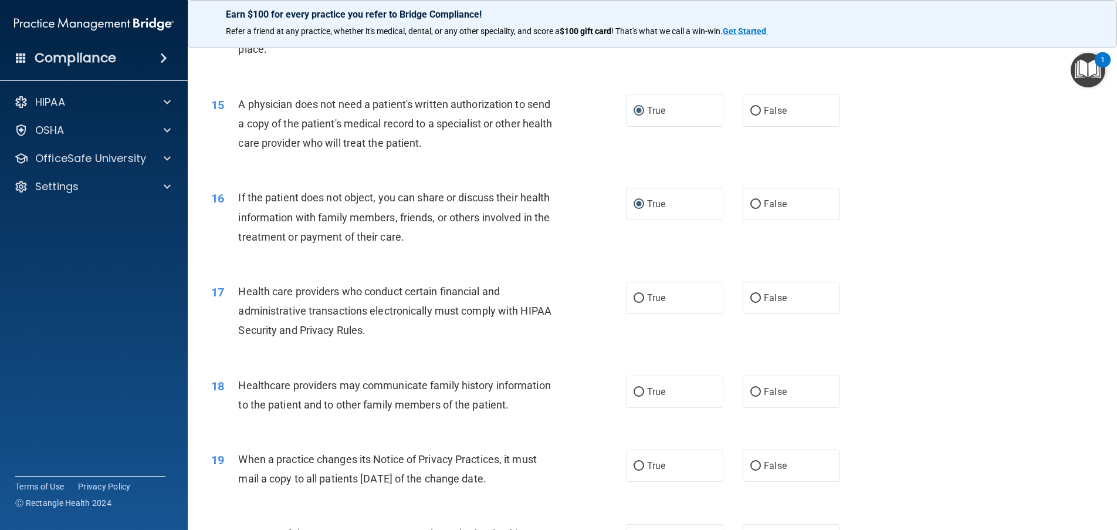
scroll to position [1291, 0]
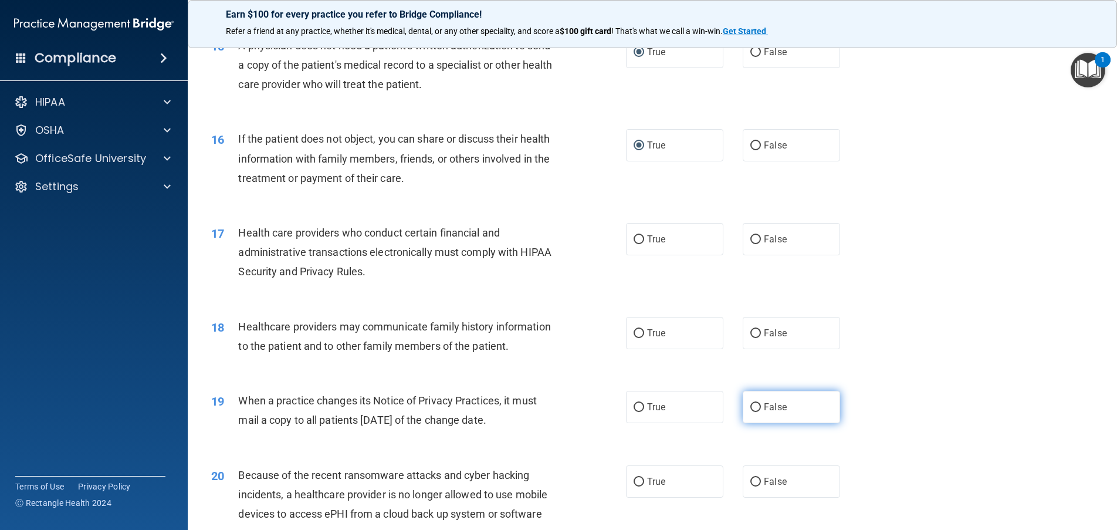
click at [750, 412] on input "False" at bounding box center [755, 407] width 11 height 9
radio input "true"
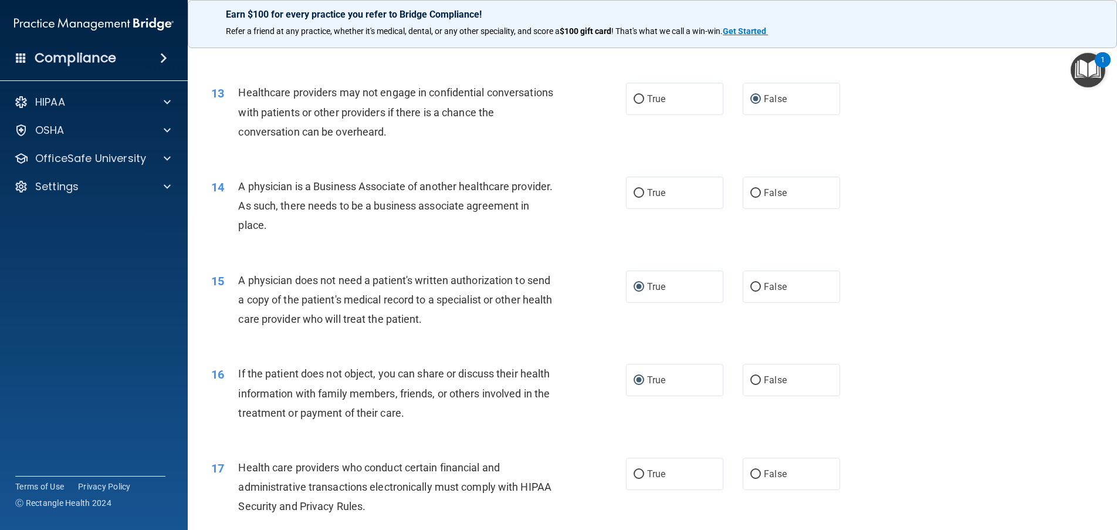
scroll to position [997, 0]
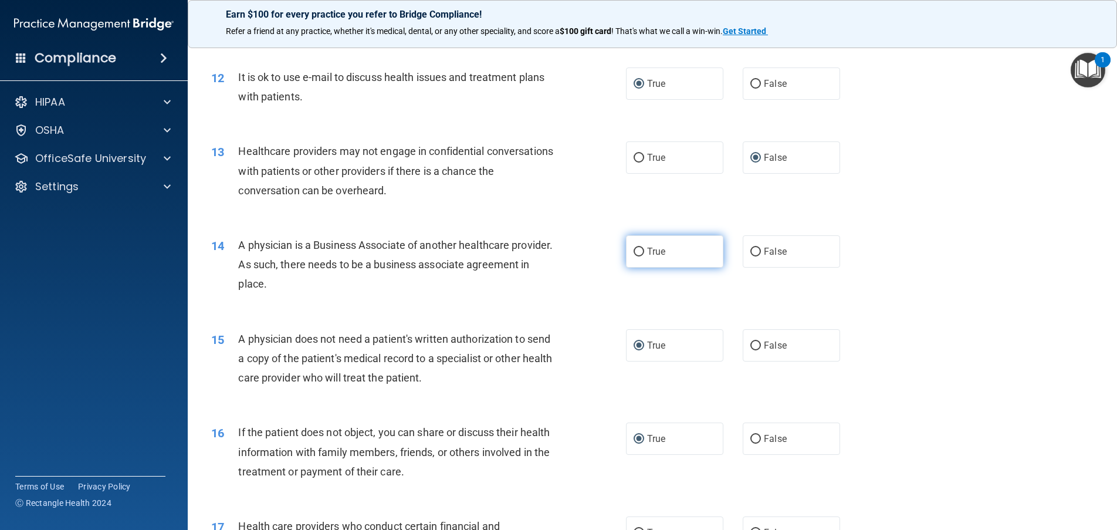
click at [634, 256] on input "True" at bounding box center [639, 252] width 11 height 9
radio input "true"
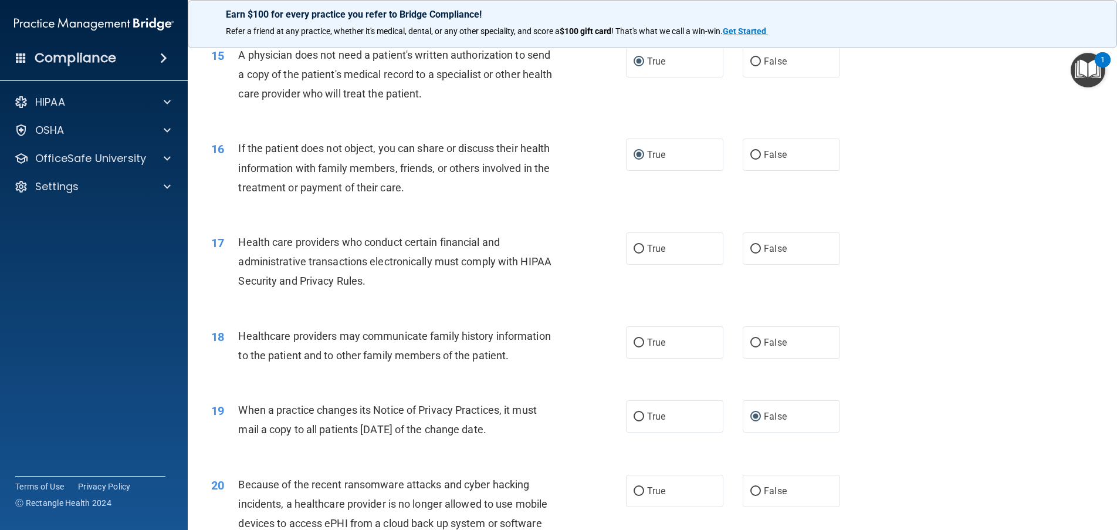
scroll to position [1291, 0]
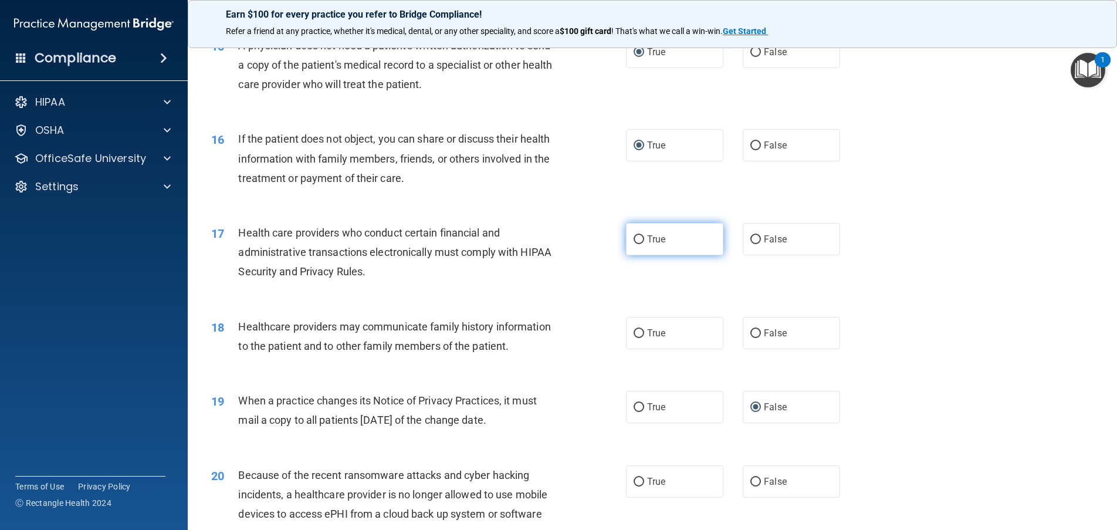
click at [635, 240] on input "True" at bounding box center [639, 239] width 11 height 9
radio input "true"
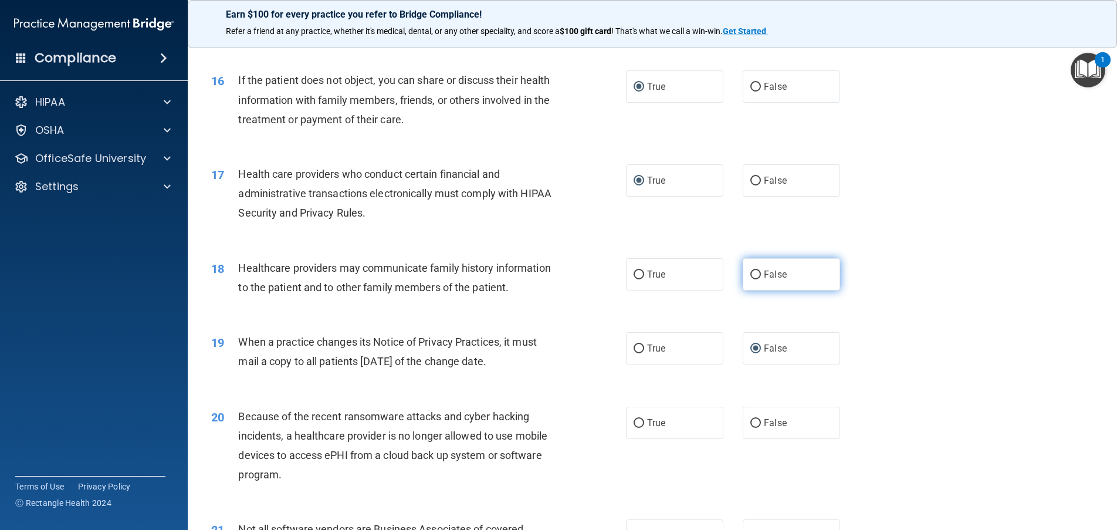
click at [752, 270] on input "False" at bounding box center [755, 274] width 11 height 9
radio input "true"
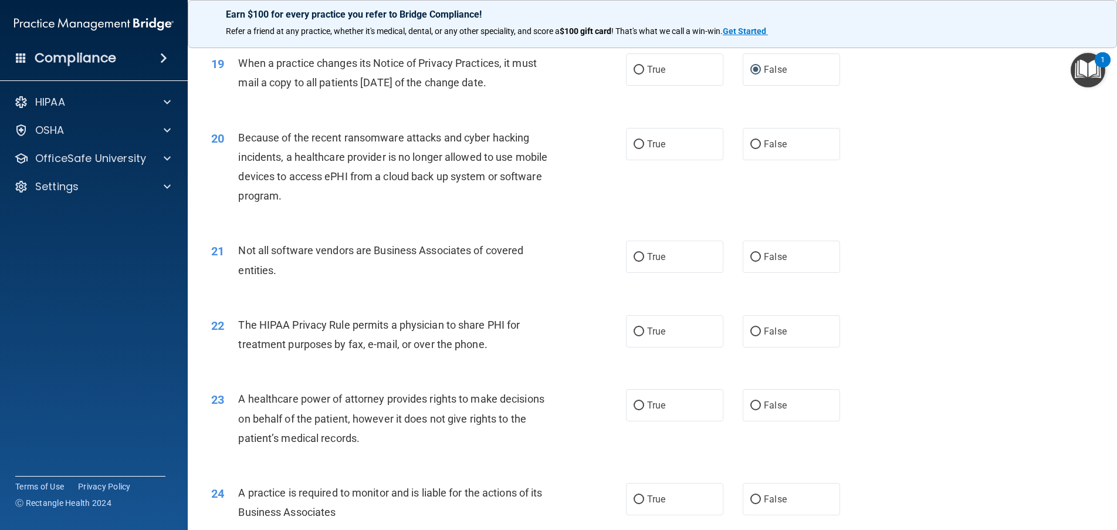
scroll to position [1643, 0]
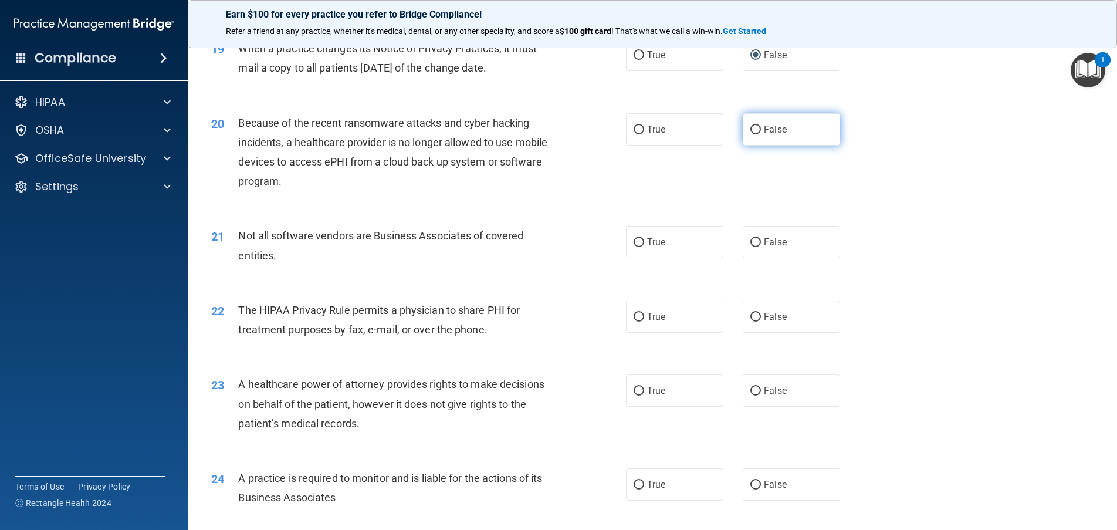
click at [753, 134] on input "False" at bounding box center [755, 130] width 11 height 9
radio input "true"
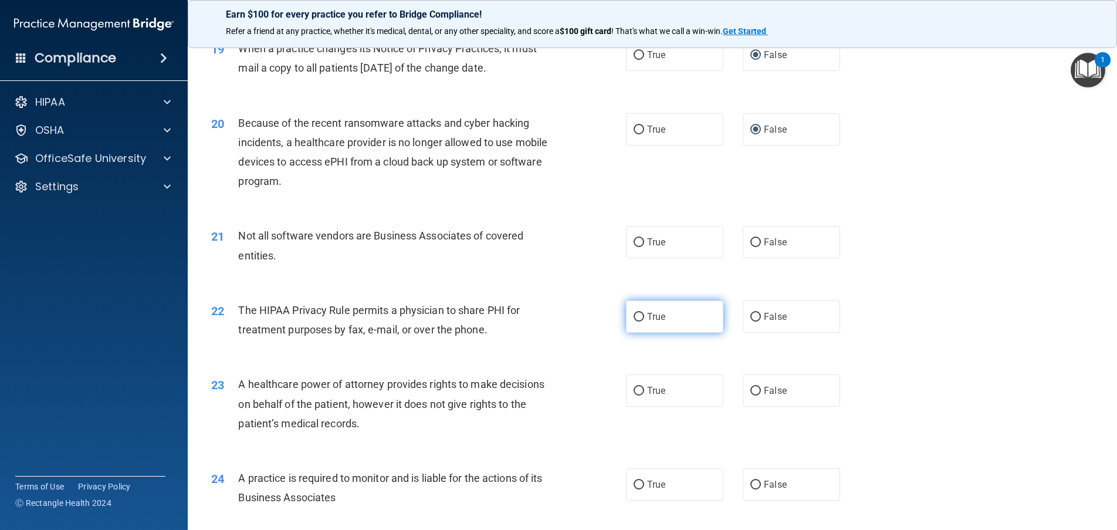
click at [635, 322] on input "True" at bounding box center [639, 317] width 11 height 9
radio input "true"
click at [751, 395] on input "False" at bounding box center [755, 391] width 11 height 9
radio input "true"
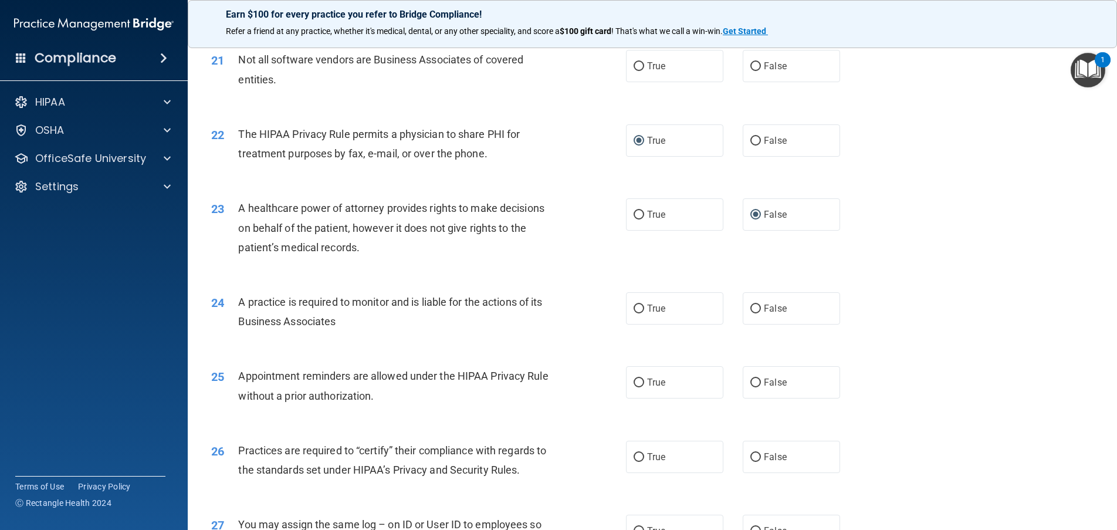
scroll to position [1877, 0]
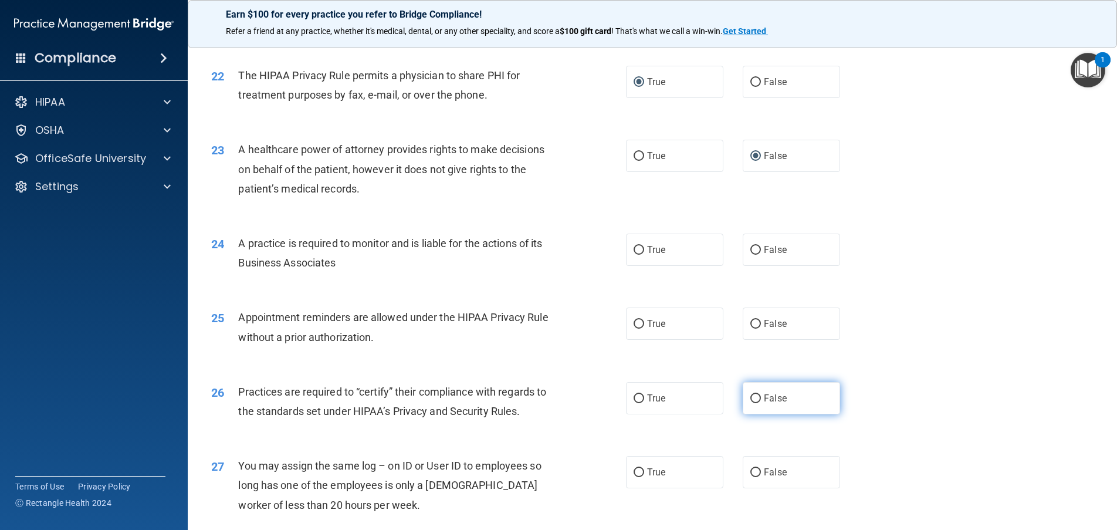
click at [752, 403] on input "False" at bounding box center [755, 398] width 11 height 9
radio input "true"
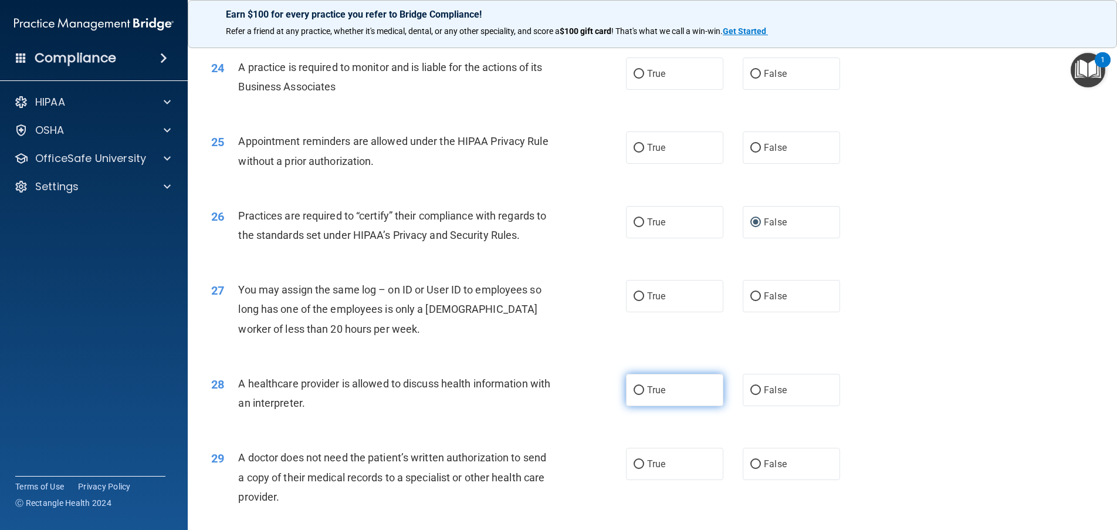
scroll to position [2112, 0]
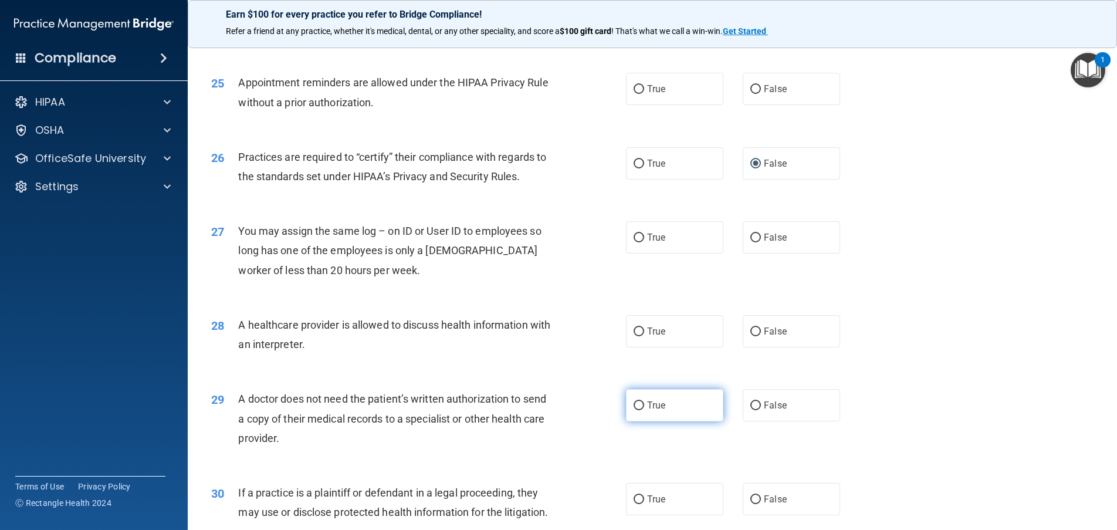
click at [634, 410] on input "True" at bounding box center [639, 405] width 11 height 9
radio input "true"
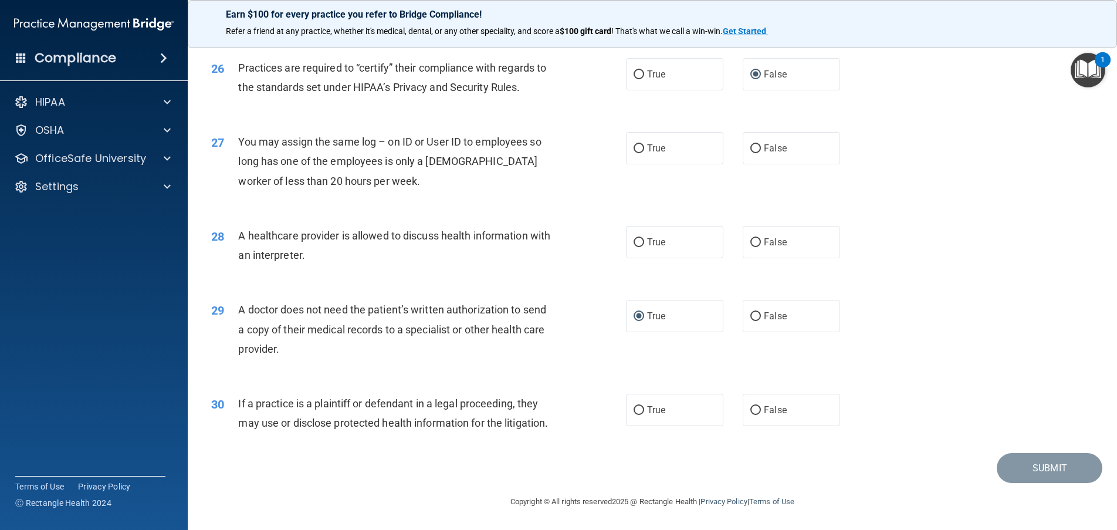
scroll to position [2229, 0]
click at [634, 406] on input "True" at bounding box center [639, 410] width 11 height 9
radio input "true"
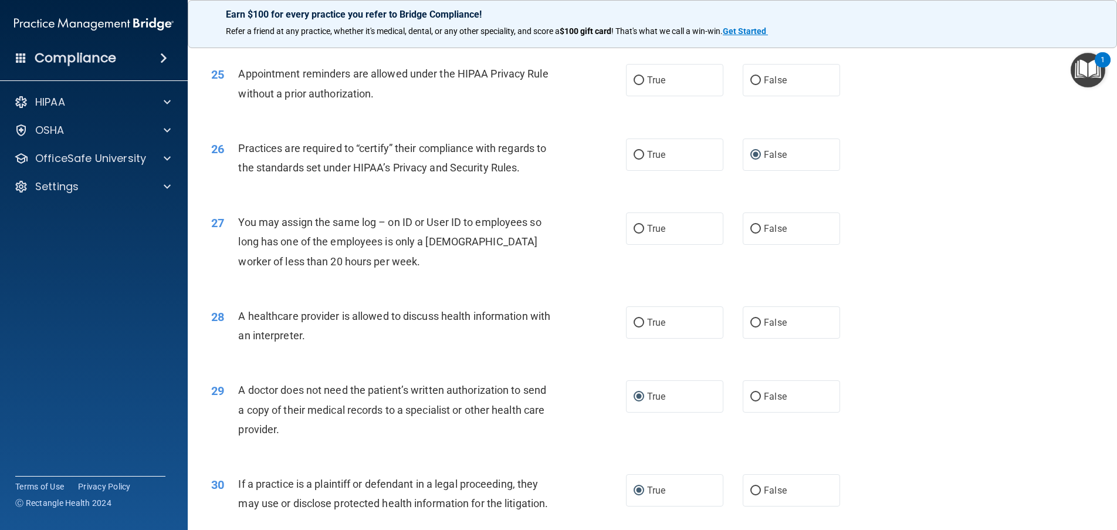
scroll to position [2112, 0]
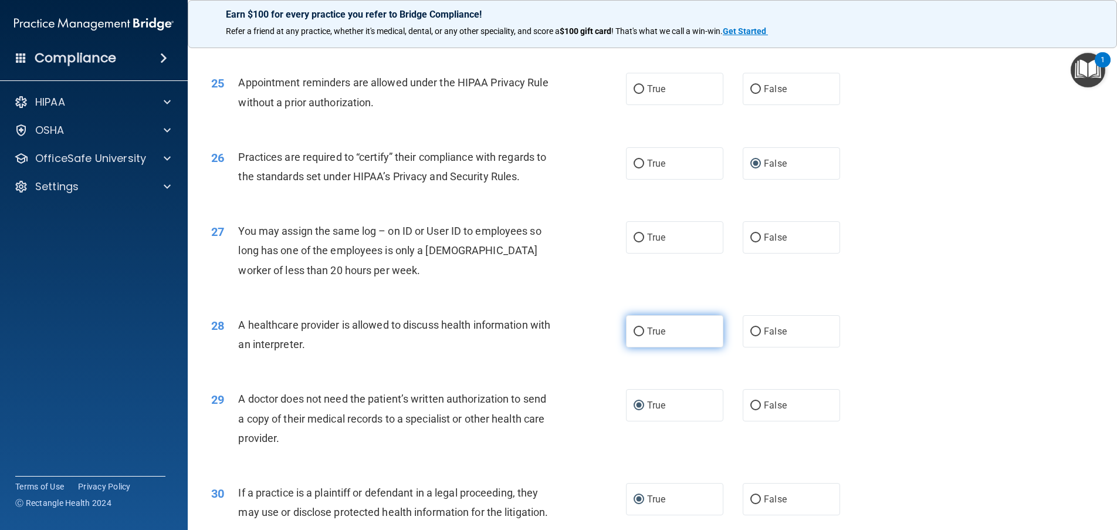
click at [638, 336] on input "True" at bounding box center [639, 331] width 11 height 9
radio input "true"
click at [755, 242] on input "False" at bounding box center [755, 238] width 11 height 9
radio input "true"
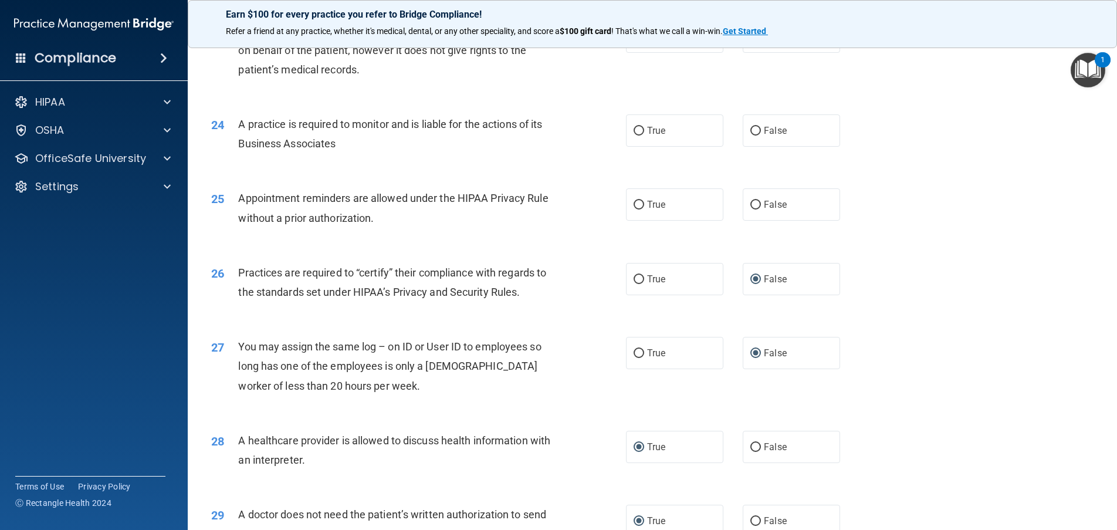
scroll to position [1936, 0]
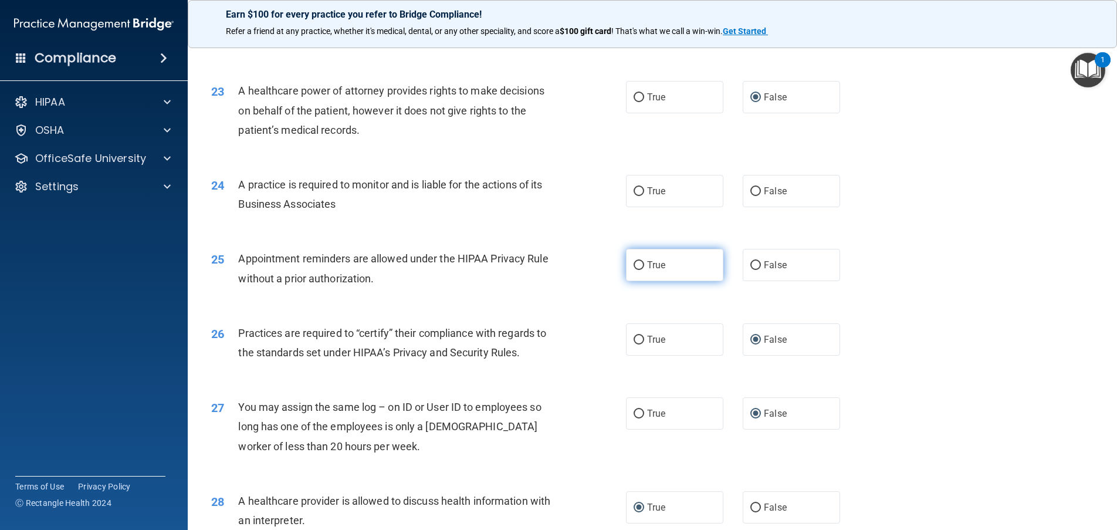
click at [634, 270] on input "True" at bounding box center [639, 265] width 11 height 9
radio input "true"
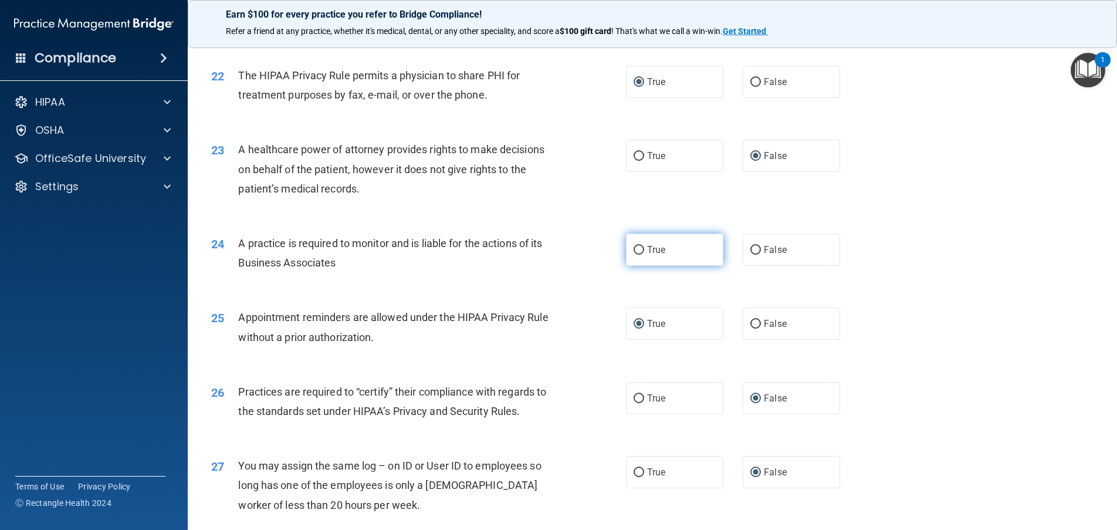
click at [631, 266] on label "True" at bounding box center [674, 250] width 97 height 32
click at [634, 255] on input "True" at bounding box center [639, 250] width 11 height 9
radio input "true"
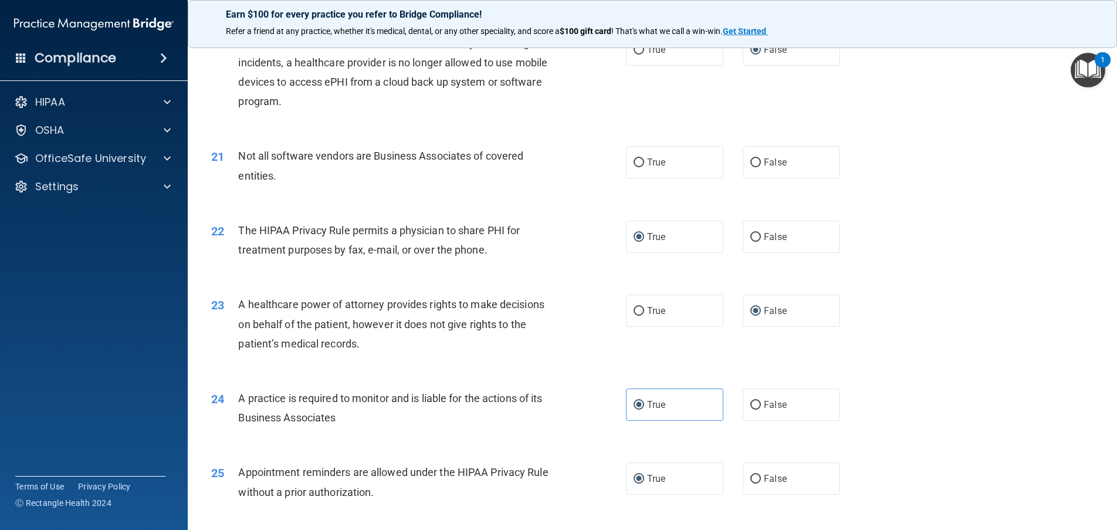
scroll to position [1701, 0]
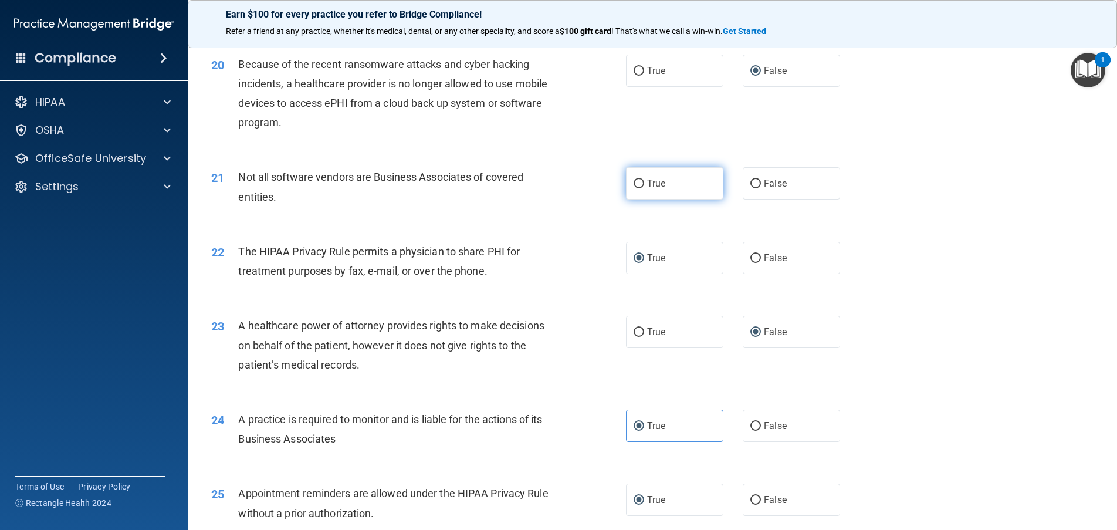
click at [628, 199] on label "True" at bounding box center [674, 183] width 97 height 32
click at [634, 188] on input "True" at bounding box center [639, 184] width 11 height 9
radio input "true"
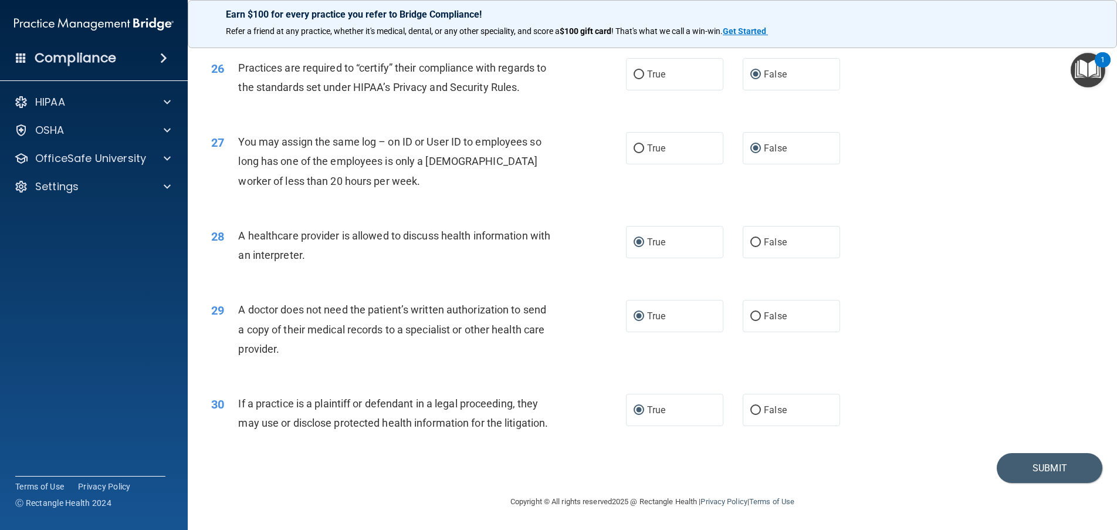
scroll to position [2240, 0]
click at [1031, 459] on button "Submit" at bounding box center [1050, 468] width 106 height 30
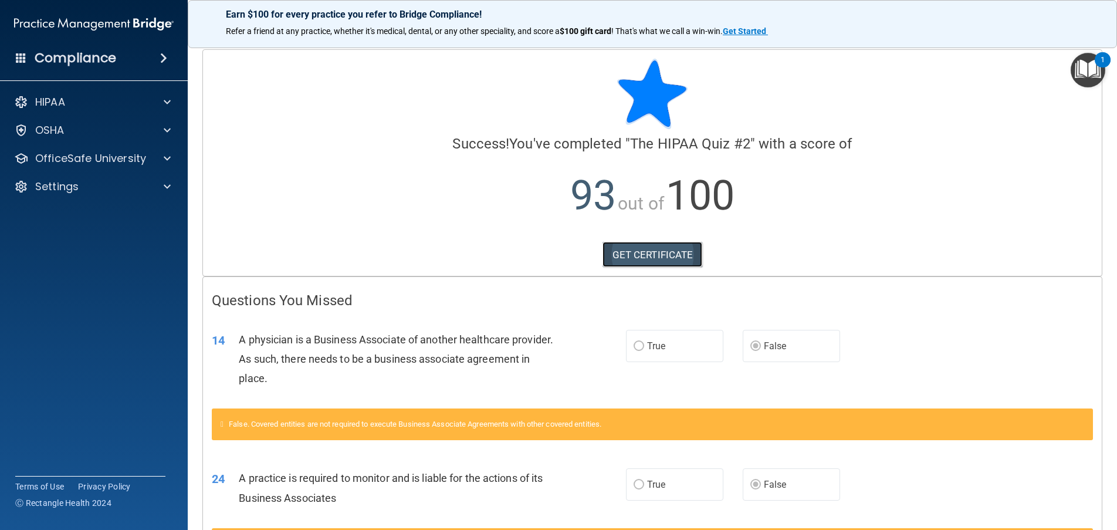
click at [669, 252] on link "GET CERTIFICATE" at bounding box center [653, 255] width 100 height 26
click at [155, 165] on div at bounding box center [165, 158] width 29 height 14
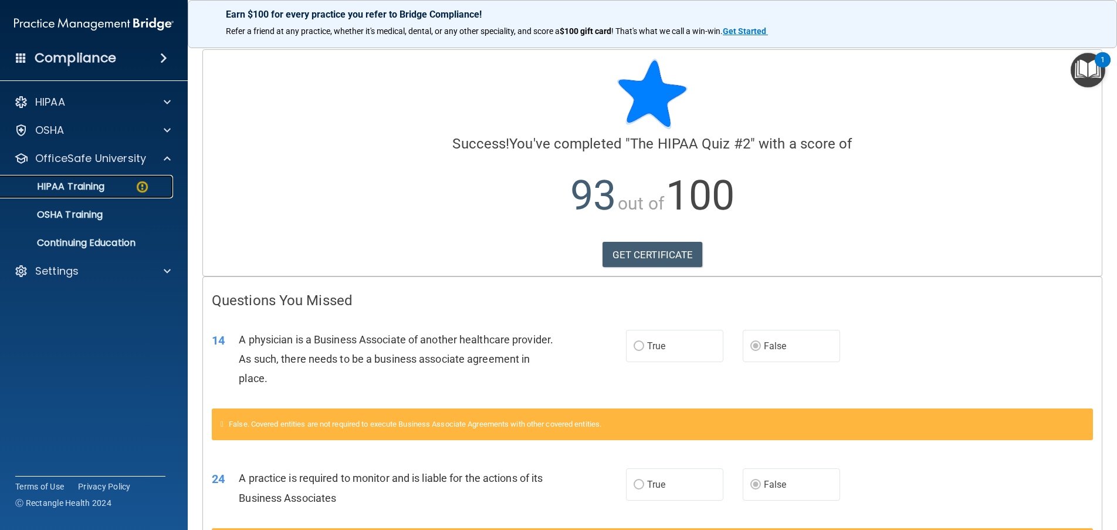
click at [89, 181] on p "HIPAA Training" at bounding box center [56, 187] width 97 height 12
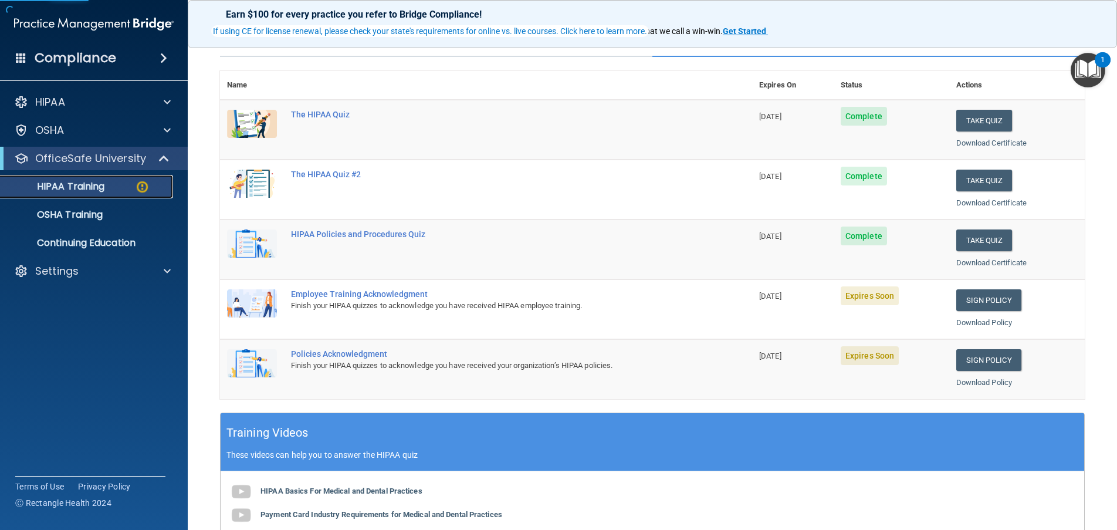
scroll to position [117, 0]
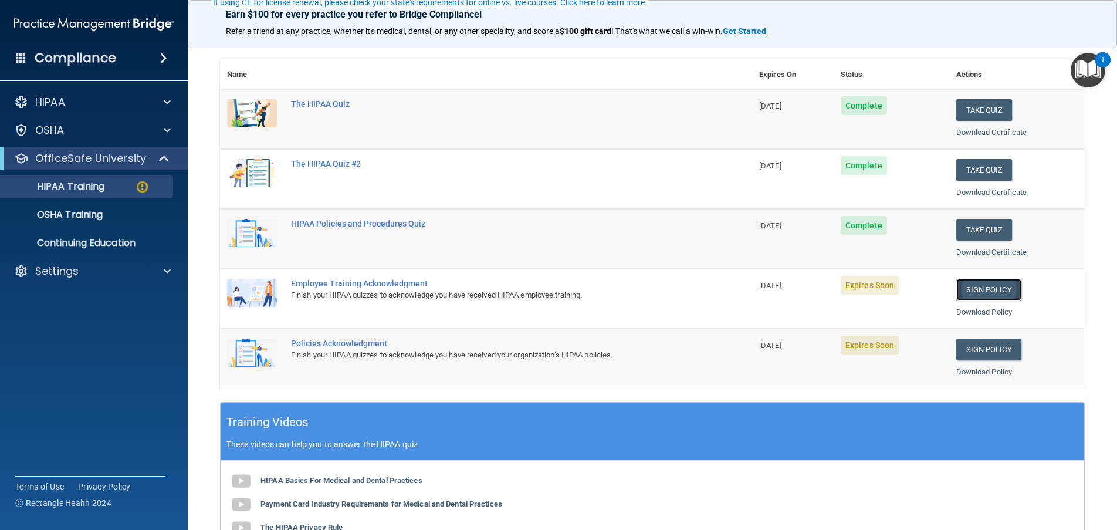
click at [984, 289] on link "Sign Policy" at bounding box center [988, 290] width 65 height 22
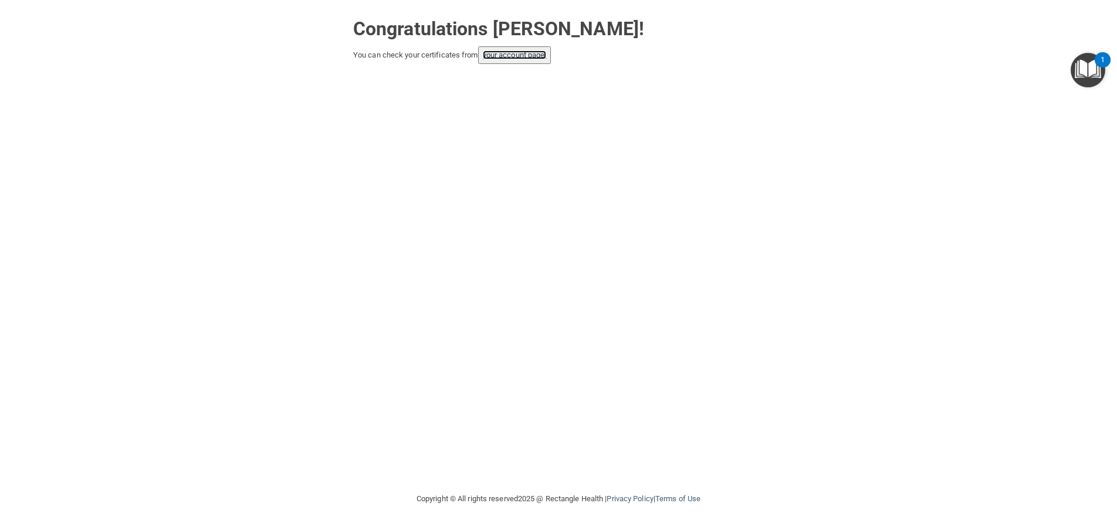
click at [501, 59] on link "your account page!" at bounding box center [515, 54] width 64 height 9
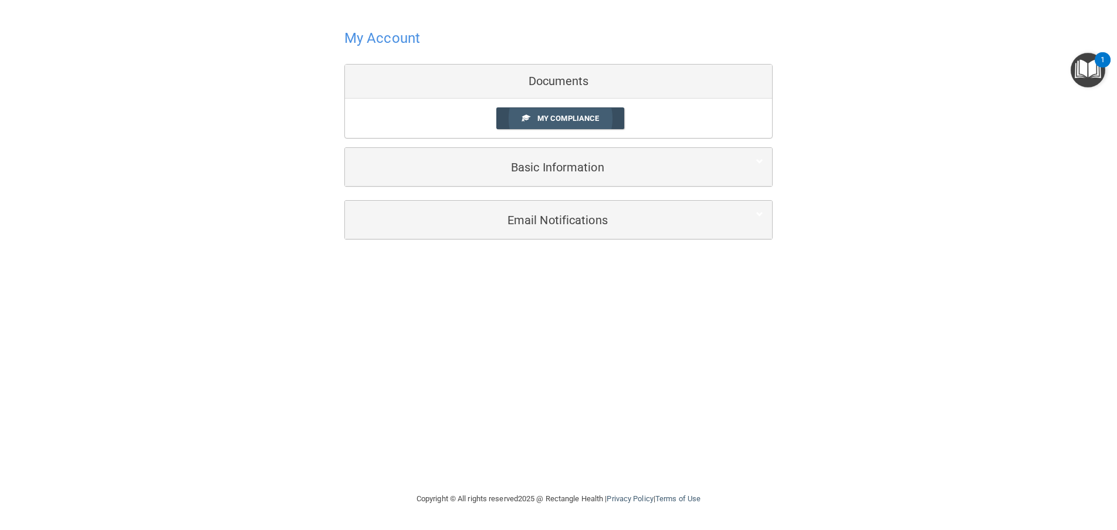
click at [560, 120] on span "My Compliance" at bounding box center [568, 118] width 62 height 9
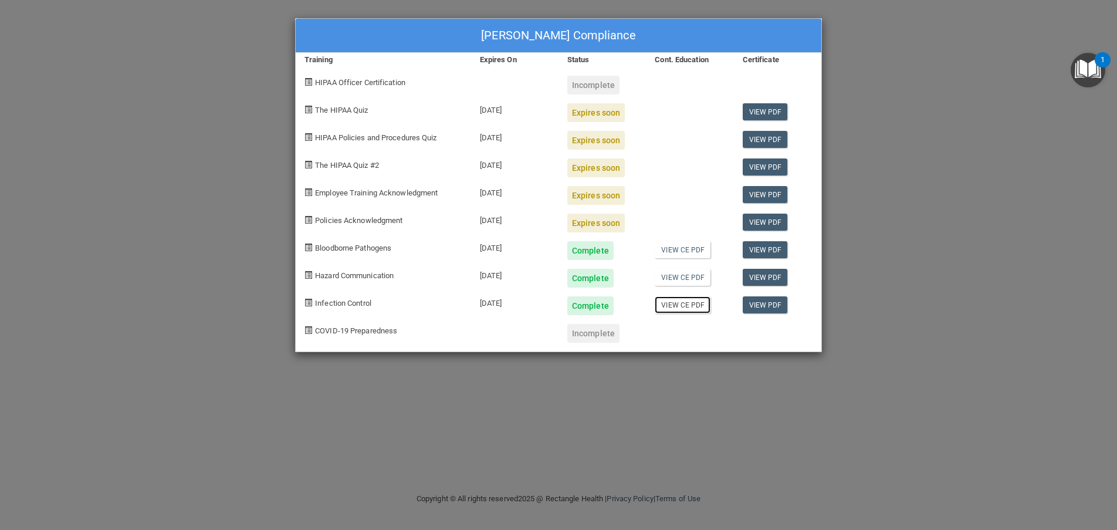
click at [681, 307] on link "View CE PDF" at bounding box center [683, 304] width 56 height 17
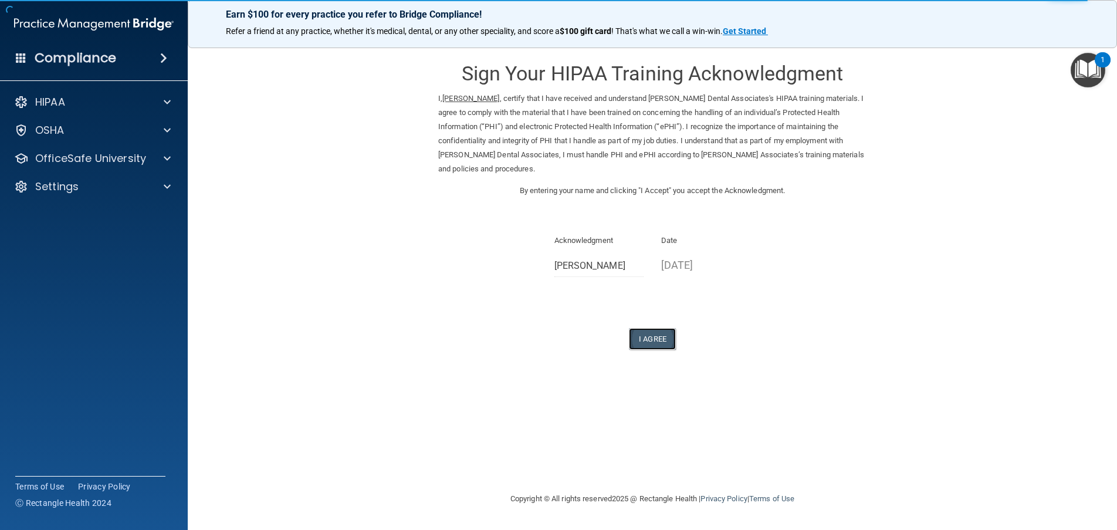
click at [660, 336] on button "I Agree" at bounding box center [652, 339] width 47 height 22
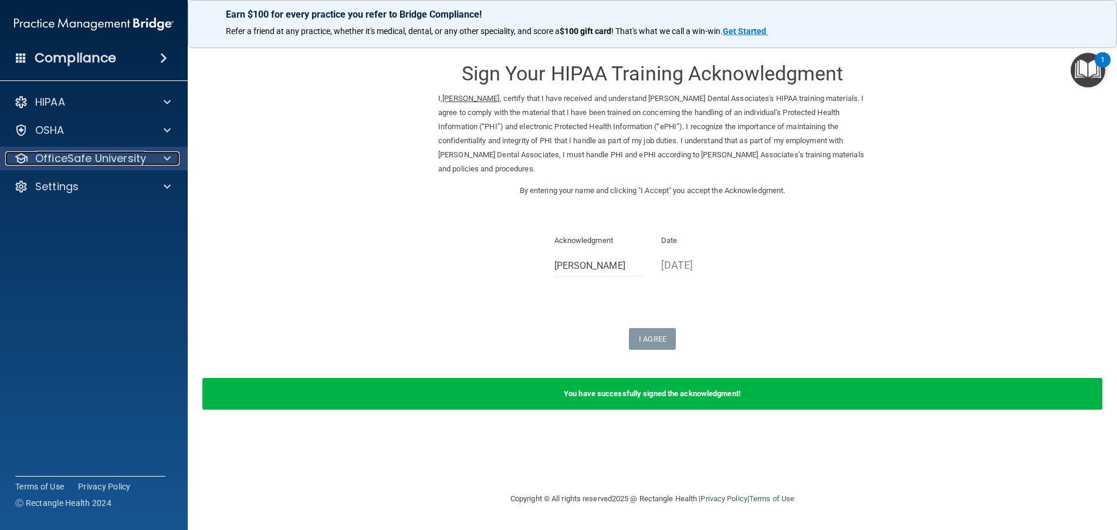
click at [123, 156] on p "OfficeSafe University" at bounding box center [90, 158] width 111 height 14
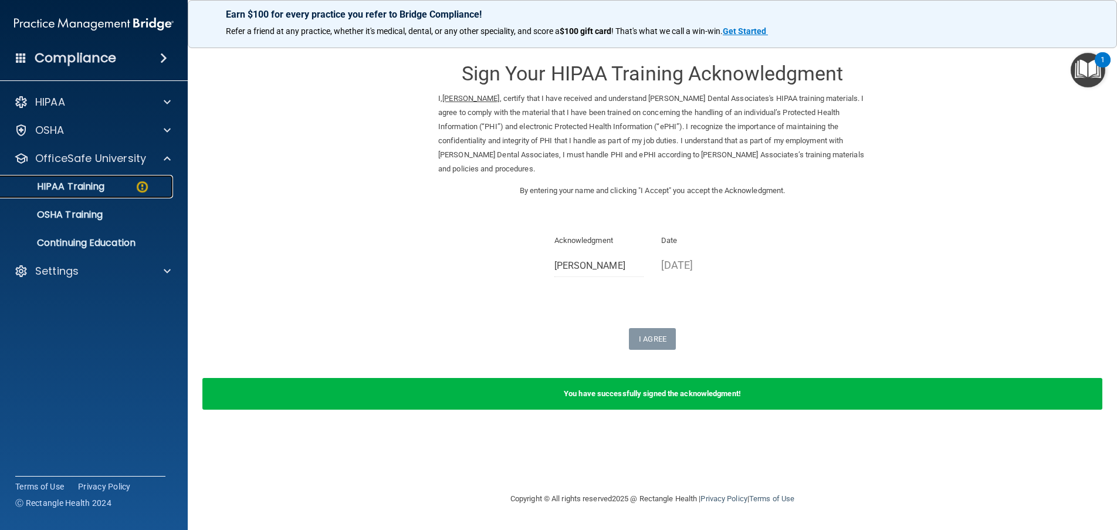
click at [99, 187] on p "HIPAA Training" at bounding box center [56, 187] width 97 height 12
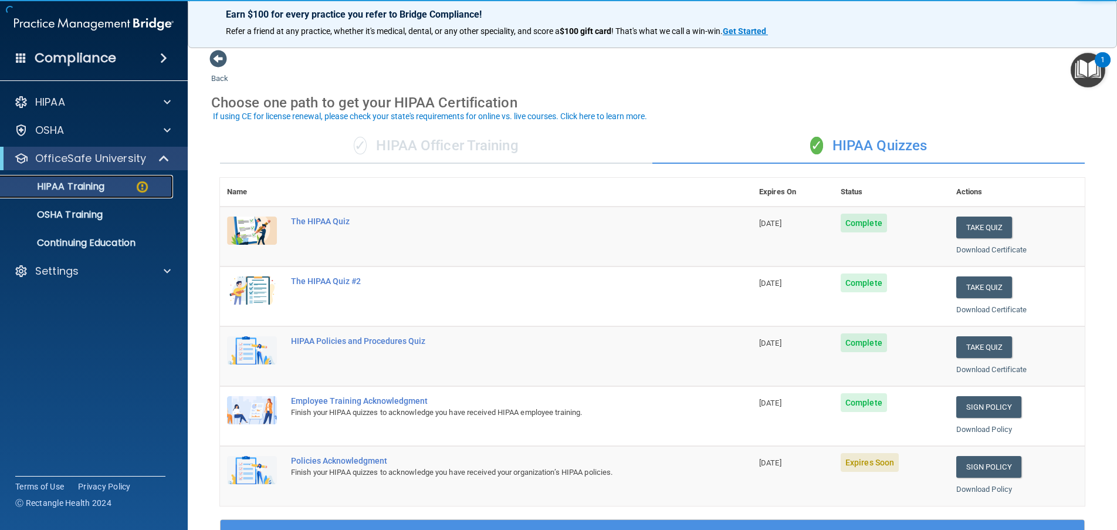
scroll to position [59, 0]
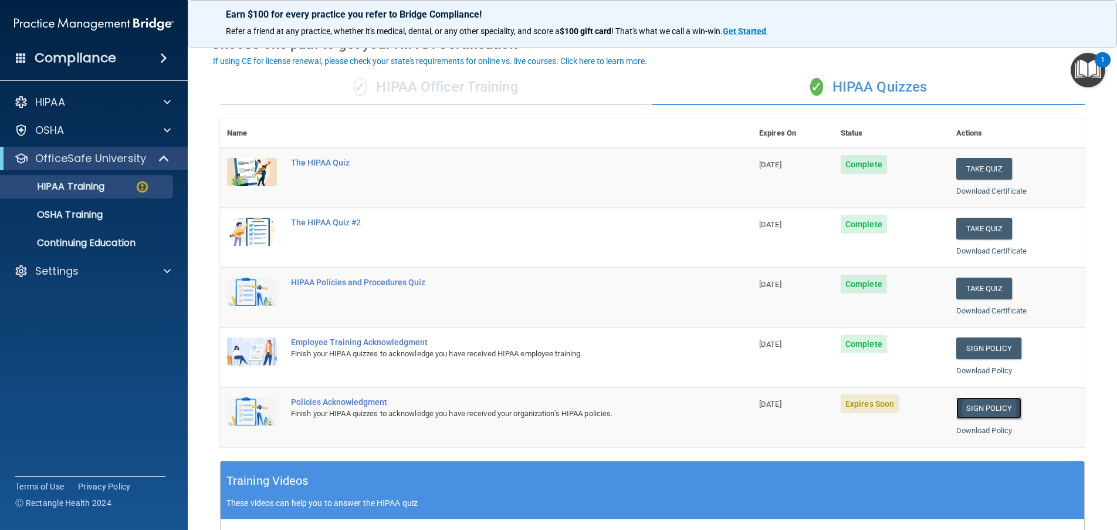
click at [971, 401] on link "Sign Policy" at bounding box center [988, 408] width 65 height 22
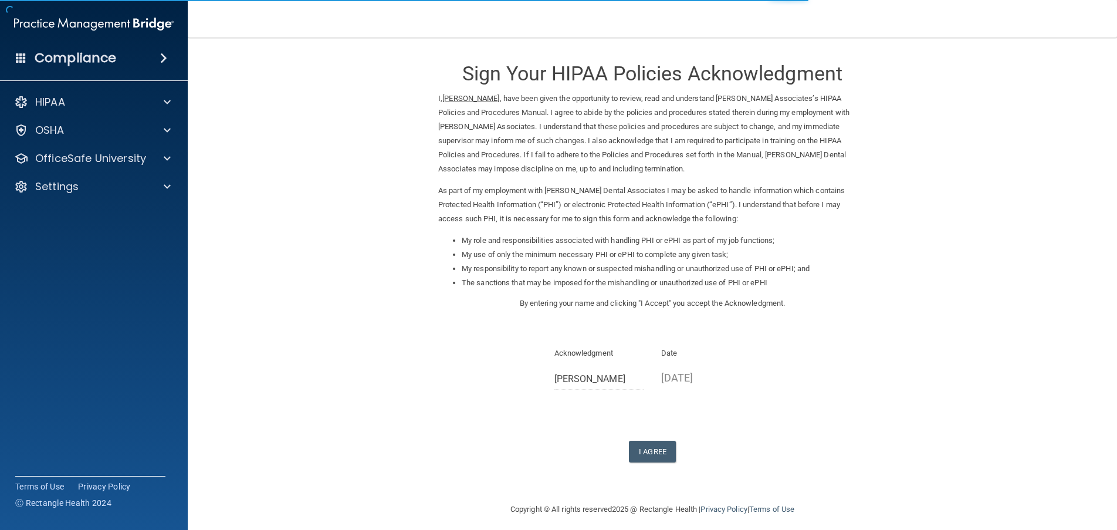
scroll to position [8, 0]
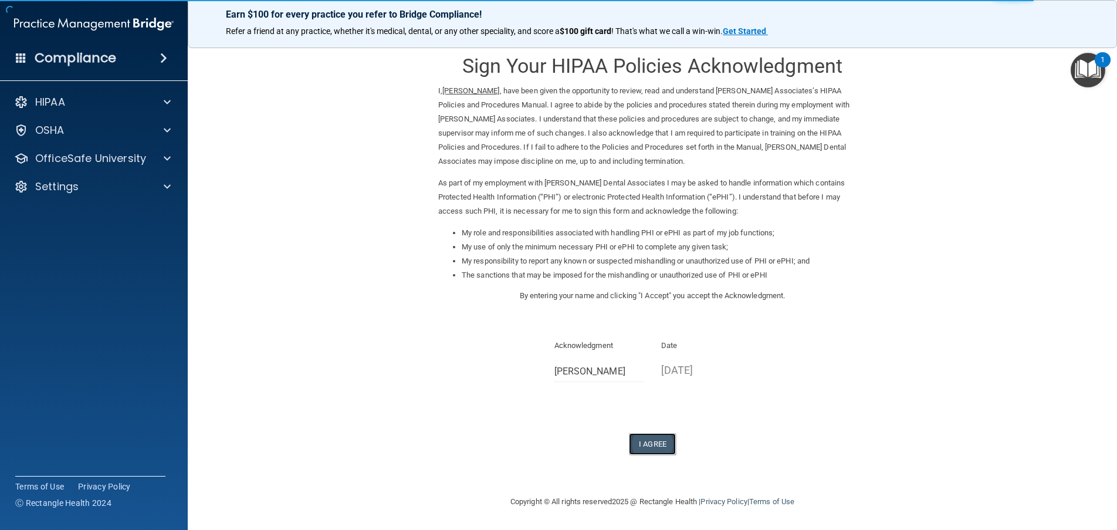
click at [656, 447] on button "I Agree" at bounding box center [652, 444] width 47 height 22
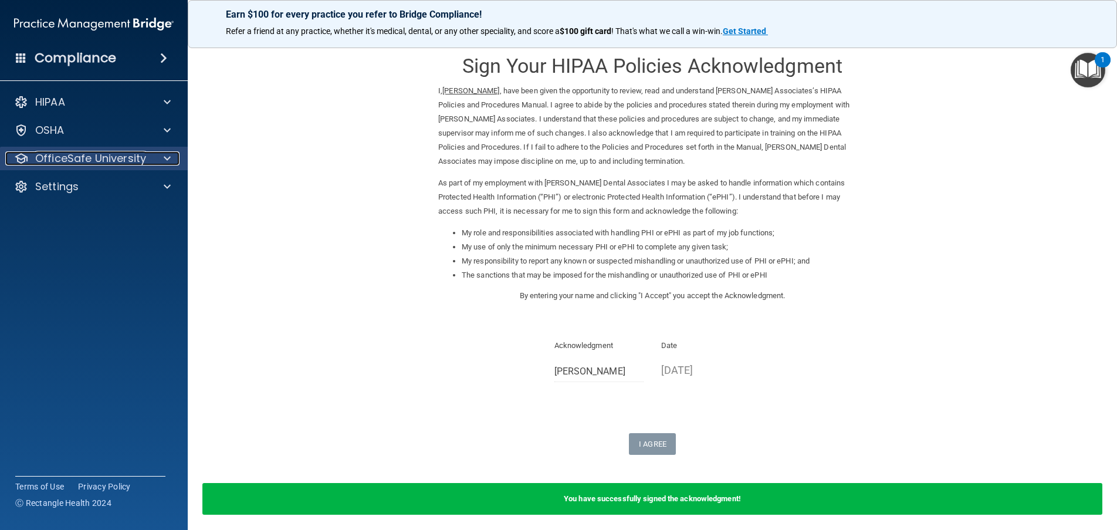
click at [133, 158] on p "OfficeSafe University" at bounding box center [90, 158] width 111 height 14
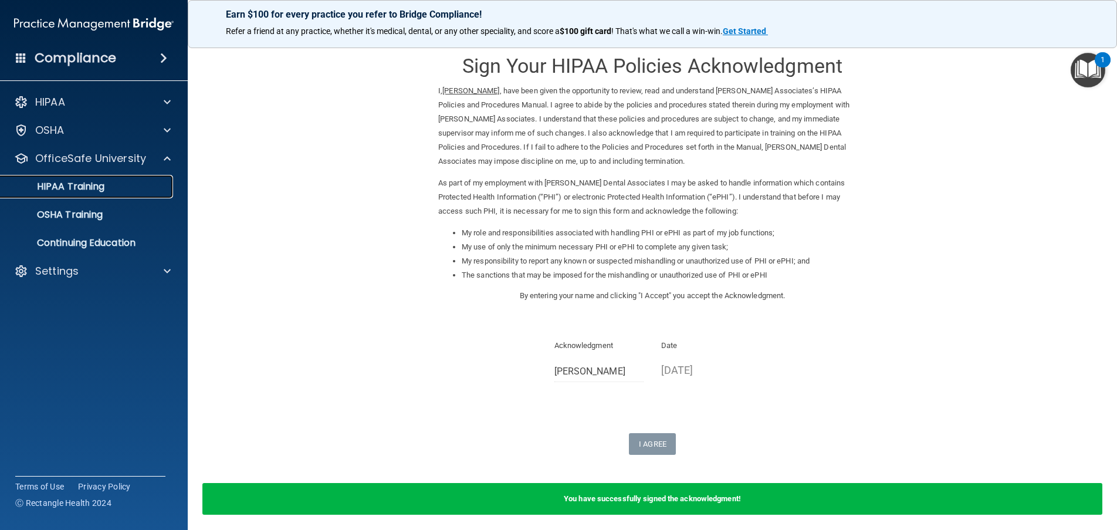
click at [107, 184] on div "HIPAA Training" at bounding box center [88, 187] width 160 height 12
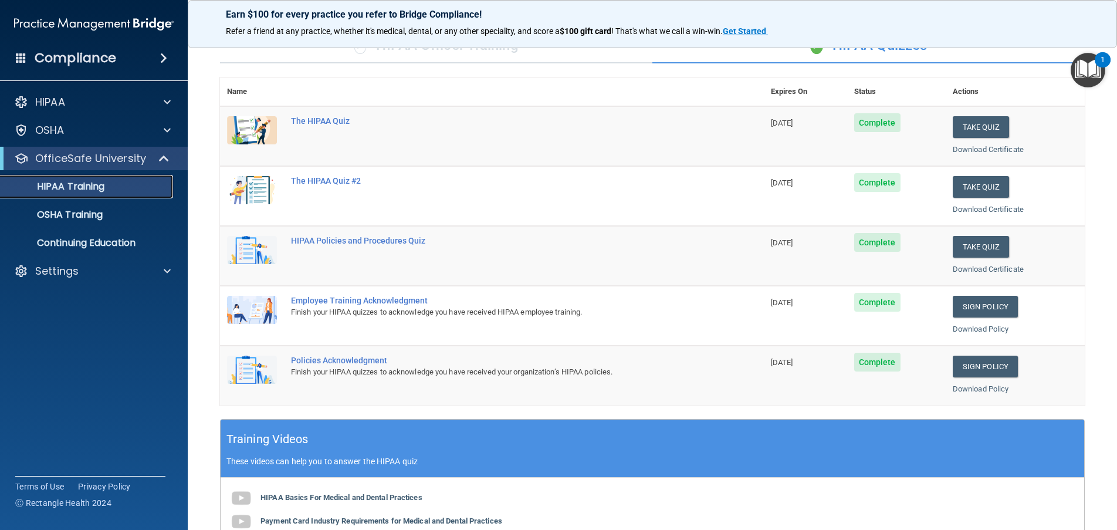
scroll to position [73, 0]
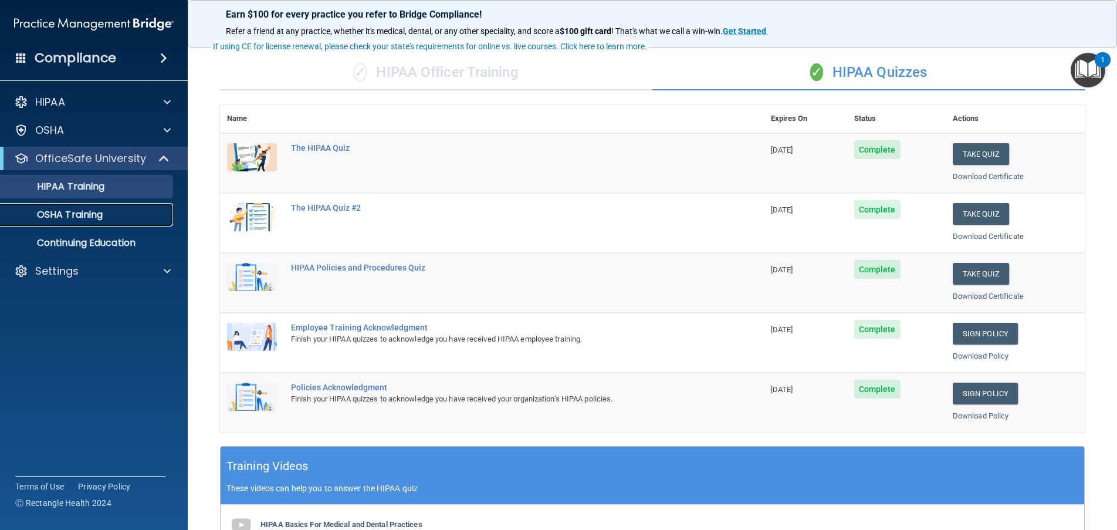
click at [76, 216] on p "OSHA Training" at bounding box center [55, 215] width 95 height 12
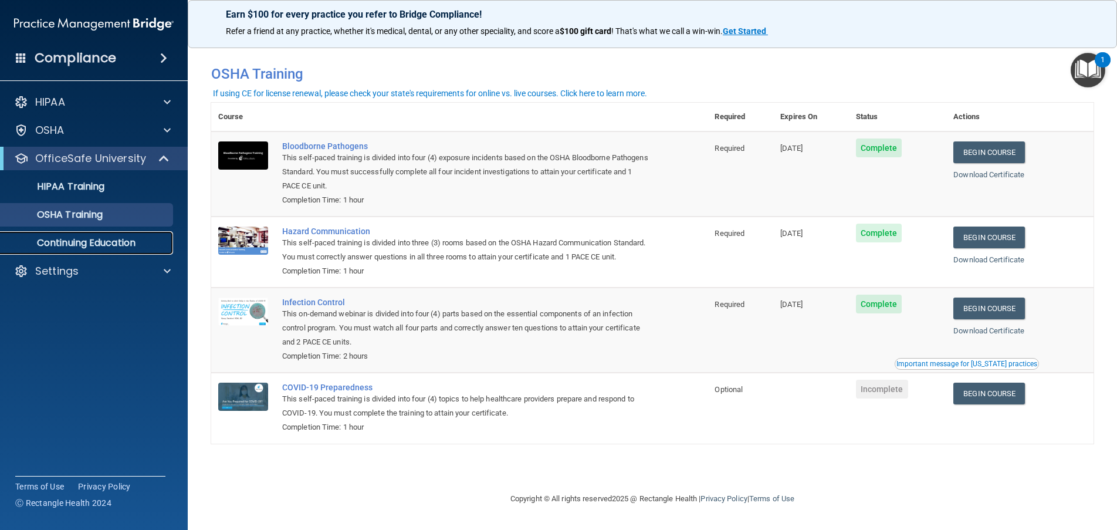
click at [139, 239] on p "Continuing Education" at bounding box center [88, 243] width 160 height 12
